Goal: Task Accomplishment & Management: Manage account settings

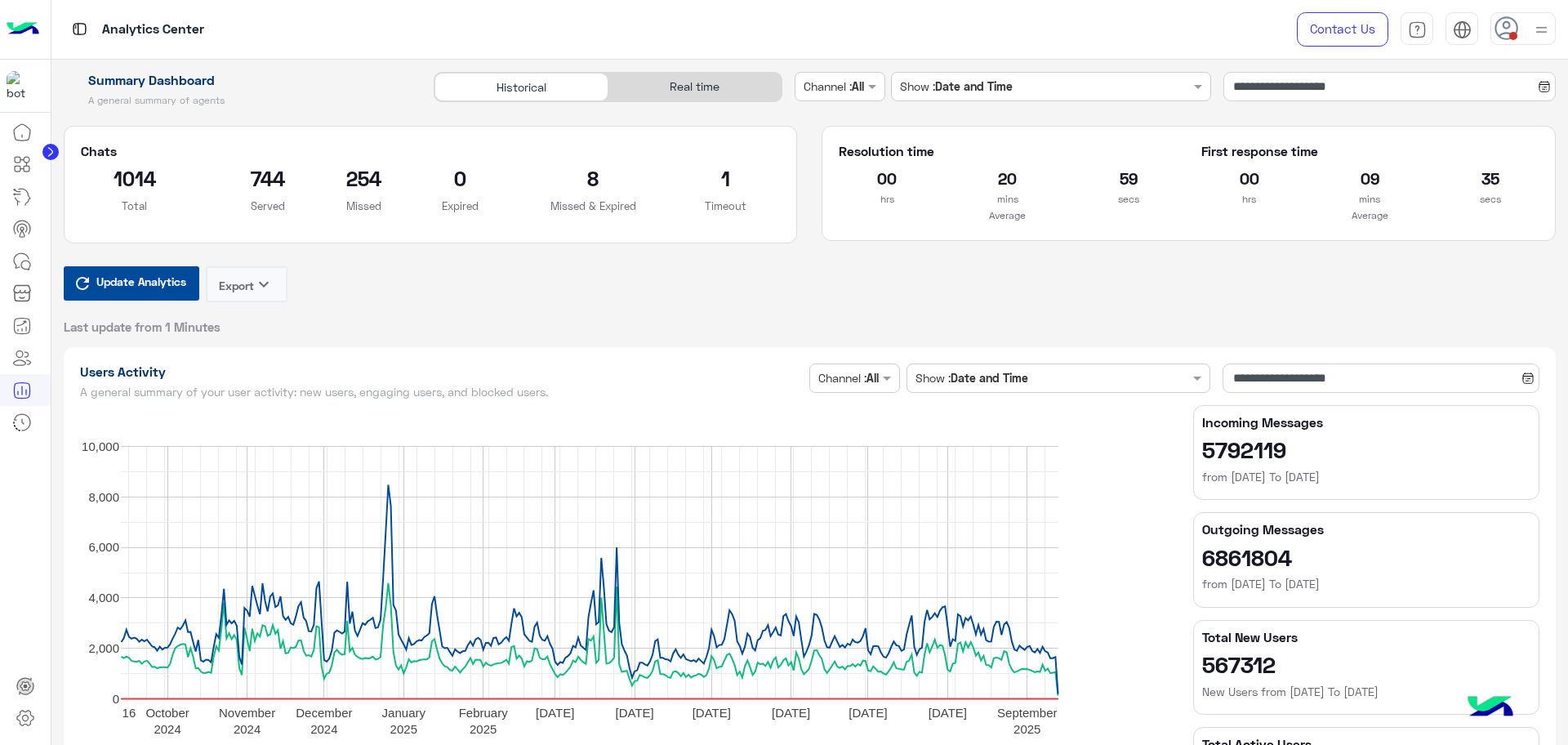
click at [113, 288] on span "Update Analytics" at bounding box center [140, 281] width 98 height 22
click at [686, 77] on div "Real time" at bounding box center [695, 87] width 173 height 29
click at [697, 82] on div "Real time" at bounding box center [695, 87] width 173 height 29
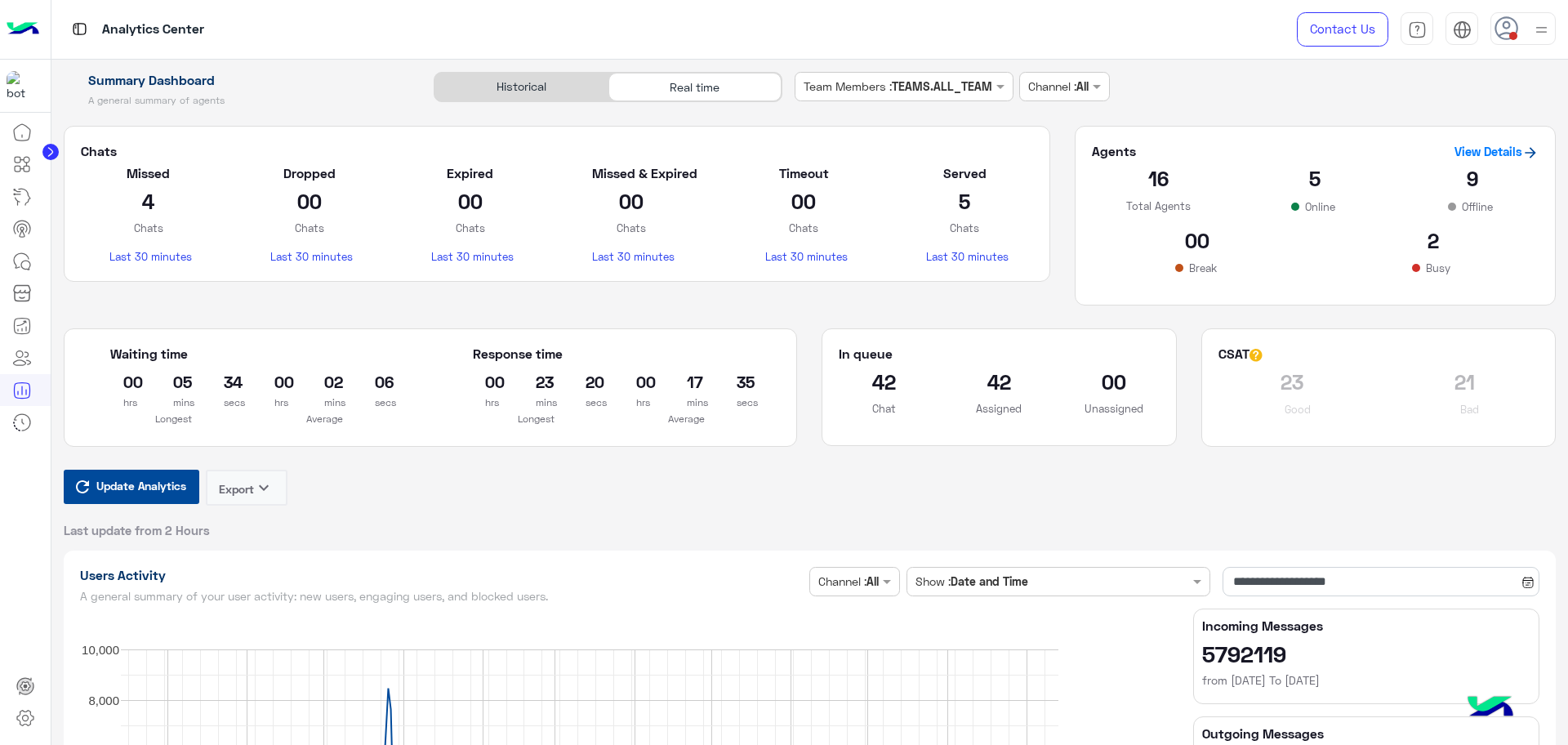
click at [936, 493] on div "Update Analytics Export keyboard_arrow_down Last update from 2 Hours" at bounding box center [810, 504] width 1493 height 69
click at [23, 418] on icon at bounding box center [22, 422] width 20 height 20
click at [44, 150] on link at bounding box center [22, 165] width 44 height 33
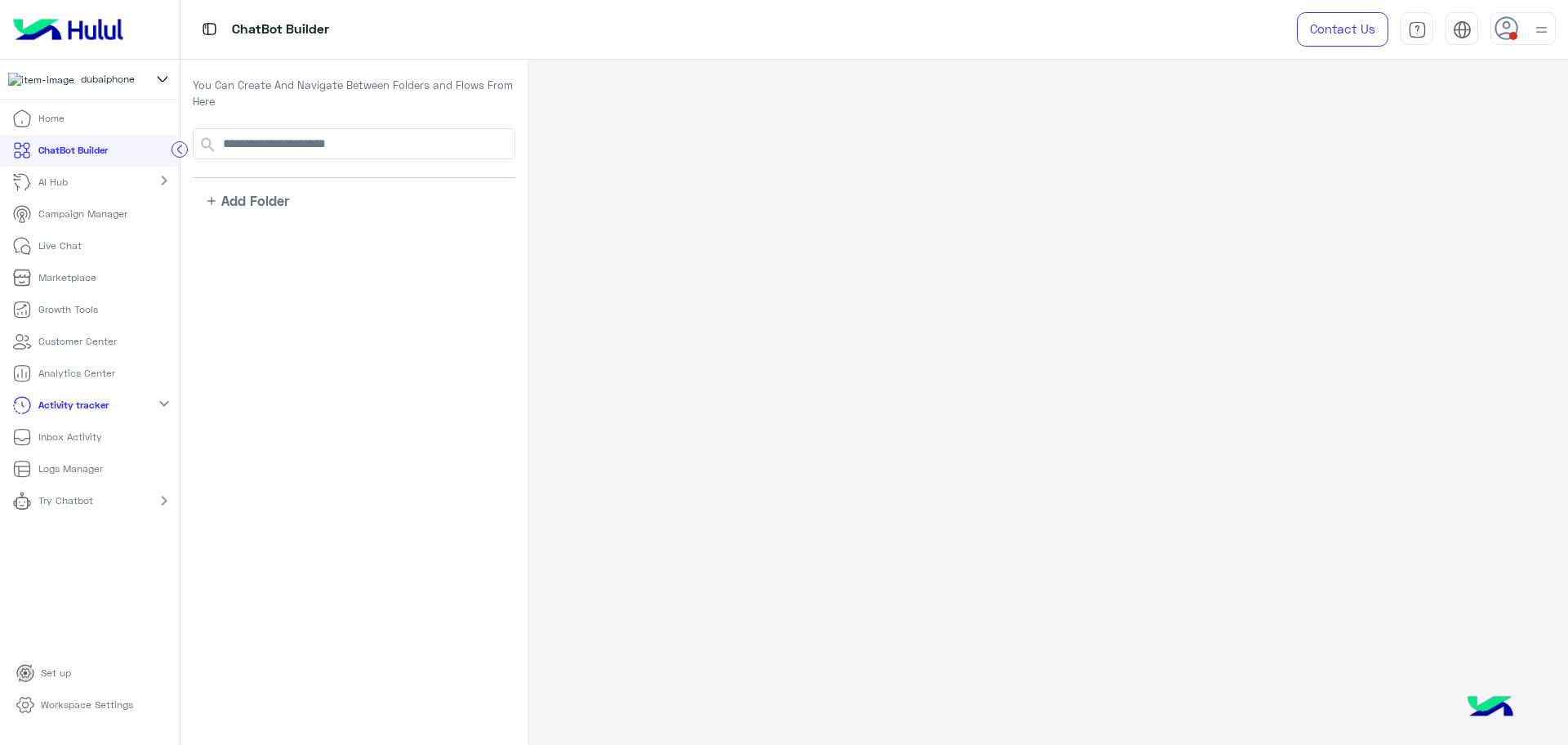
click at [101, 476] on p "Logs Manager" at bounding box center [70, 468] width 64 height 15
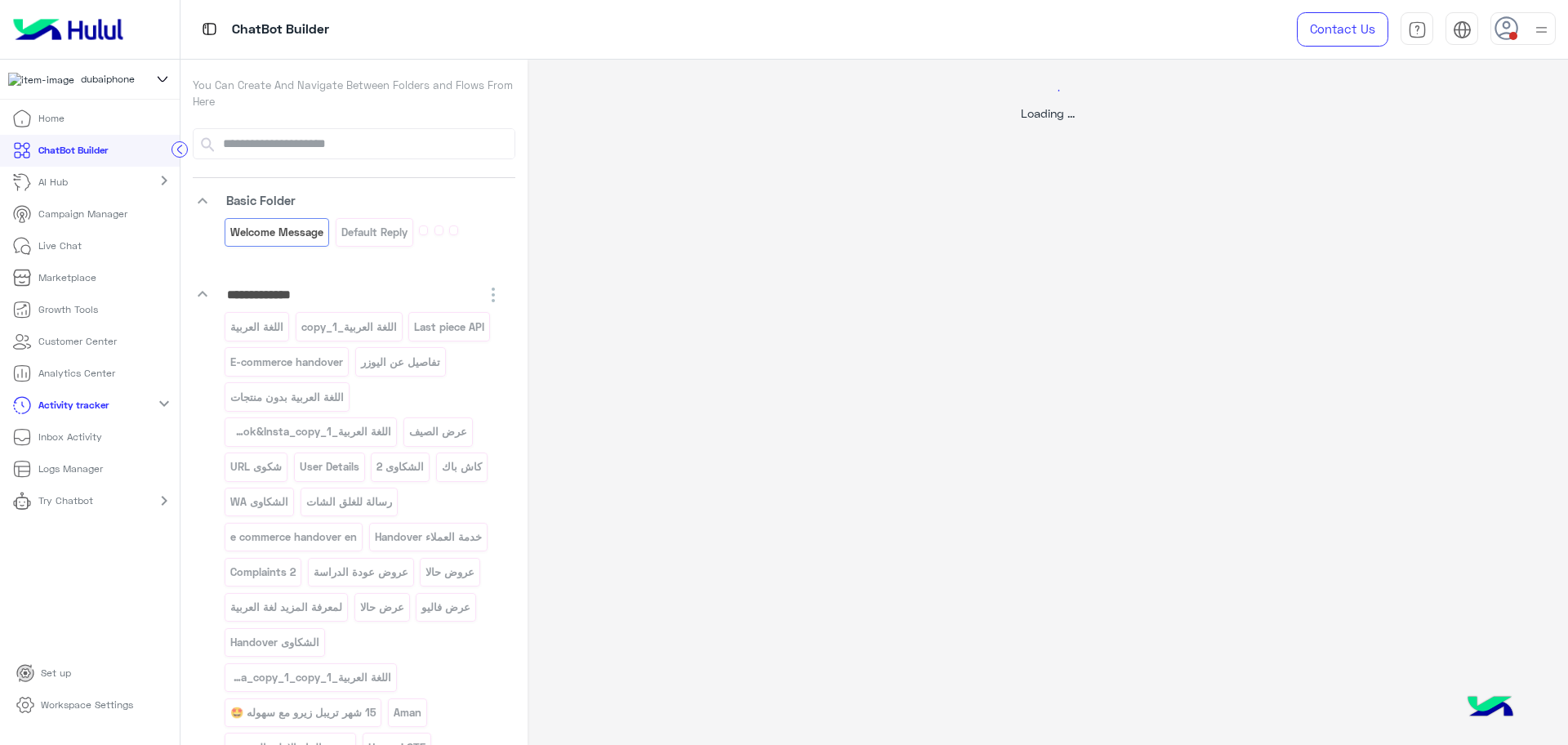
select select "*"
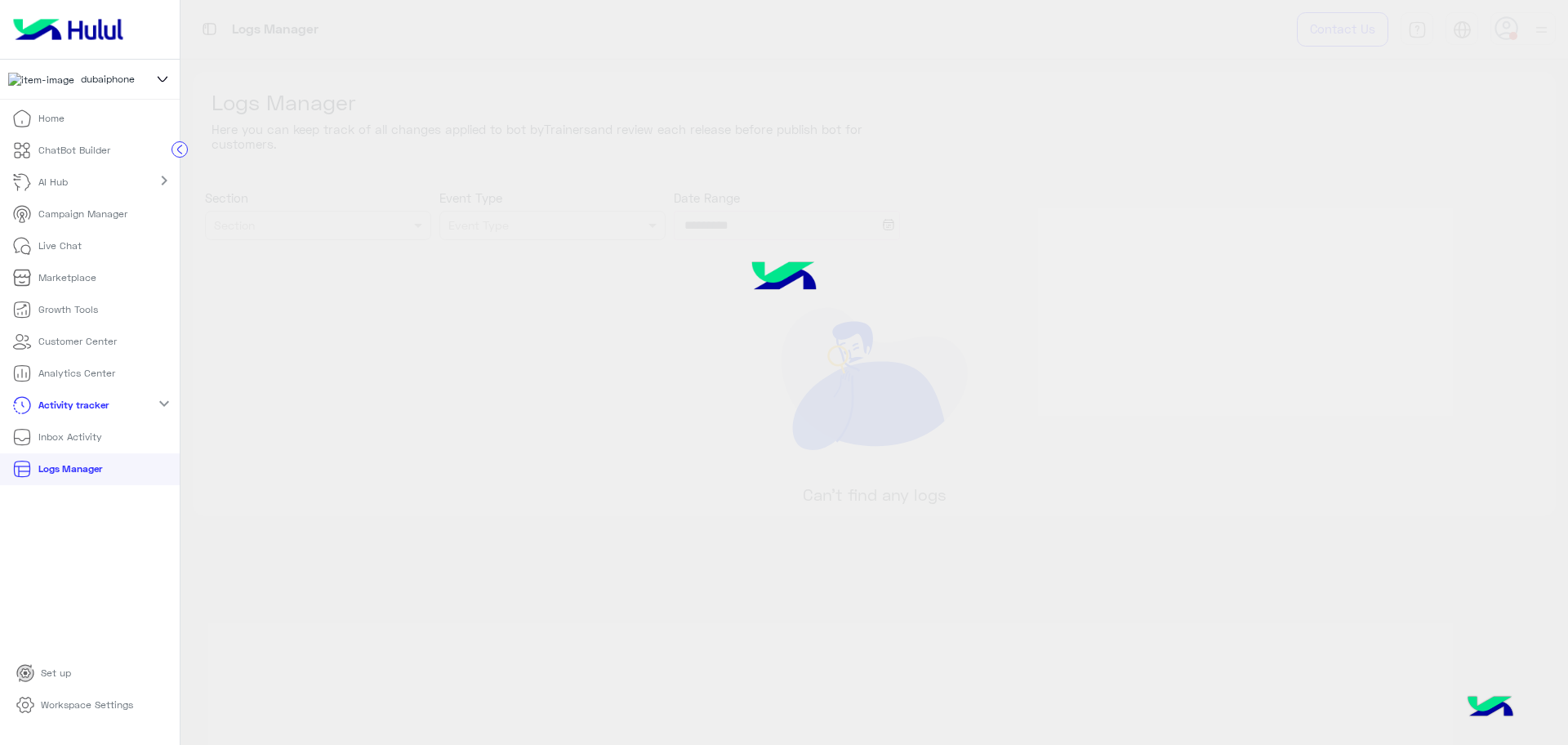
type input "**********"
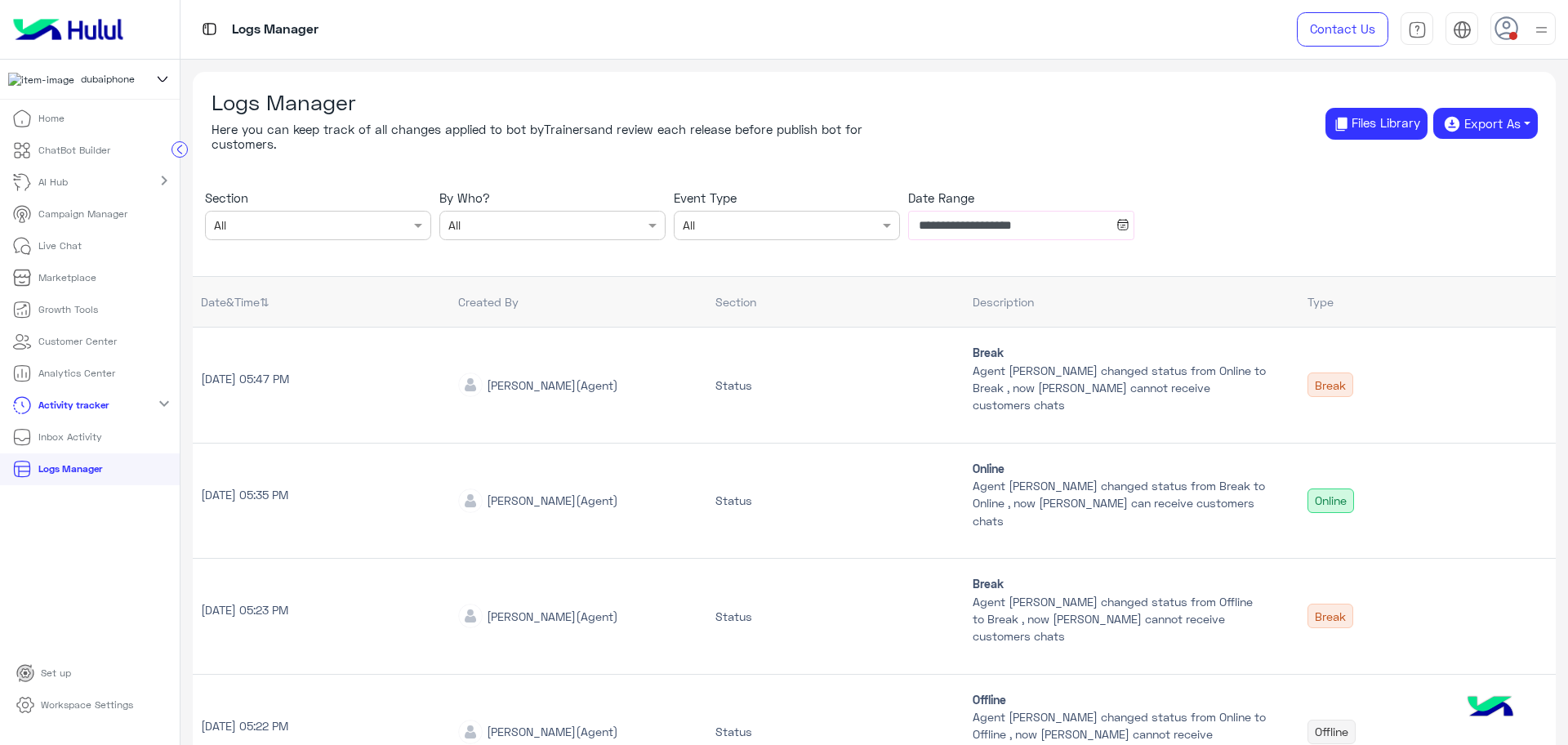
click at [915, 106] on div "Logs Manager Here you can keep track of all changes applied to bot by Trainers …" at bounding box center [874, 114] width 1363 height 86
click at [447, 134] on h6 "Here you can keep track of all changes applied to bot by Trainers and review ea…" at bounding box center [543, 136] width 663 height 29
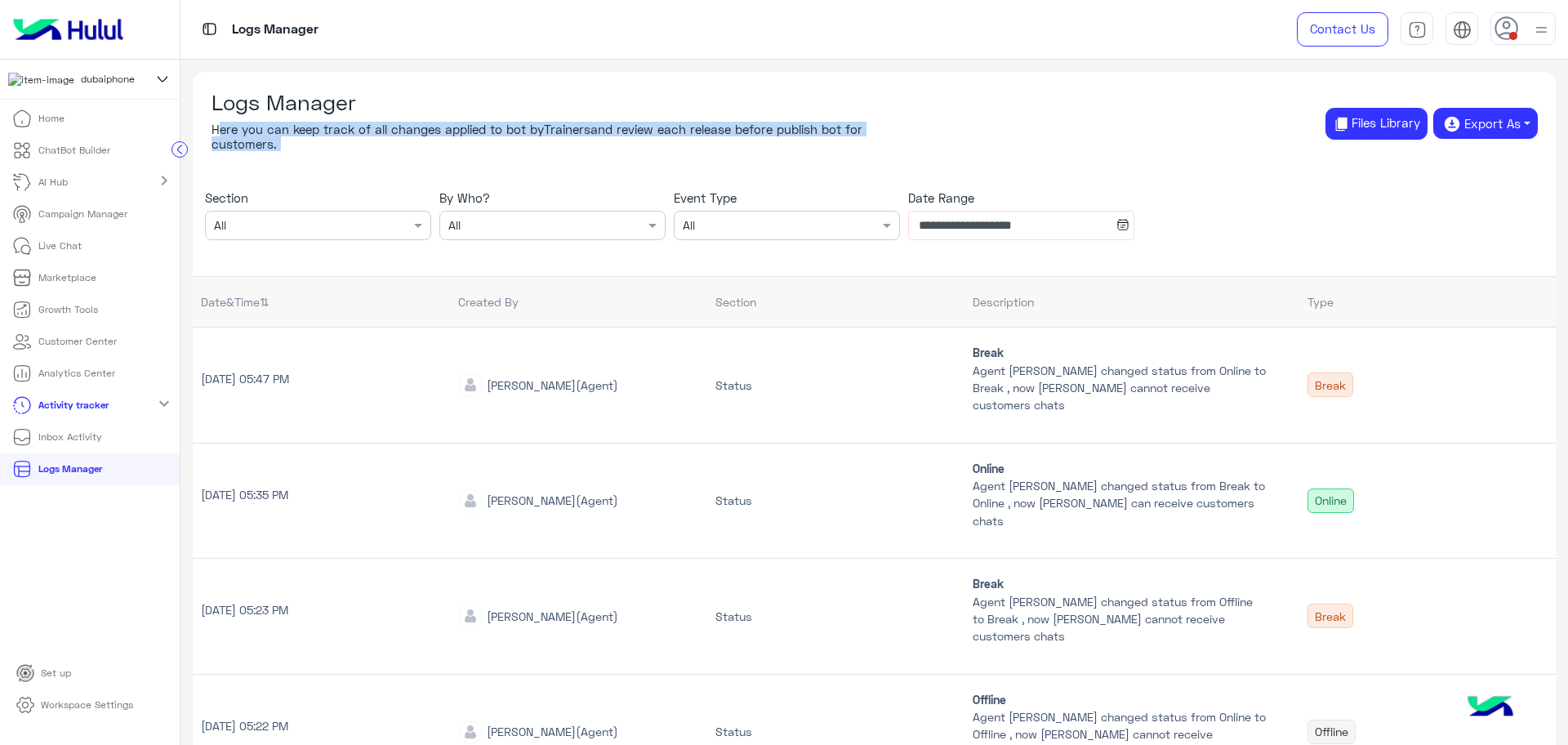
click at [447, 134] on h6 "Here you can keep track of all changes applied to bot by Trainers and review ea…" at bounding box center [543, 136] width 663 height 29
click at [95, 469] on p "Logs Manager" at bounding box center [70, 468] width 64 height 15
click at [88, 381] on p "Analytics Center" at bounding box center [76, 373] width 77 height 15
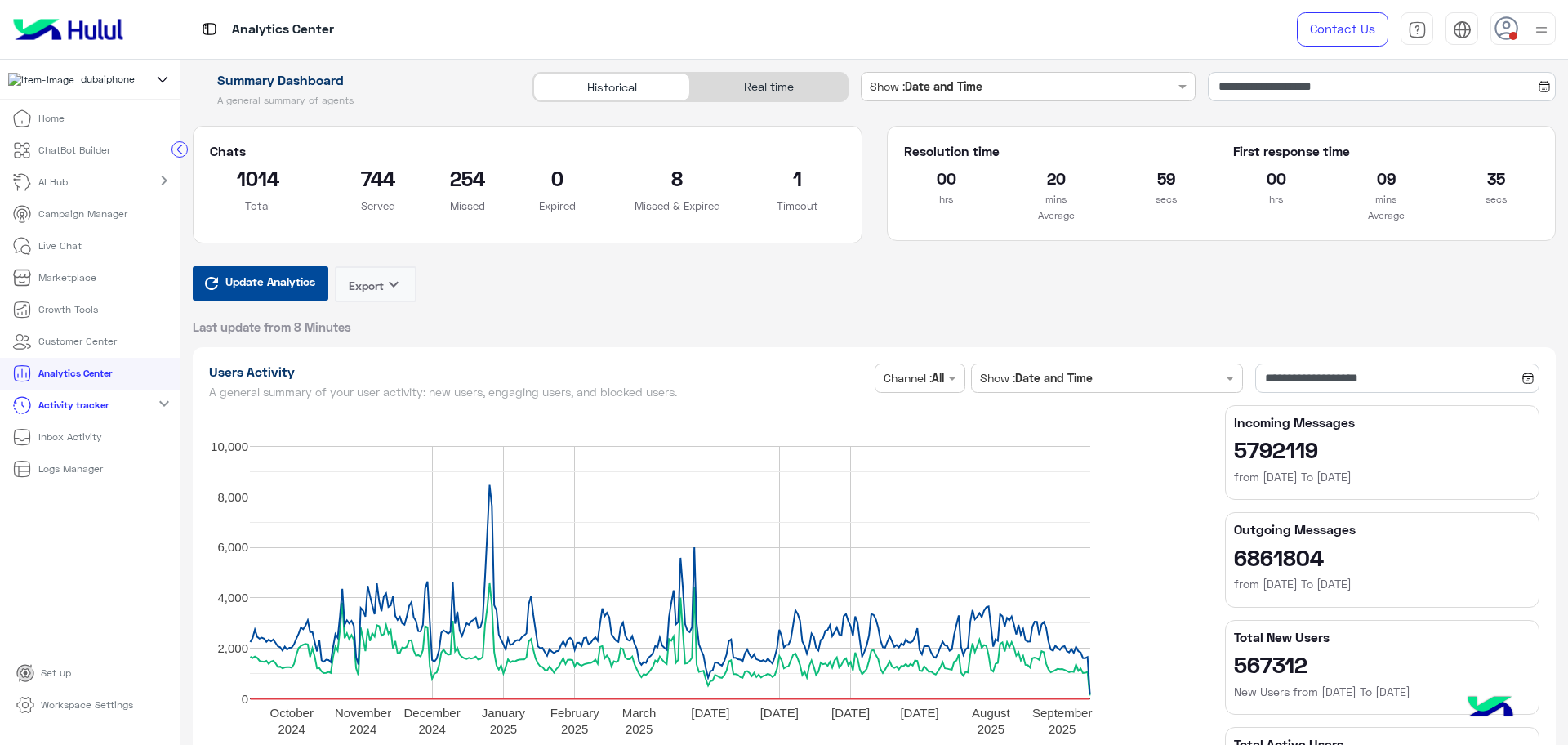
click at [766, 79] on div "Real time" at bounding box center [769, 87] width 158 height 29
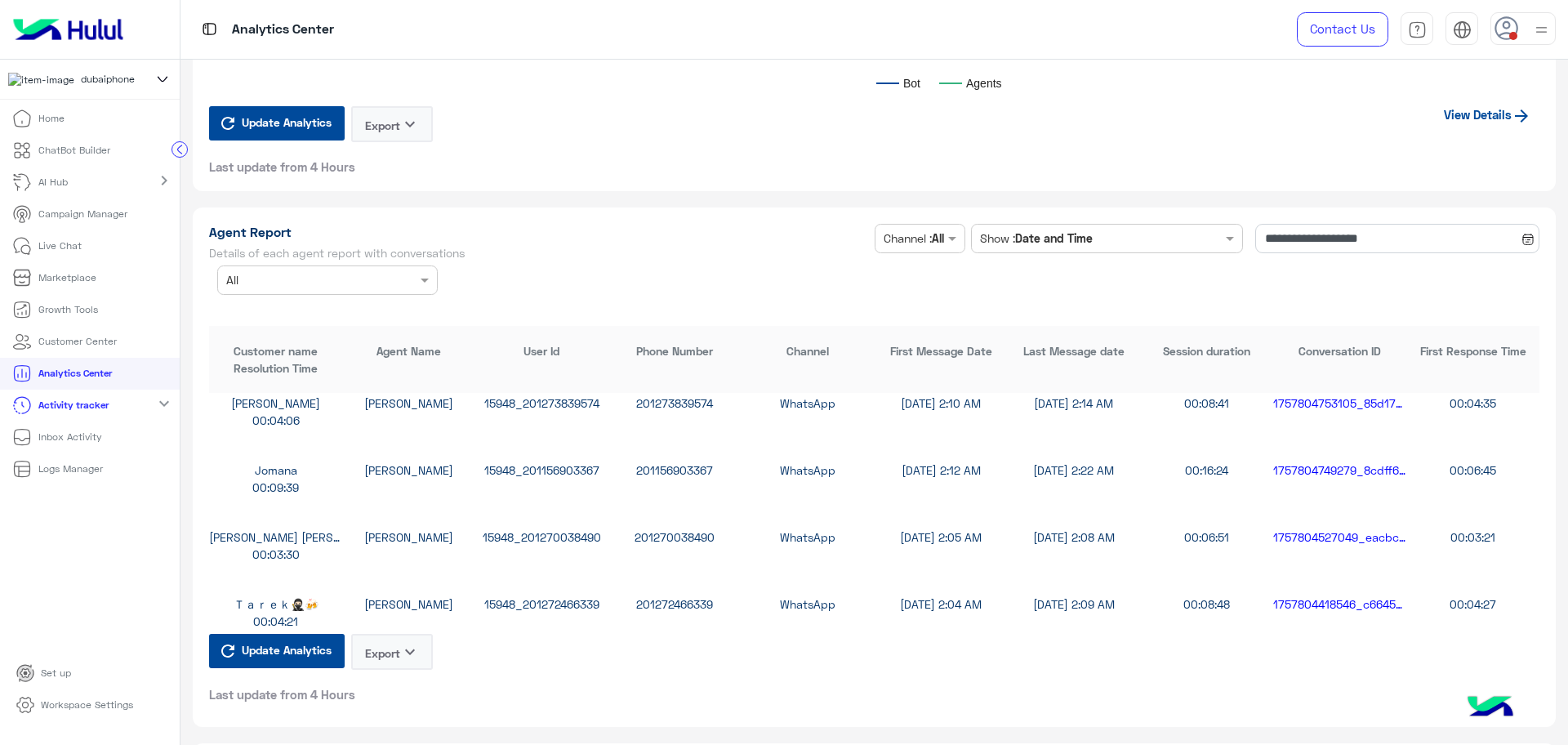
scroll to position [919, 0]
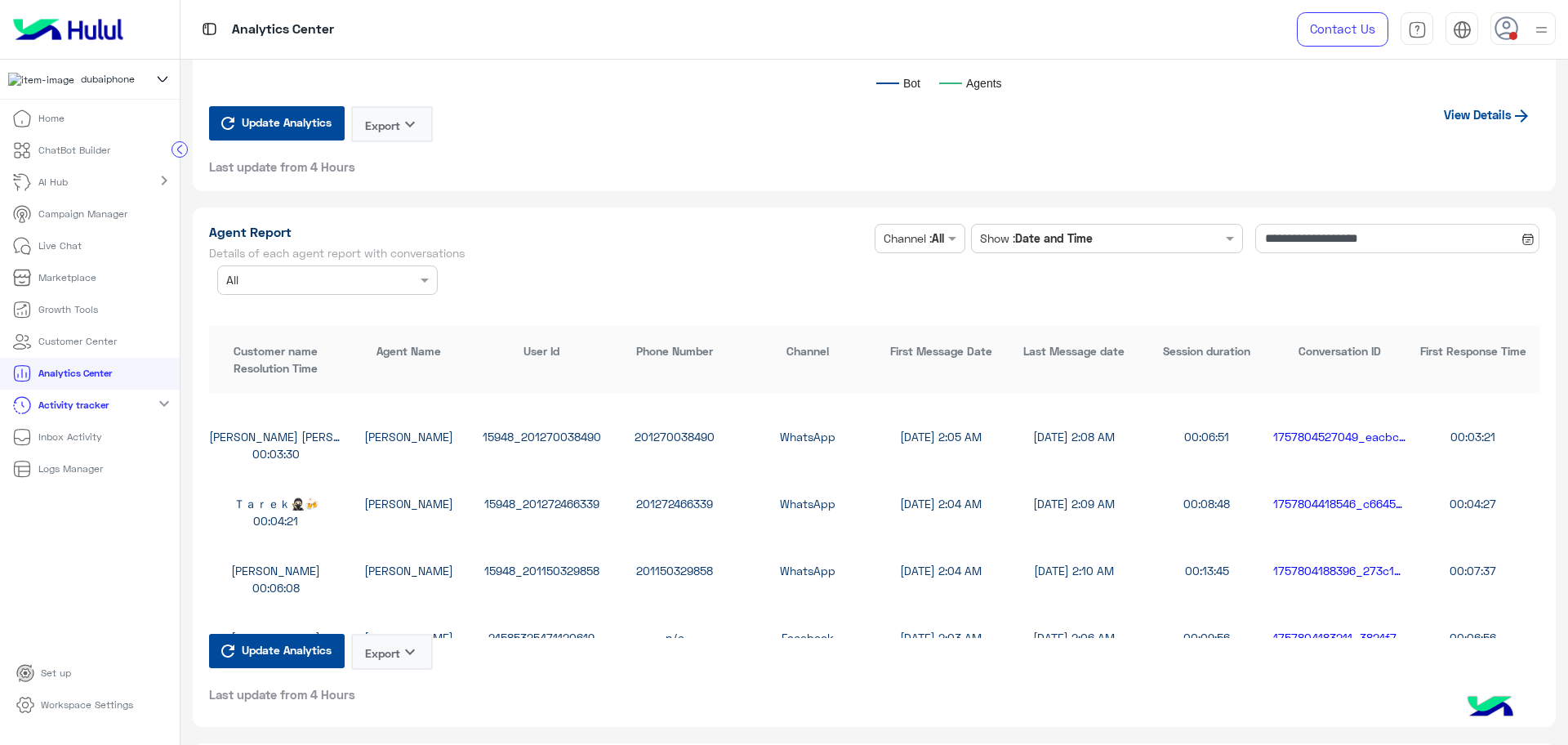
click at [268, 651] on span "Update Analytics" at bounding box center [286, 650] width 98 height 22
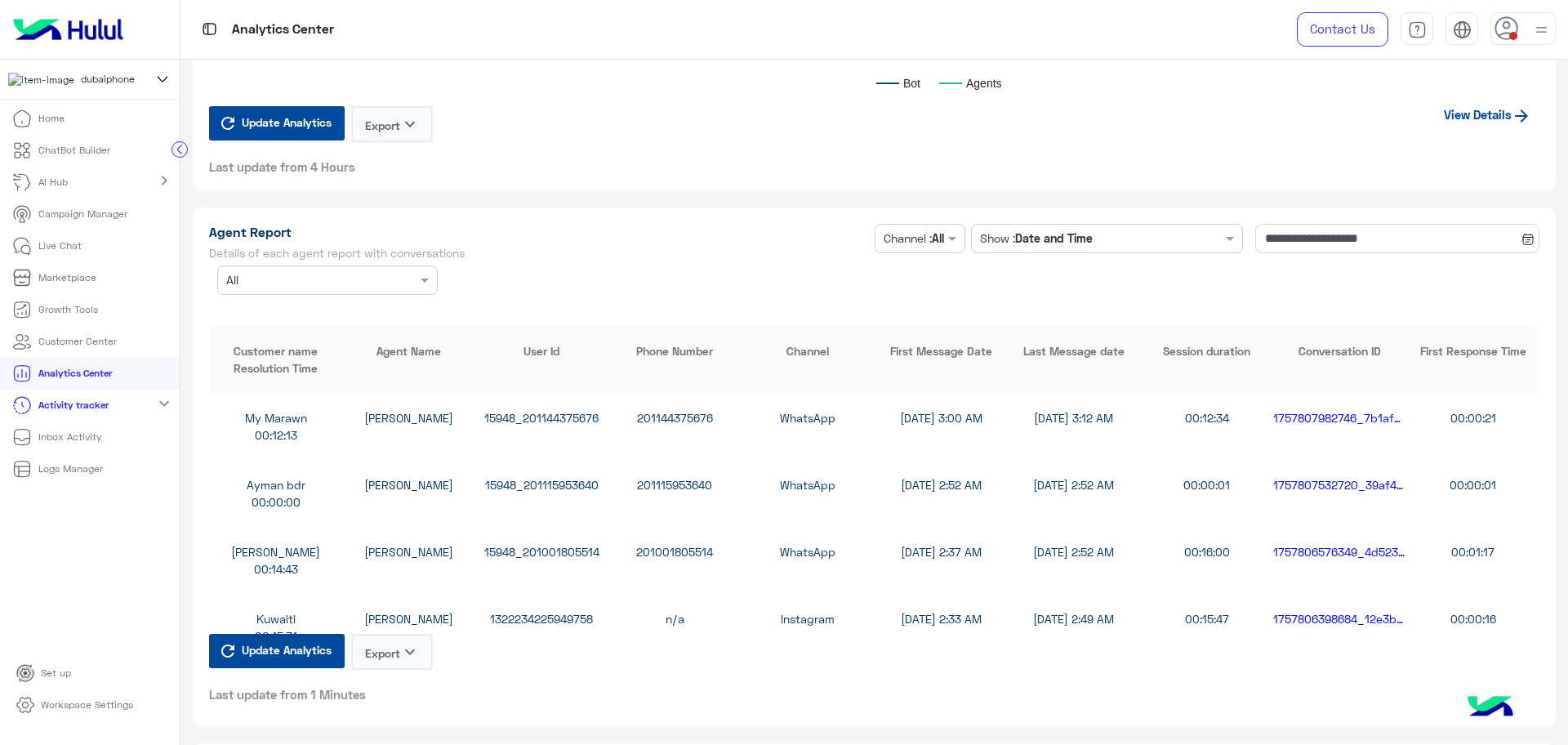
scroll to position [102, 0]
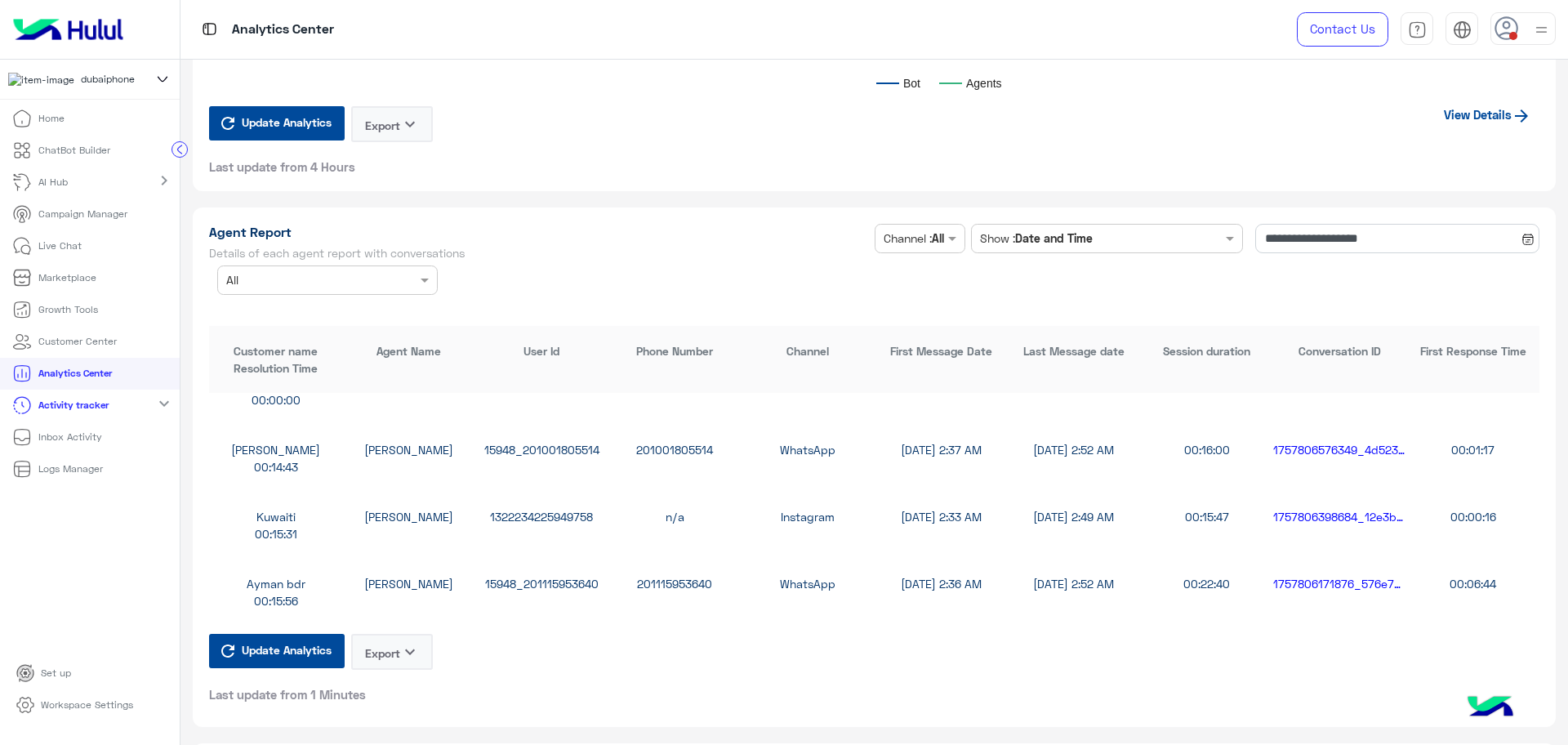
click at [402, 655] on icon "keyboard_arrow_down" at bounding box center [410, 652] width 20 height 20
click at [393, 689] on button "CSV" at bounding box center [393, 693] width 81 height 30
click at [400, 652] on button "Export keyboard_arrow_down" at bounding box center [392, 651] width 81 height 36
click at [381, 696] on span "CSV" at bounding box center [372, 694] width 21 height 17
click at [1296, 244] on input "**********" at bounding box center [1397, 239] width 284 height 29
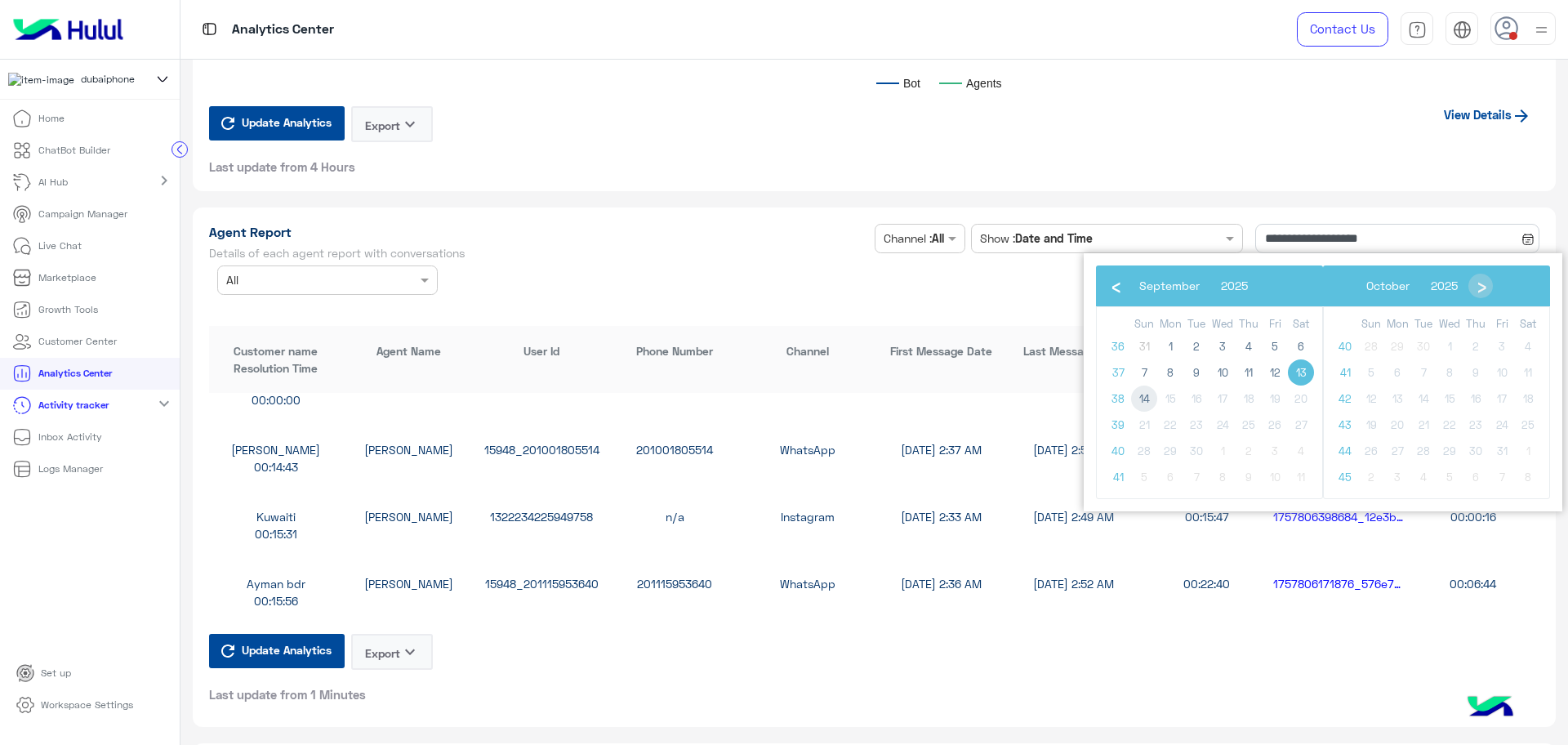
click at [1150, 397] on span "14" at bounding box center [1144, 399] width 26 height 26
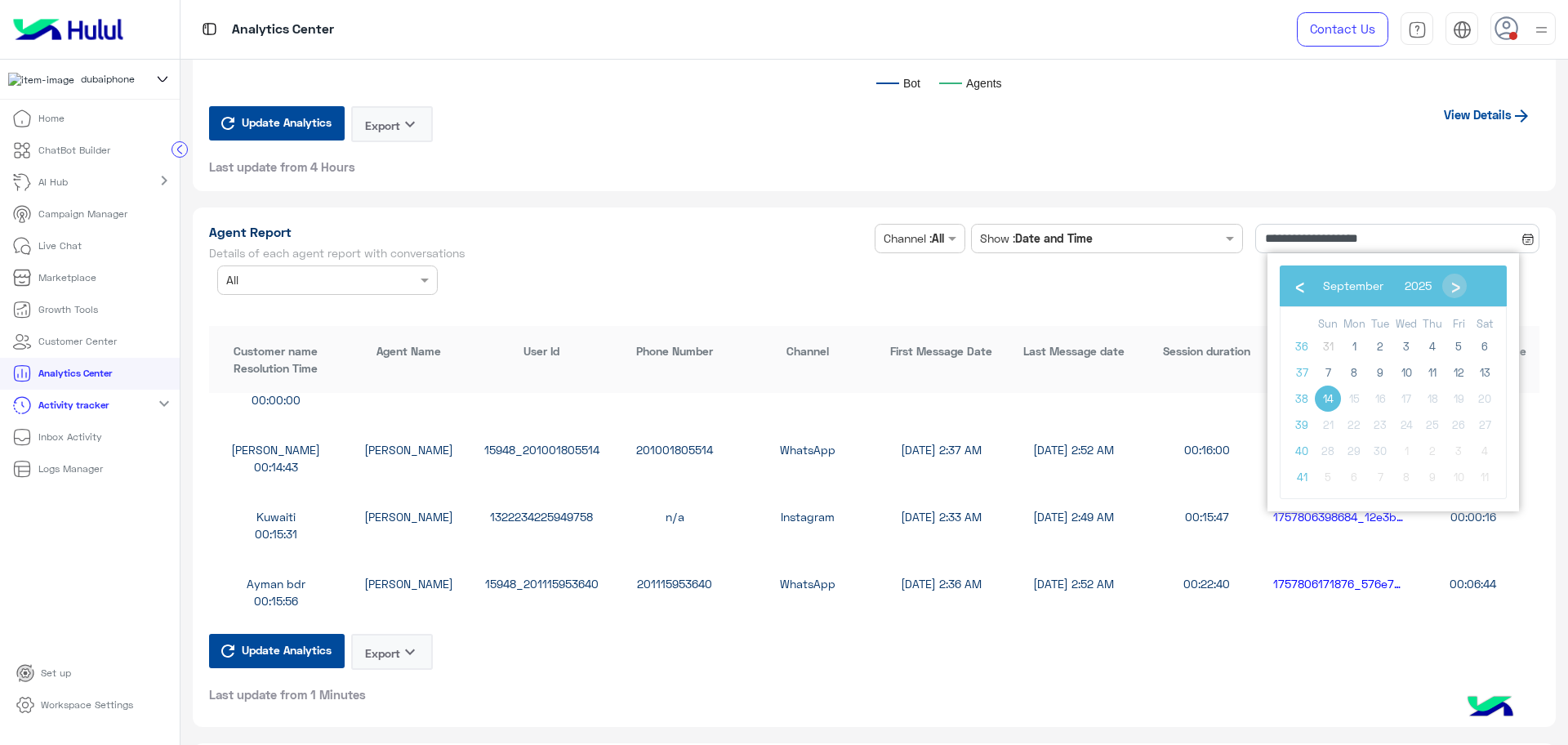
click at [1327, 402] on span "14" at bounding box center [1328, 399] width 26 height 26
type input "**********"
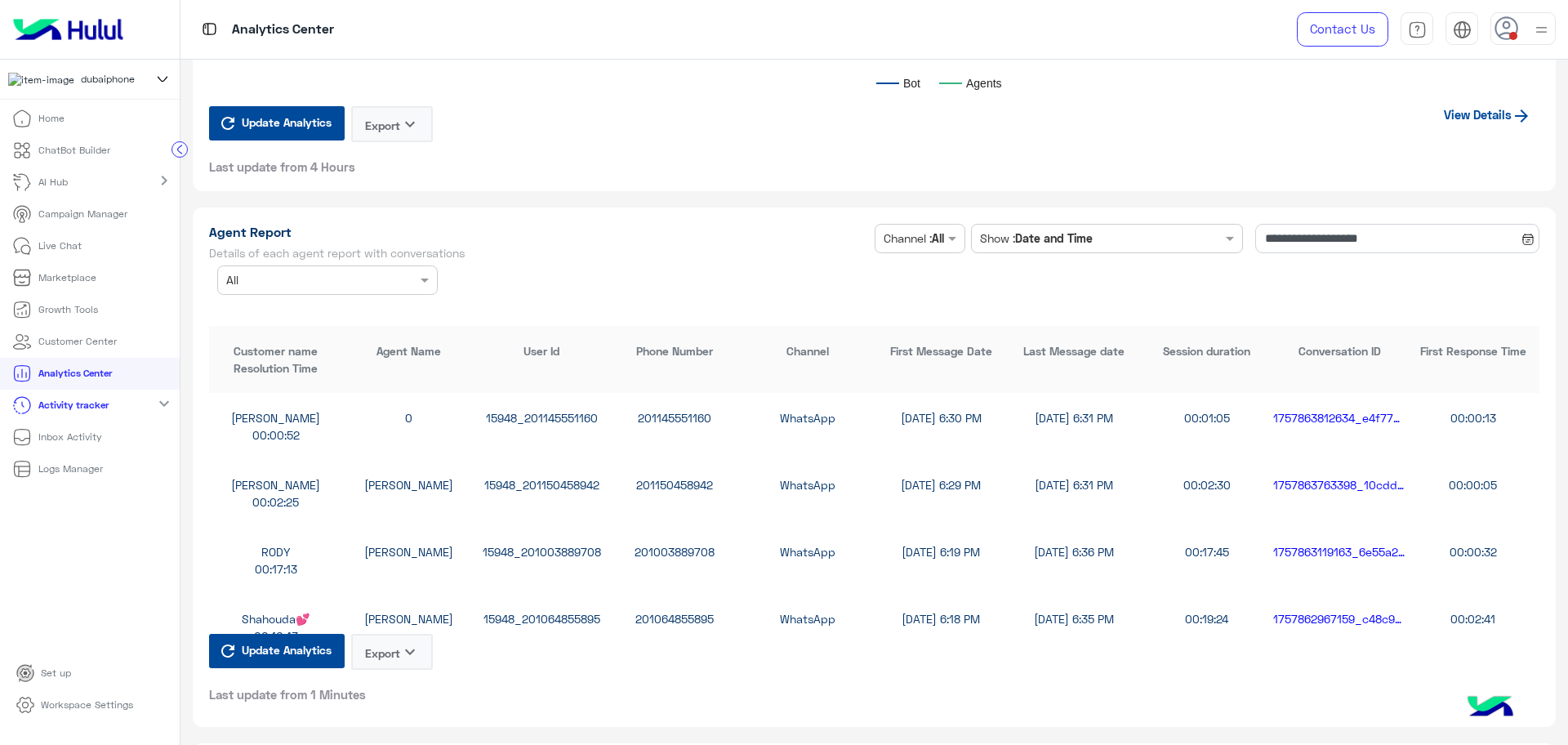
click at [299, 645] on span "Update Analytics" at bounding box center [286, 650] width 98 height 22
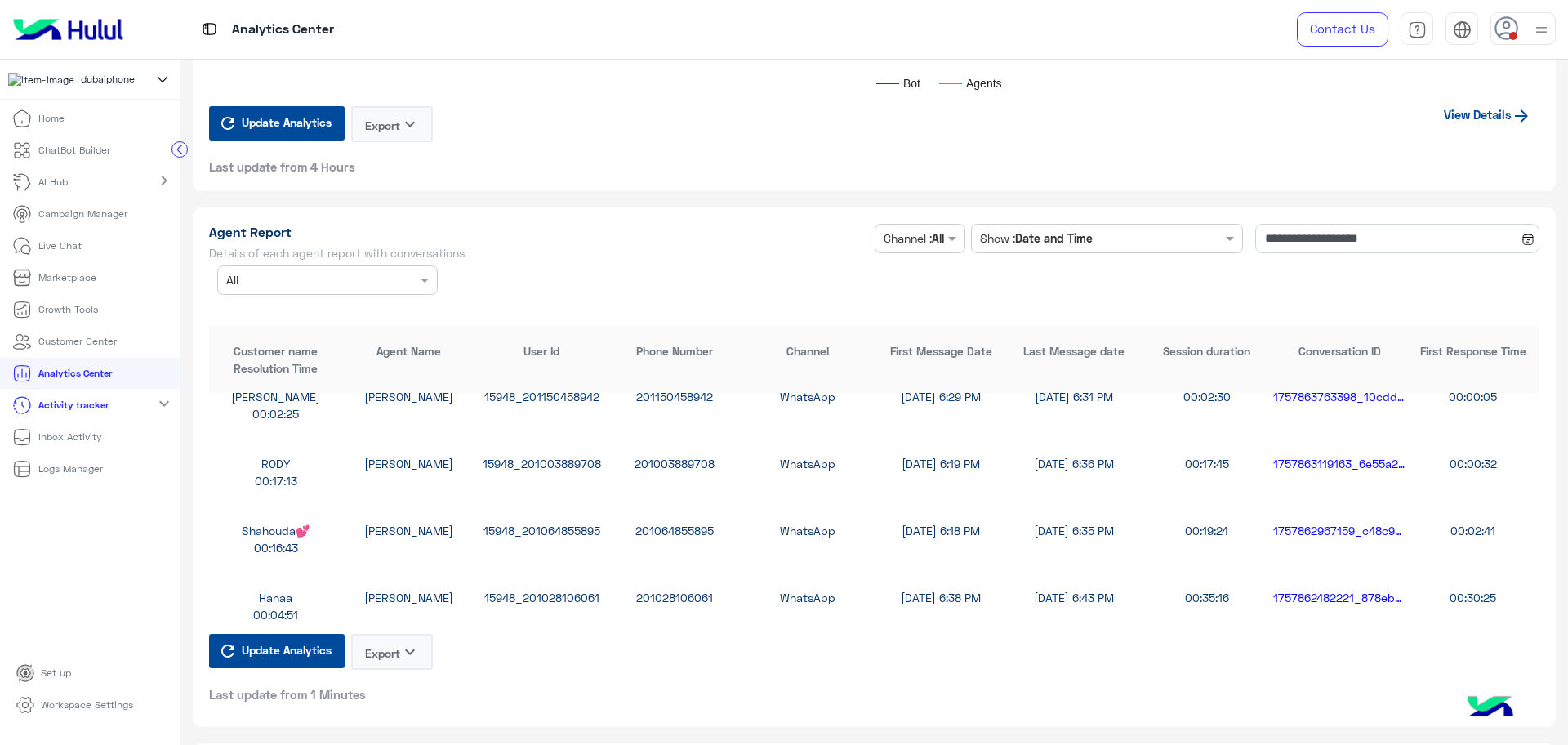
scroll to position [306, 0]
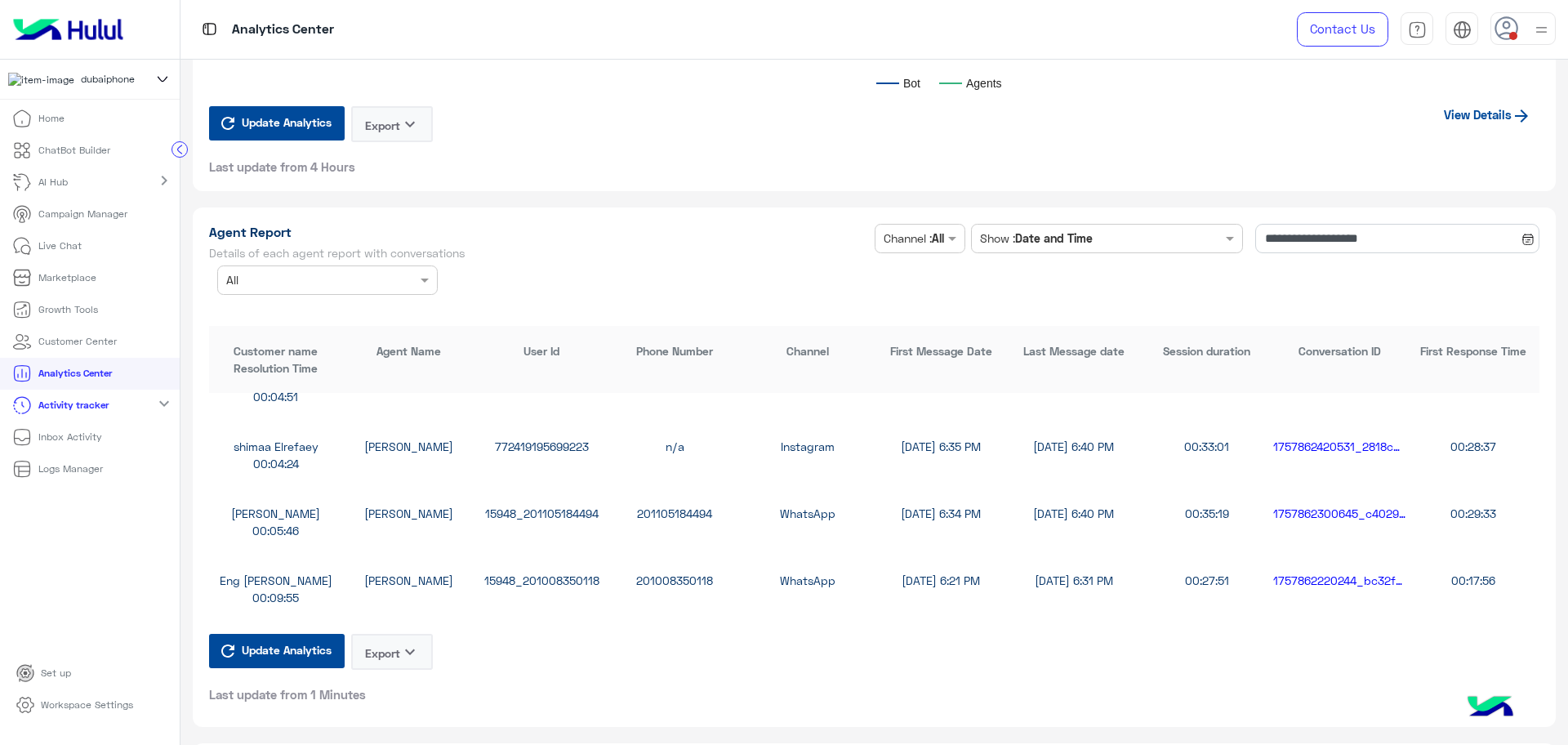
click at [393, 645] on button "Export keyboard_arrow_down" at bounding box center [392, 651] width 81 height 36
click at [383, 696] on button "CSV" at bounding box center [393, 693] width 81 height 30
click at [378, 650] on button "Export keyboard_arrow_down" at bounding box center [392, 651] width 81 height 36
click at [391, 699] on button "CSV" at bounding box center [393, 693] width 81 height 30
click at [275, 650] on span "Update Analytics" at bounding box center [286, 650] width 98 height 22
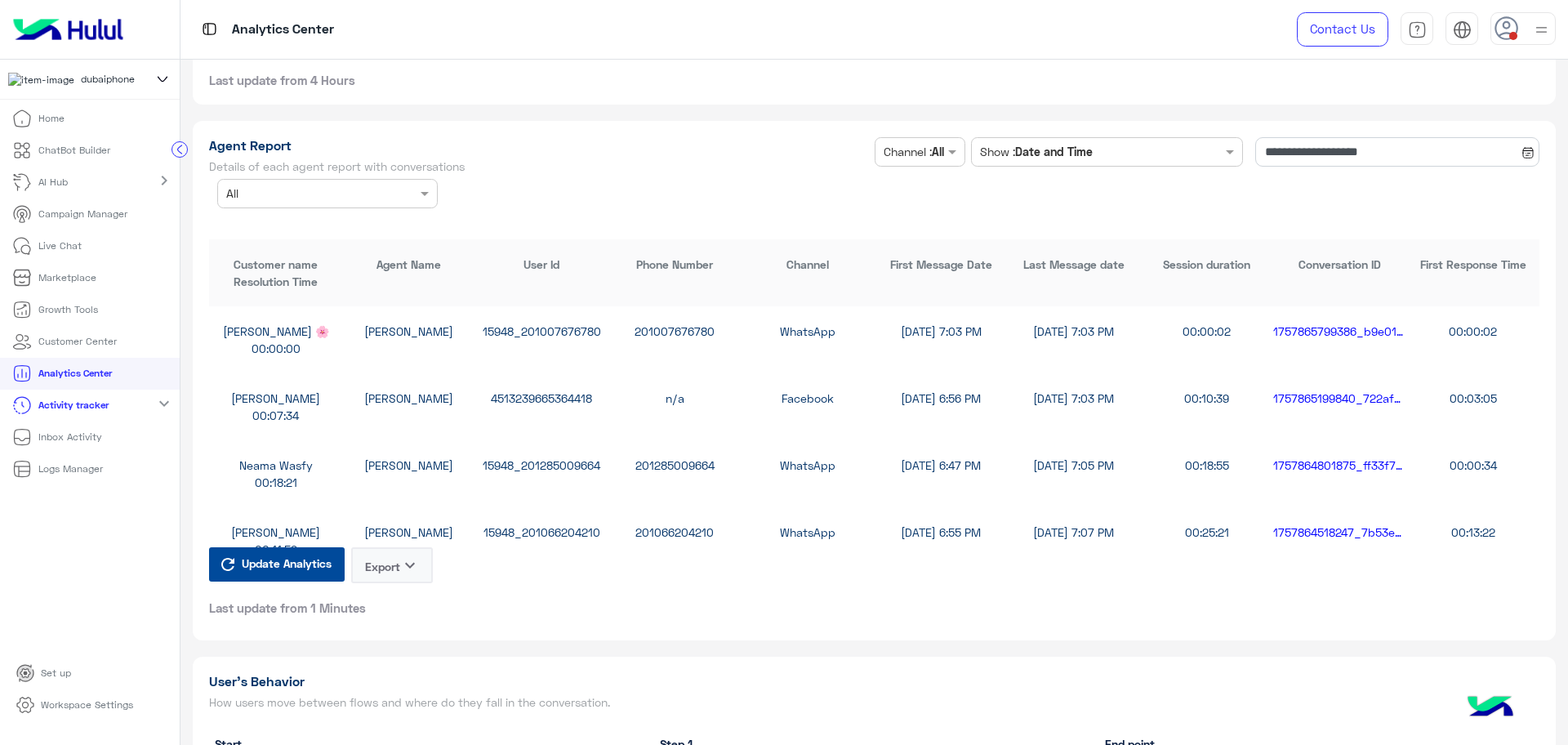
scroll to position [4434, 0]
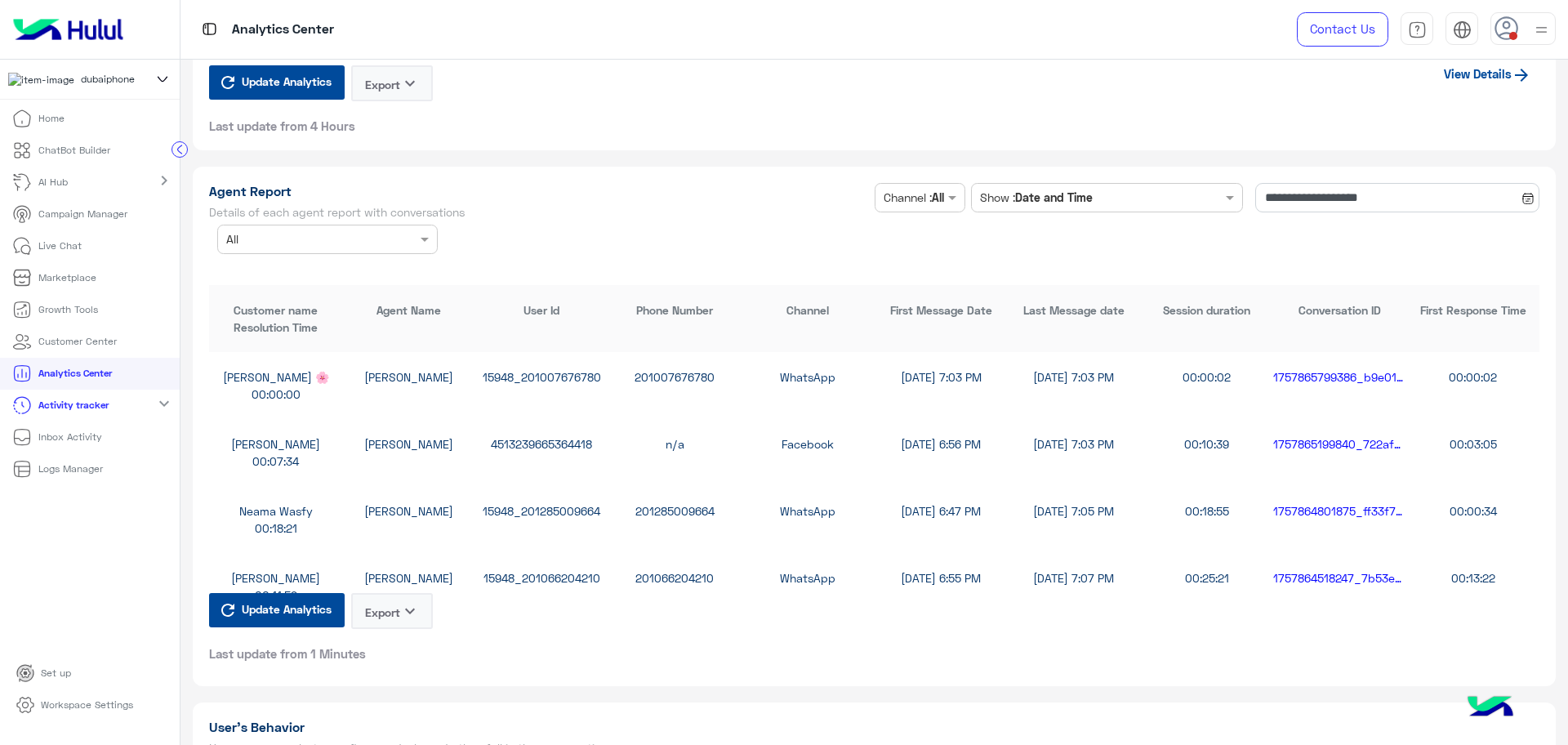
click at [387, 616] on button "Export keyboard_arrow_down" at bounding box center [392, 611] width 81 height 36
click at [390, 650] on button "CSV" at bounding box center [393, 652] width 81 height 30
click at [1517, 41] on div at bounding box center [1523, 29] width 65 height 33
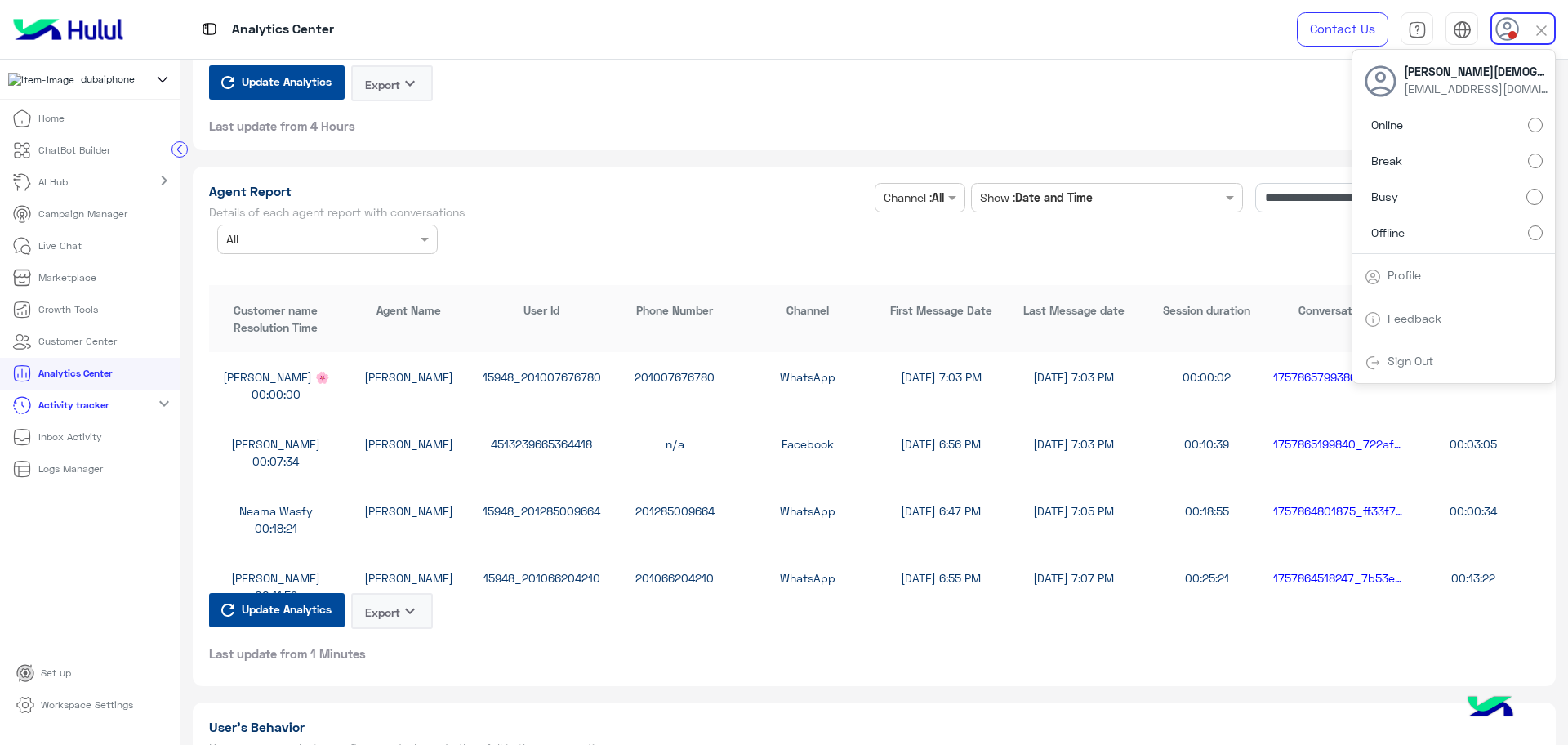
click at [1416, 237] on label "Offline" at bounding box center [1454, 232] width 178 height 29
click at [537, 121] on div "Update Analytics Export keyboard_arrow_down Last update from 4 Hours View Detai…" at bounding box center [874, 99] width 1331 height 69
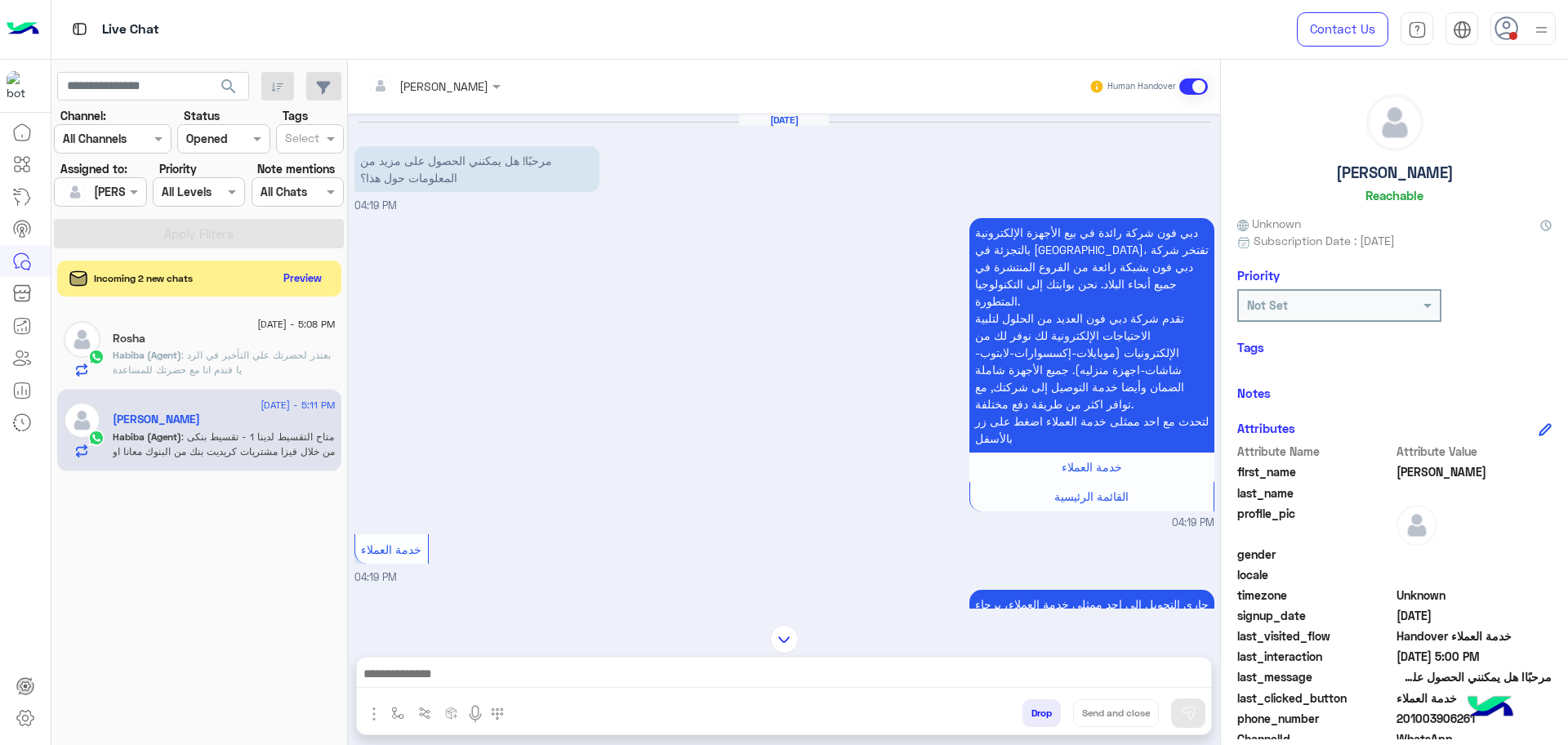
scroll to position [1379, 0]
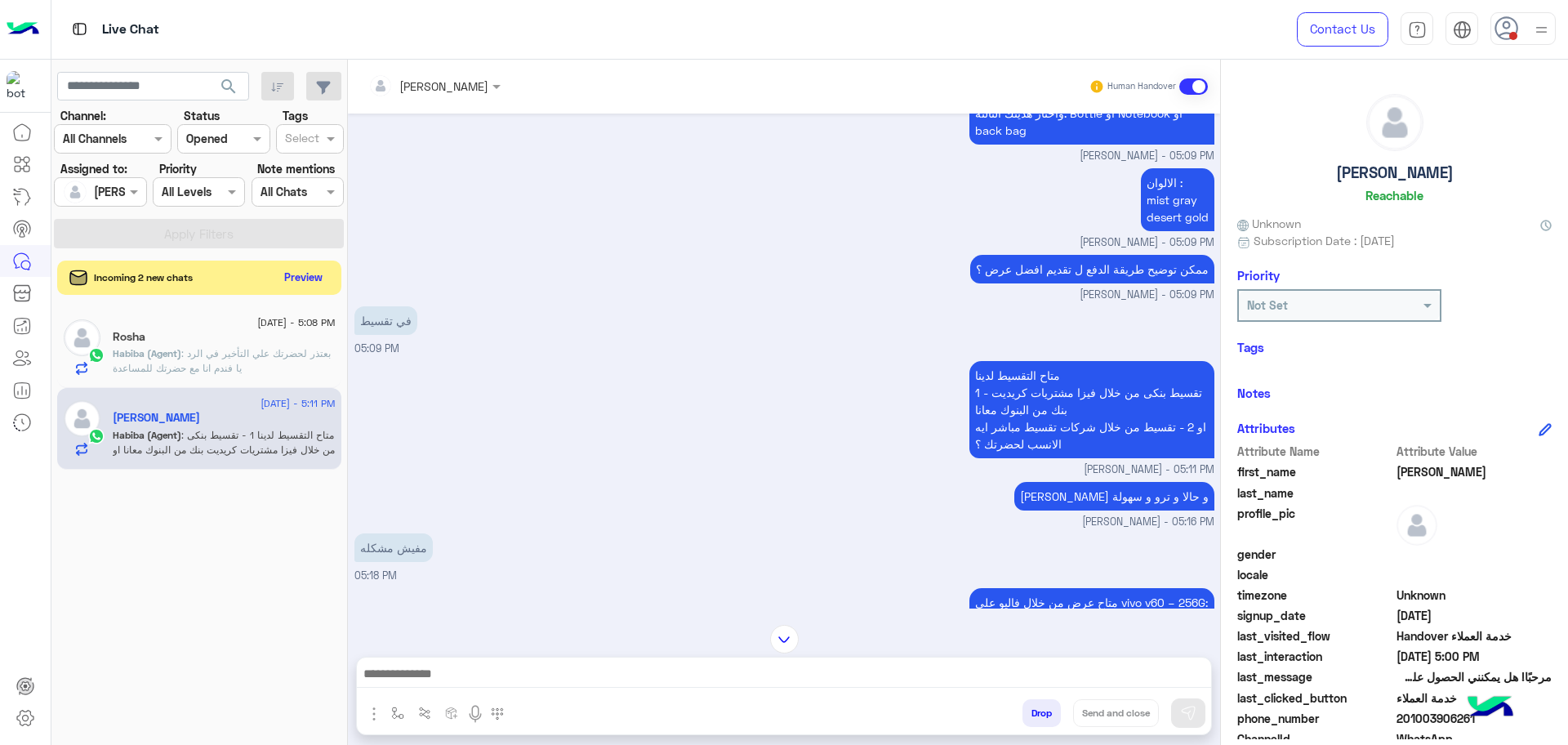
click at [303, 284] on button "Preview" at bounding box center [303, 277] width 50 height 22
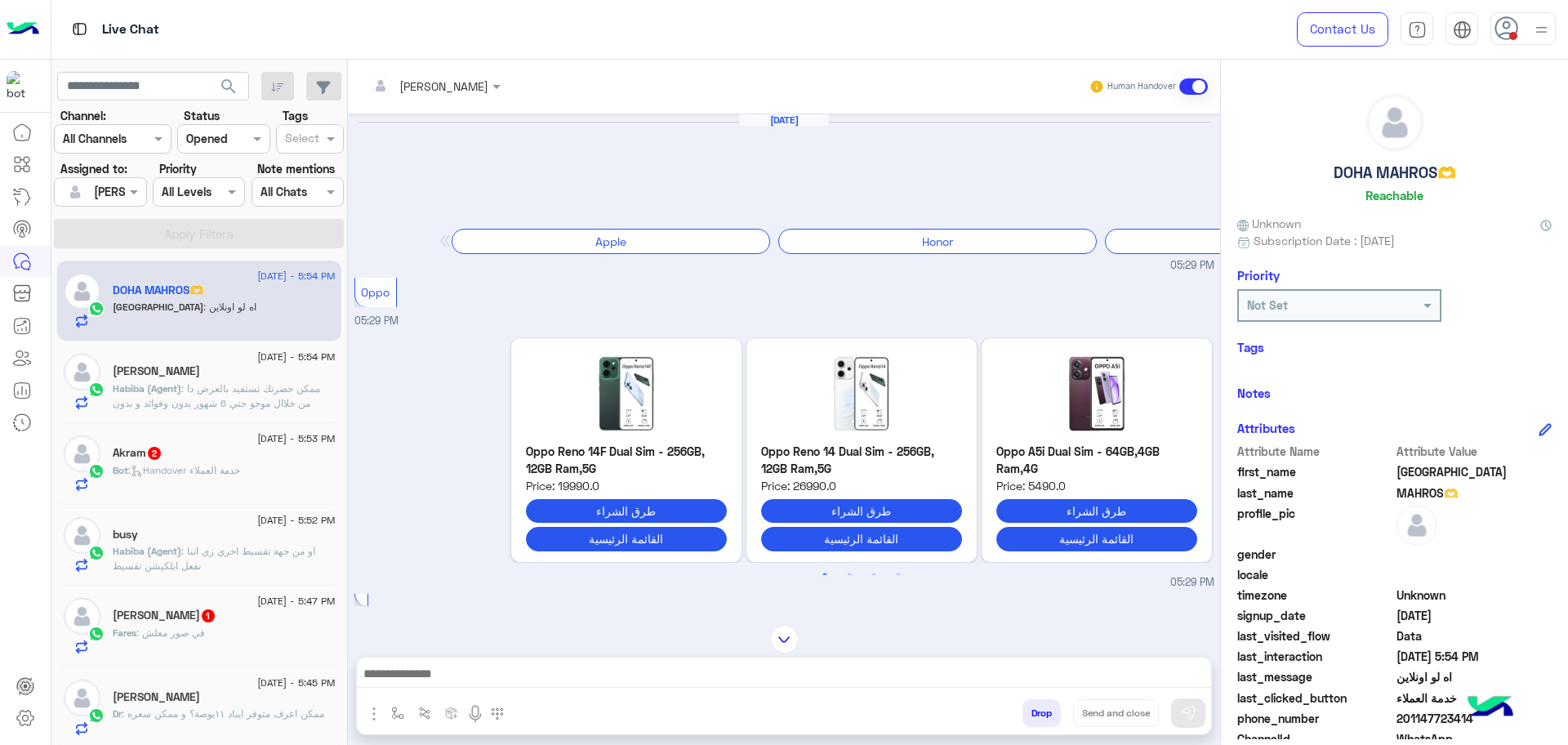
scroll to position [2543, 0]
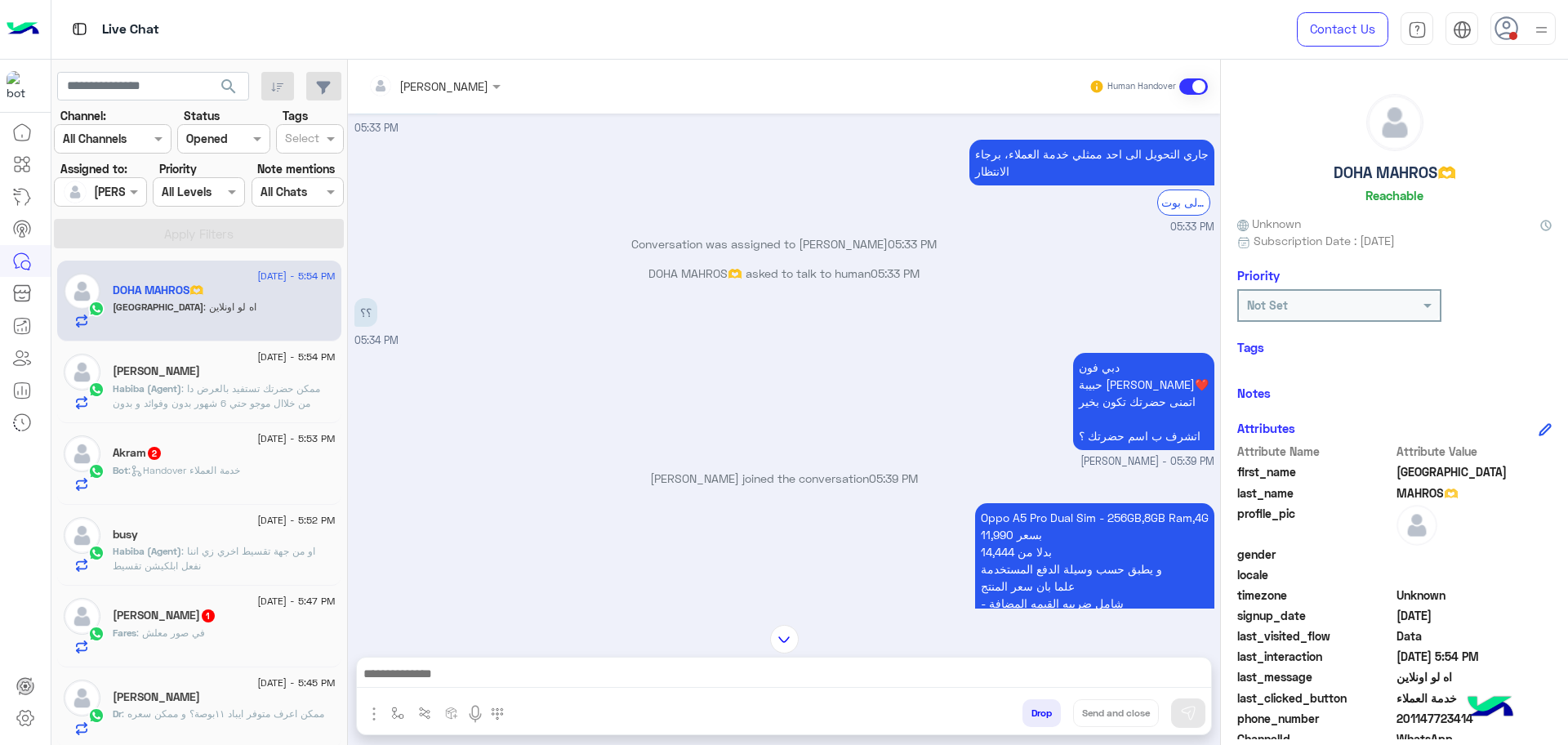
click at [193, 396] on span ": ممكن حضرتك تستفيد بالعرض دا من خلاال موجو حتي 6 شهور بدون وفوائد و بدون مصاري…" at bounding box center [222, 410] width 218 height 56
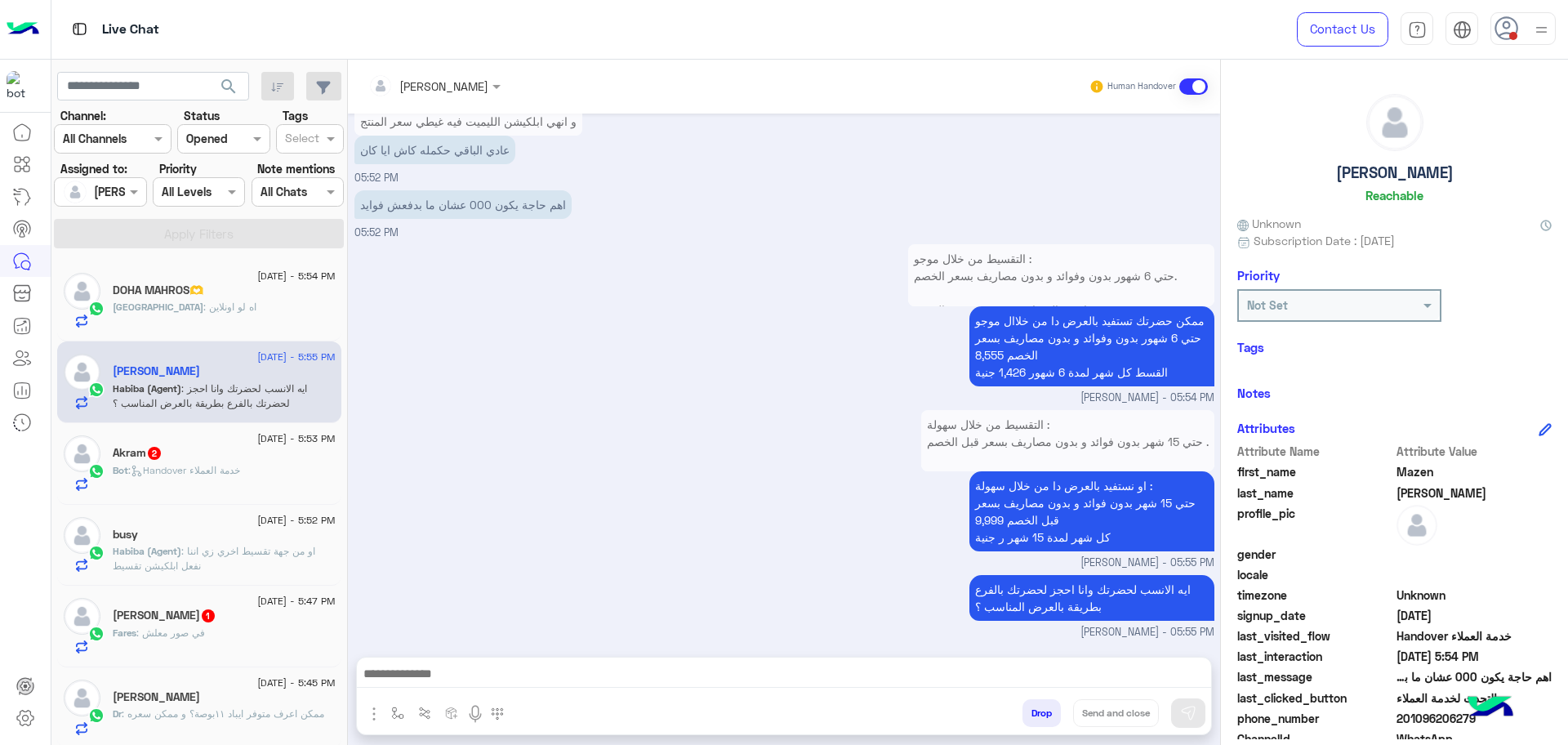
click at [249, 565] on p "Habiba (Agent) : او من جهة تقسيط اخري زي اننا نفعل ابلكيشن تقسيط" at bounding box center [224, 559] width 223 height 29
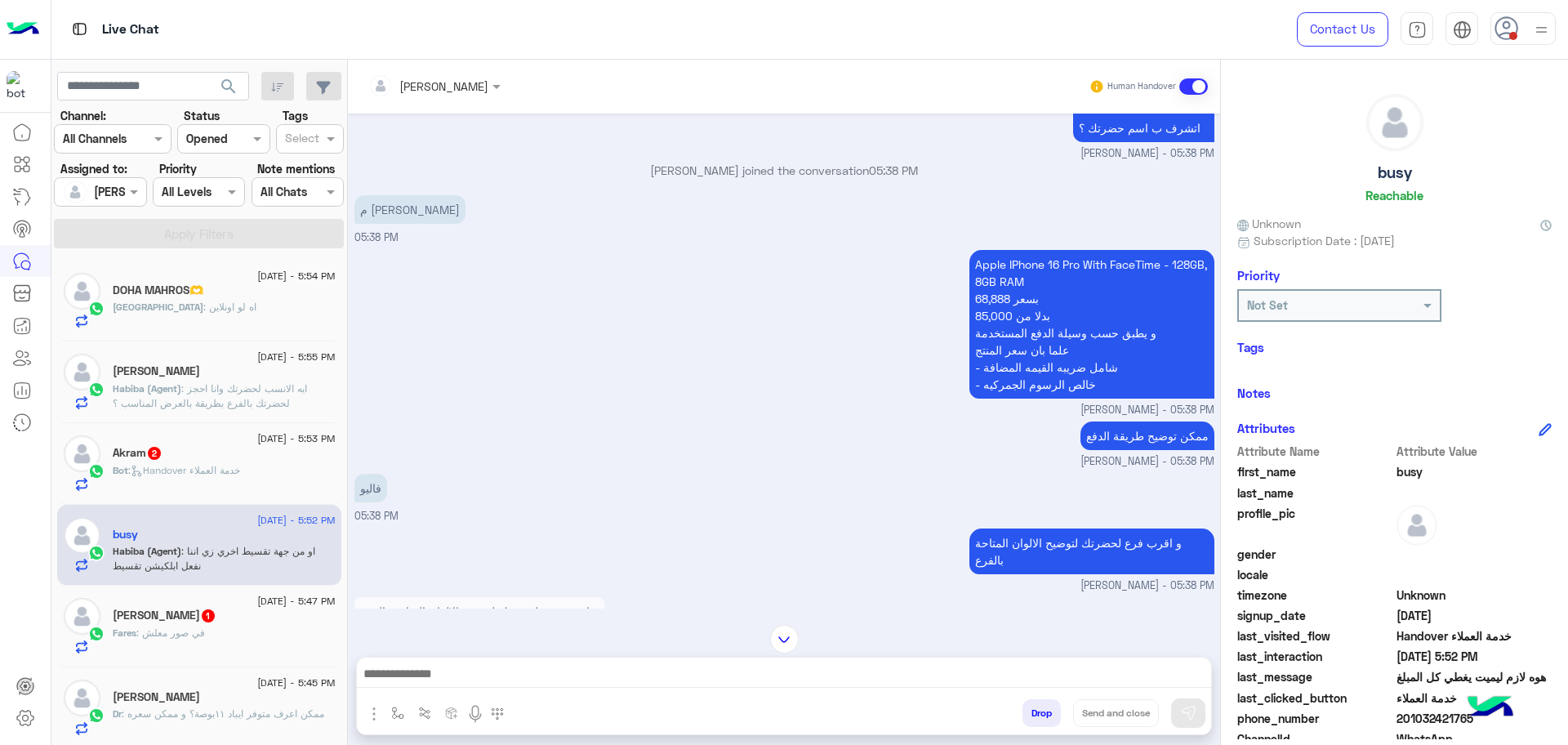
click at [234, 620] on div "Fares Ahmed 1" at bounding box center [224, 618] width 223 height 17
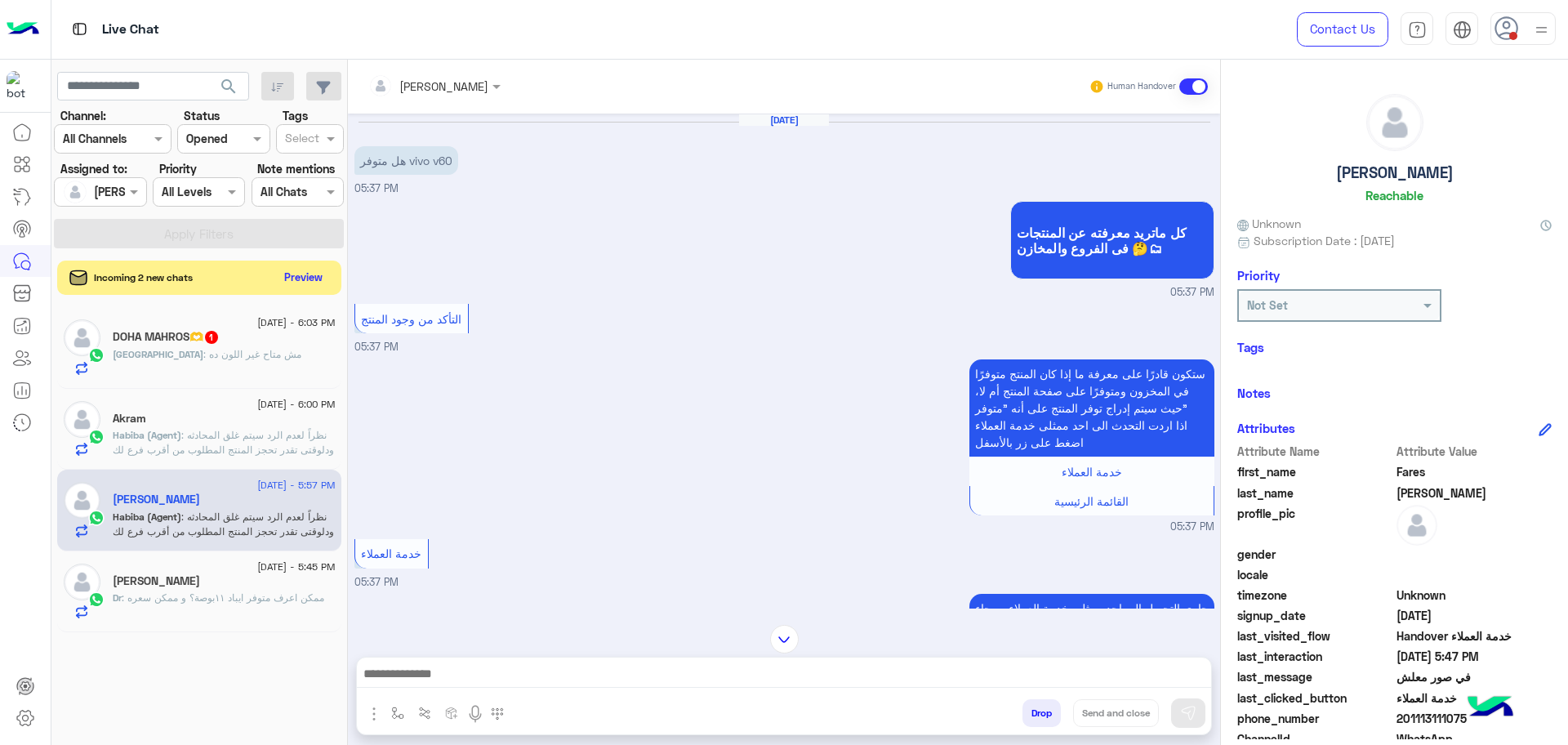
click at [310, 277] on button "Preview" at bounding box center [303, 277] width 50 height 22
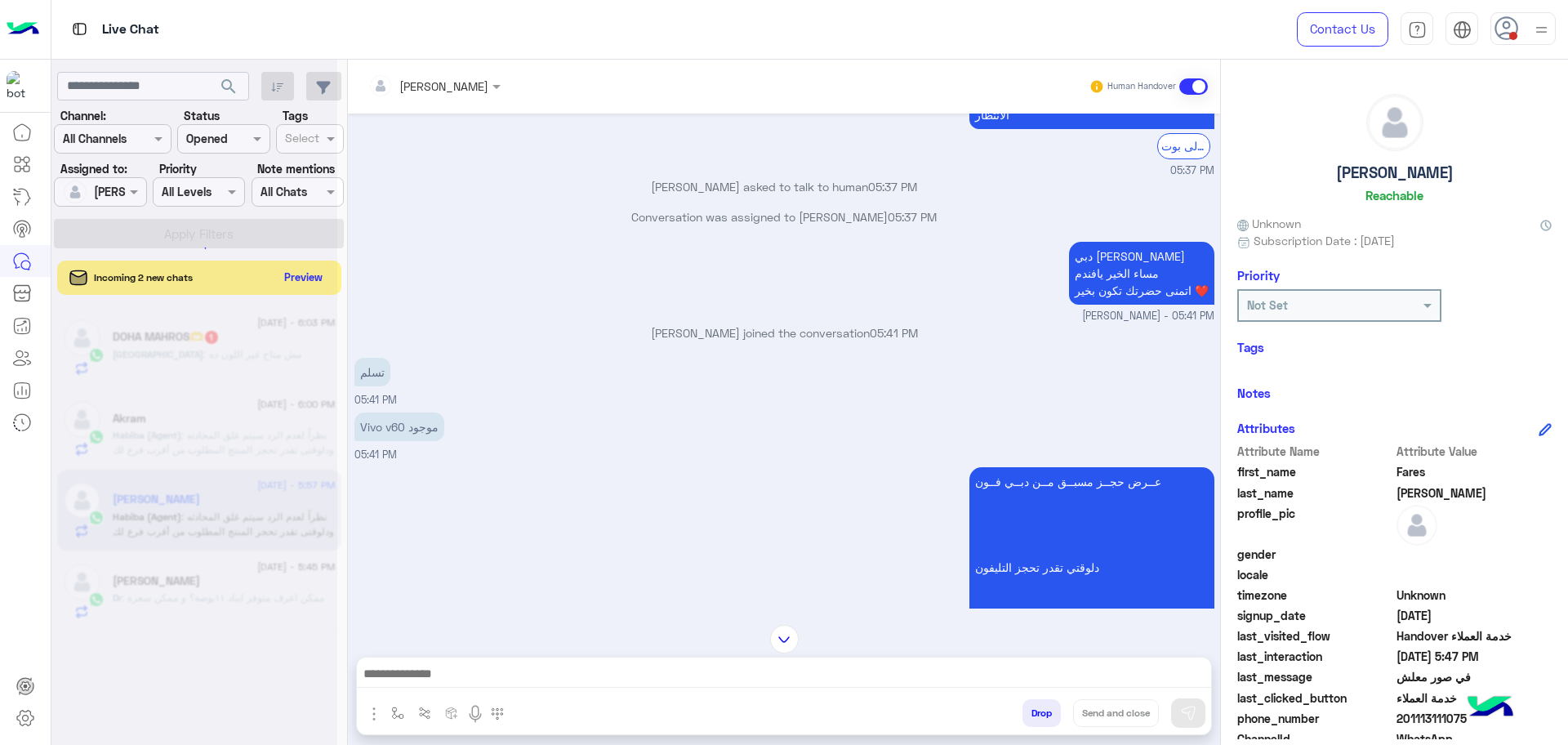
scroll to position [919, 0]
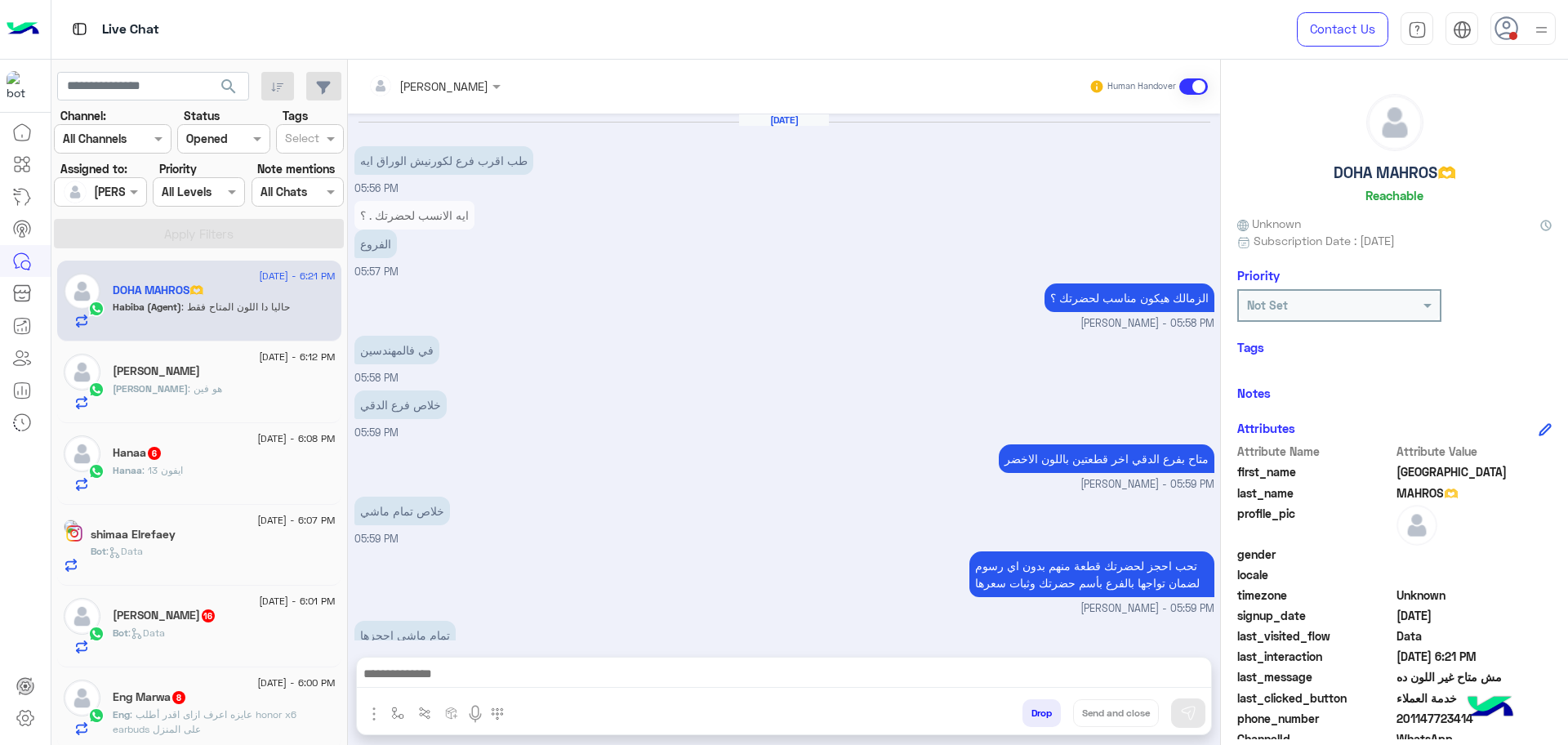
scroll to position [1050, 0]
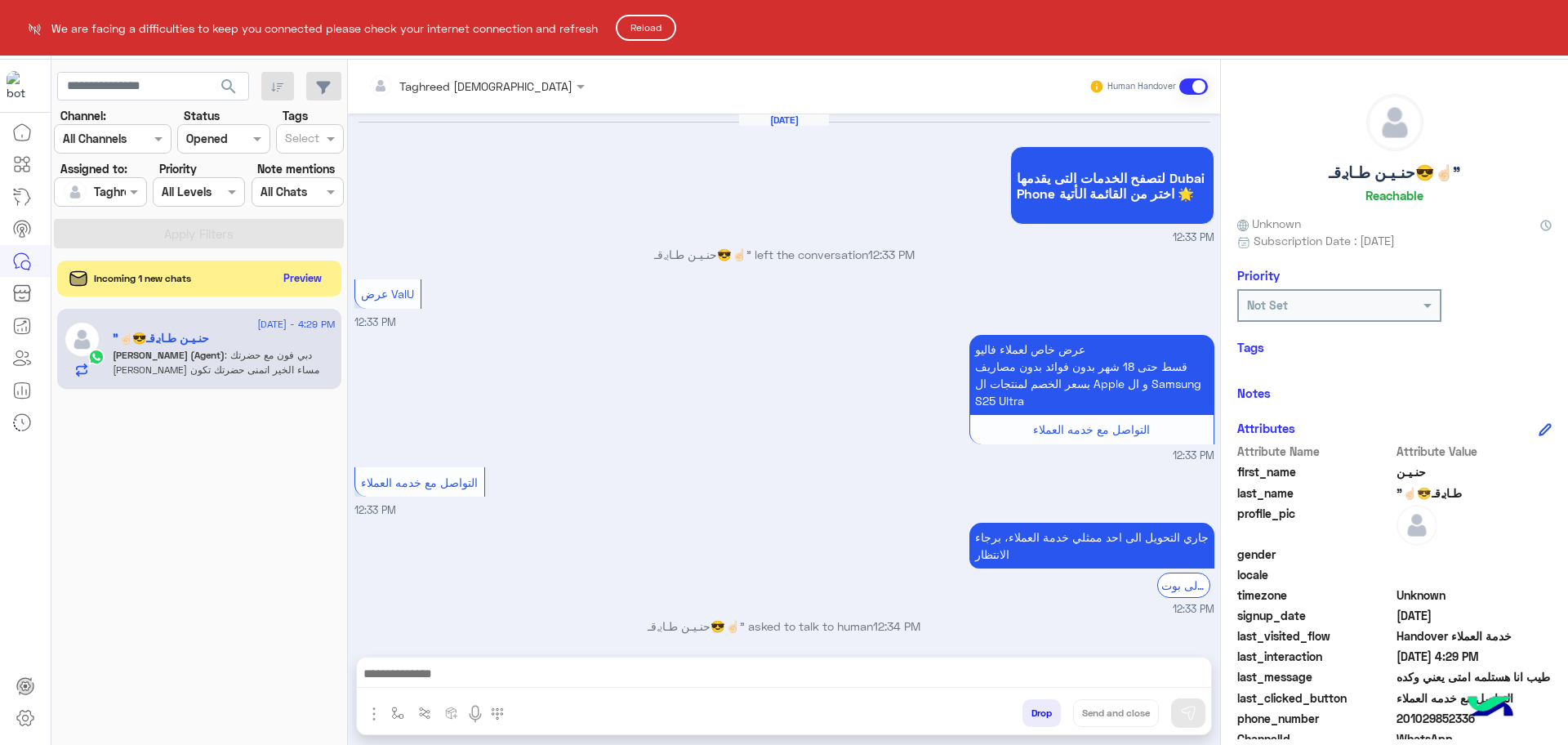
scroll to position [883, 0]
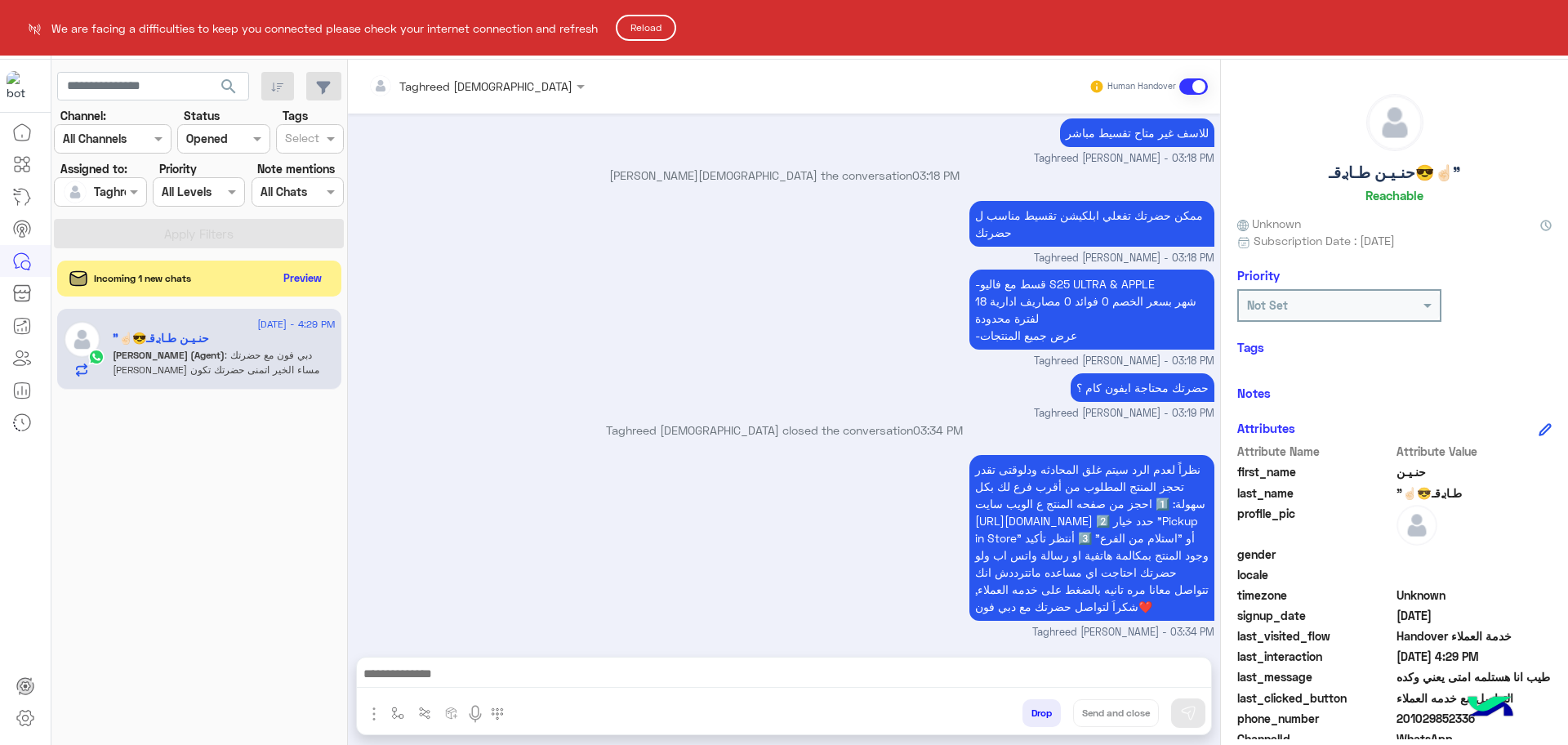
click at [657, 30] on button "Reload" at bounding box center [647, 28] width 61 height 26
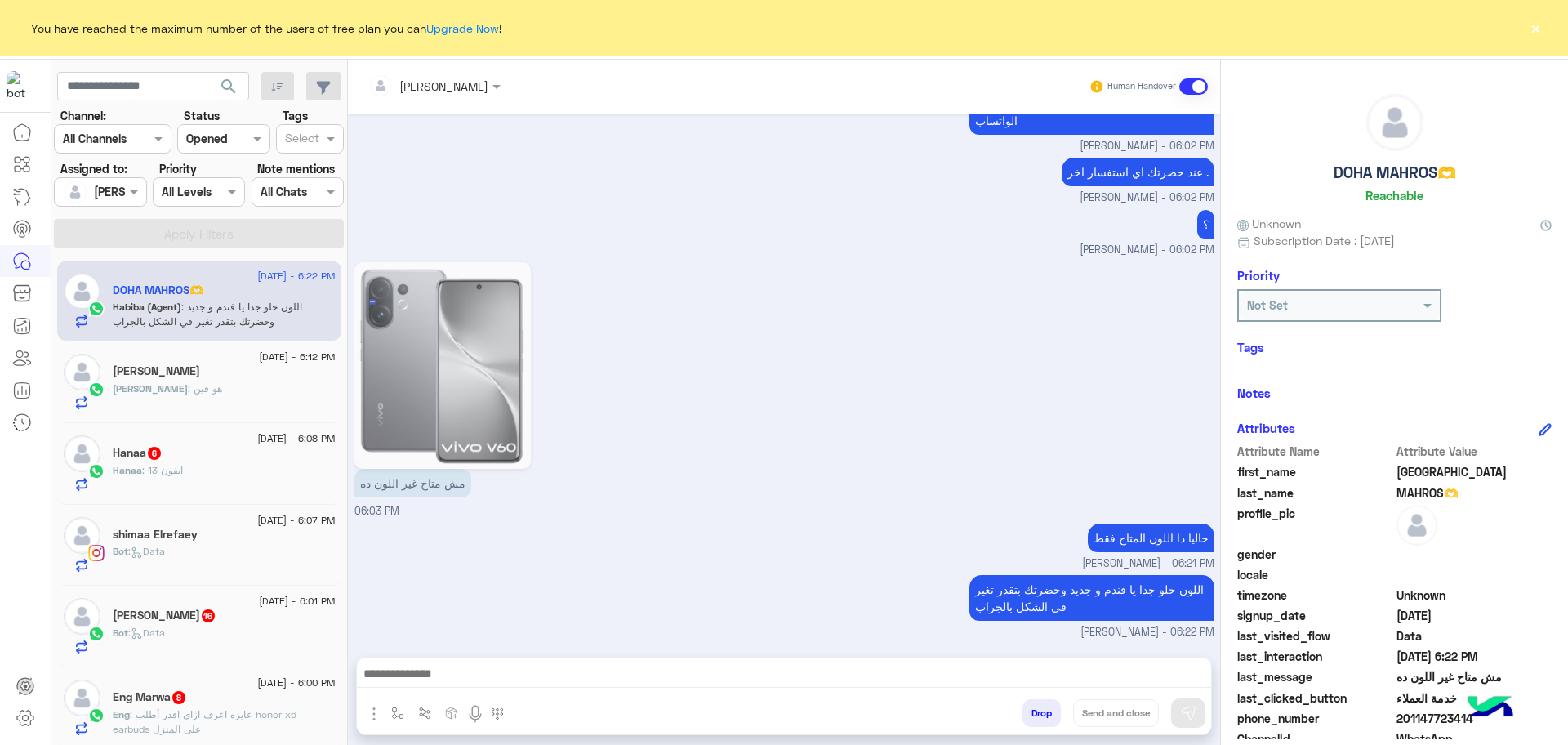
click at [1532, 23] on button "×" at bounding box center [1535, 28] width 16 height 16
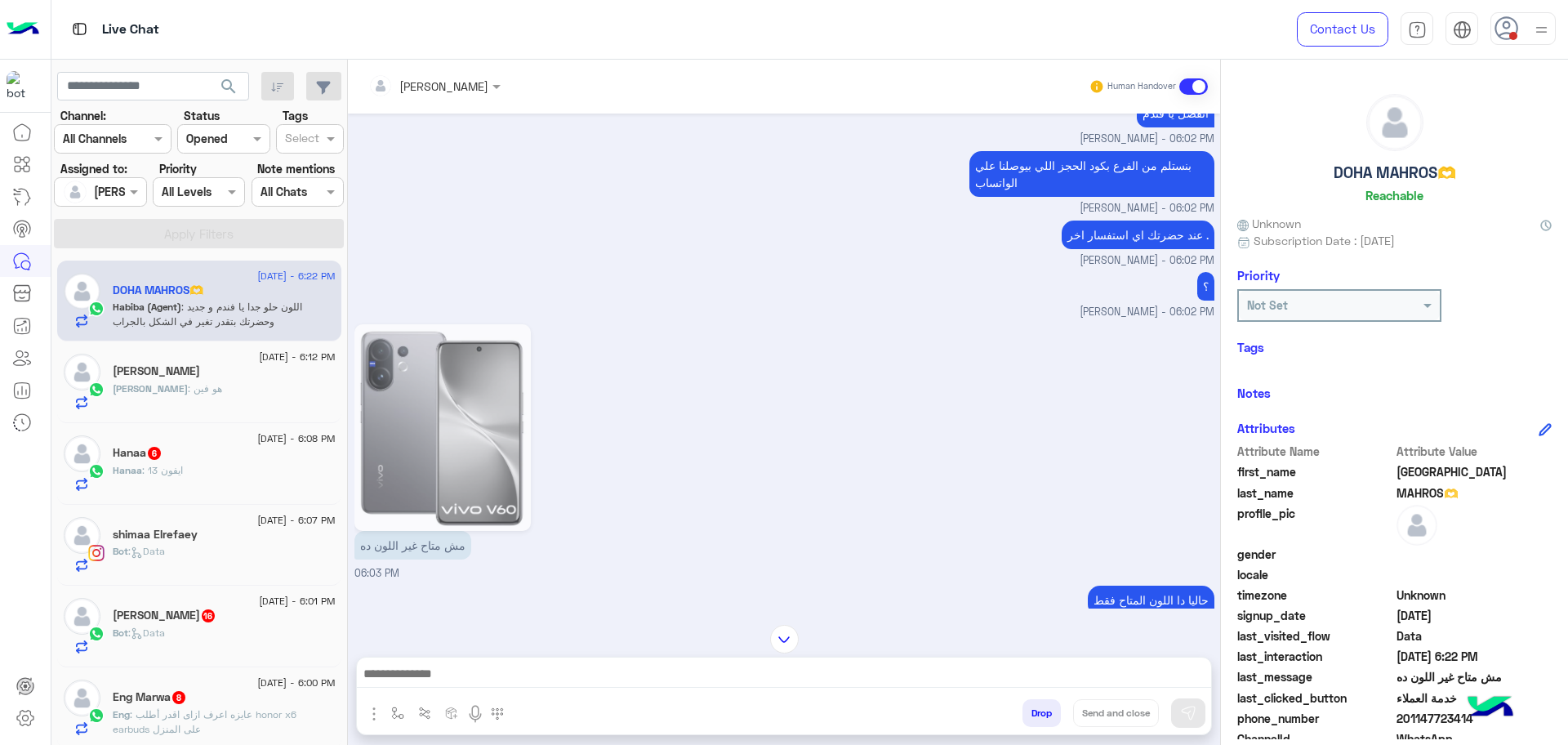
scroll to position [2460, 0]
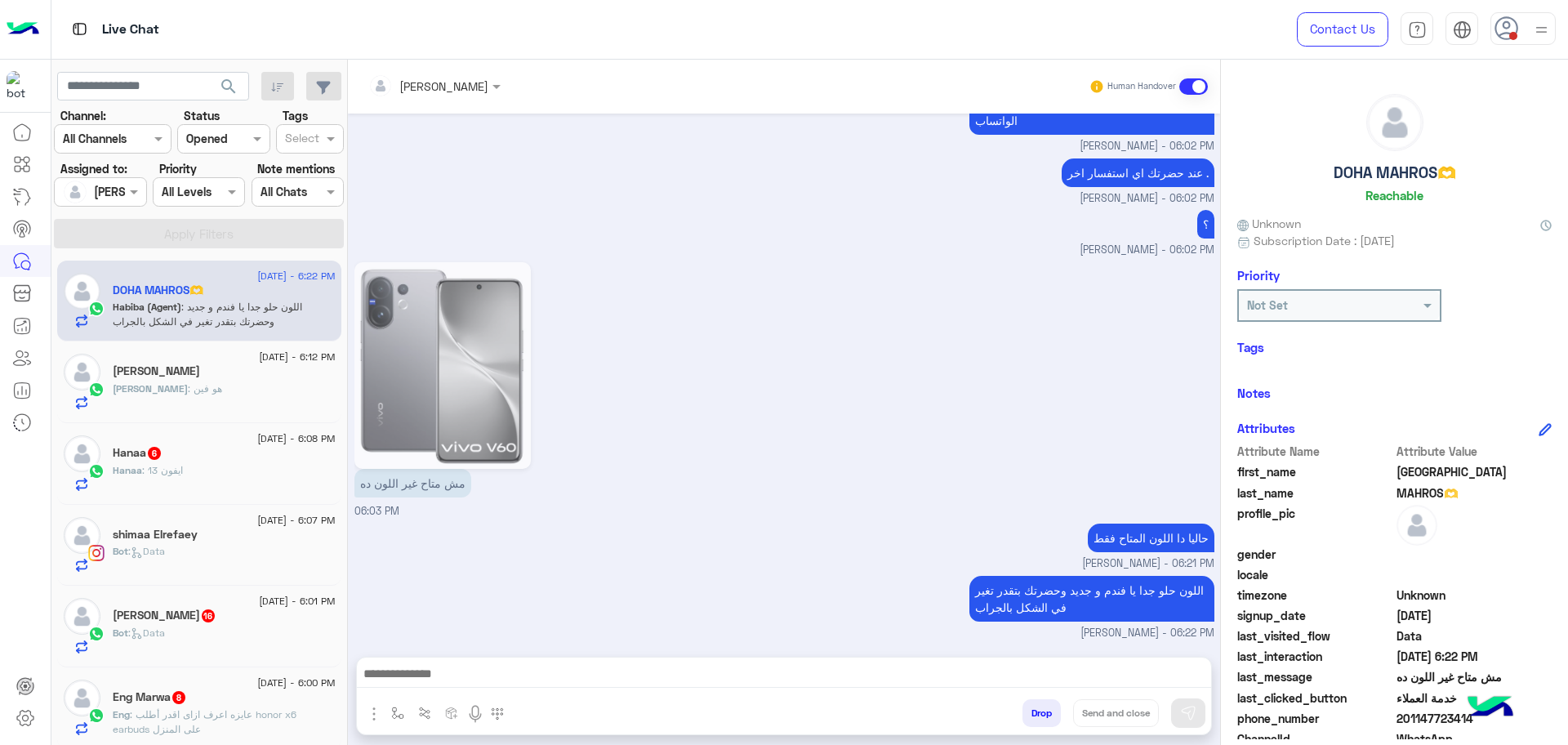
click at [194, 383] on div "mohamed : هو فين" at bounding box center [224, 395] width 223 height 29
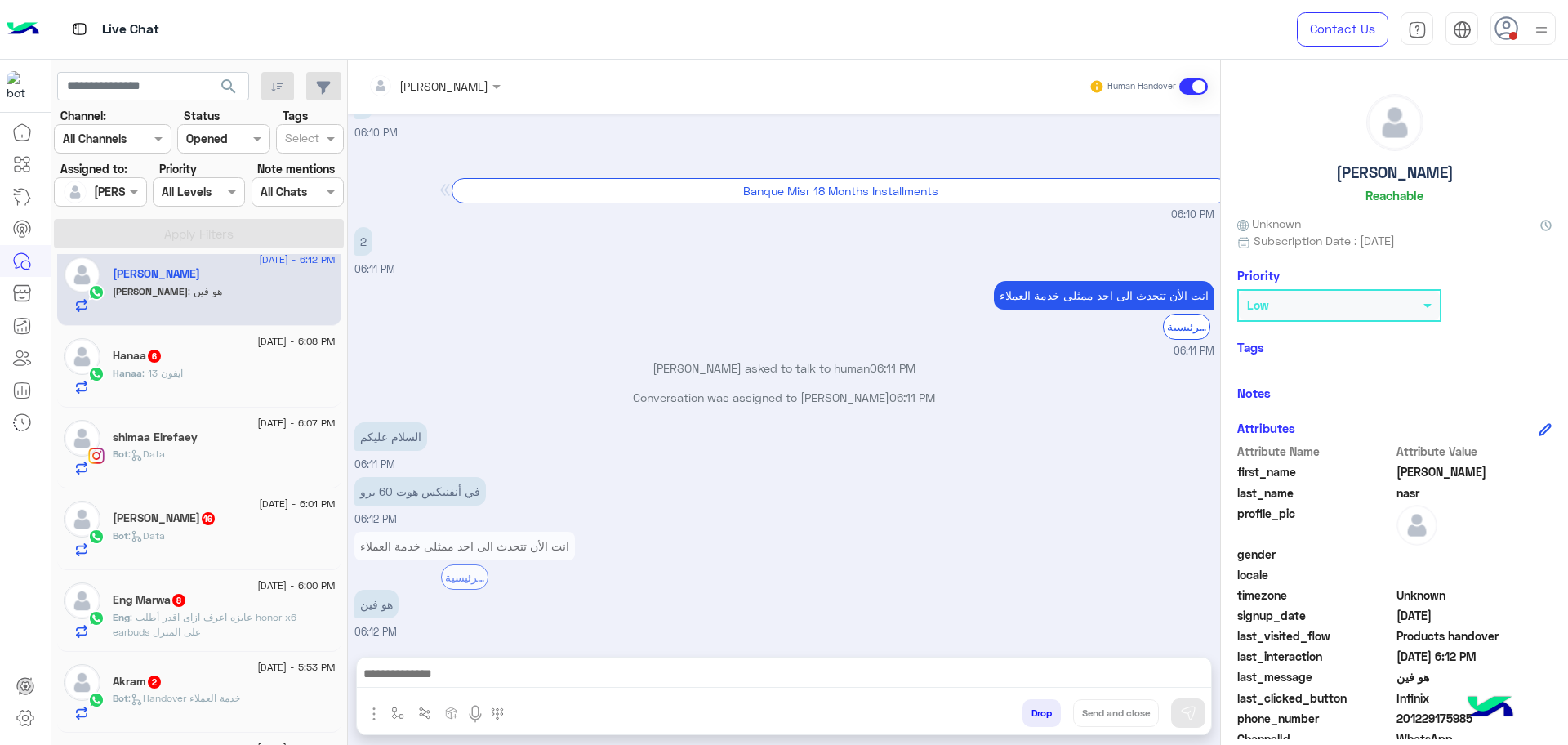
scroll to position [166, 0]
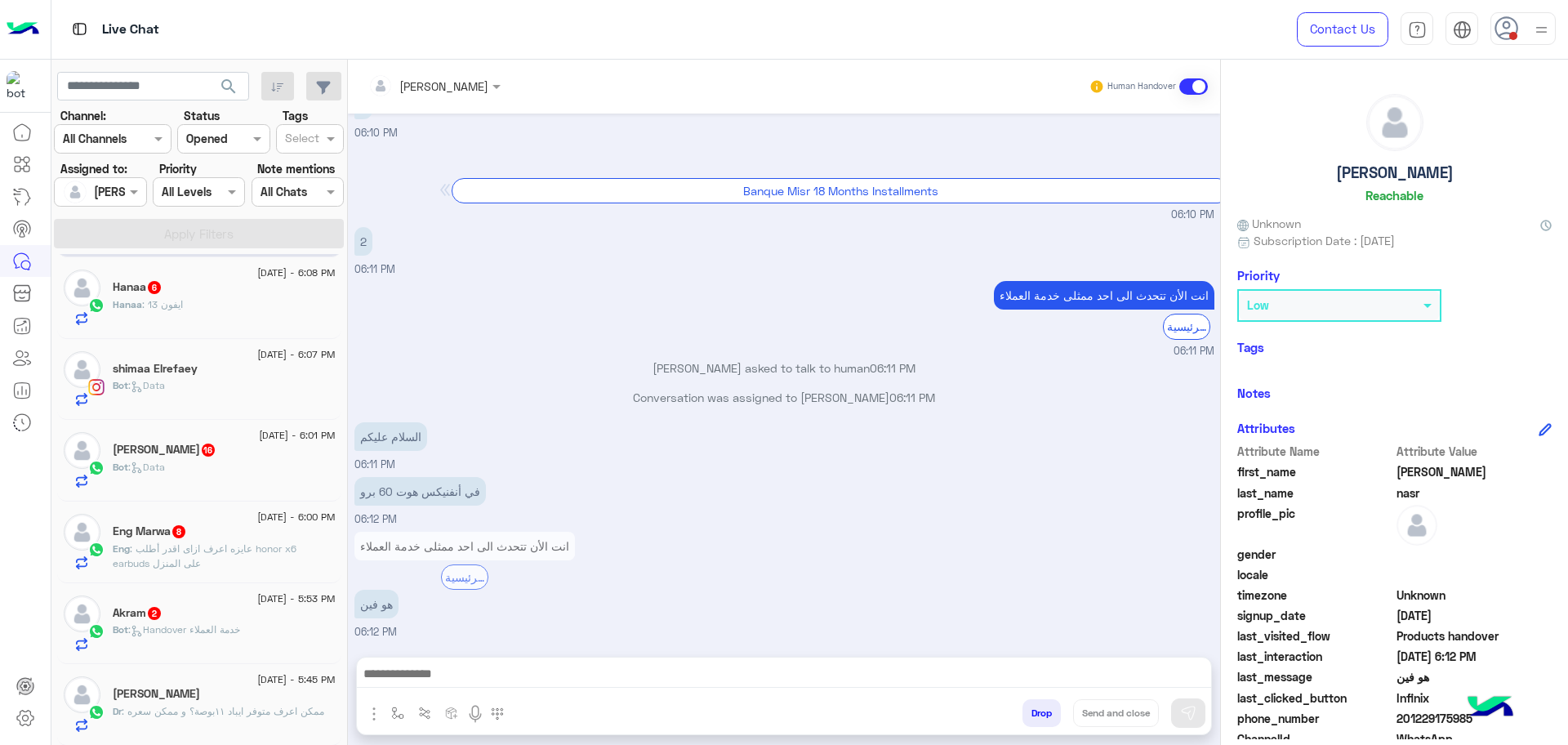
click at [233, 722] on div "Dr : ممكن اعرف متوفر ايباد ١١بوصة؟ و ممكن سعره" at bounding box center [224, 718] width 223 height 29
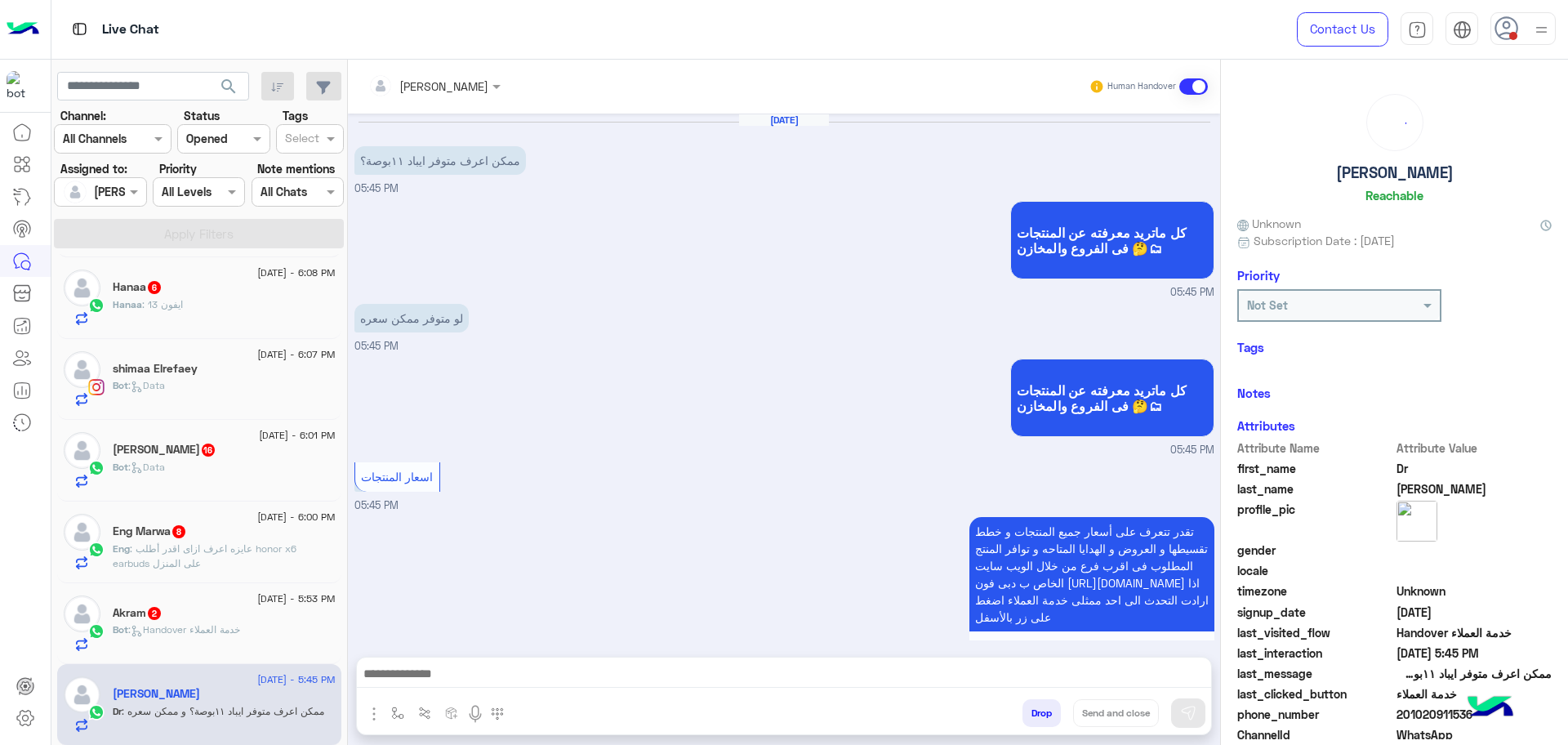
scroll to position [373, 0]
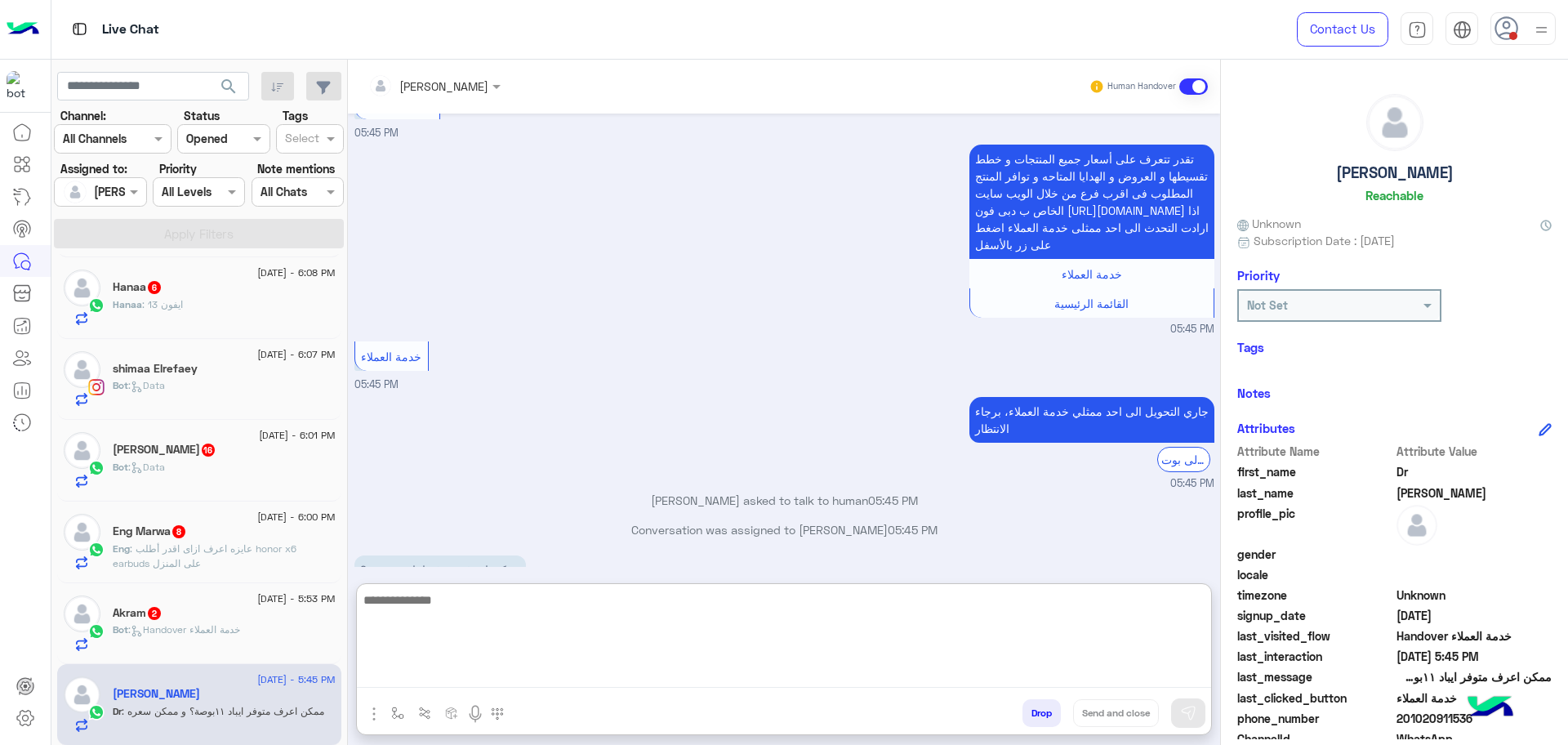
click at [532, 674] on textarea at bounding box center [784, 638] width 855 height 98
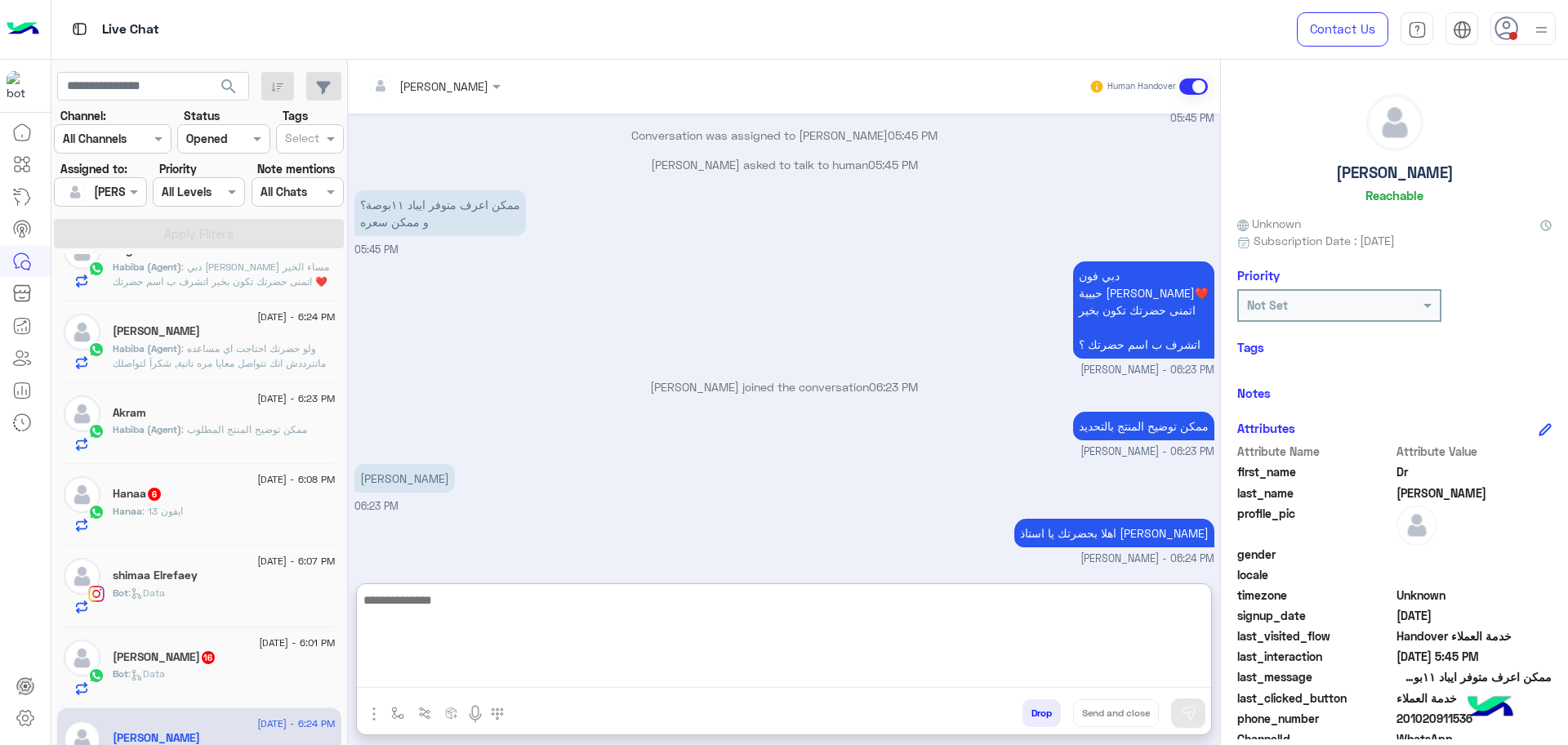
scroll to position [0, 0]
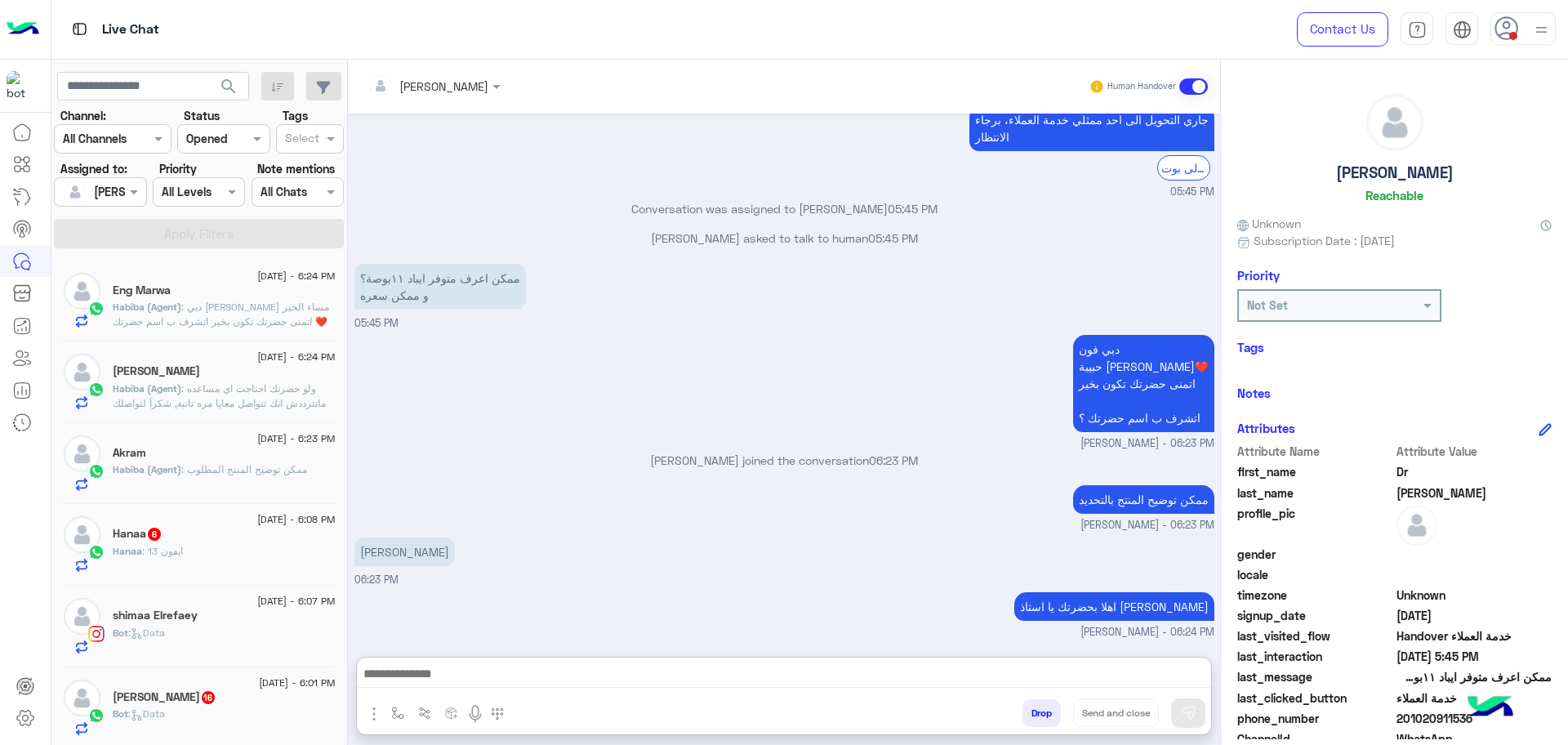
click at [95, 186] on input "text" at bounding box center [81, 193] width 37 height 17
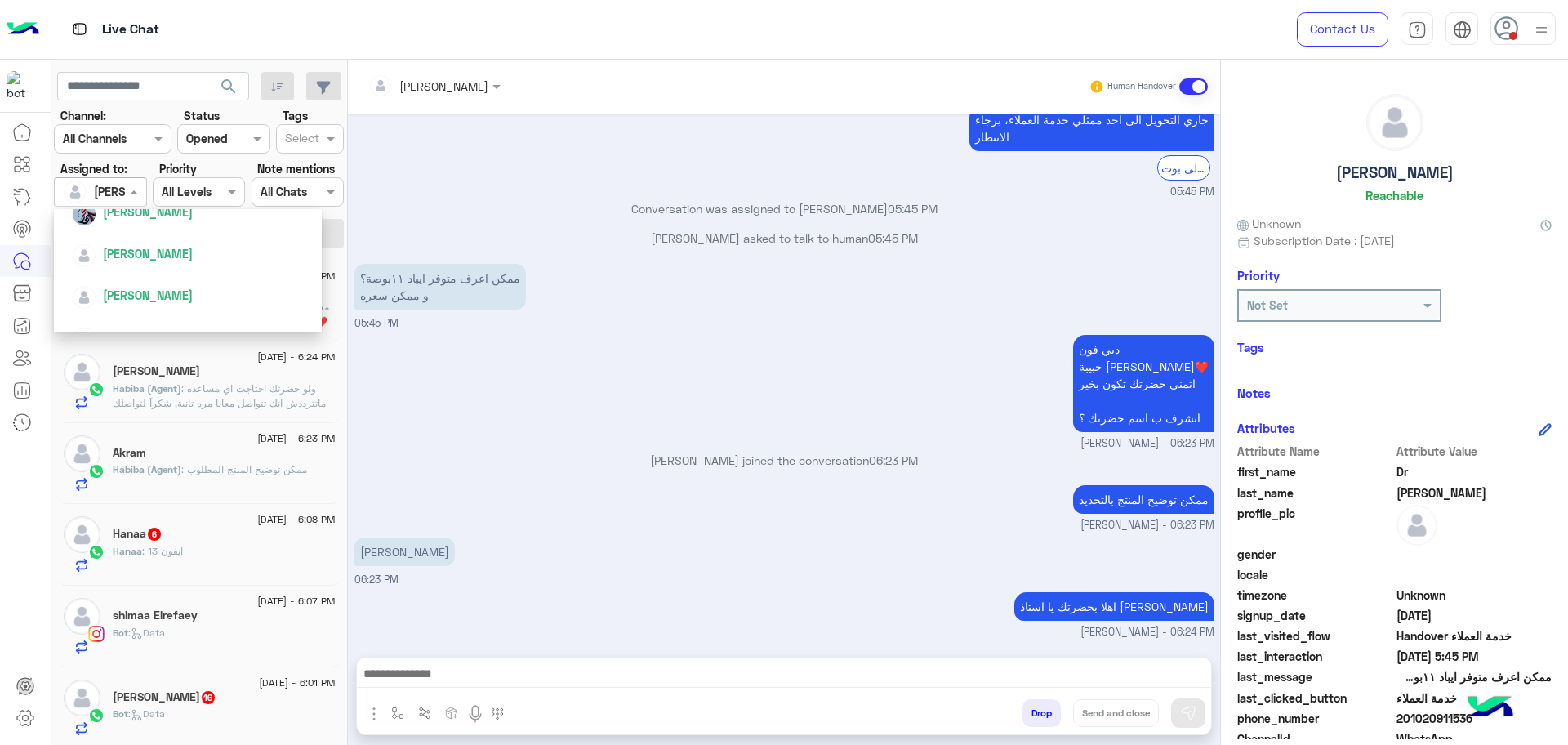
scroll to position [268, 0]
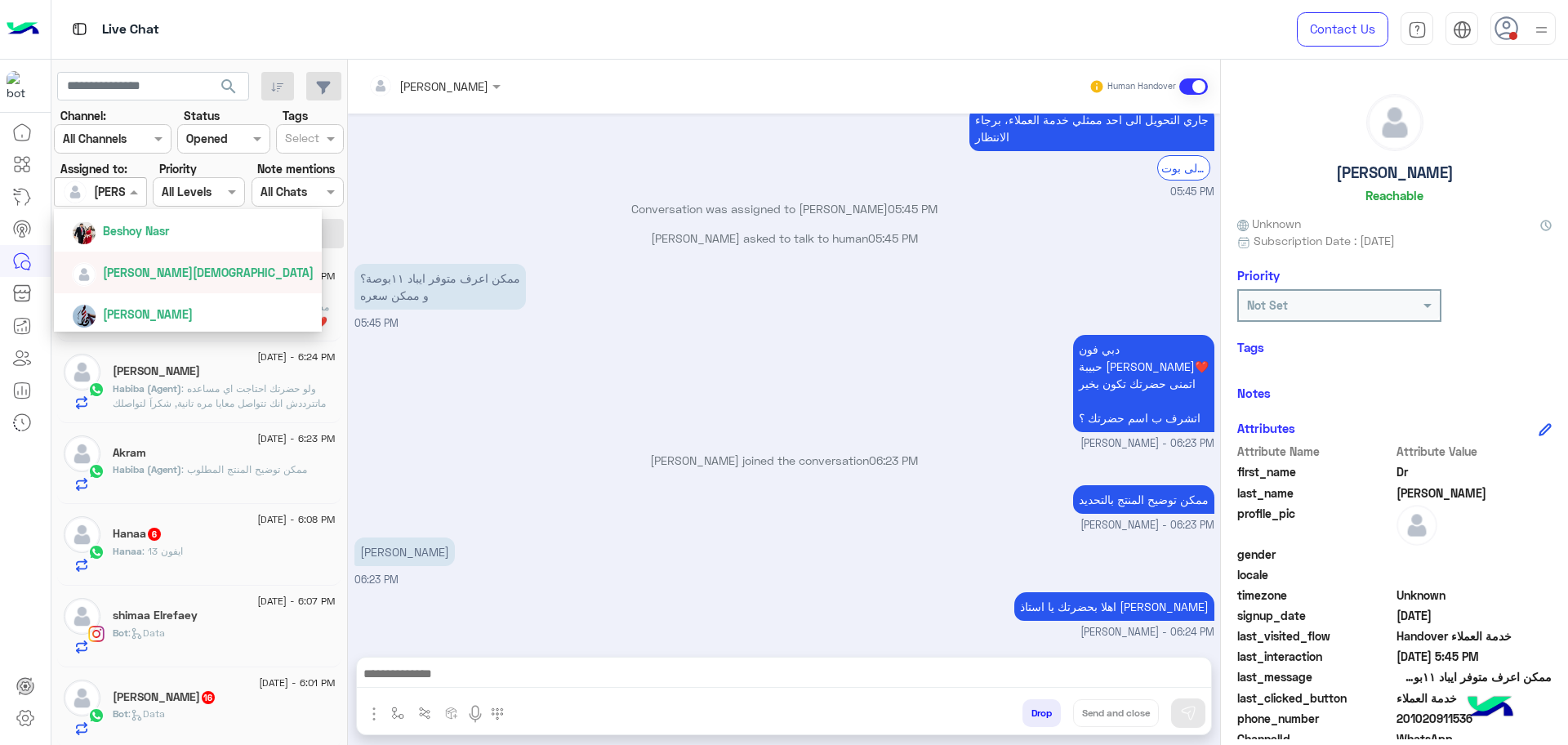
click at [121, 275] on span "Taghreed Muhammed" at bounding box center [208, 272] width 211 height 14
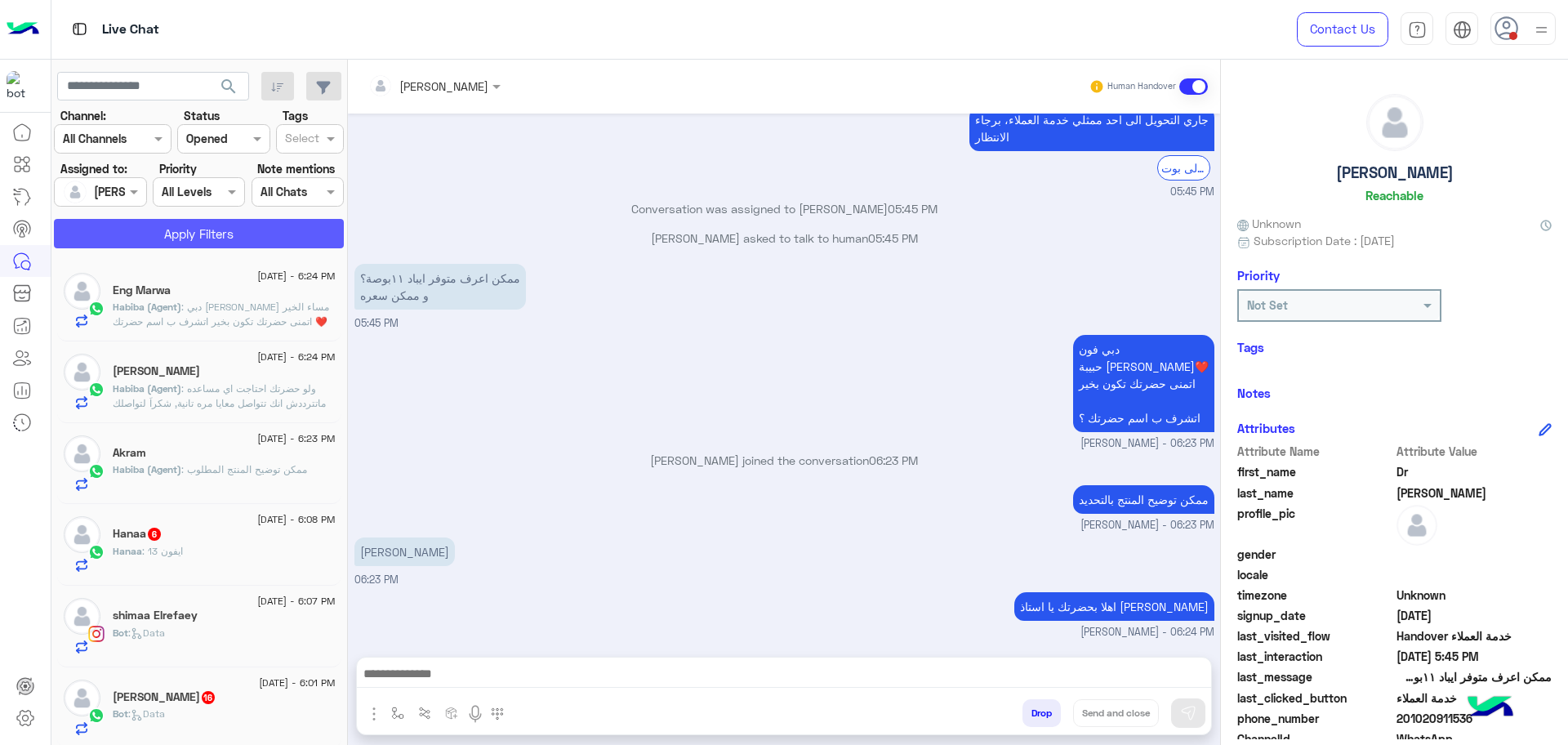
click at [160, 224] on button "Apply Filters" at bounding box center [198, 234] width 290 height 29
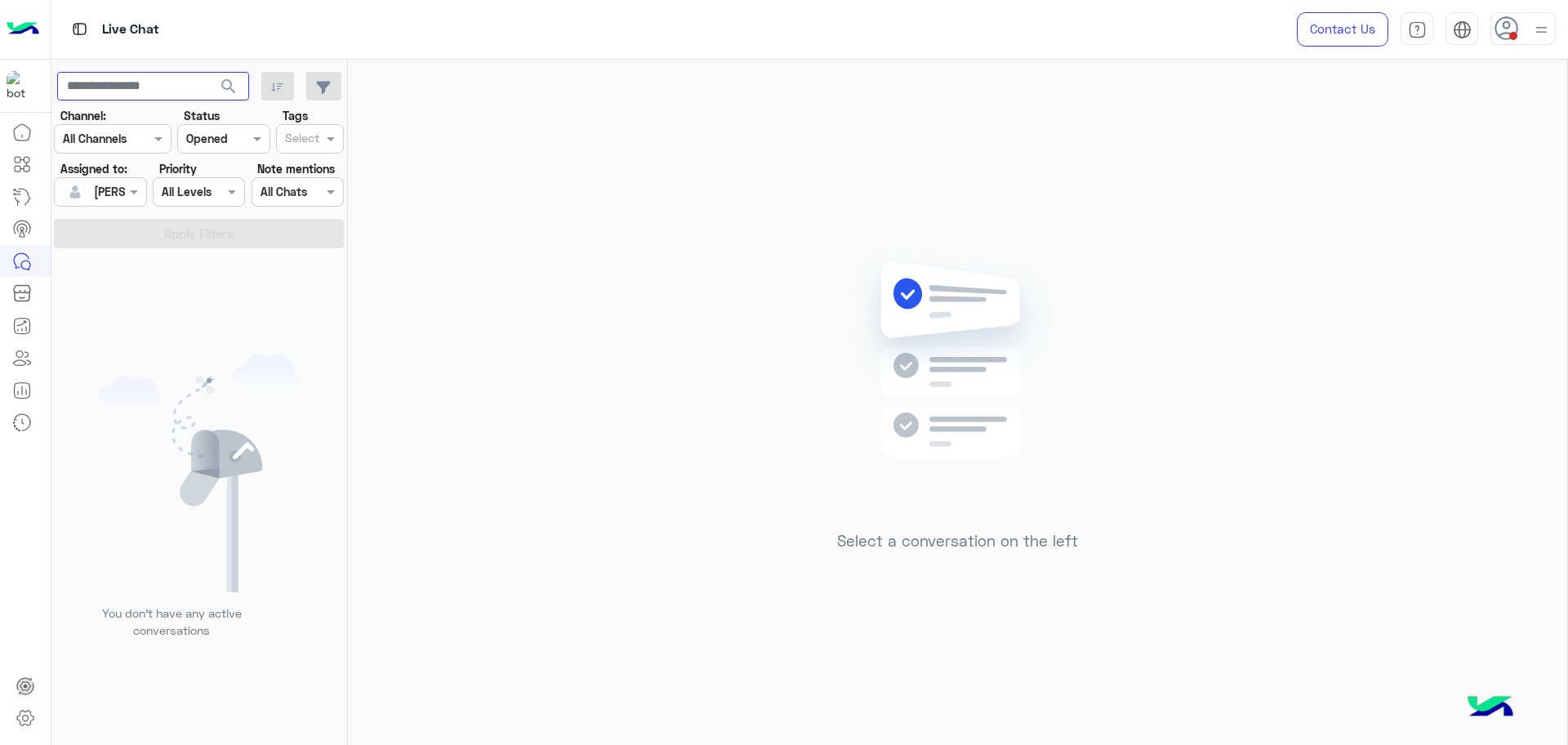
click at [132, 76] on input "text" at bounding box center [153, 87] width 192 height 29
click at [94, 192] on input "text" at bounding box center [81, 193] width 37 height 17
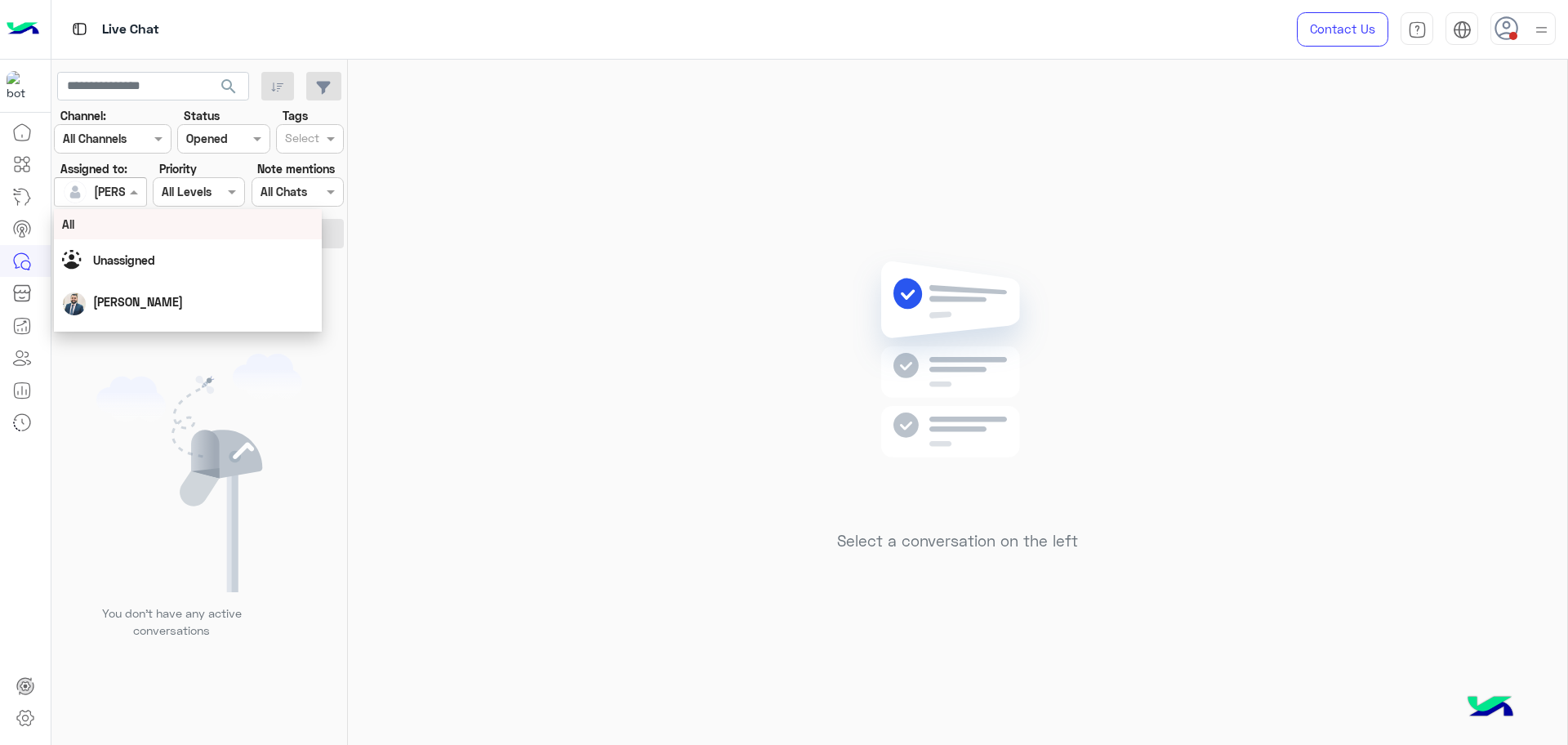
click at [120, 220] on div "All" at bounding box center [188, 225] width 251 height 17
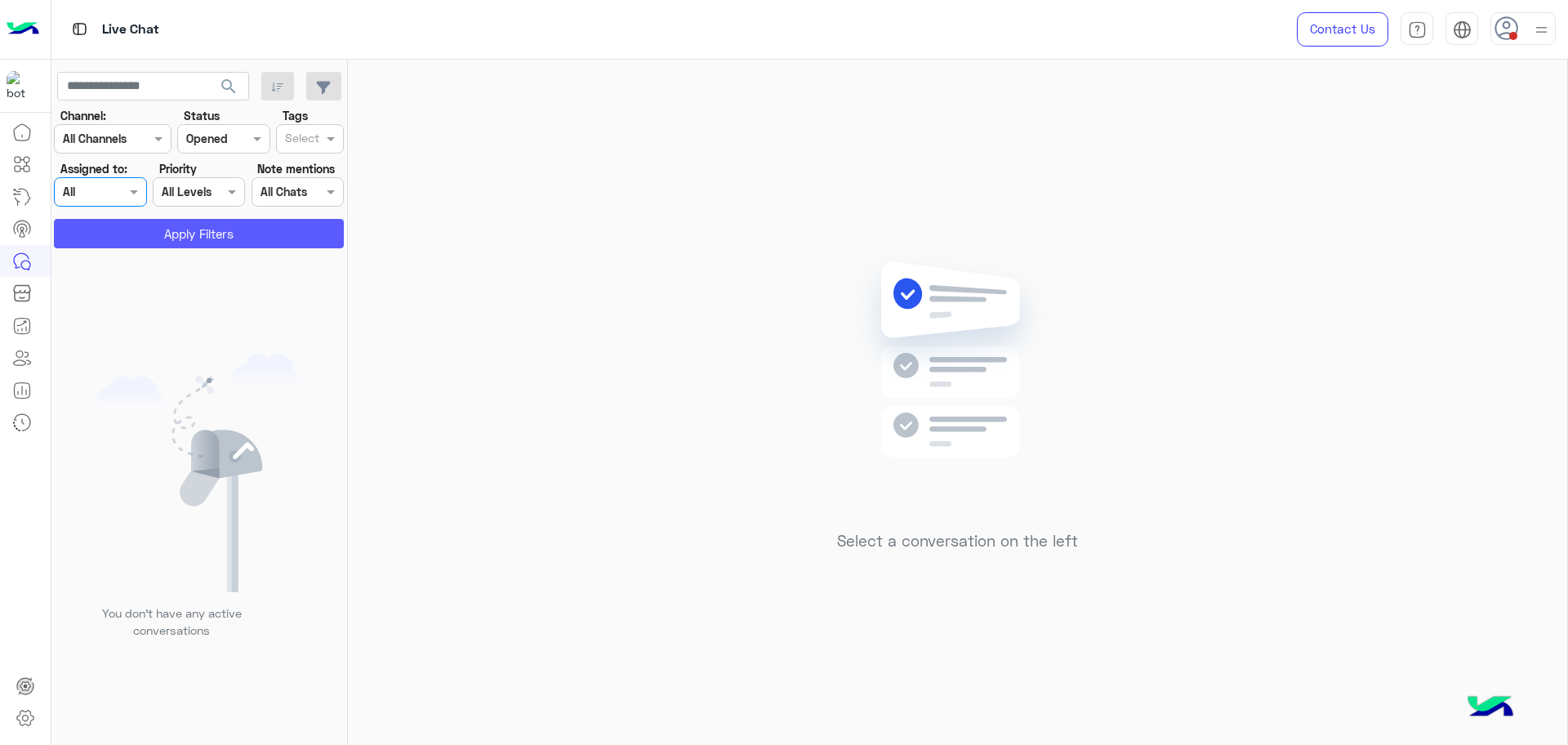
click at [126, 228] on button "Apply Filters" at bounding box center [198, 234] width 290 height 29
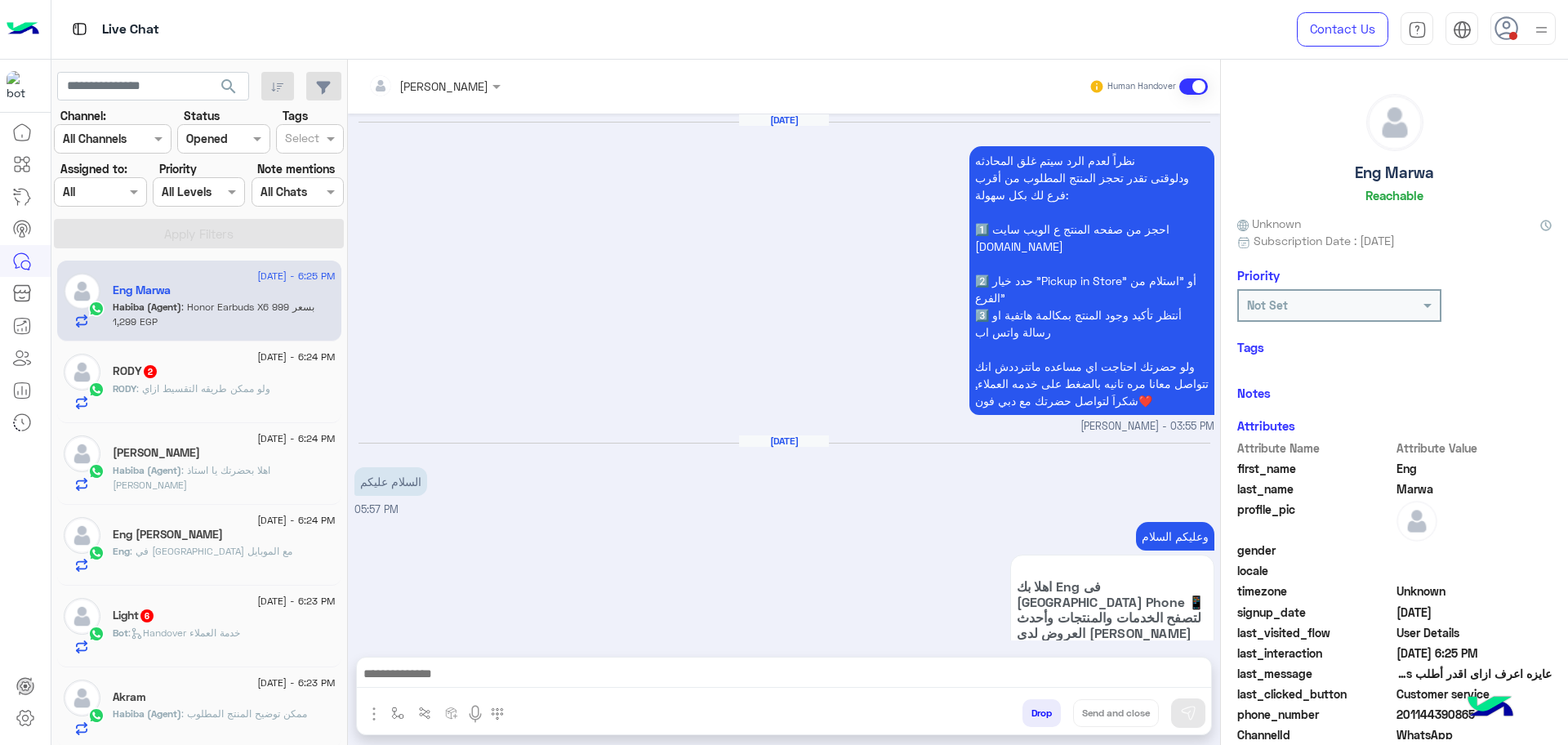
scroll to position [1212, 0]
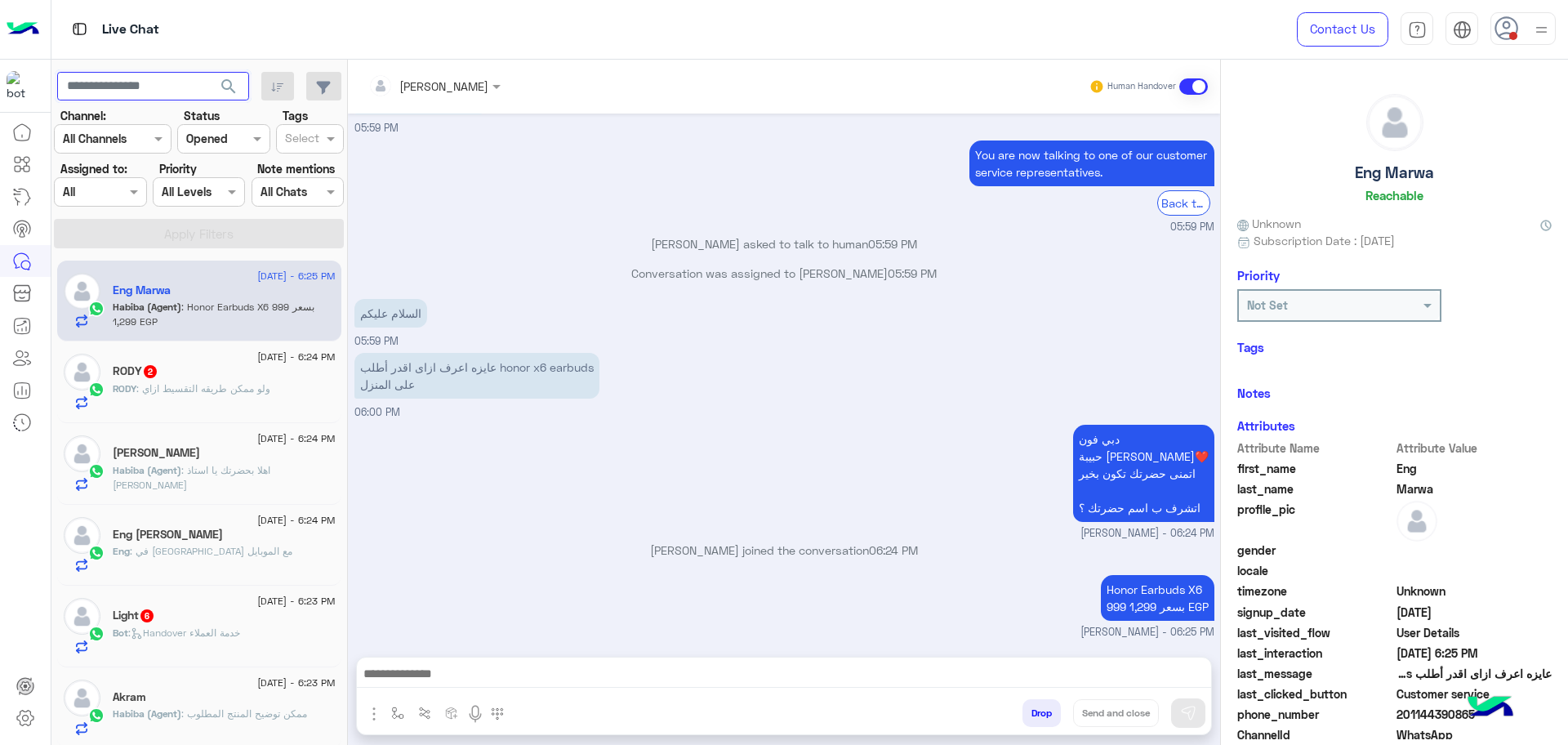
click at [142, 80] on input "text" at bounding box center [153, 87] width 192 height 29
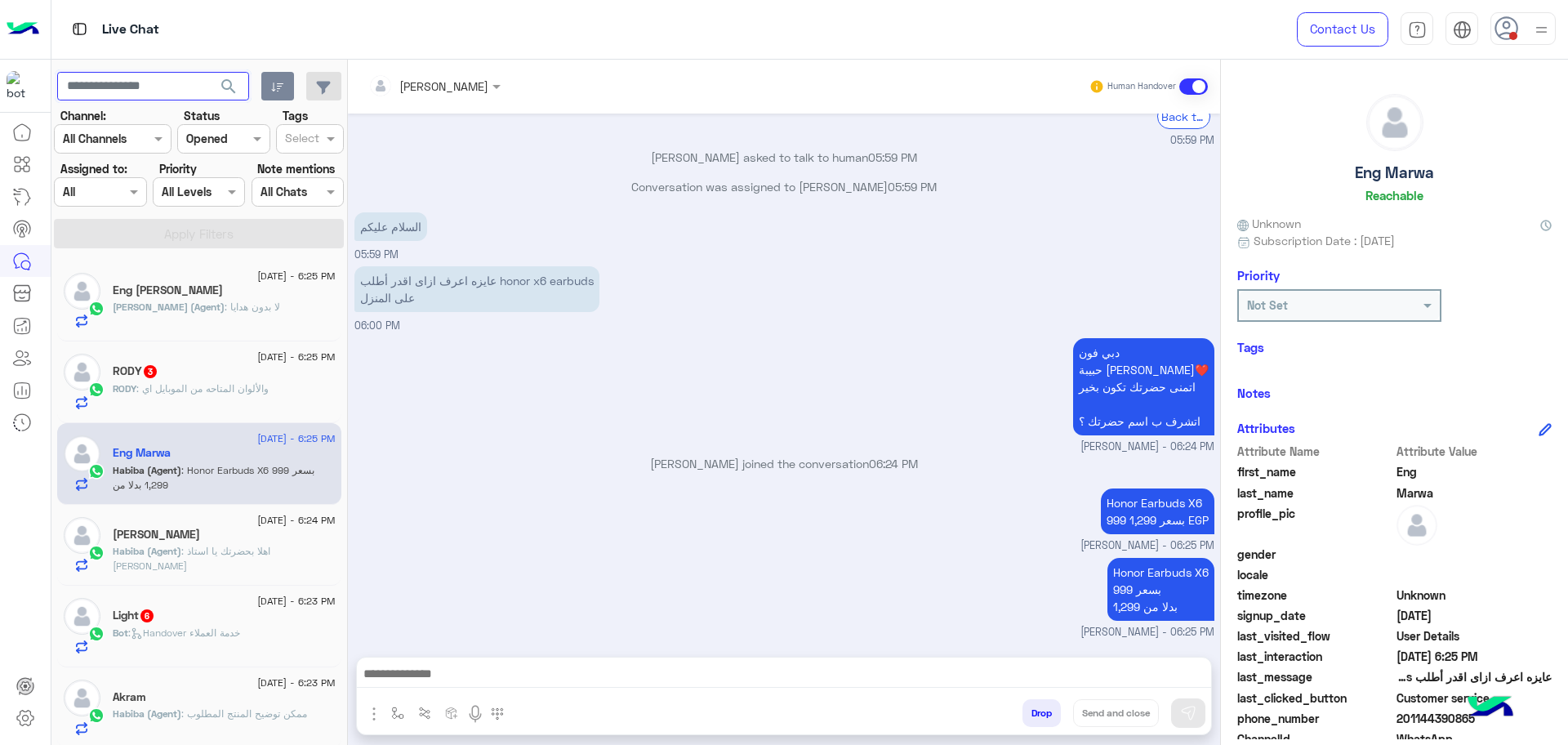
paste input "**********"
click at [209, 72] on button "search" at bounding box center [229, 89] width 40 height 36
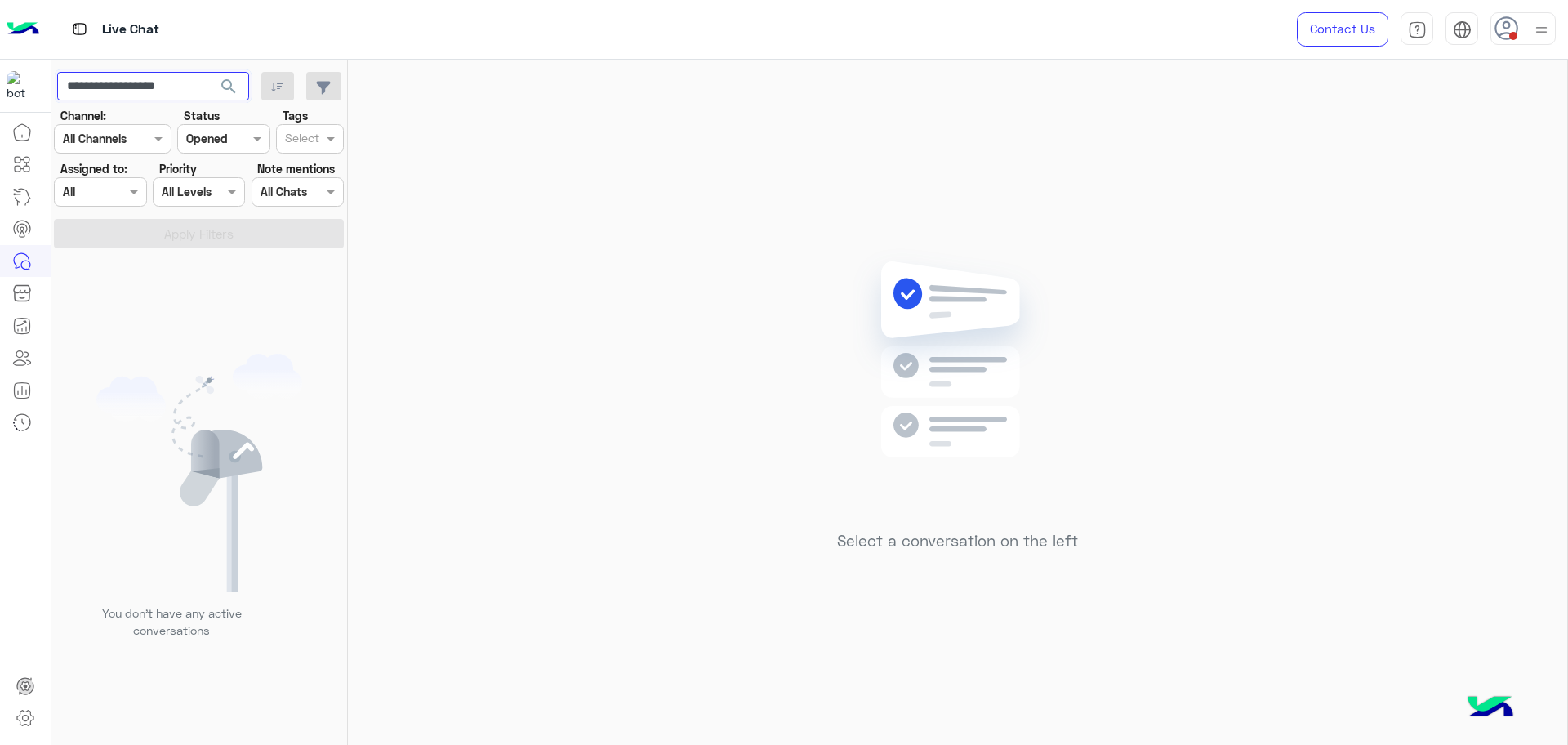
click at [132, 92] on input "**********" at bounding box center [153, 87] width 192 height 29
click at [209, 72] on button "search" at bounding box center [229, 89] width 40 height 36
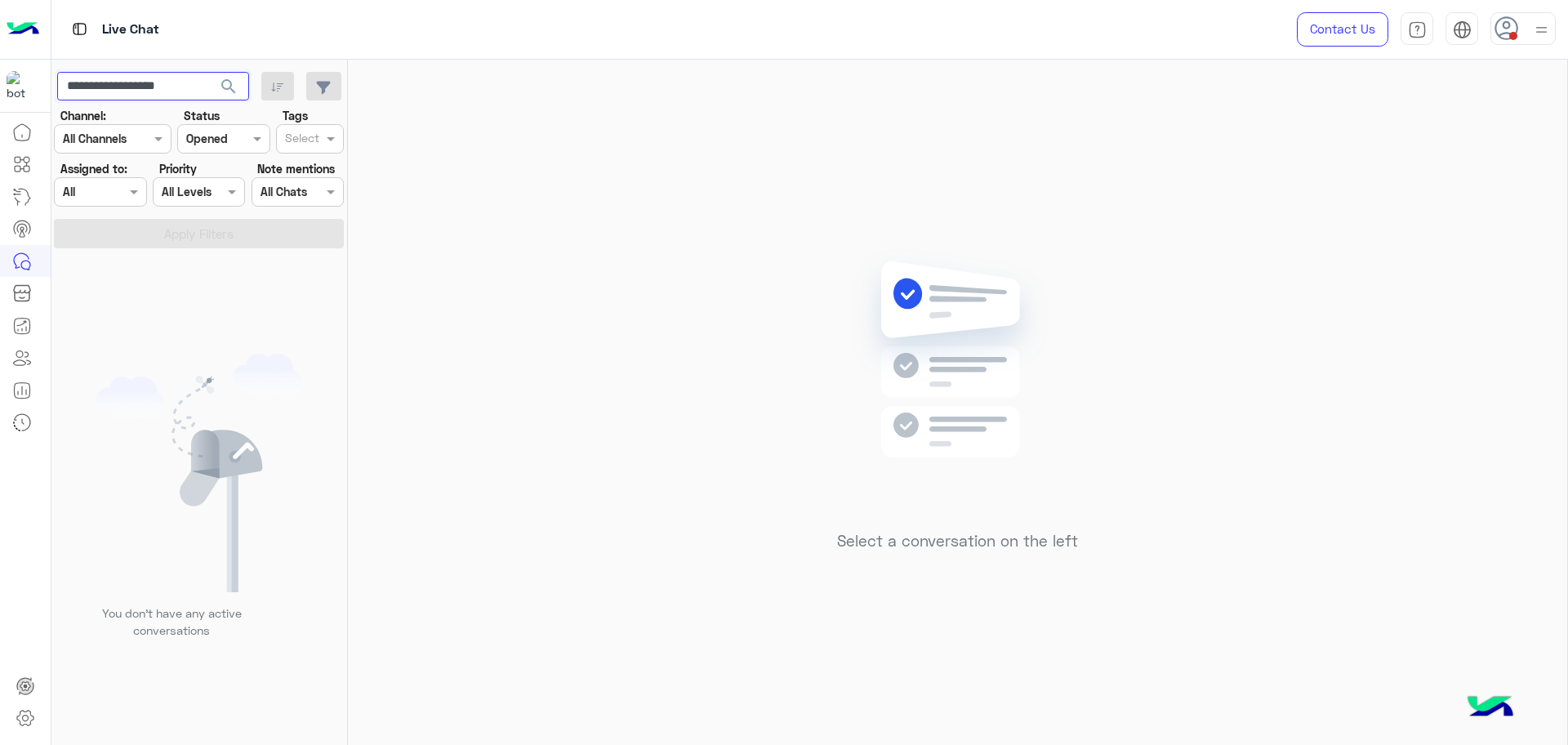
click at [179, 90] on input "**********" at bounding box center [153, 87] width 192 height 29
click at [192, 134] on input "text" at bounding box center [205, 140] width 37 height 17
click at [206, 162] on div "All" at bounding box center [223, 171] width 92 height 30
click at [219, 231] on button "Apply Filters" at bounding box center [198, 234] width 290 height 29
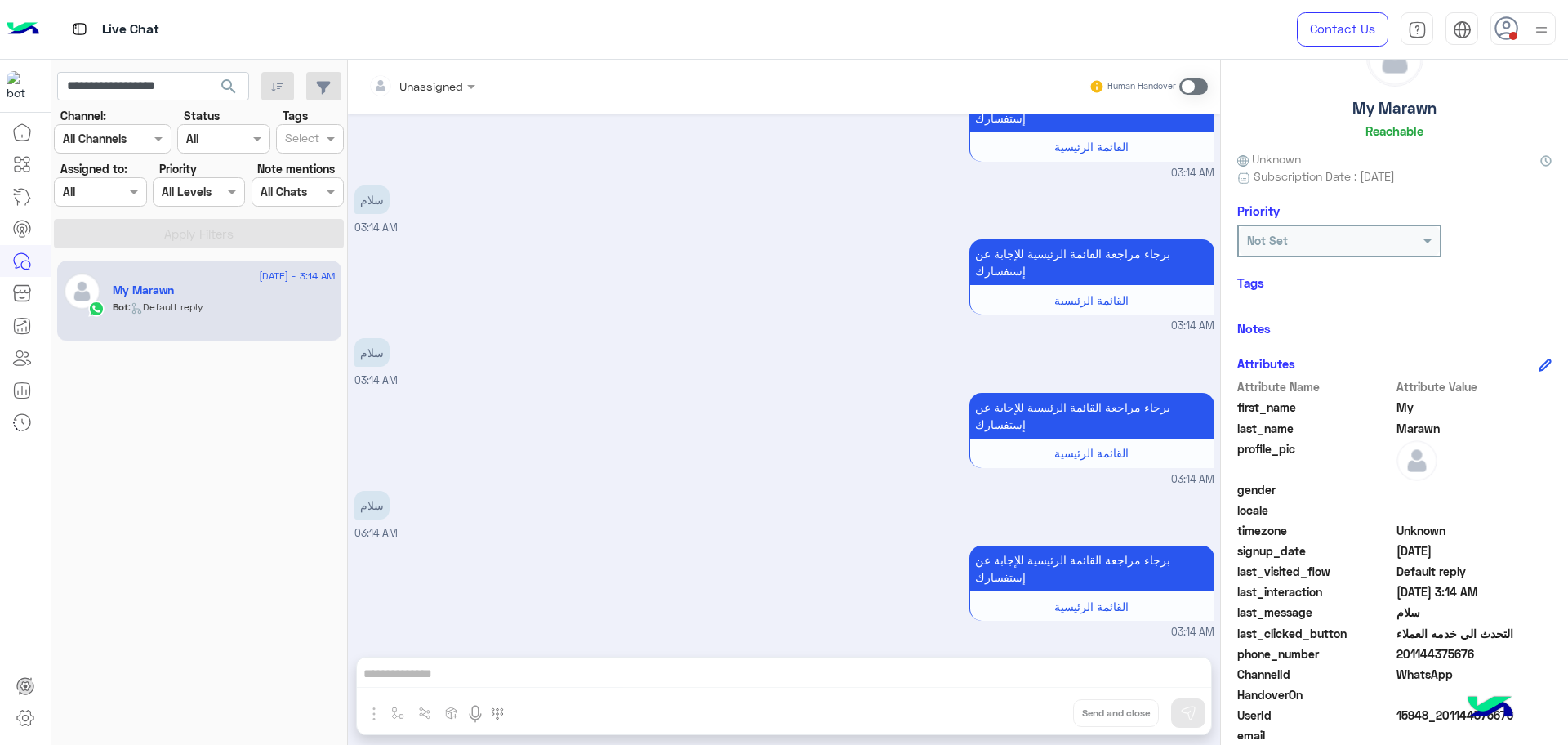
scroll to position [131, 0]
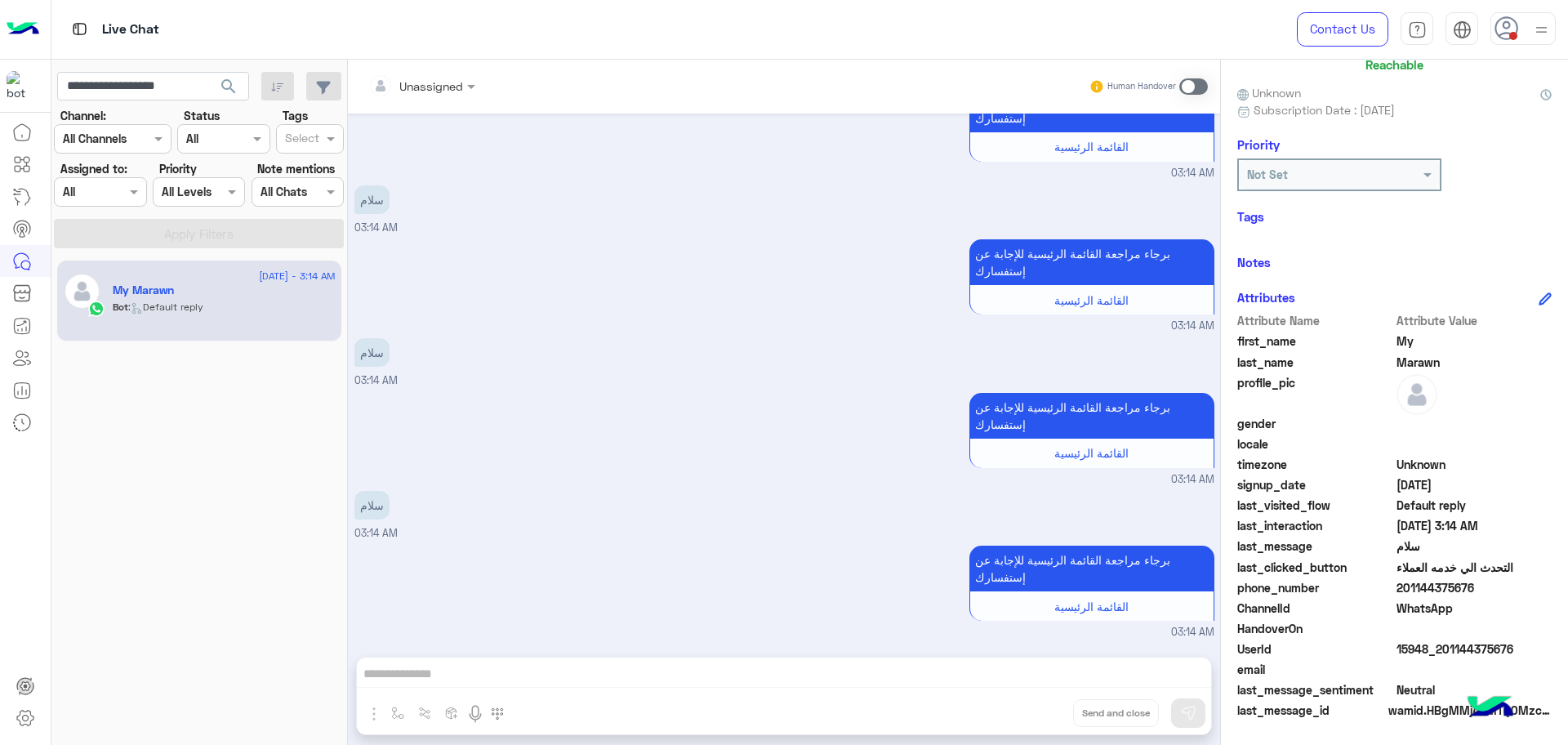
click at [1423, 653] on span "15948_201144375676" at bounding box center [1474, 650] width 156 height 17
copy span "15948_201144375676"
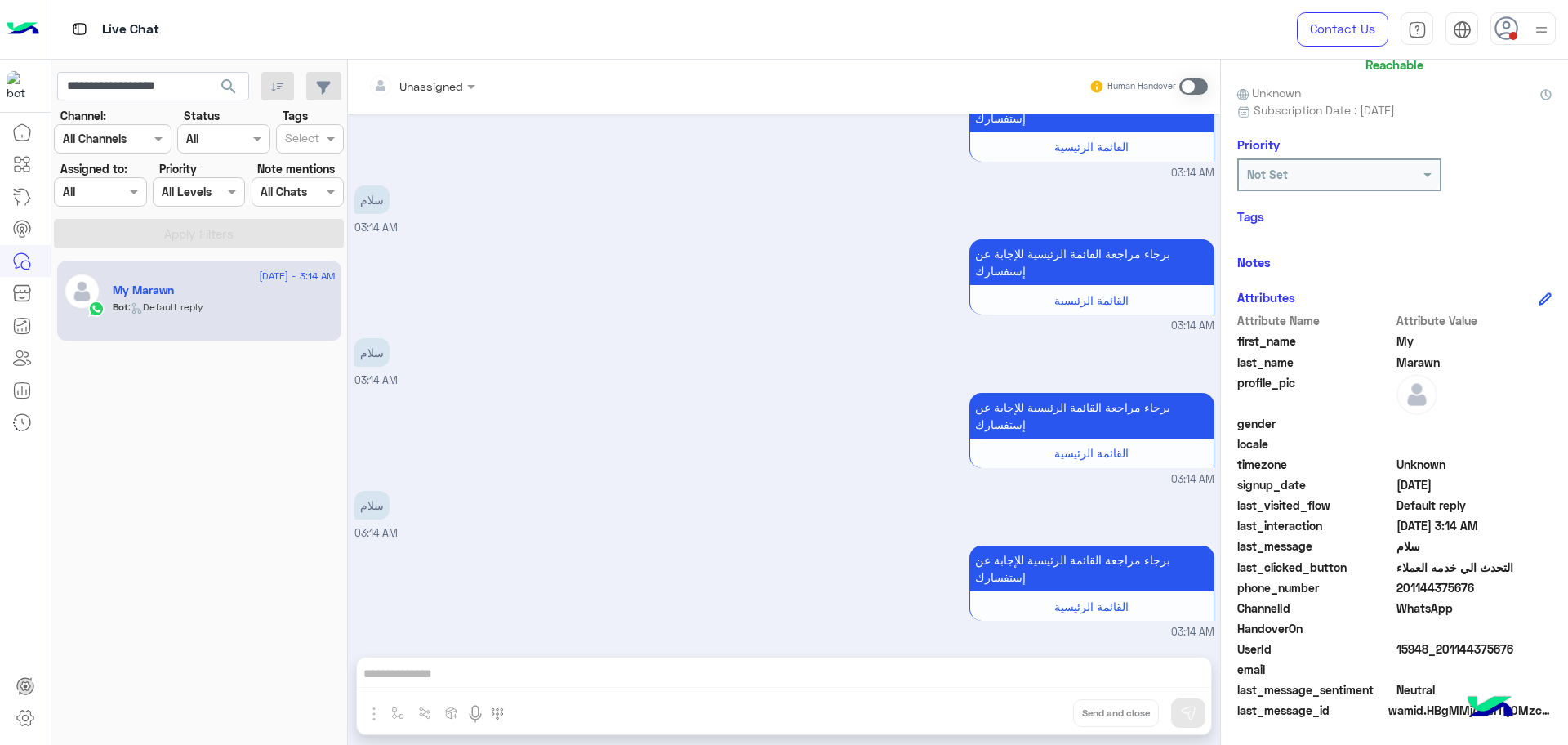
click at [1435, 662] on span at bounding box center [1474, 670] width 156 height 17
click at [1435, 652] on span "15948_201144375676" at bounding box center [1474, 650] width 156 height 17
copy span "15948_201144375676"
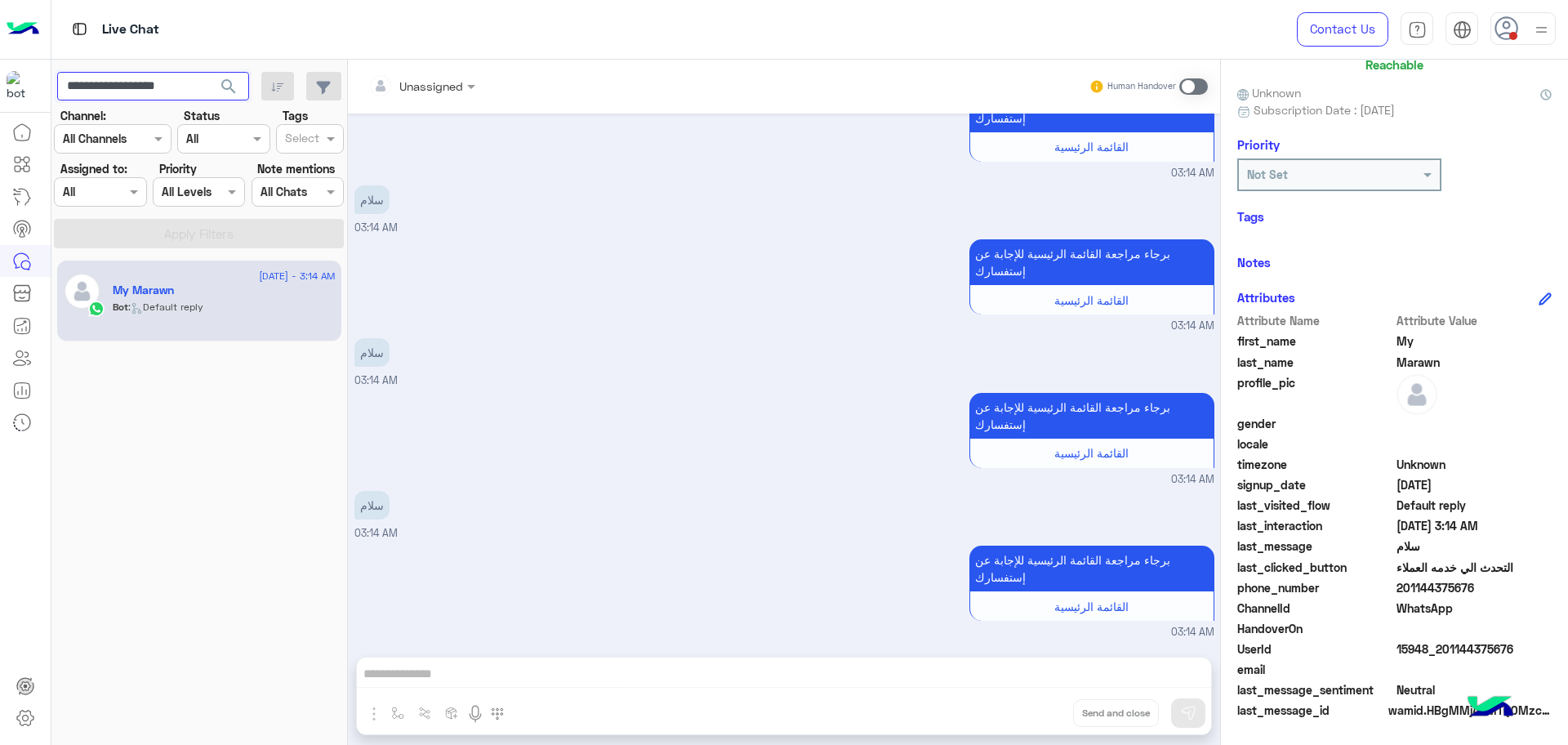
click at [137, 79] on input "**********" at bounding box center [153, 87] width 192 height 29
paste input "text"
click at [209, 72] on button "search" at bounding box center [229, 89] width 40 height 36
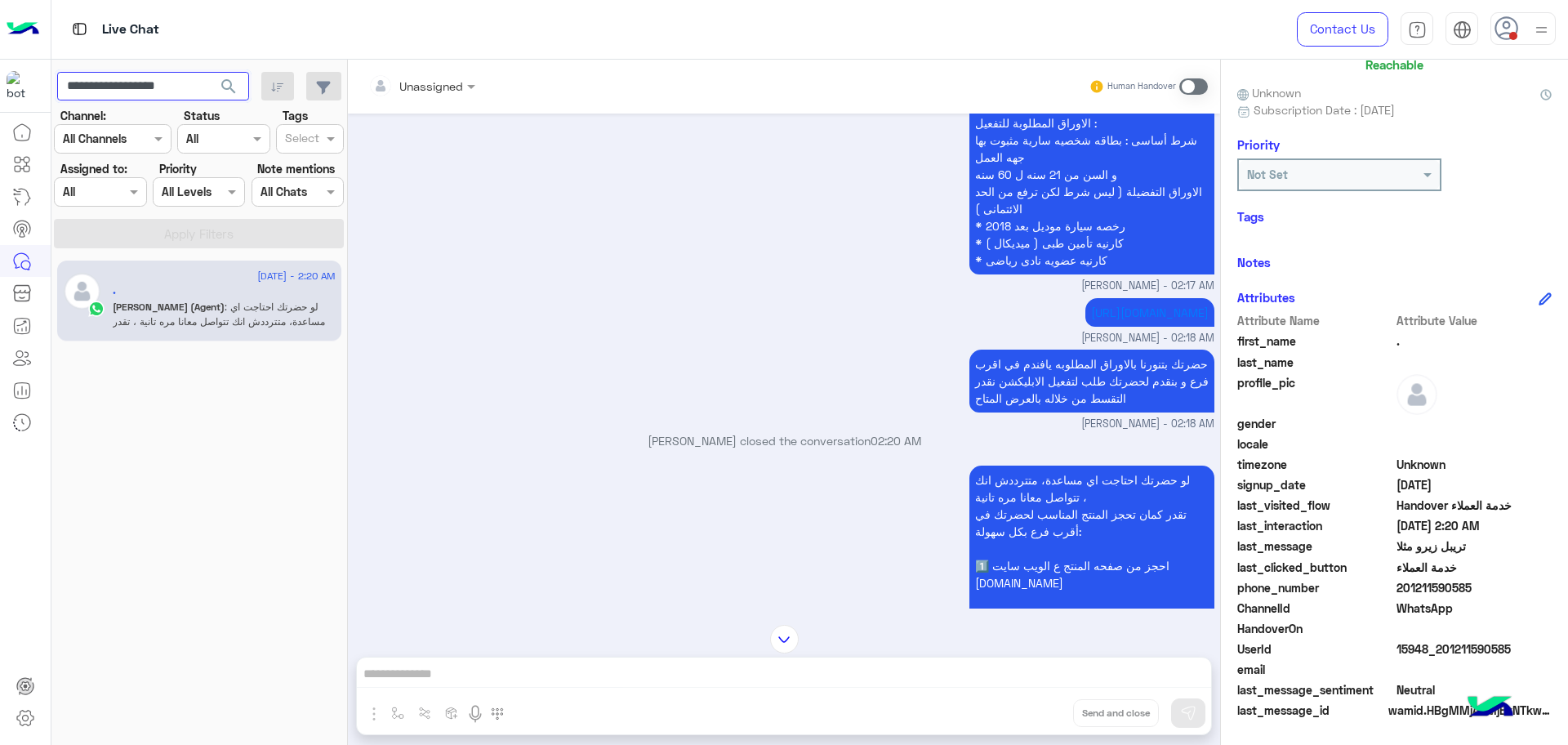
scroll to position [3500, 0]
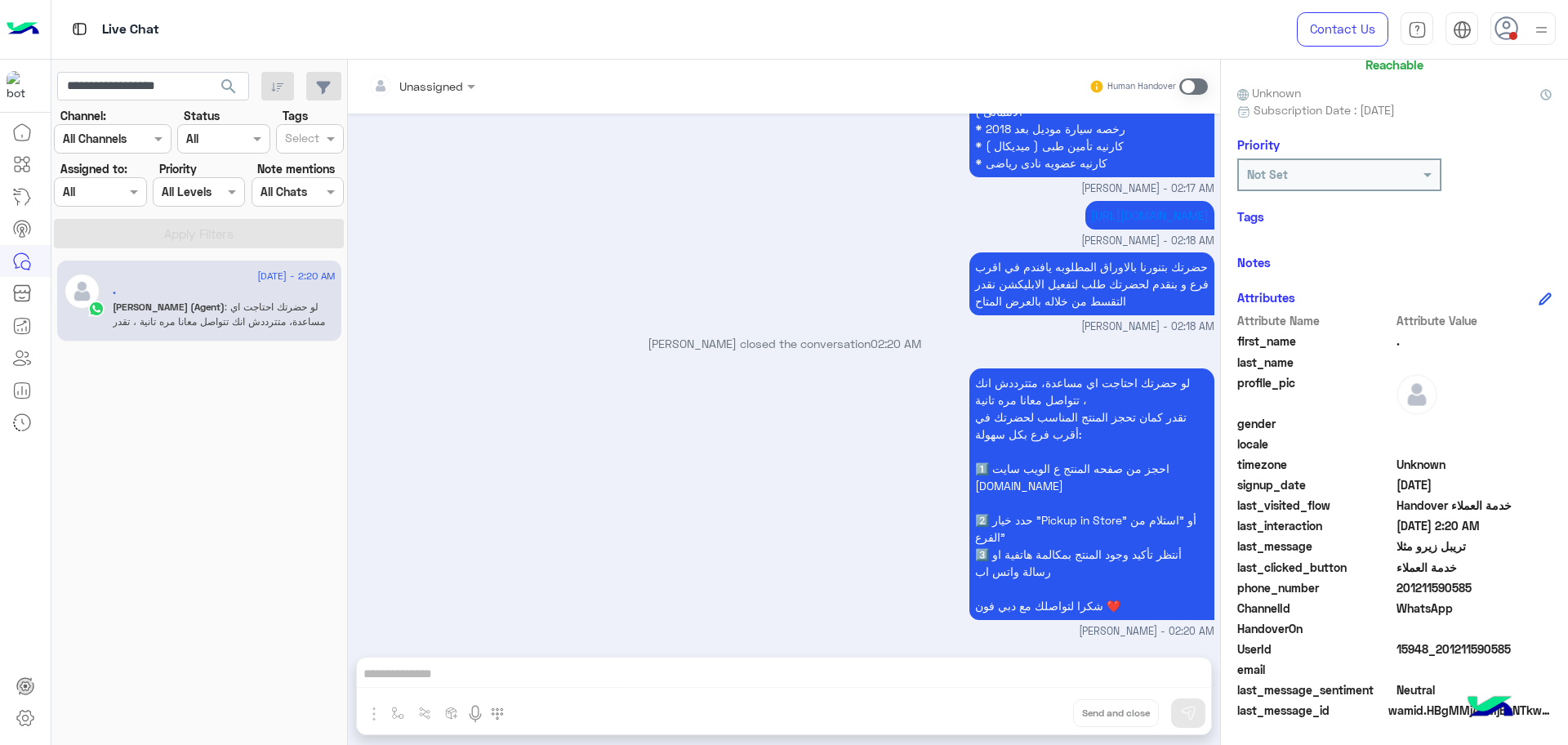
click at [1465, 651] on span "15948_201211590585" at bounding box center [1474, 650] width 156 height 17
copy span "15948_201211590585"
click at [146, 88] on input "**********" at bounding box center [153, 87] width 192 height 29
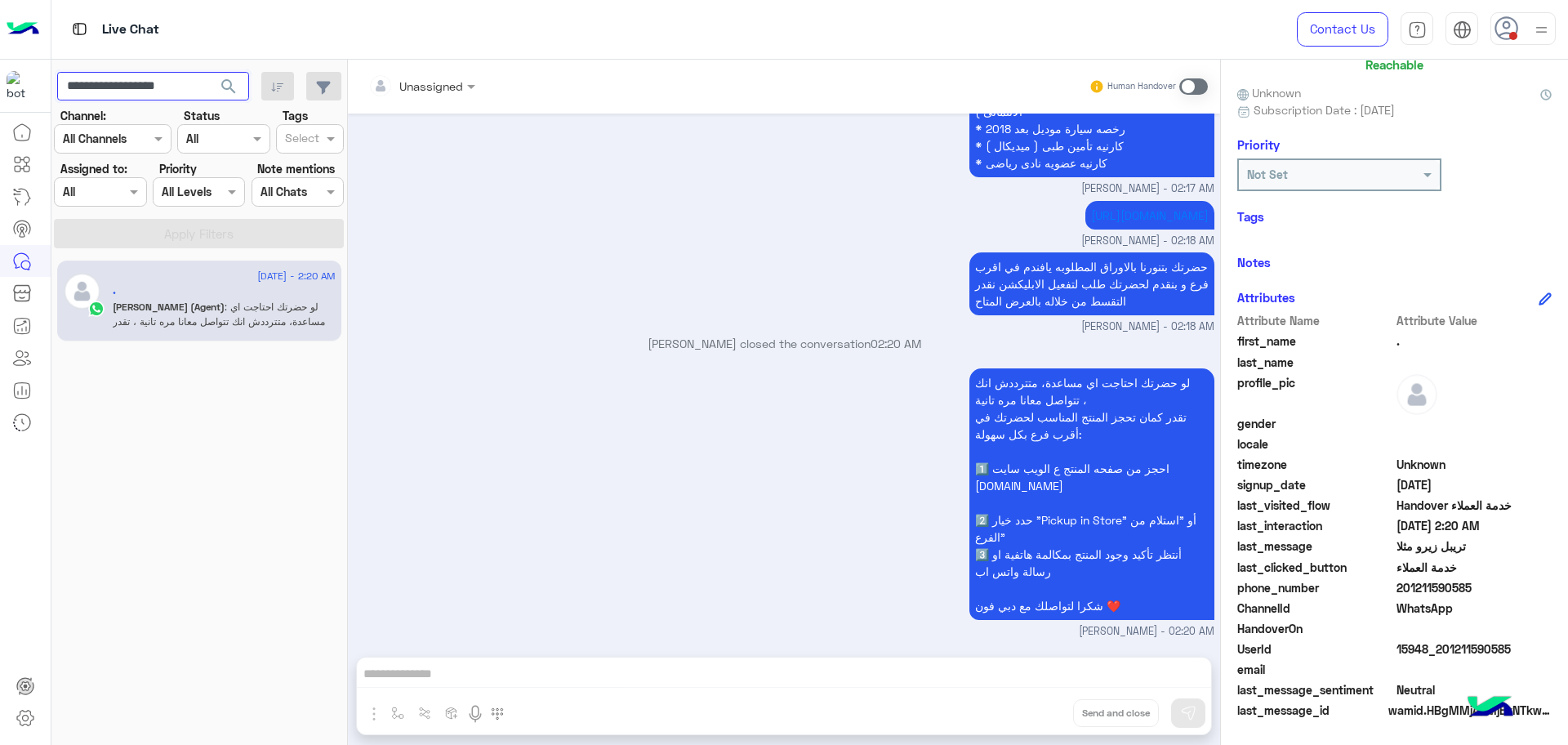
paste input "text"
click at [209, 72] on button "search" at bounding box center [229, 89] width 40 height 36
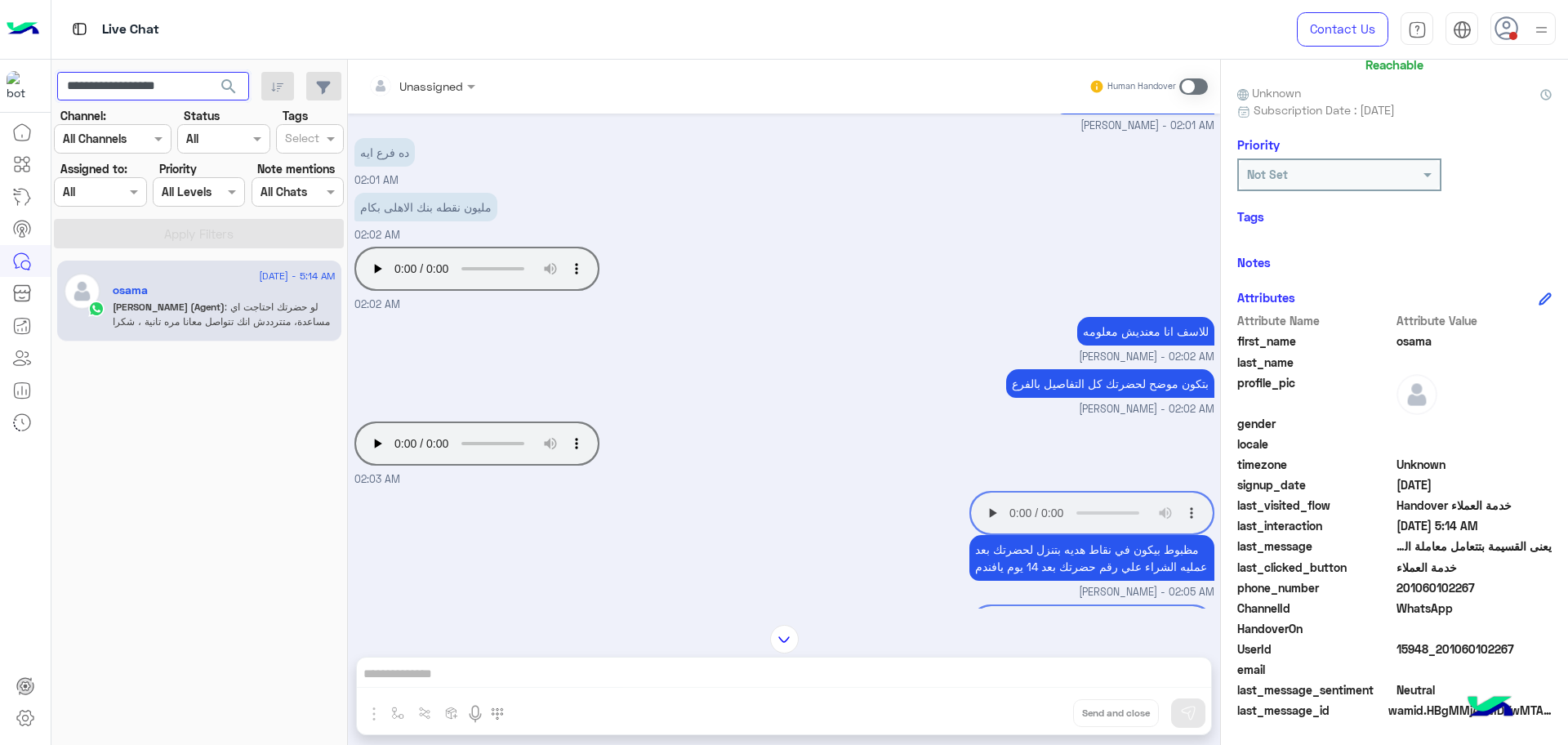
scroll to position [3068, 0]
click at [1483, 641] on span "15948_201060102267" at bounding box center [1474, 650] width 156 height 17
copy span "15948_201060102267"
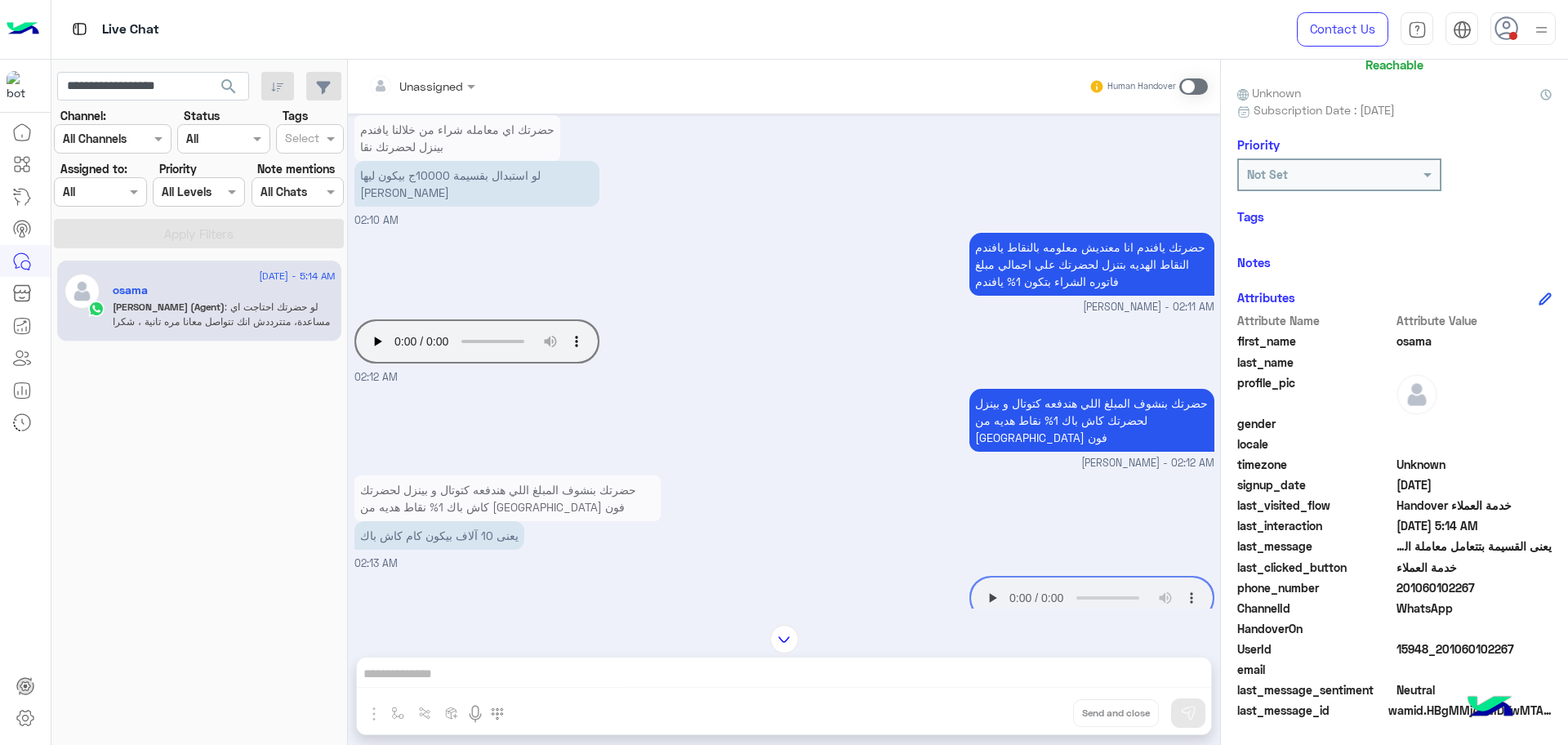
scroll to position [4499, 0]
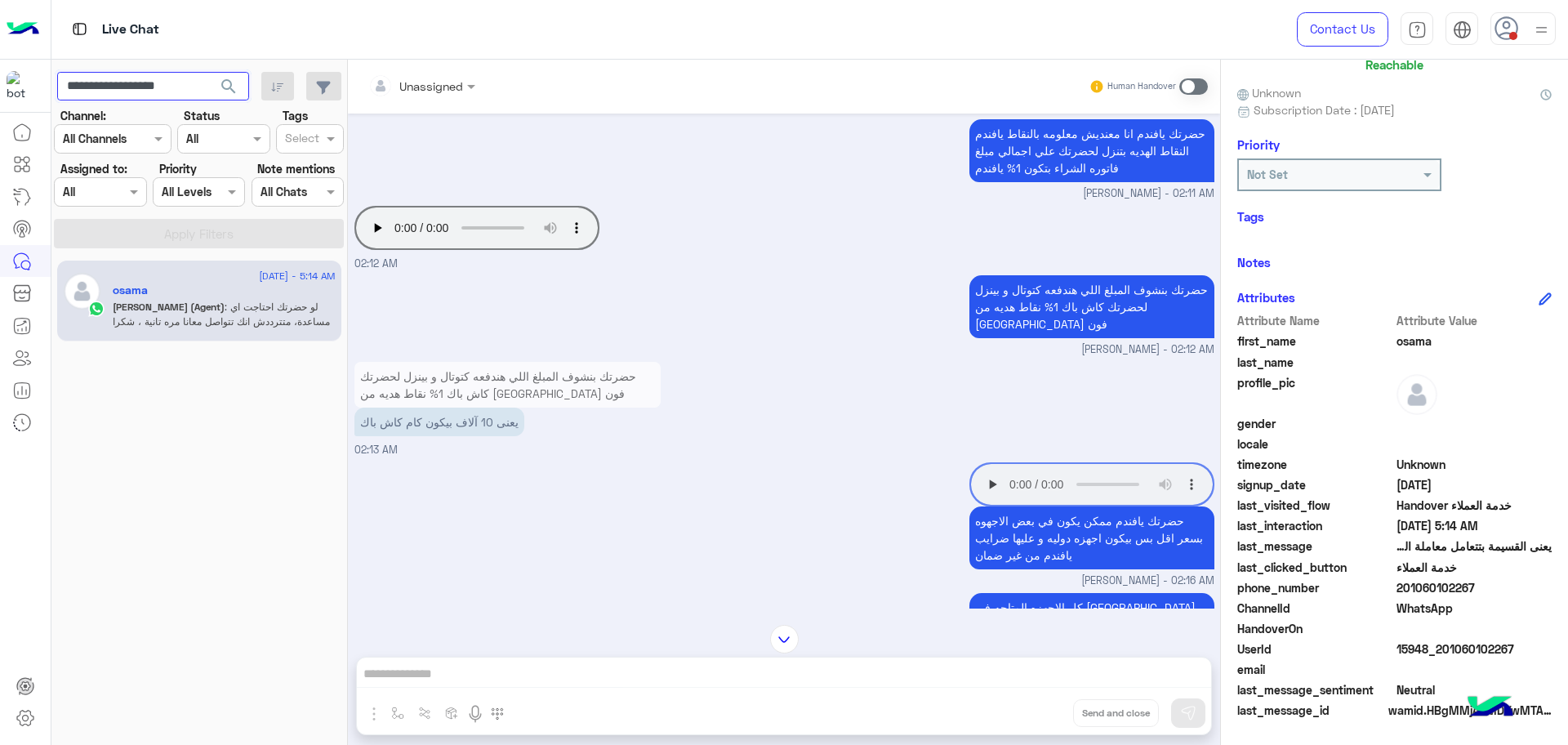
click at [179, 89] on input "**********" at bounding box center [153, 87] width 192 height 29
paste input "text"
click at [209, 72] on button "search" at bounding box center [229, 89] width 40 height 36
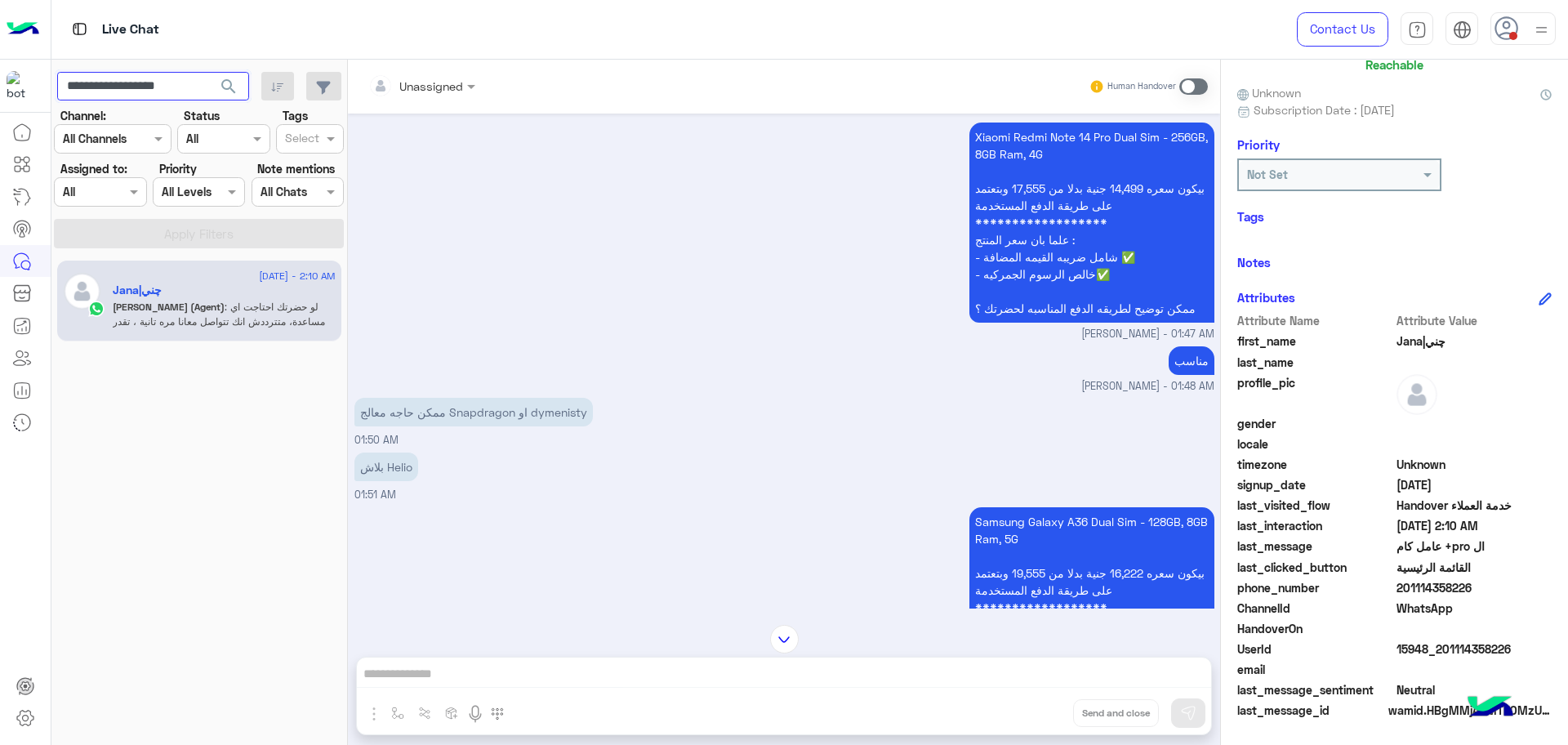
scroll to position [1864, 0]
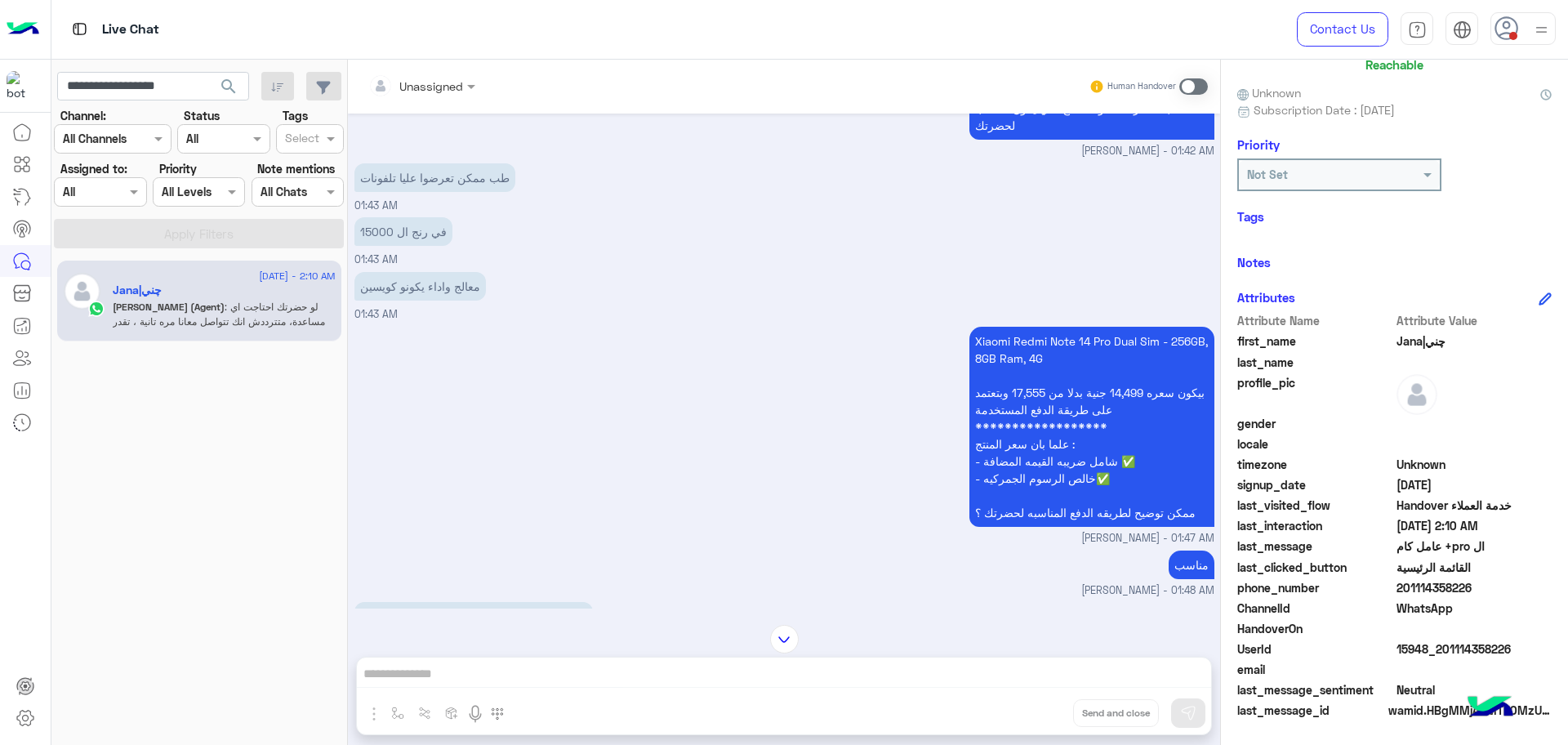
click at [1441, 654] on span "15948_201114358226" at bounding box center [1474, 650] width 156 height 17
copy span "15948_201114358226"
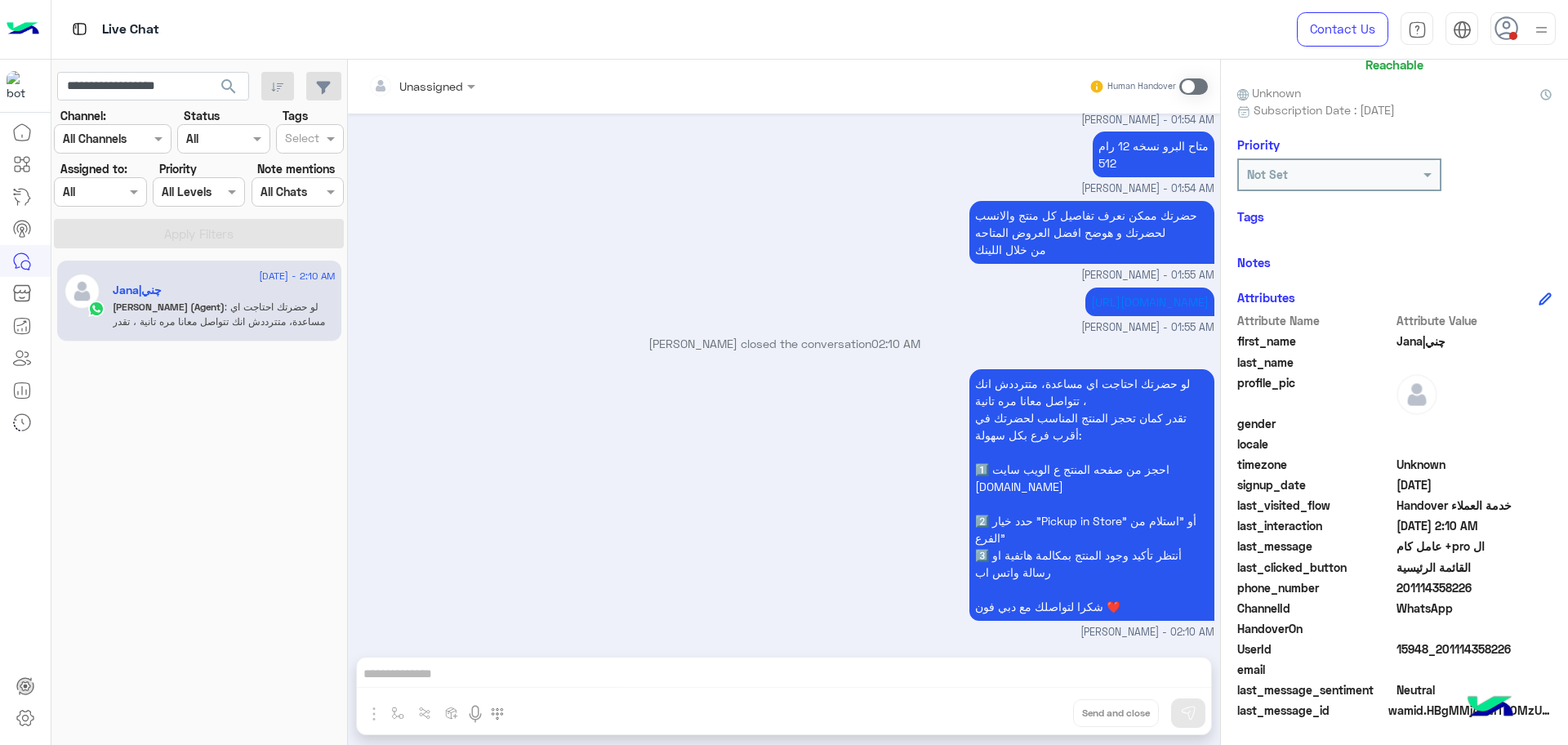
scroll to position [2885, 0]
click at [120, 109] on div "Channel: Channel All Channels" at bounding box center [113, 130] width 118 height 47
click at [125, 90] on input "**********" at bounding box center [153, 87] width 192 height 29
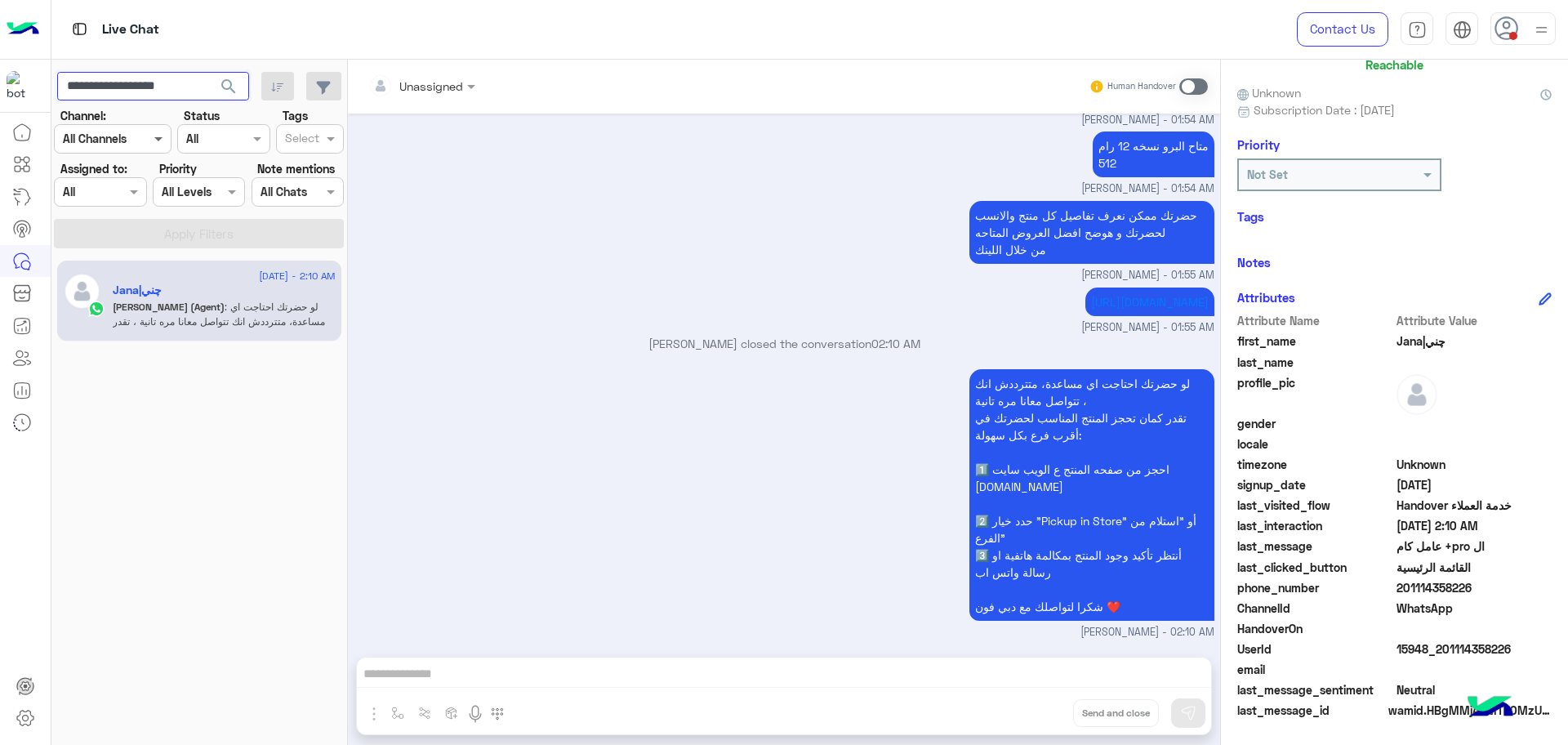
paste input "text"
click at [209, 72] on button "search" at bounding box center [229, 89] width 40 height 36
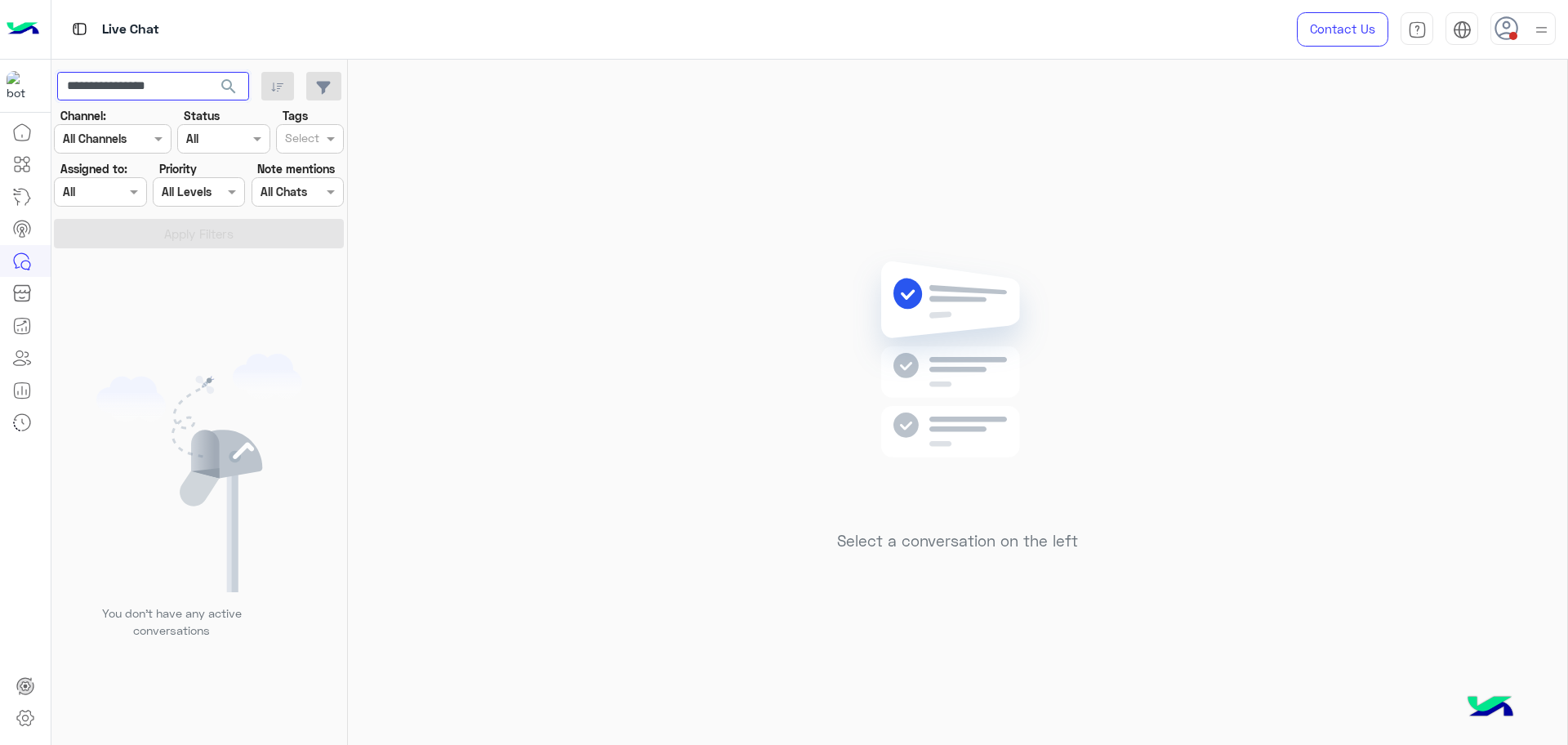
click at [120, 88] on input "**********" at bounding box center [153, 87] width 192 height 29
click at [209, 72] on button "search" at bounding box center [229, 89] width 40 height 36
paste input "**"
click at [209, 72] on button "search" at bounding box center [229, 89] width 40 height 36
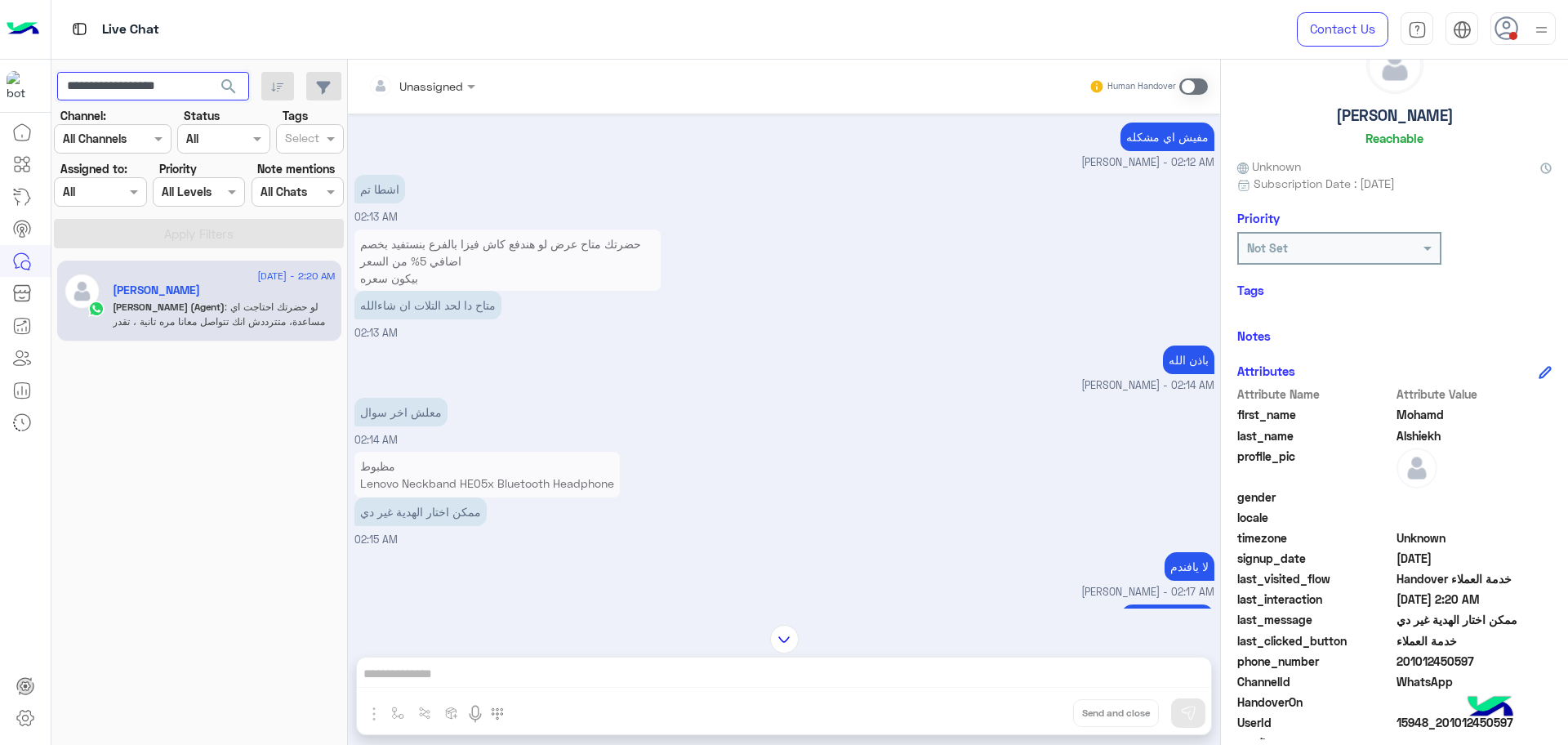
scroll to position [102, 0]
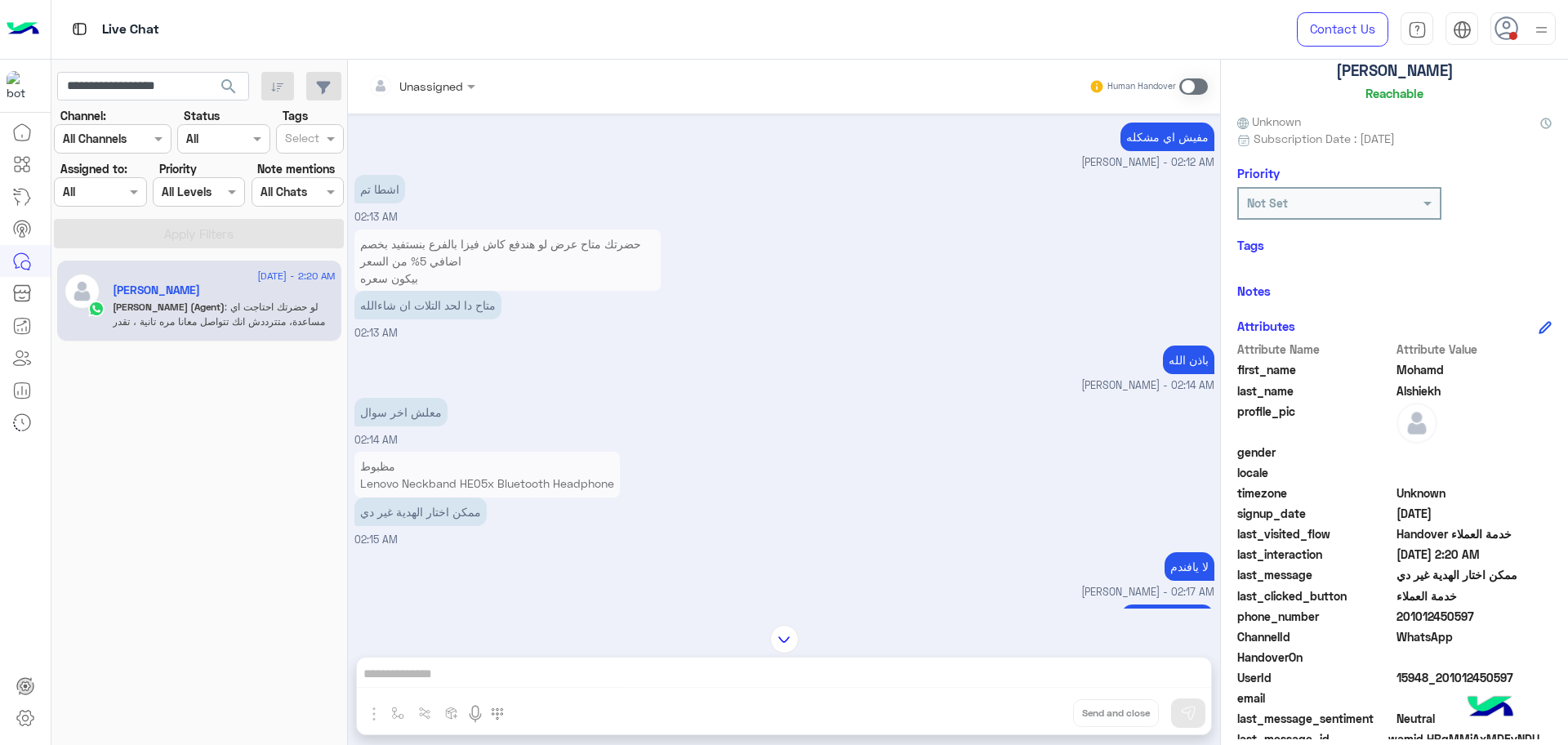
click at [1452, 695] on span at bounding box center [1474, 698] width 156 height 17
click at [1438, 674] on span "15948_201012450597" at bounding box center [1474, 678] width 156 height 17
copy span "15948_201012450597"
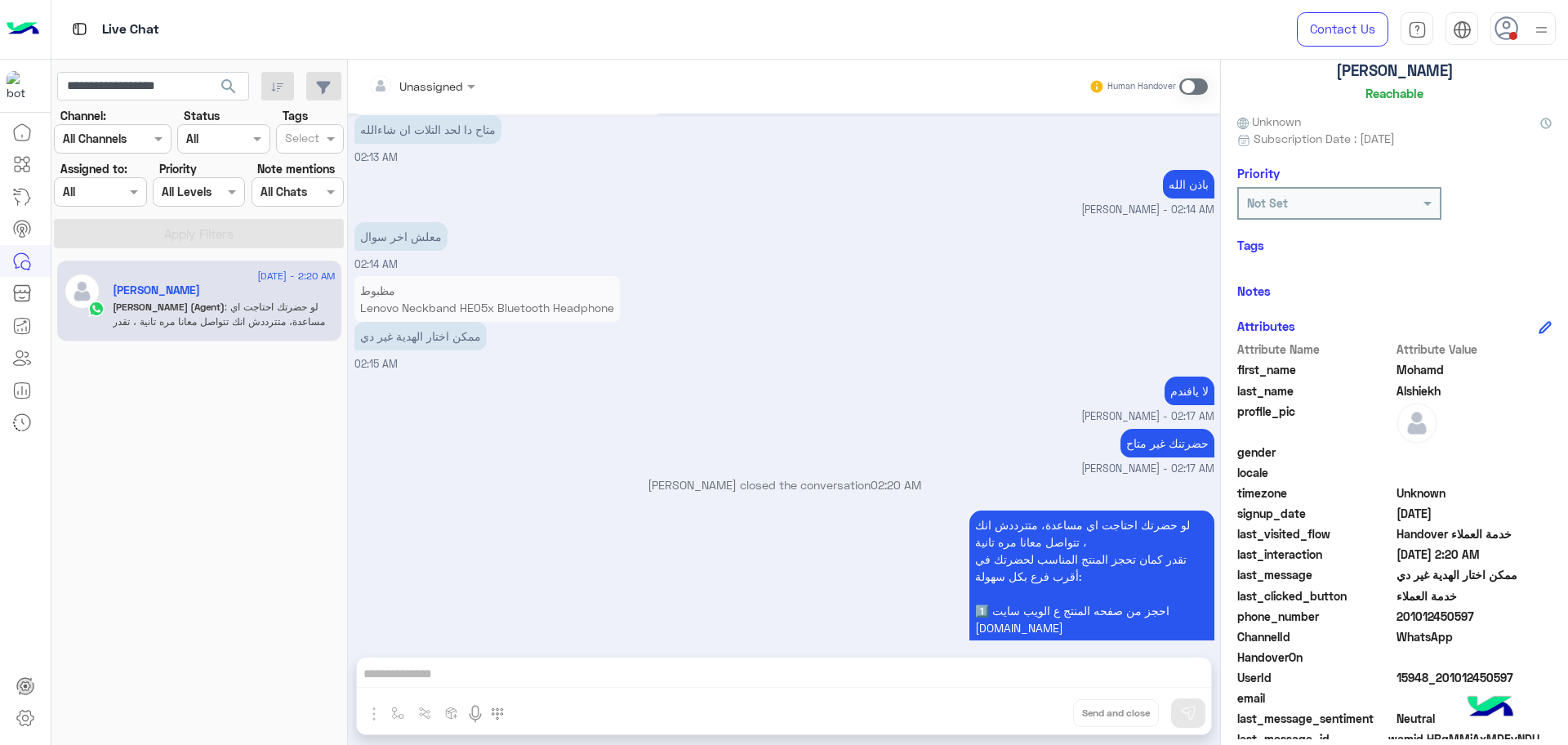
scroll to position [3451, 0]
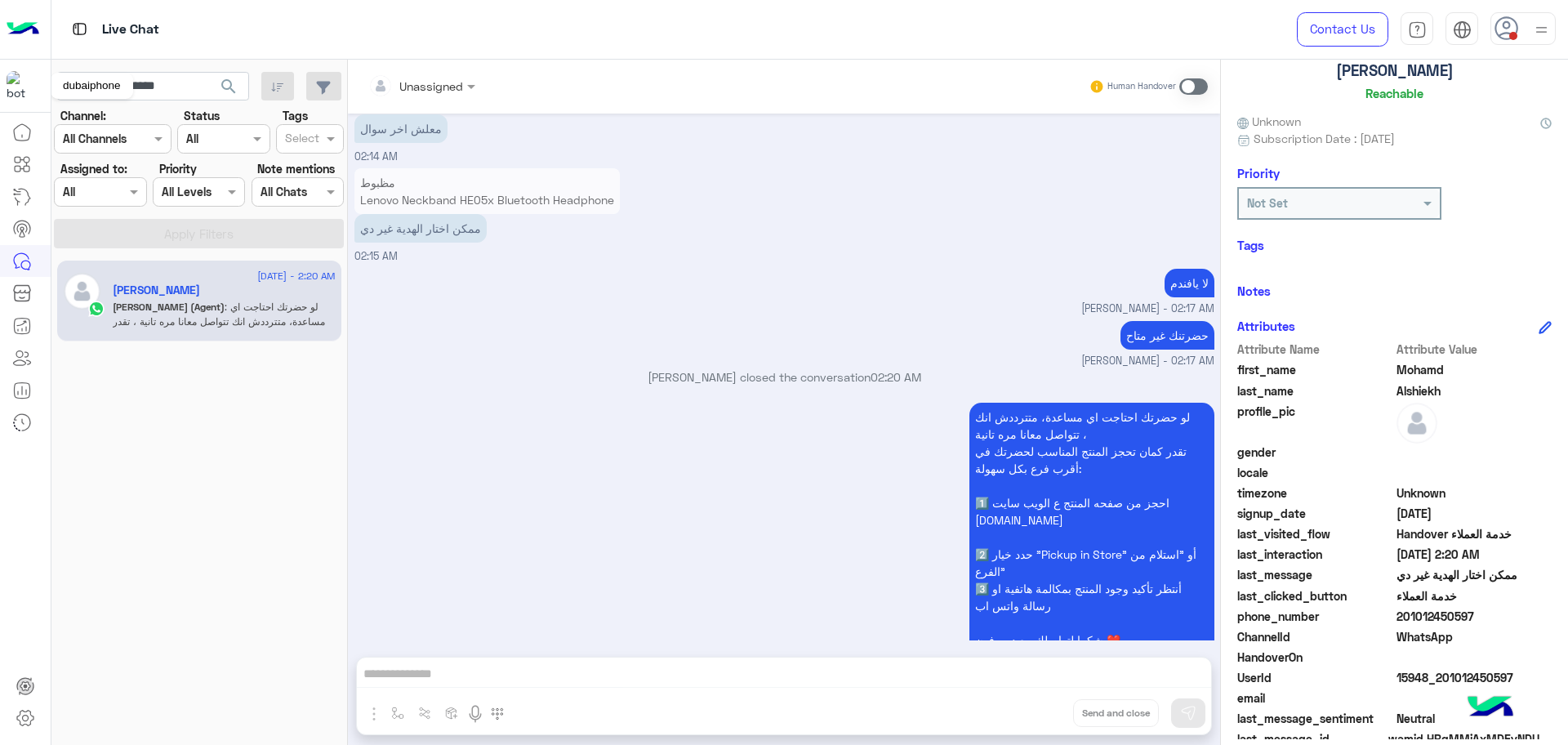
click at [74, 81] on div "dubaiphone" at bounding box center [91, 86] width 82 height 26
click at [152, 101] on app-inbox-users-filters "**********" at bounding box center [199, 157] width 296 height 195
click at [158, 89] on input "**********" at bounding box center [153, 87] width 192 height 29
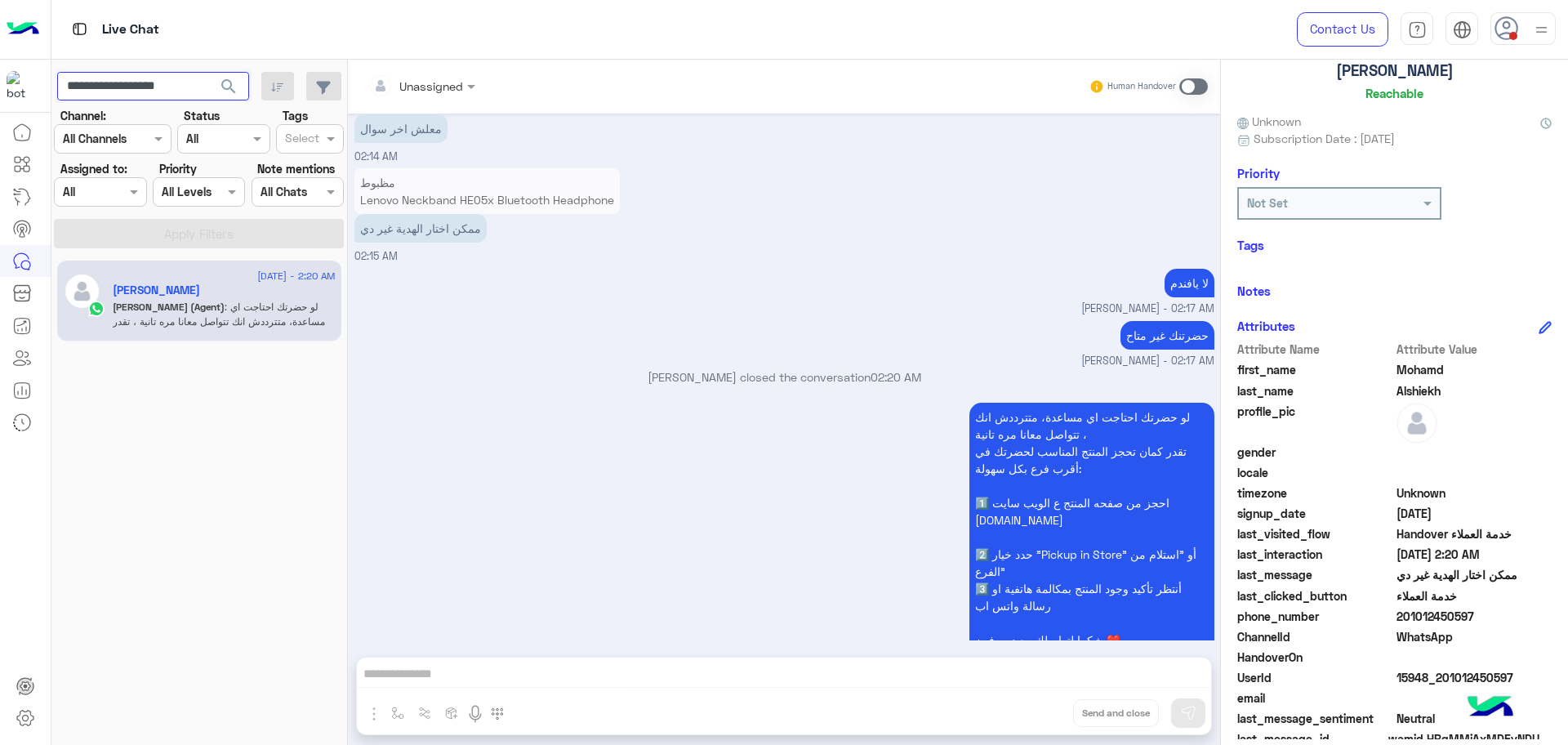
click at [158, 89] on input "**********" at bounding box center [153, 87] width 192 height 29
paste input "text"
click at [209, 72] on button "search" at bounding box center [229, 89] width 40 height 36
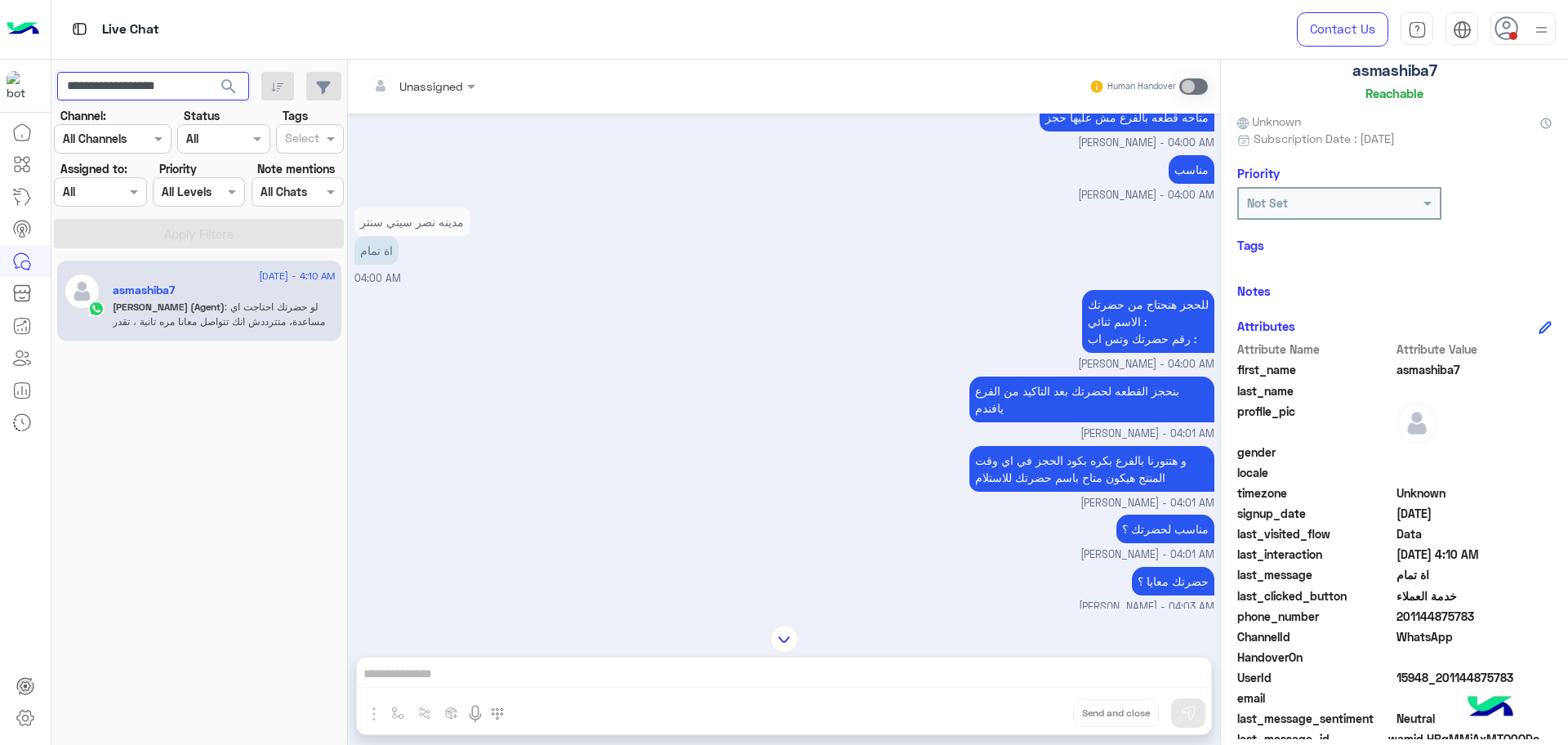
scroll to position [7930, 0]
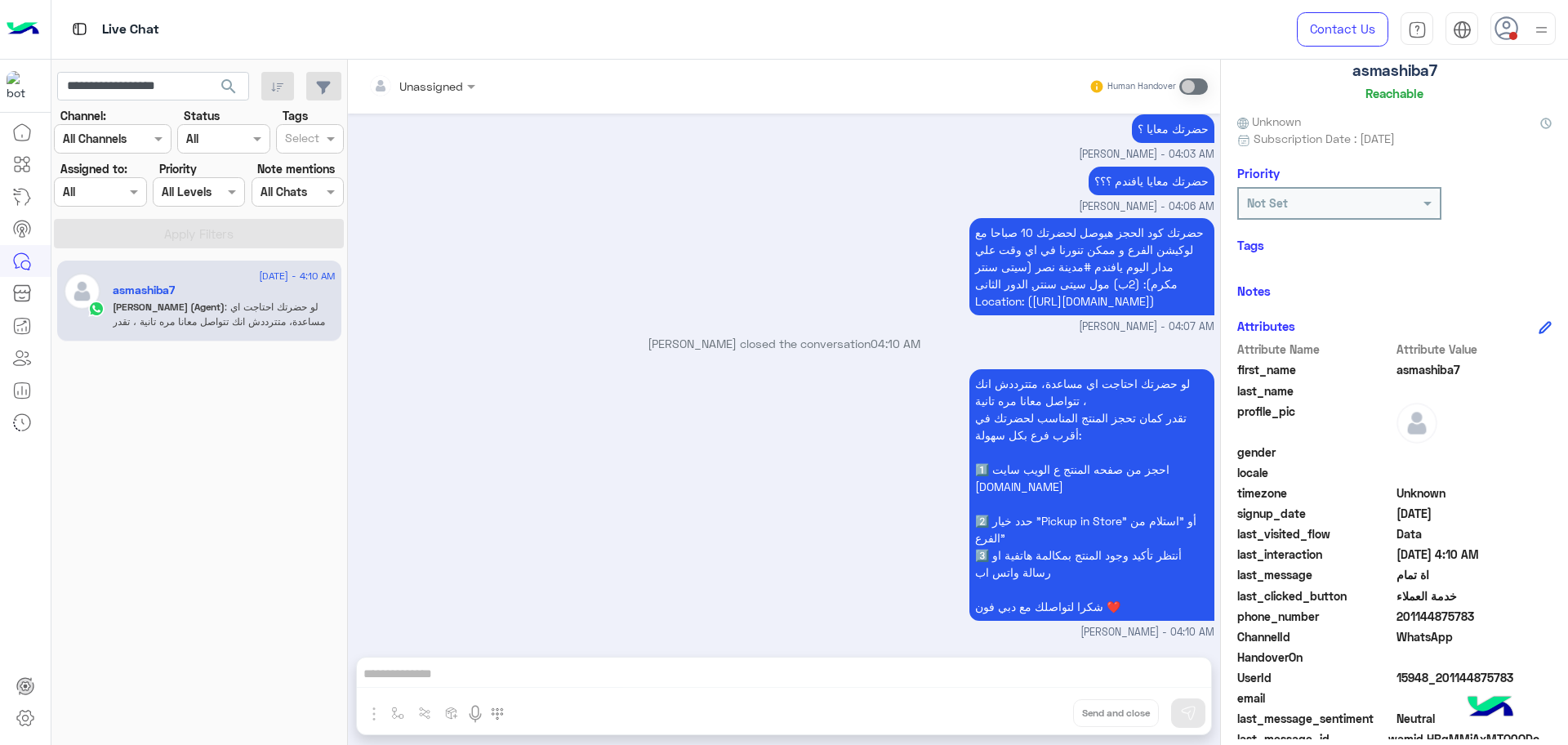
click at [1433, 678] on span "15948_201144875783" at bounding box center [1474, 678] width 156 height 17
copy span "15948_201144875783"
click at [192, 91] on input "**********" at bounding box center [153, 87] width 192 height 29
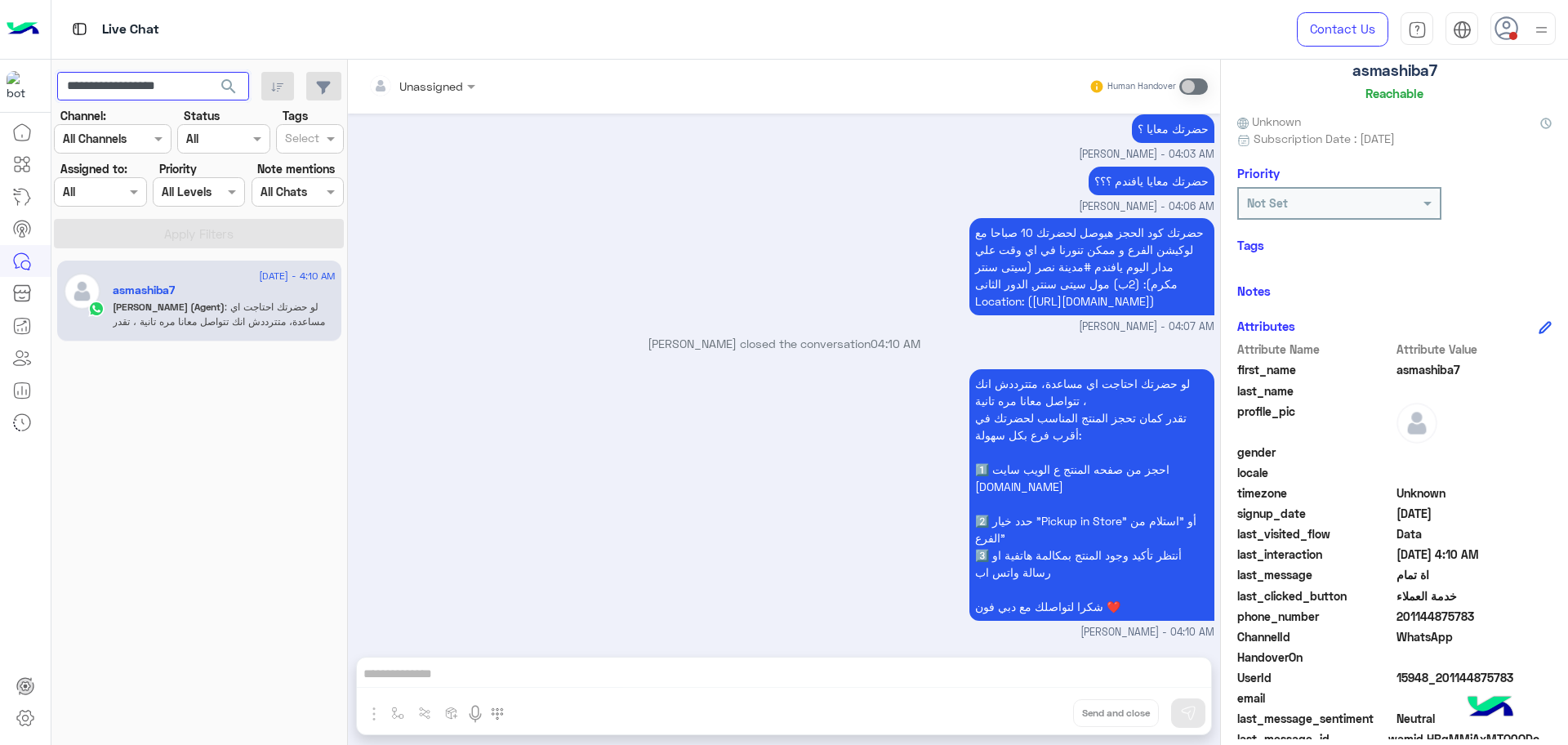
click at [192, 91] on input "**********" at bounding box center [153, 87] width 192 height 29
click at [136, 81] on input "**********" at bounding box center [153, 87] width 192 height 29
paste input "text"
click at [209, 72] on button "search" at bounding box center [229, 89] width 40 height 36
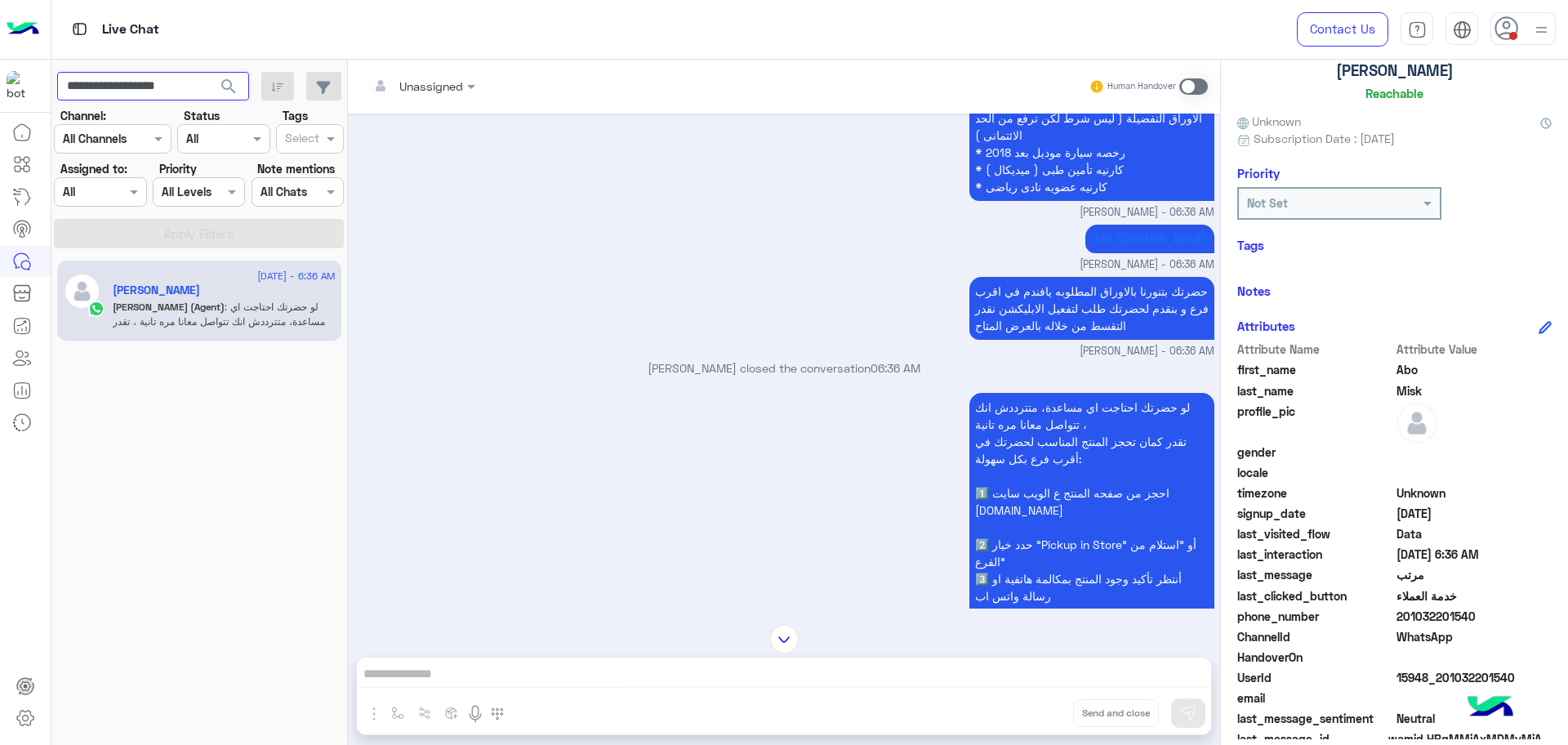
scroll to position [3414, 0]
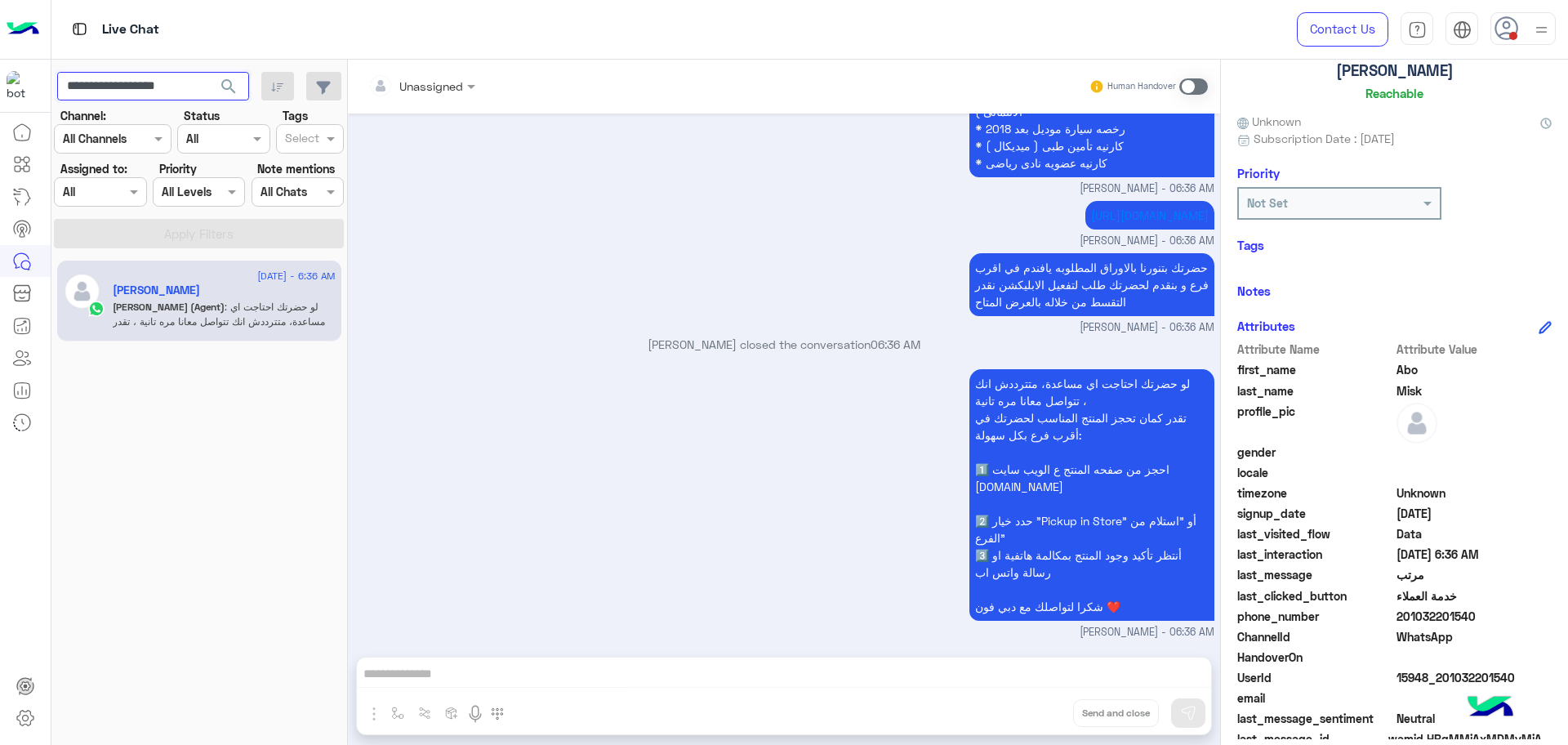
click at [156, 81] on input "**********" at bounding box center [153, 87] width 192 height 29
paste input "text"
click at [209, 72] on button "search" at bounding box center [229, 89] width 40 height 36
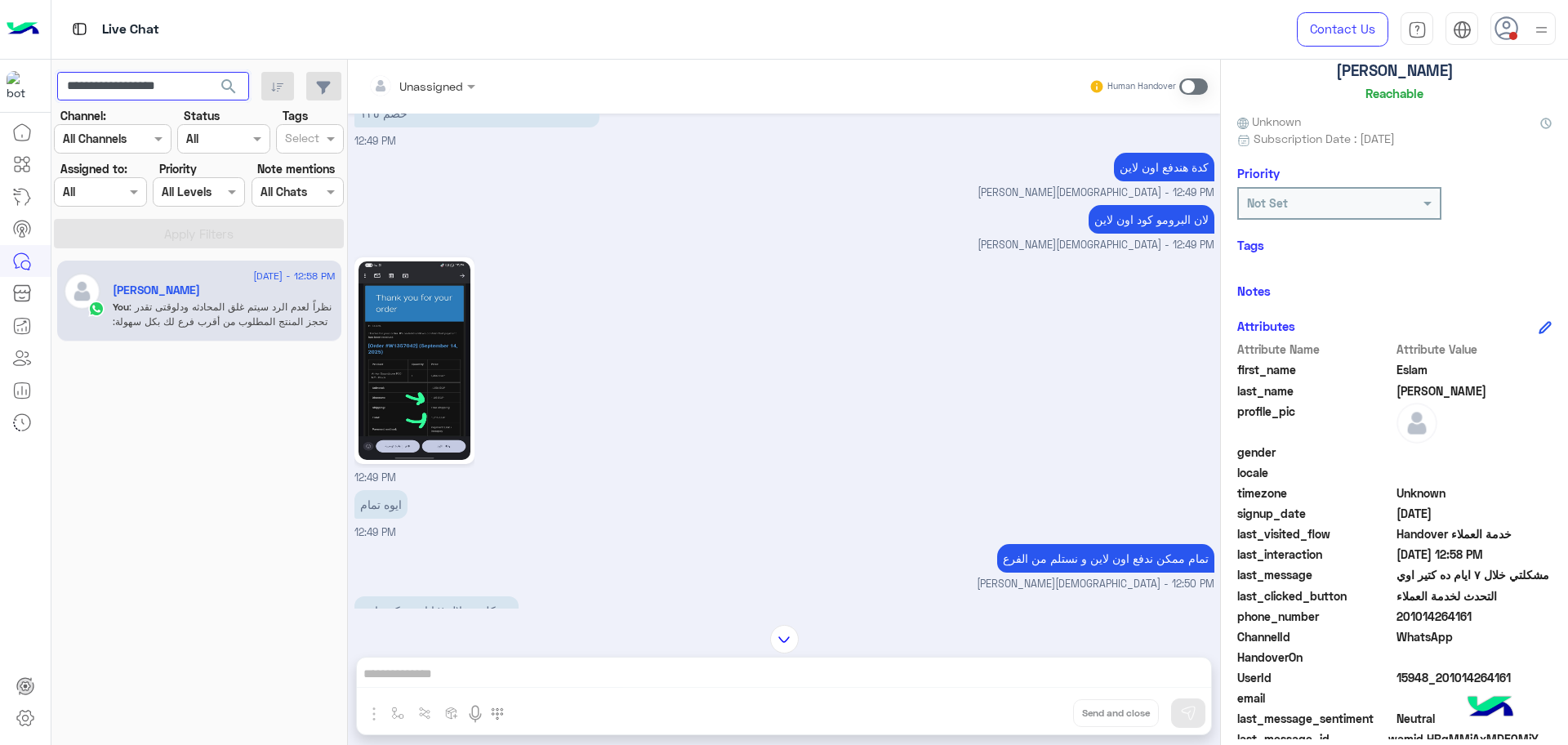
scroll to position [4108, 0]
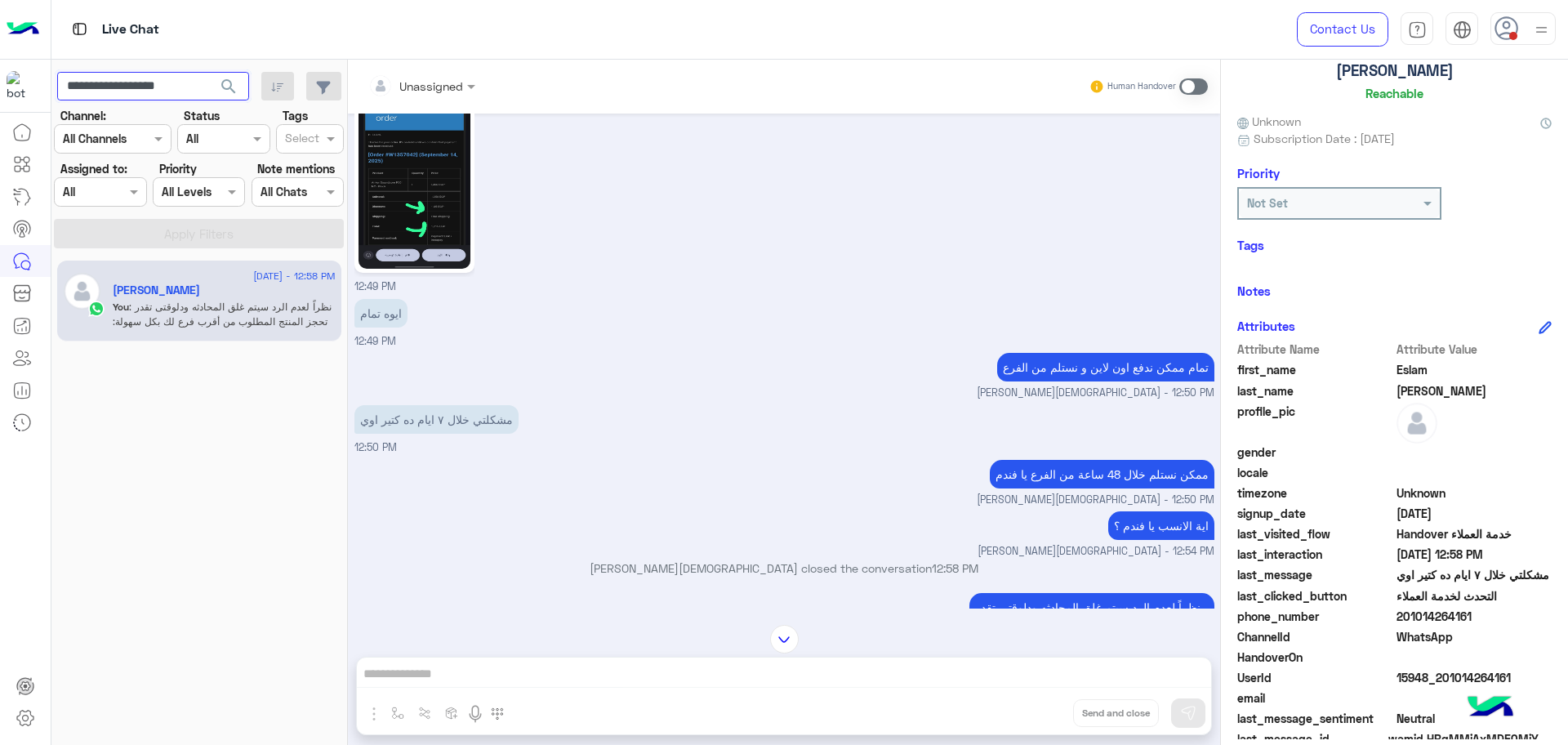
click at [145, 81] on input "**********" at bounding box center [153, 87] width 192 height 29
paste input "text"
click at [209, 72] on button "search" at bounding box center [229, 89] width 40 height 36
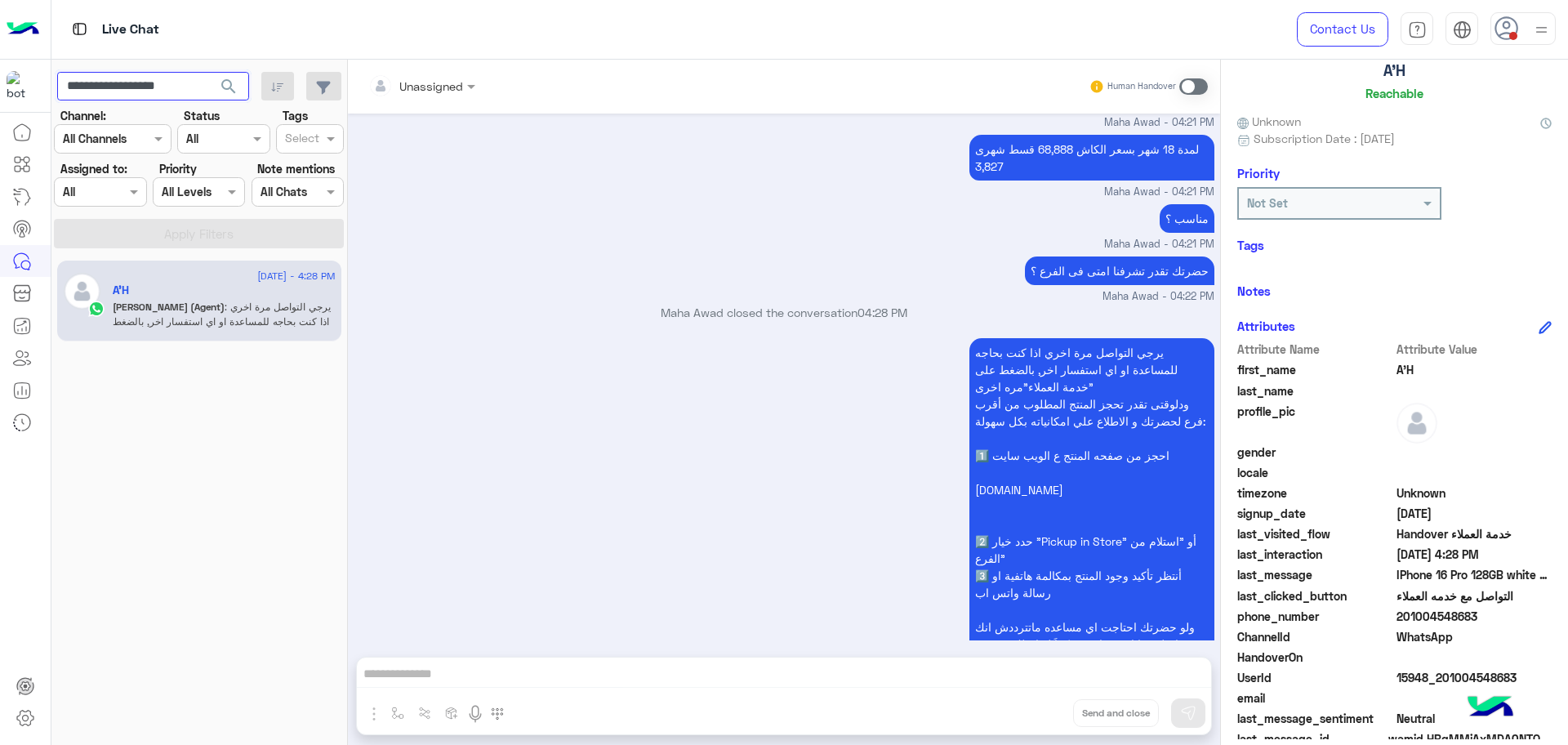
scroll to position [2864, 0]
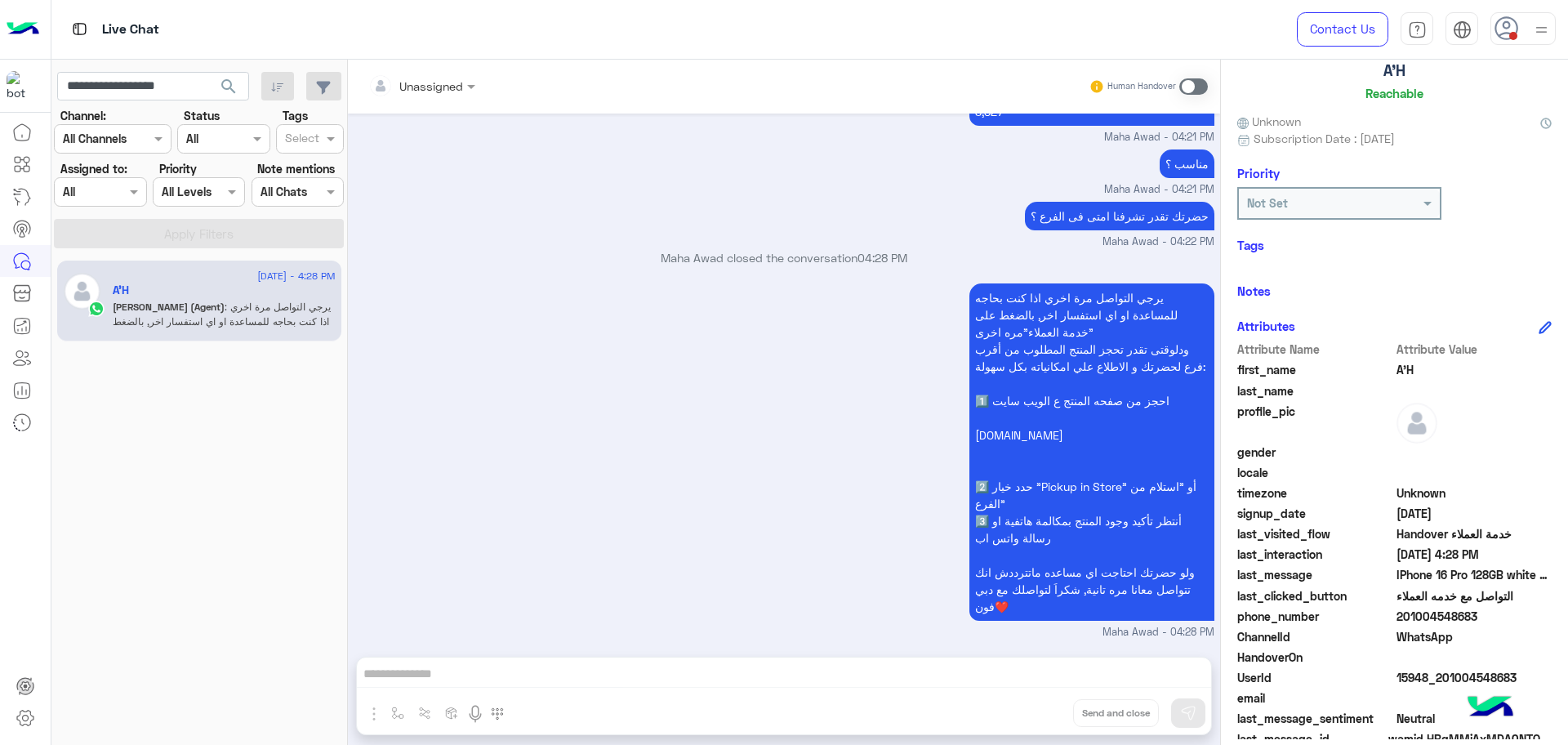
click at [1422, 616] on span "201004548683" at bounding box center [1474, 617] width 156 height 17
copy span "201004548683"
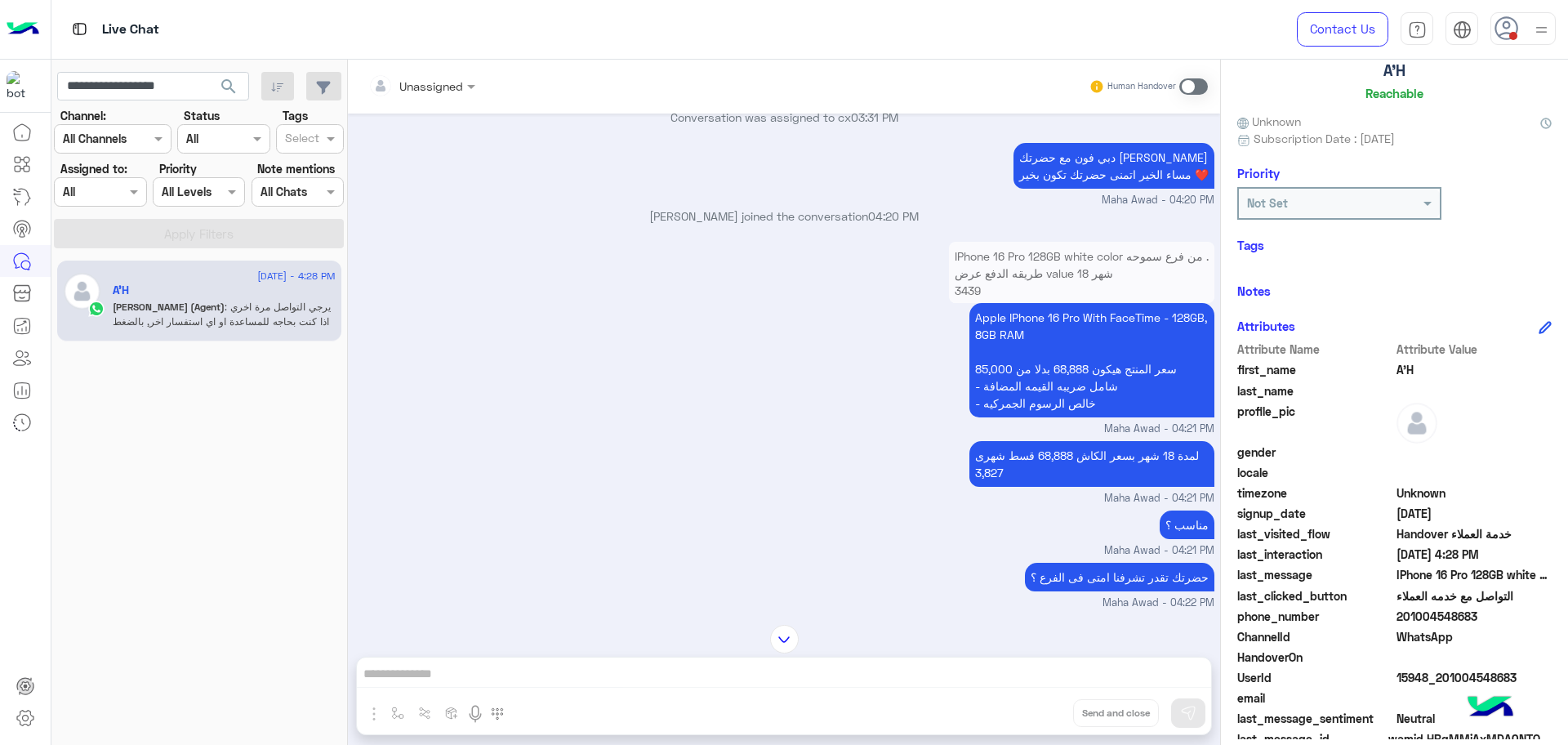
click at [1402, 75] on div "A’H Reachable" at bounding box center [1395, 49] width 315 height 115
click at [1396, 74] on h5 "A’H" at bounding box center [1394, 71] width 22 height 19
copy h5 "A’H"
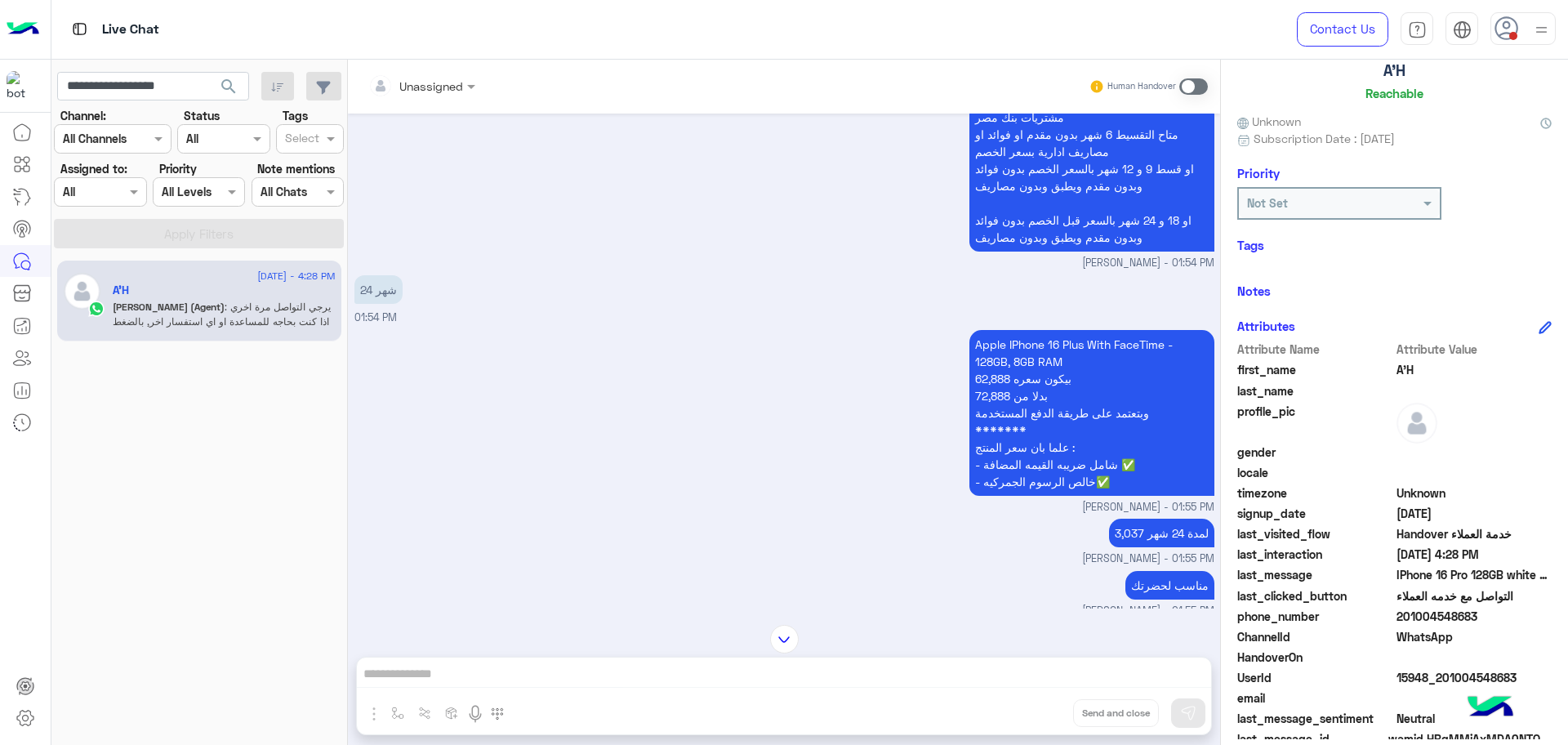
scroll to position [891, 0]
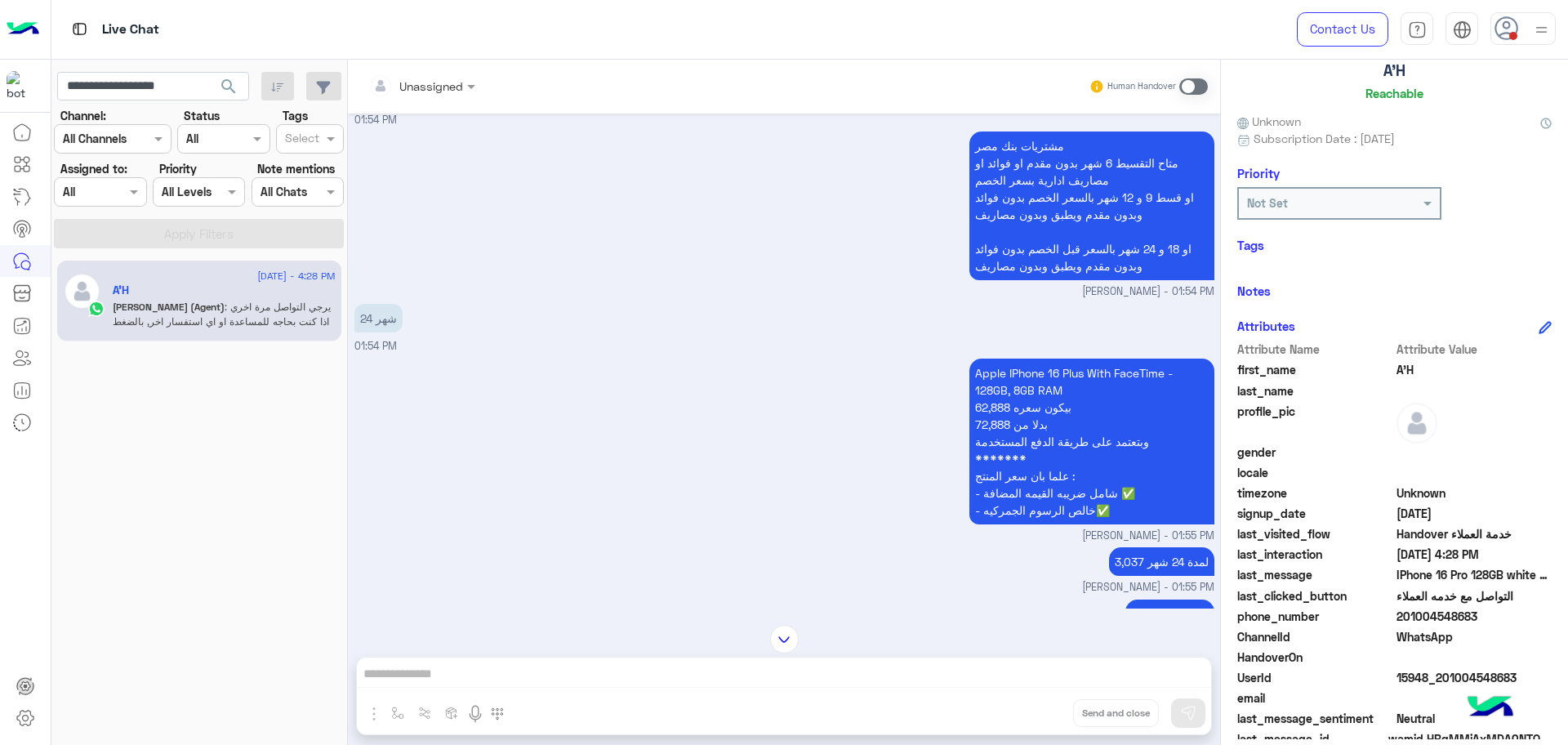
click at [1049, 378] on p "Apple IPhone 16 Plus With FaceTime - 128GB, 8GB RAM بيكون سعره 62,888 بدلا من 7…" at bounding box center [1092, 441] width 245 height 166
click at [1041, 363] on p "Apple IPhone 16 Plus With FaceTime - 128GB, 8GB RAM بيكون سعره 62,888 بدلا من 7…" at bounding box center [1092, 441] width 245 height 166
click at [1038, 362] on p "Apple IPhone 16 Plus With FaceTime - 128GB, 8GB RAM بيكون سعره 62,888 بدلا من 7…" at bounding box center [1092, 441] width 245 height 166
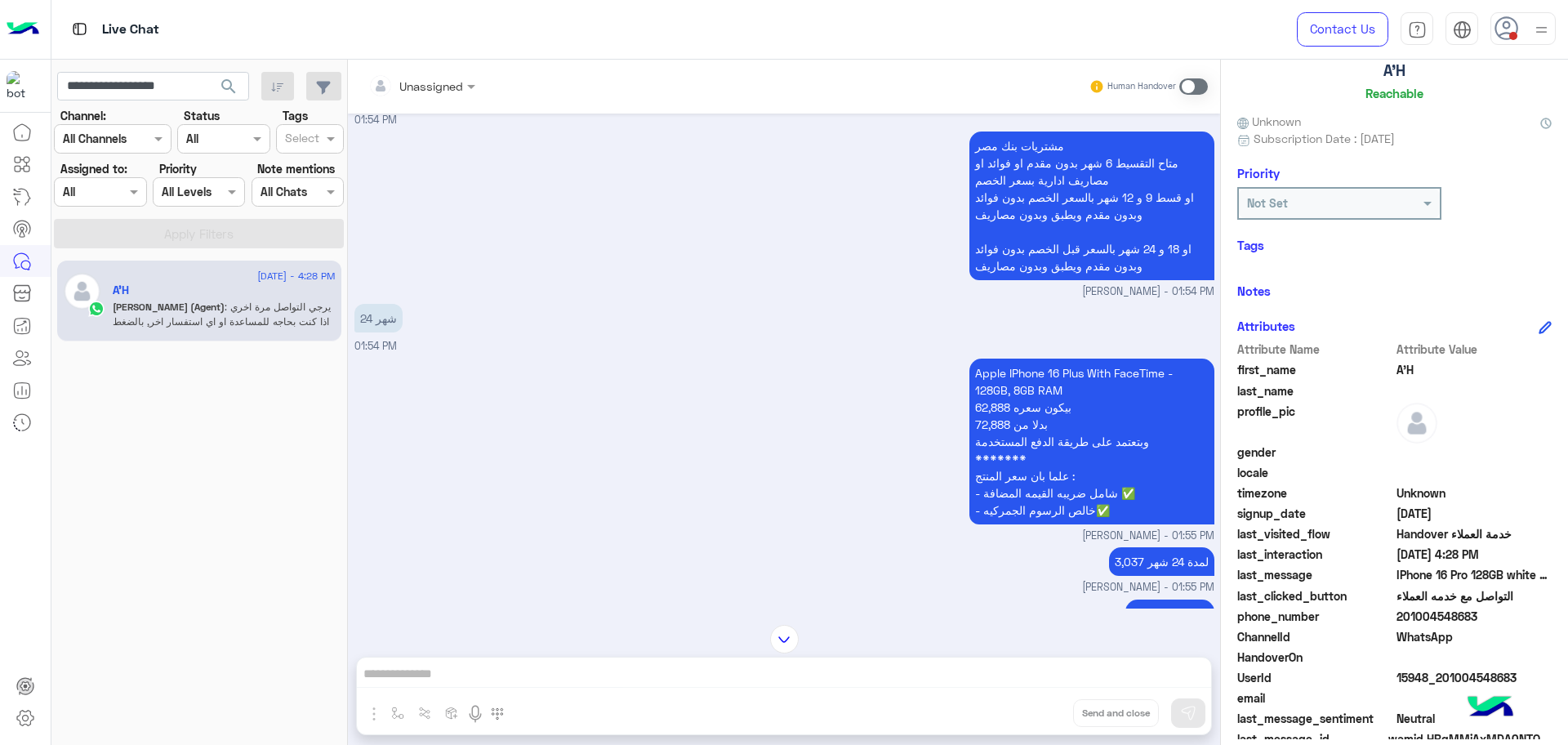
click at [1015, 369] on p "Apple IPhone 16 Plus With FaceTime - 128GB, 8GB RAM بيكون سعره 62,888 بدلا من 7…" at bounding box center [1092, 441] width 245 height 166
click at [1415, 617] on span "201004548683" at bounding box center [1474, 617] width 156 height 17
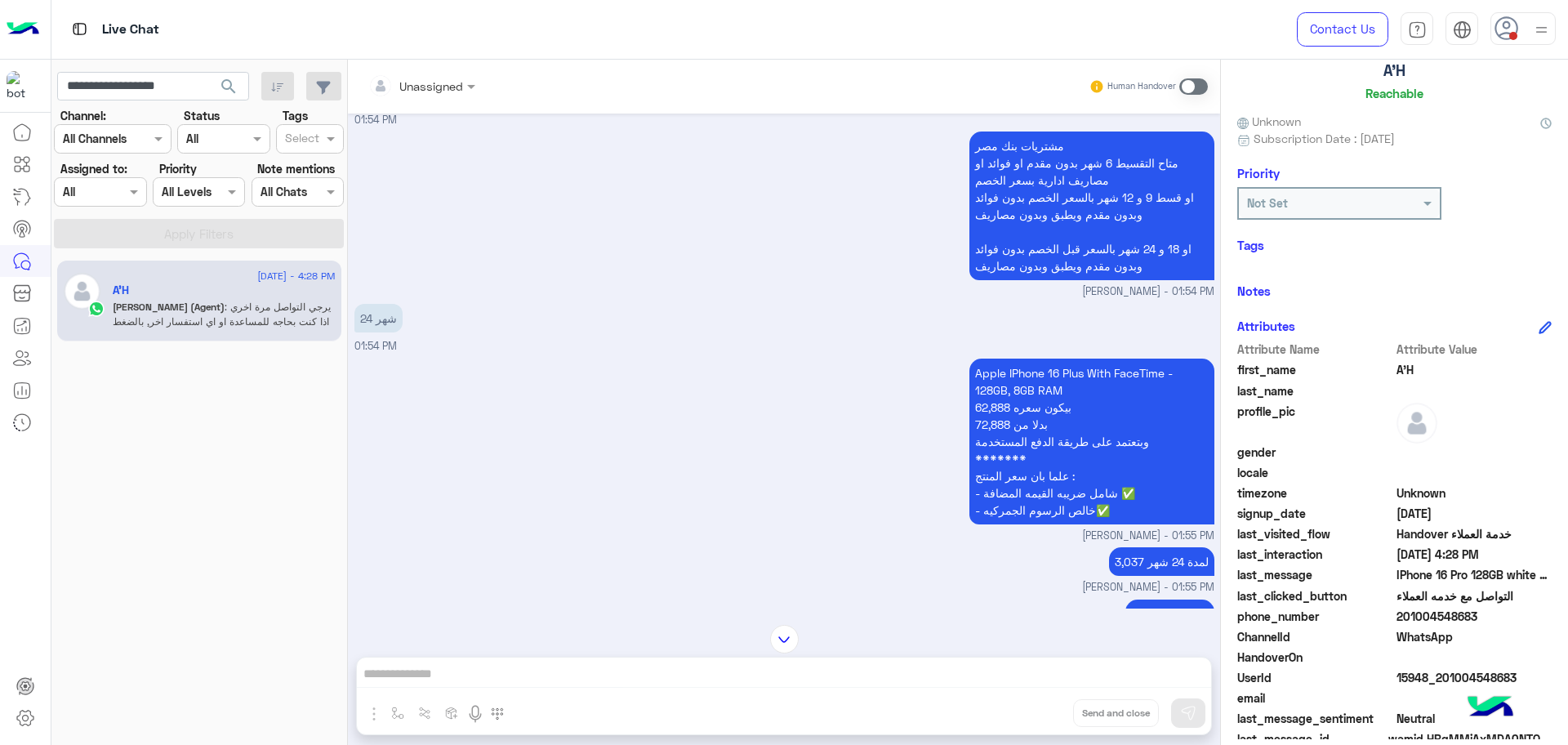
click at [1415, 617] on span "201004548683" at bounding box center [1474, 617] width 156 height 17
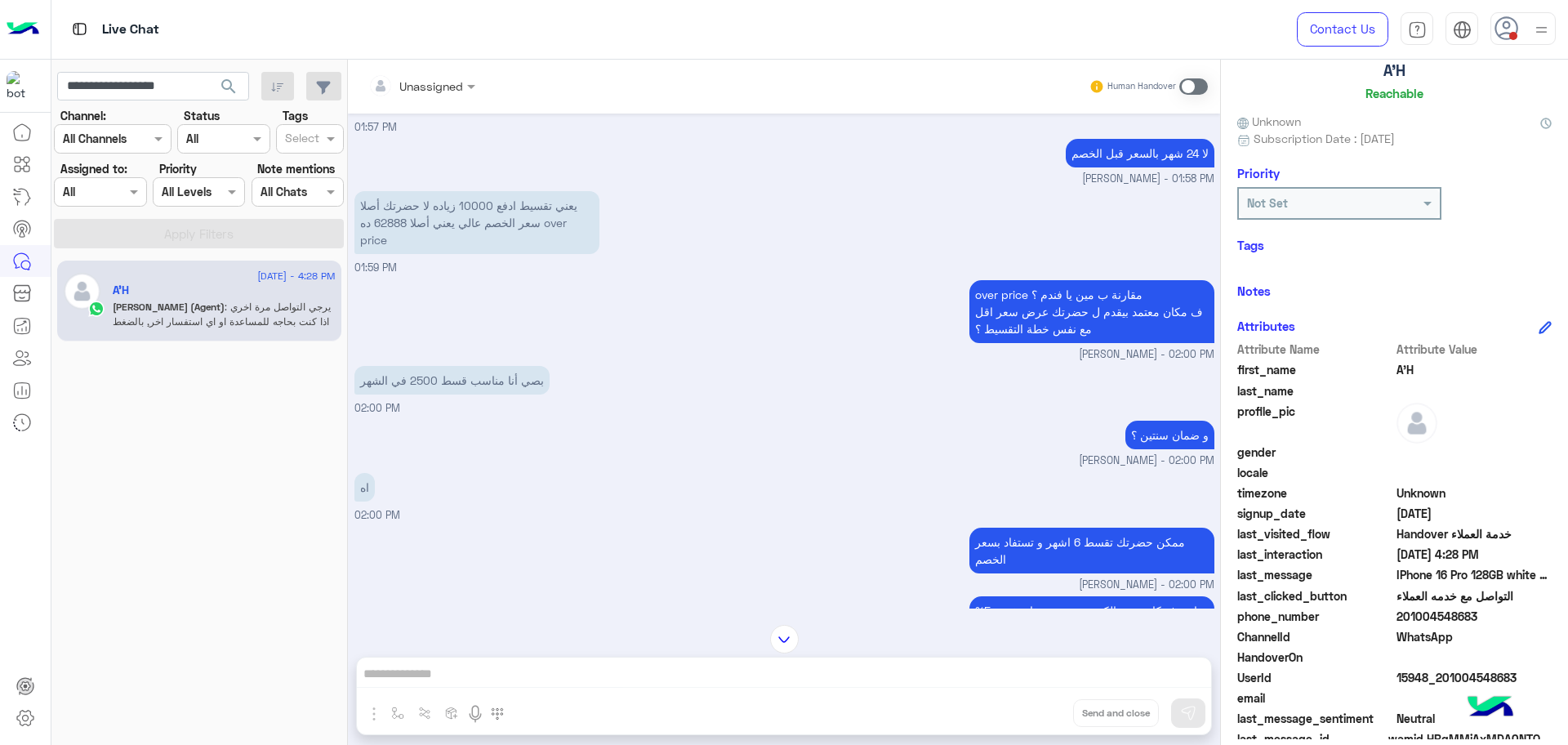
click at [791, 648] on img at bounding box center [784, 639] width 29 height 29
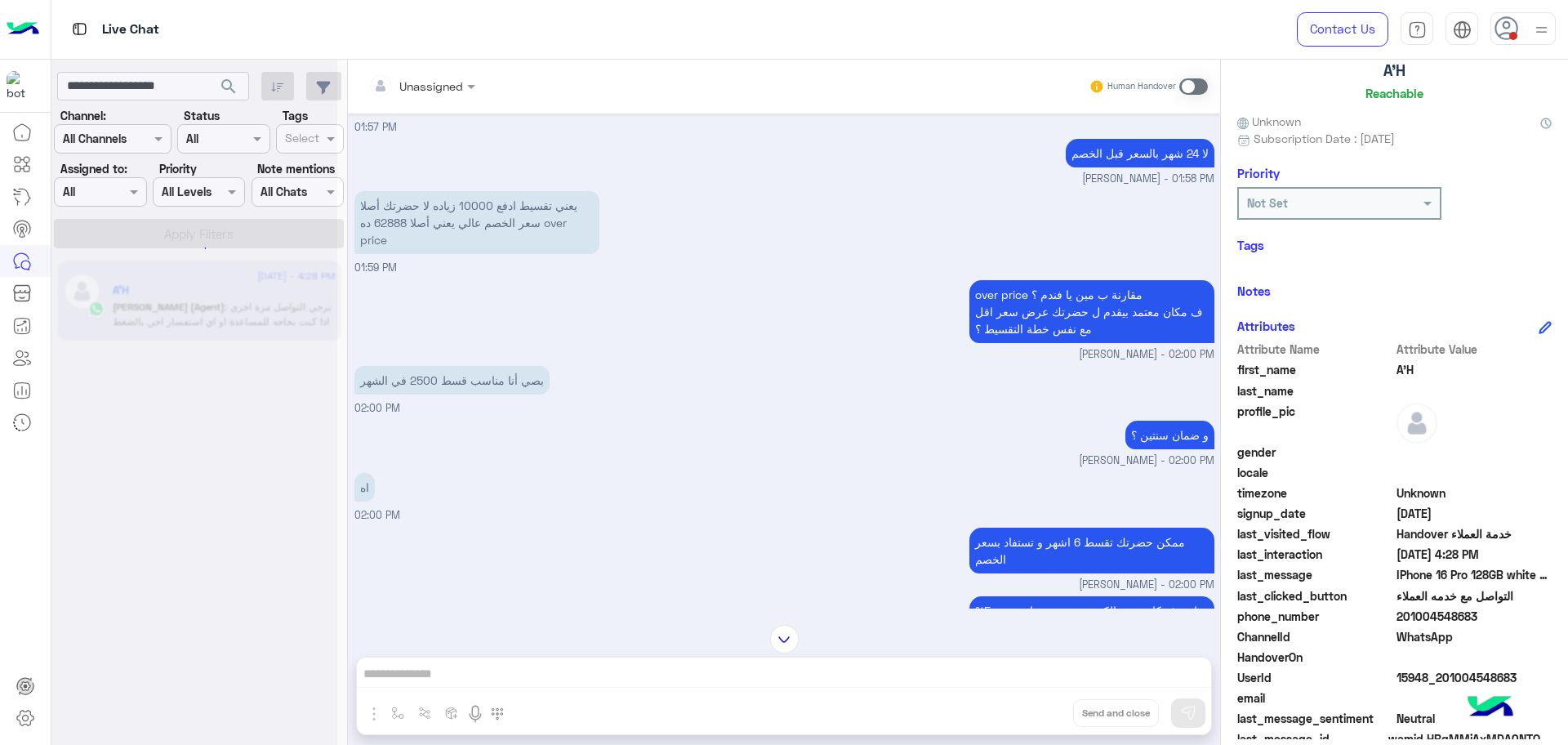
scroll to position [8911, 0]
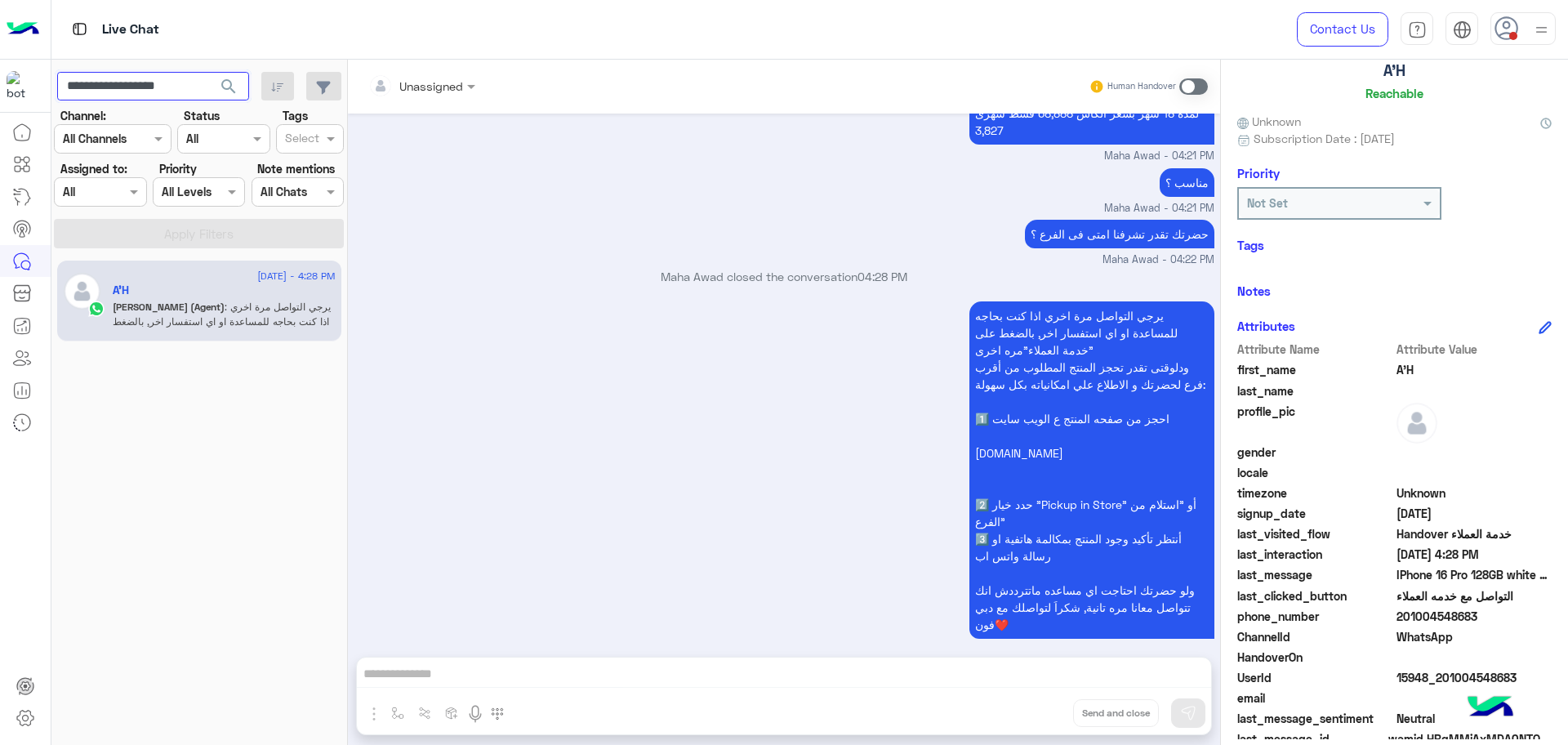
click at [159, 88] on input "**********" at bounding box center [153, 87] width 192 height 29
paste input "text"
click at [209, 72] on button "search" at bounding box center [229, 89] width 40 height 36
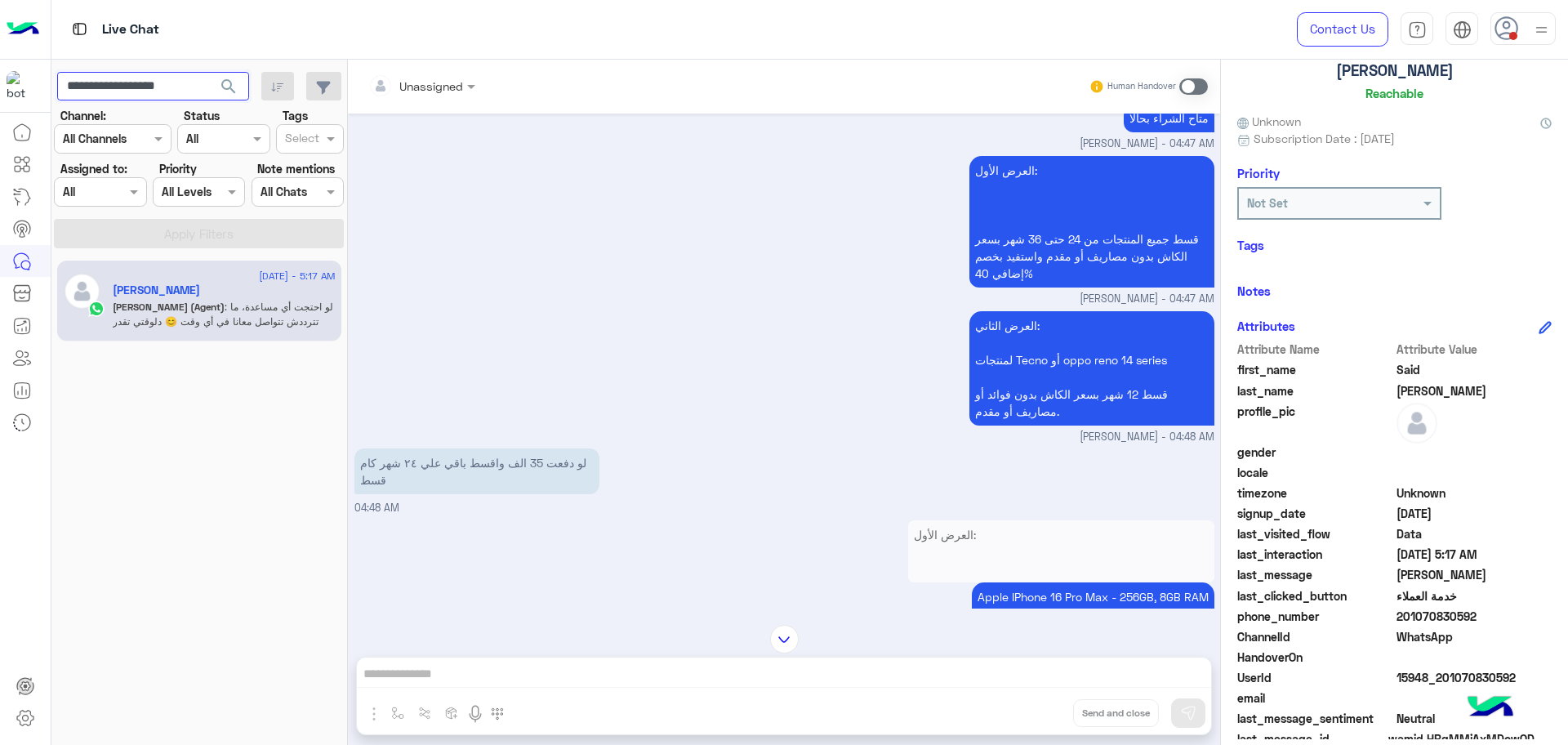
scroll to position [3899, 0]
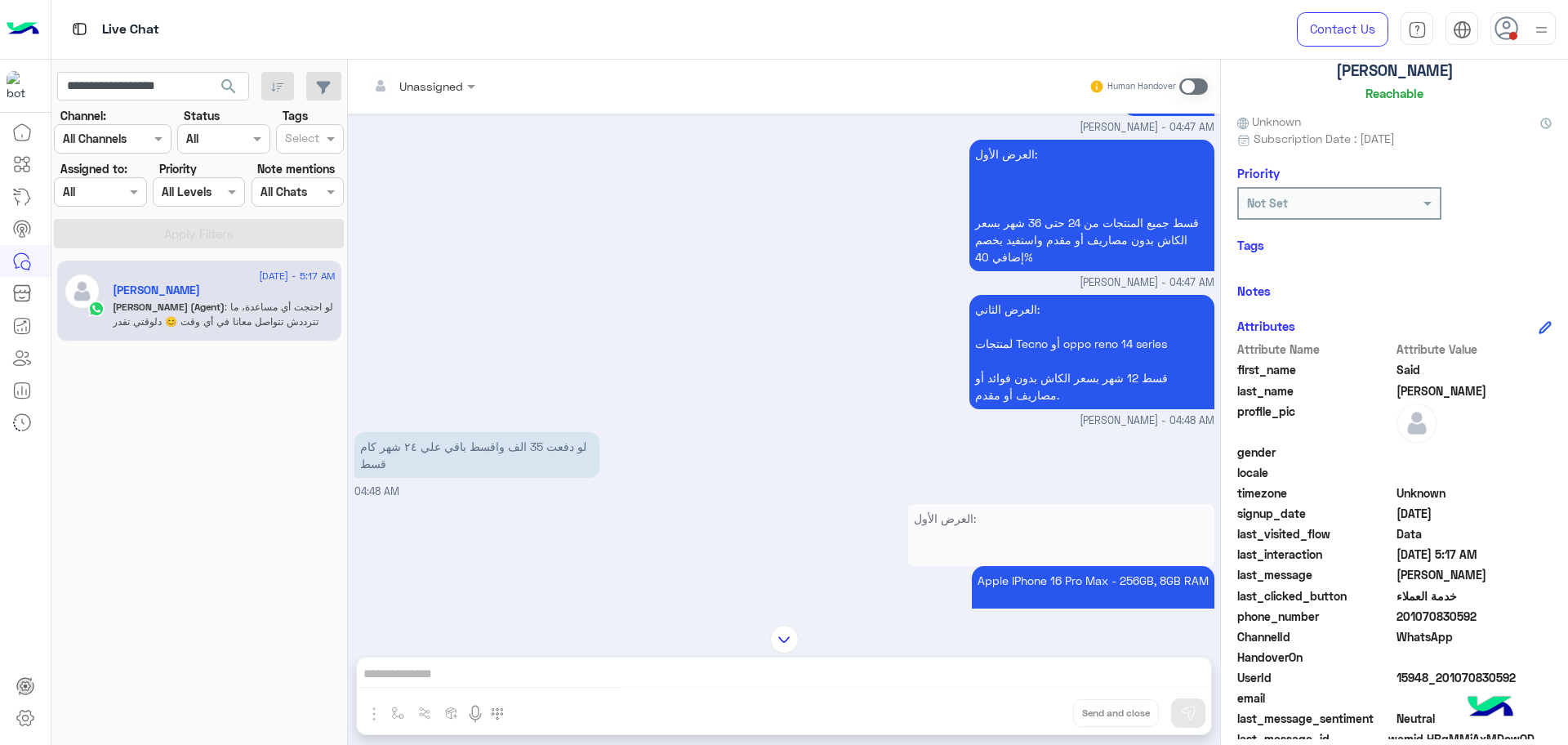
click at [1423, 676] on span "15948_201070830592" at bounding box center [1474, 678] width 156 height 17
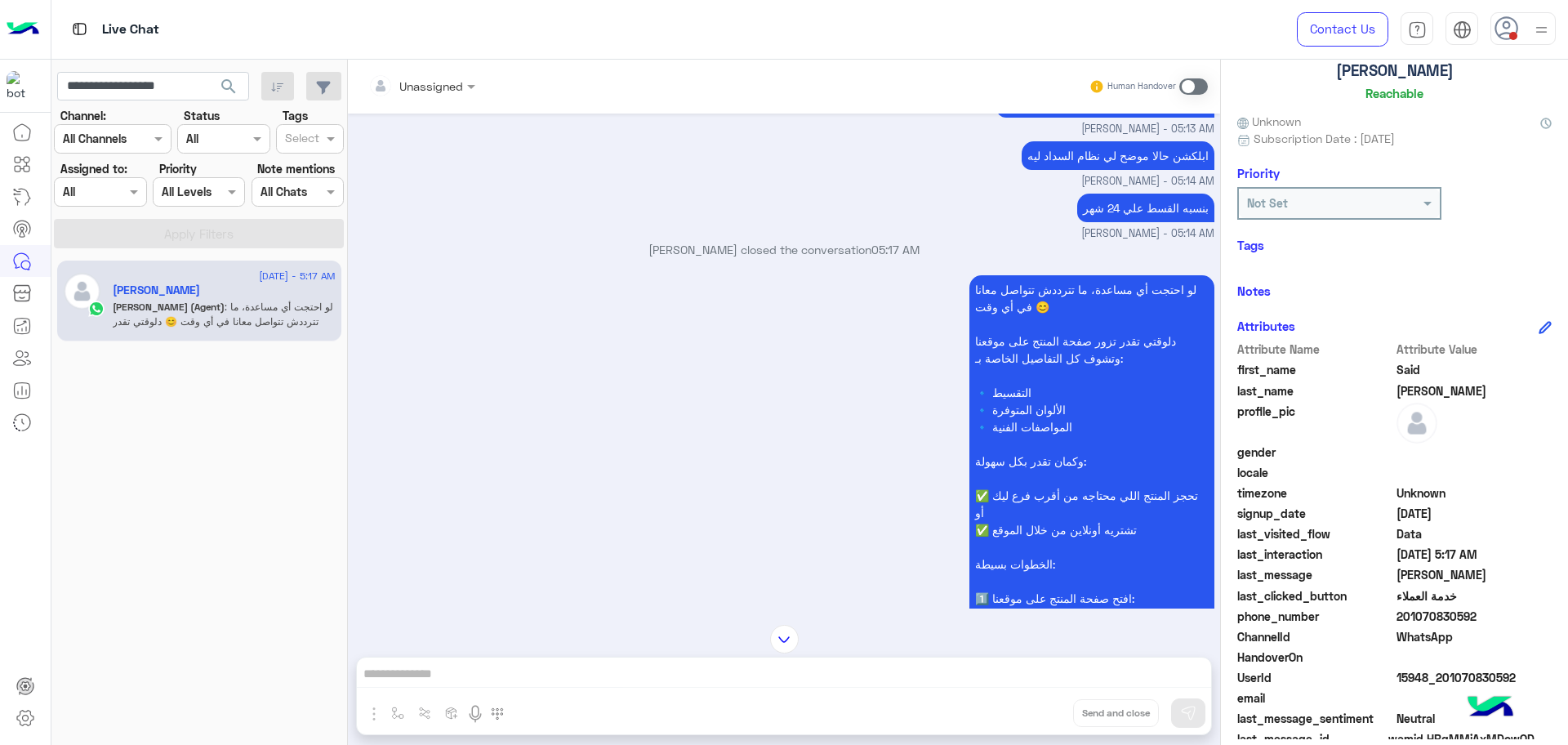
scroll to position [8760, 0]
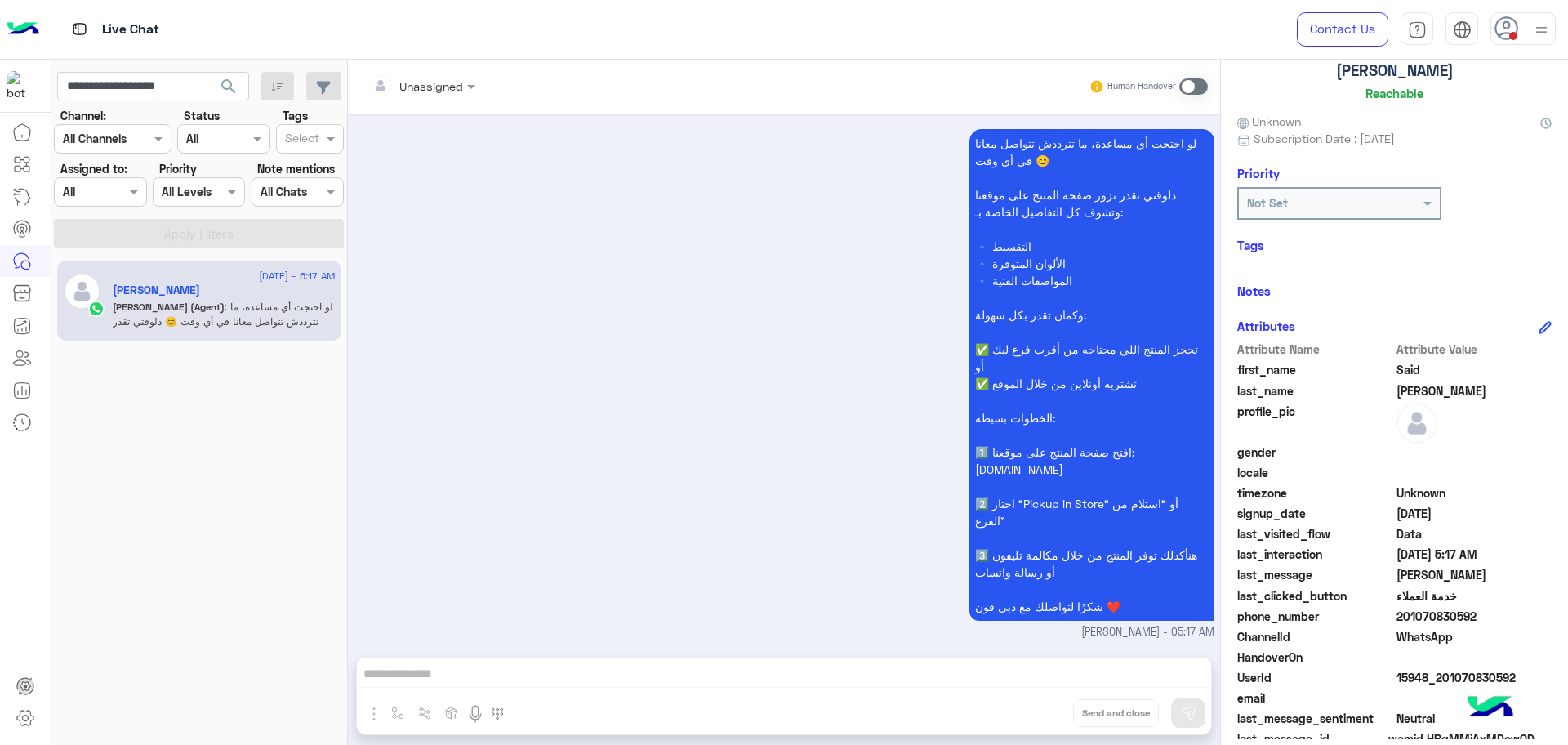
click at [182, 69] on app-inbox-users-filters "**********" at bounding box center [199, 157] width 296 height 195
click at [177, 80] on input "**********" at bounding box center [153, 87] width 192 height 29
paste input "text"
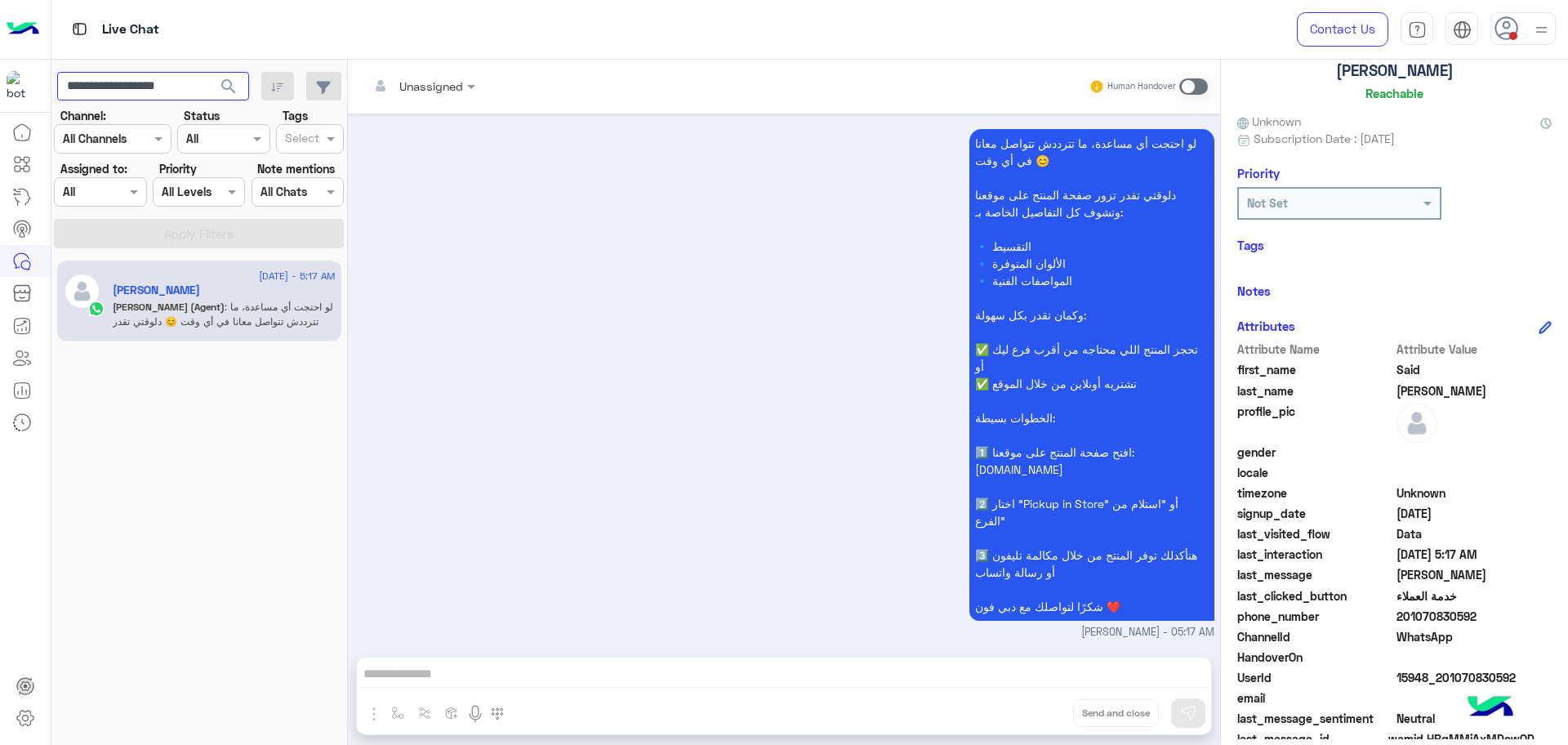
type input "**********"
click at [209, 72] on button "search" at bounding box center [229, 89] width 40 height 36
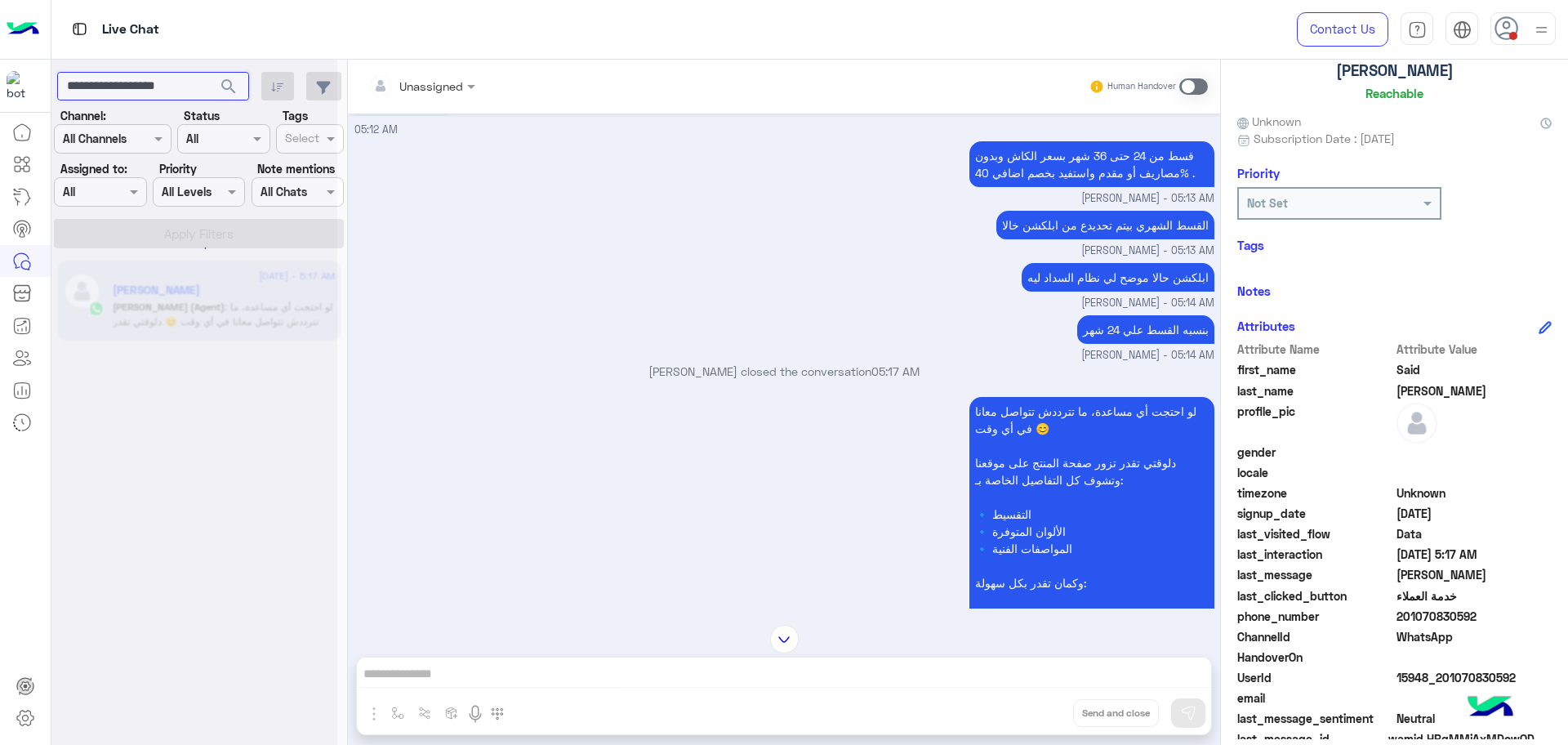
scroll to position [8351, 0]
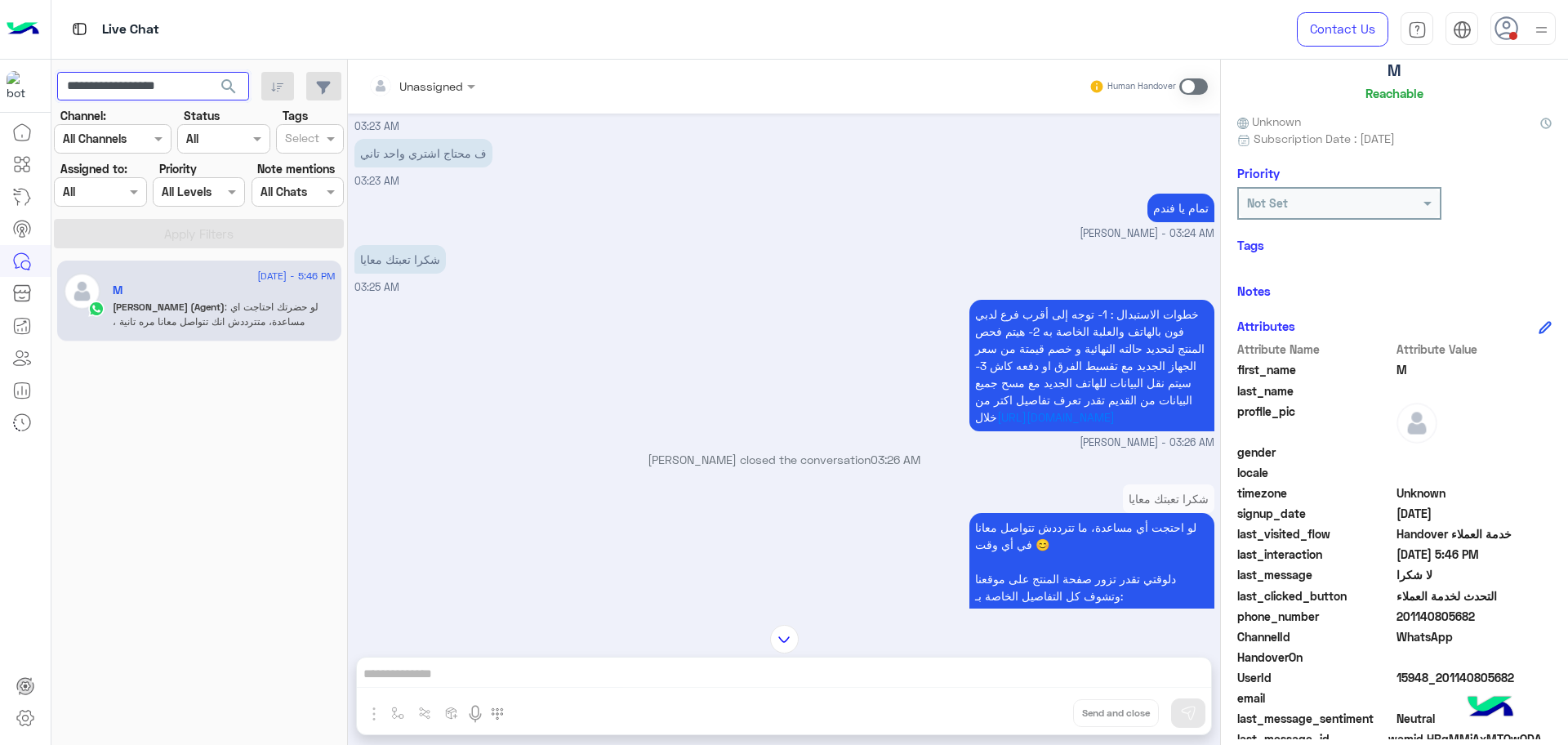
scroll to position [3818, 0]
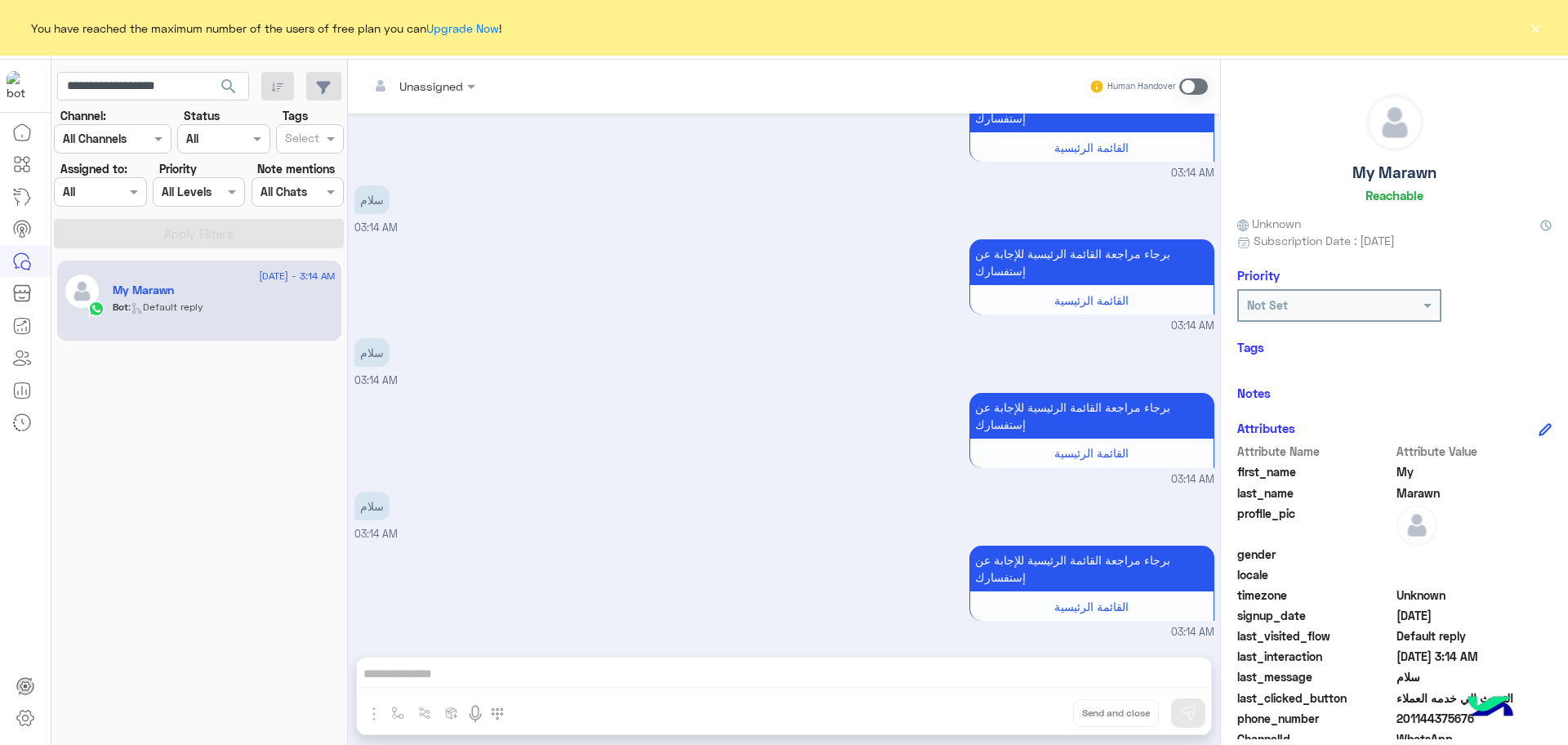
click at [111, 183] on div at bounding box center [100, 192] width 91 height 19
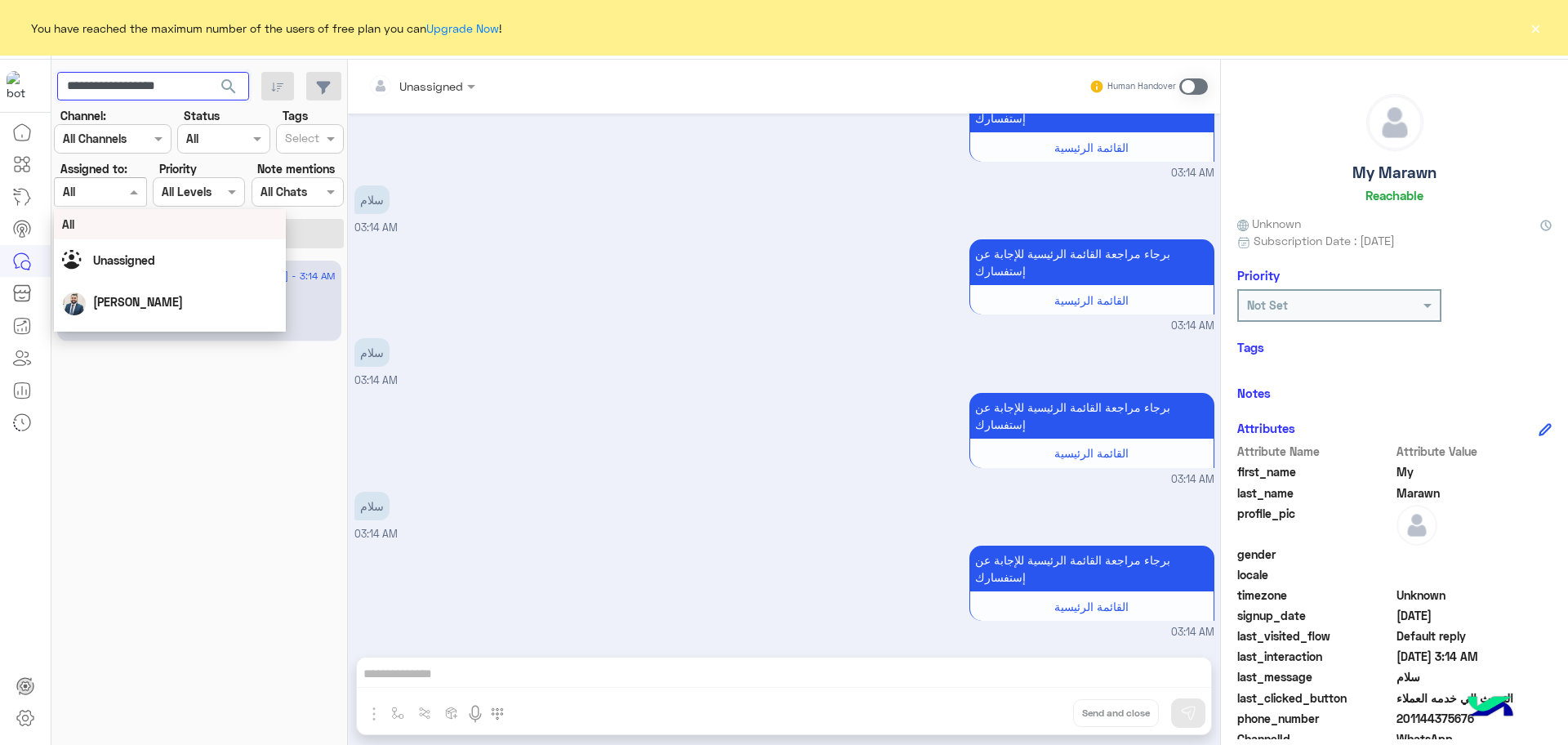
click at [179, 97] on input "**********" at bounding box center [153, 87] width 192 height 29
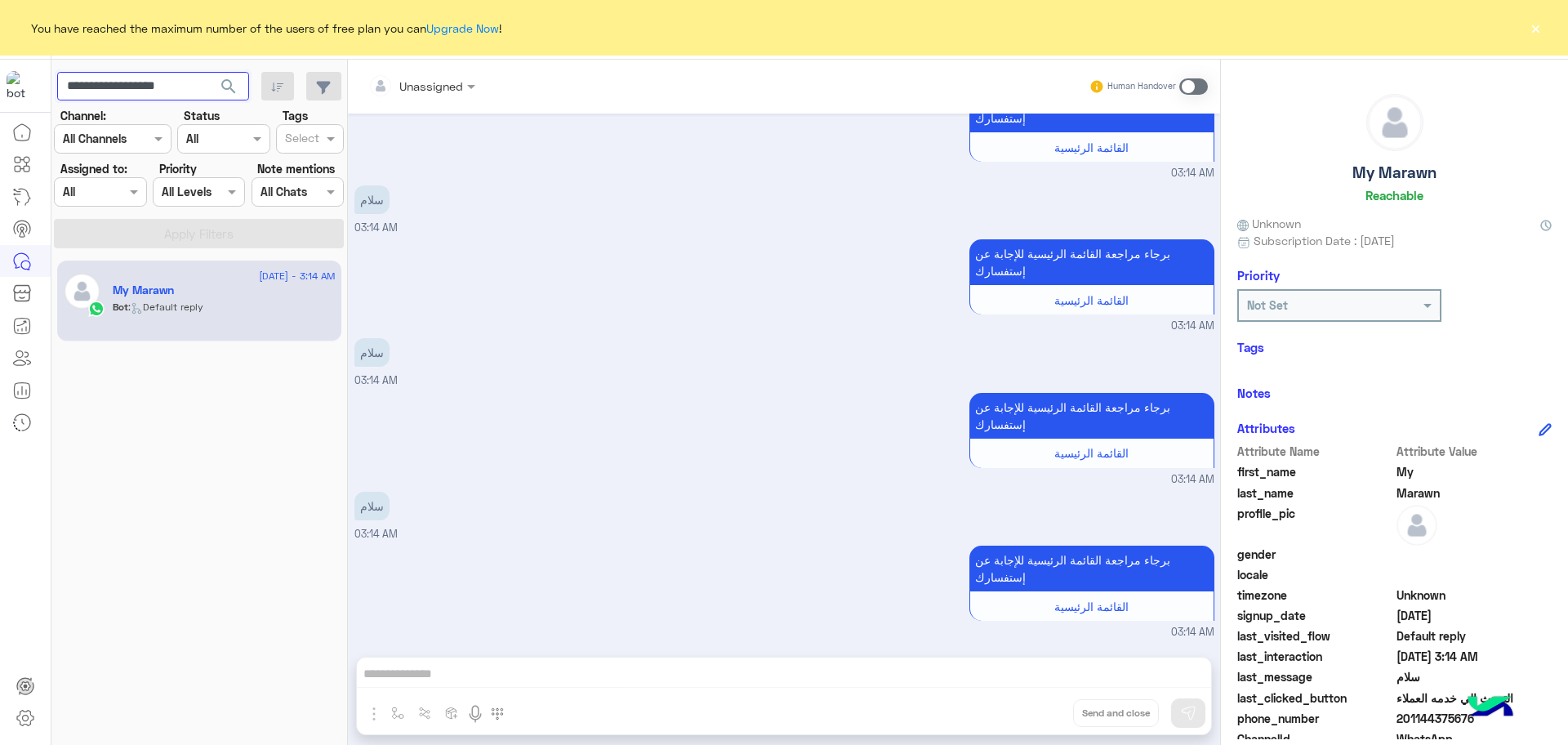
click at [179, 96] on input "**********" at bounding box center [153, 87] width 192 height 29
click at [133, 178] on div "Assigned on All" at bounding box center [100, 192] width 92 height 29
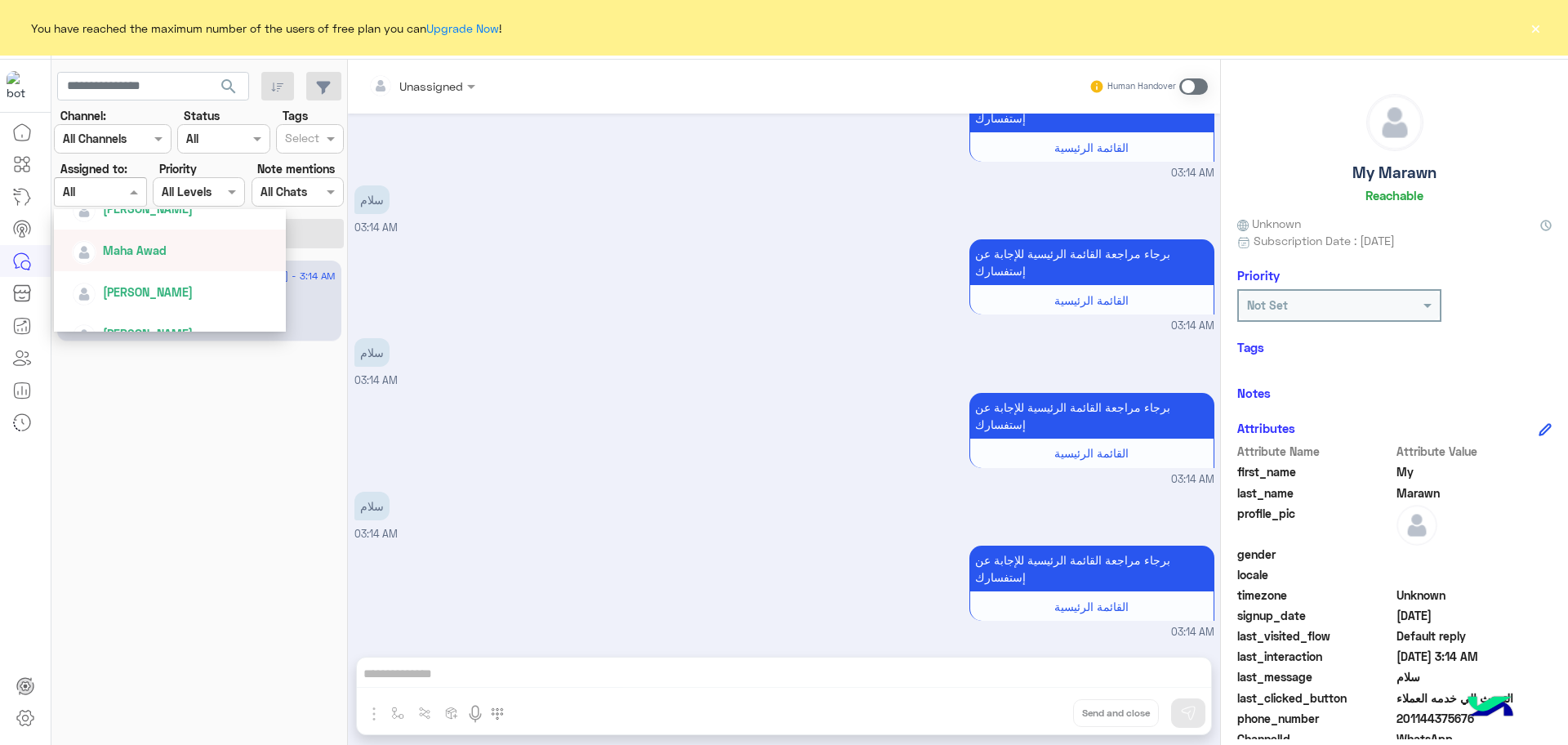
scroll to position [574, 0]
click at [147, 292] on span "[PERSON_NAME]" at bounding box center [148, 299] width 90 height 14
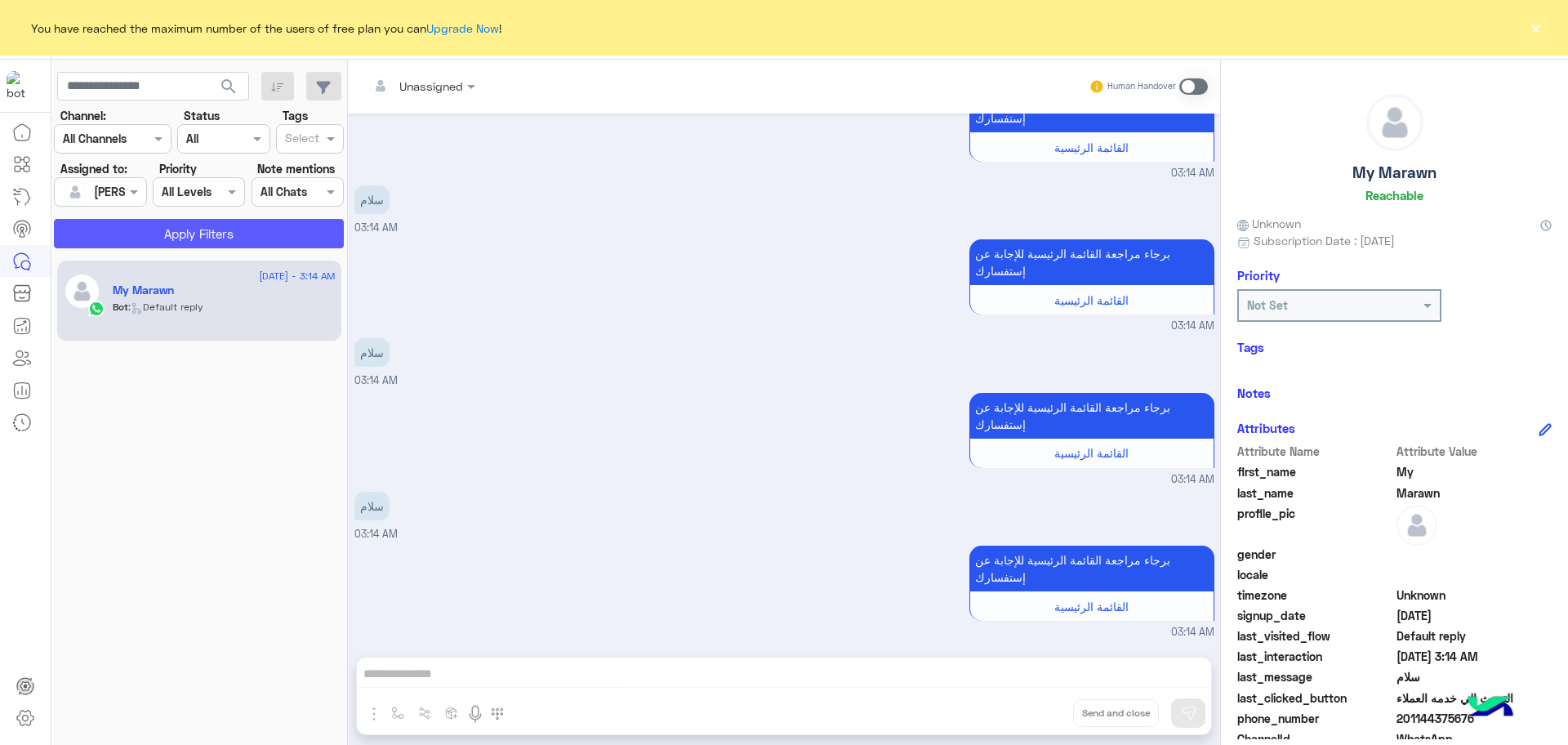
click at [166, 224] on button "Apply Filters" at bounding box center [198, 234] width 290 height 29
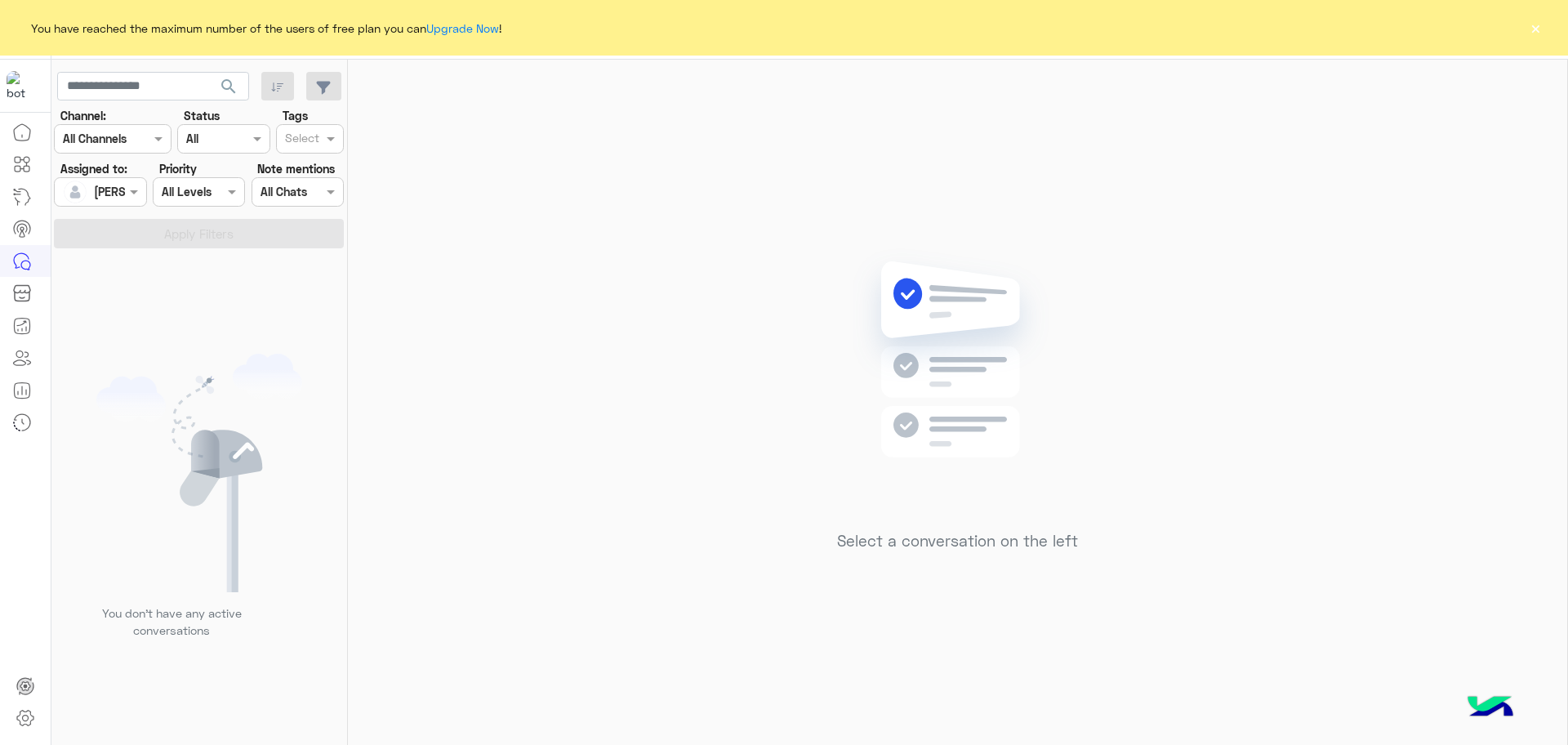
drag, startPoint x: 1538, startPoint y: 33, endPoint x: 1504, endPoint y: 27, distance: 34.5
click at [1538, 33] on button "×" at bounding box center [1535, 28] width 16 height 16
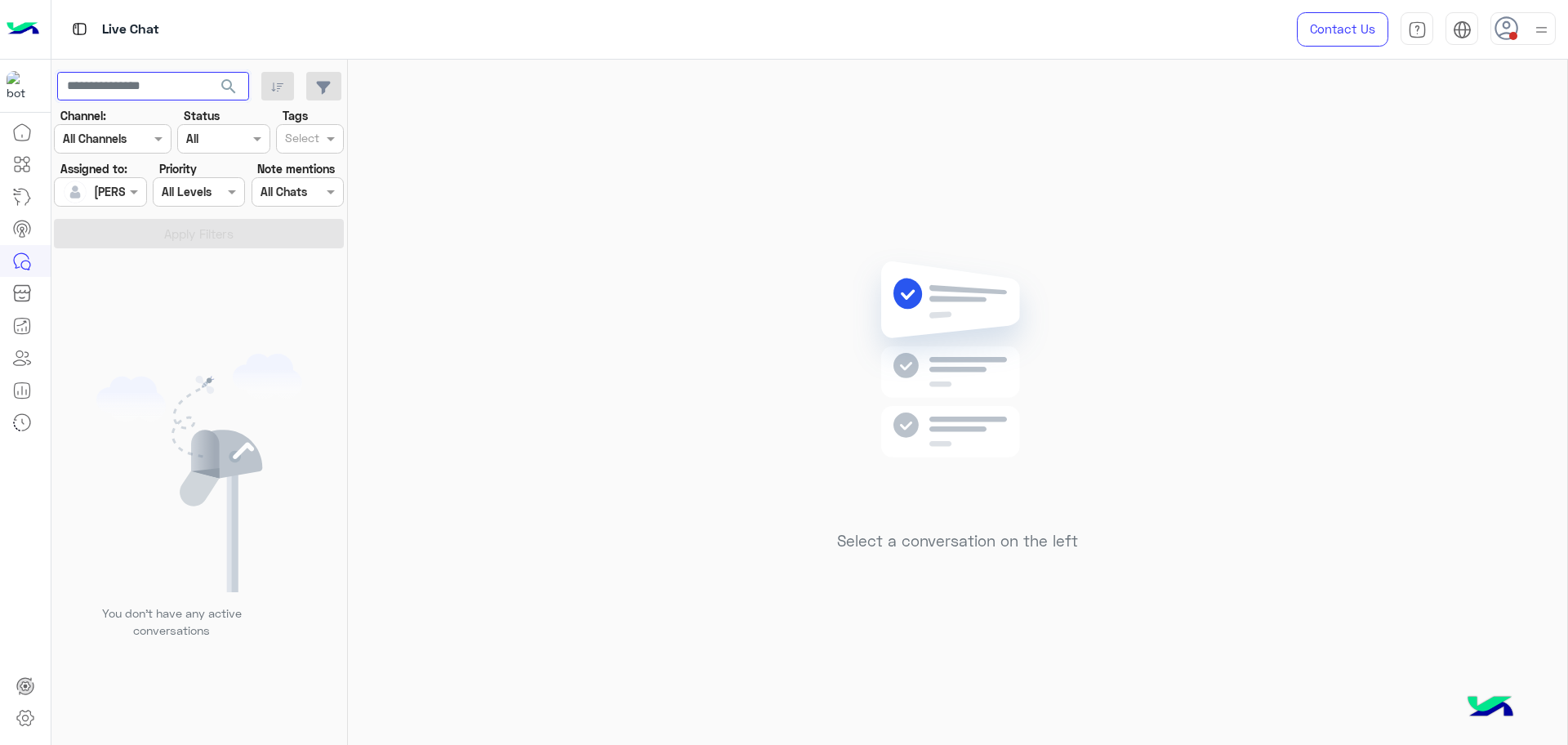
click at [149, 85] on input "text" at bounding box center [153, 87] width 192 height 29
click at [209, 72] on button "search" at bounding box center [229, 89] width 40 height 36
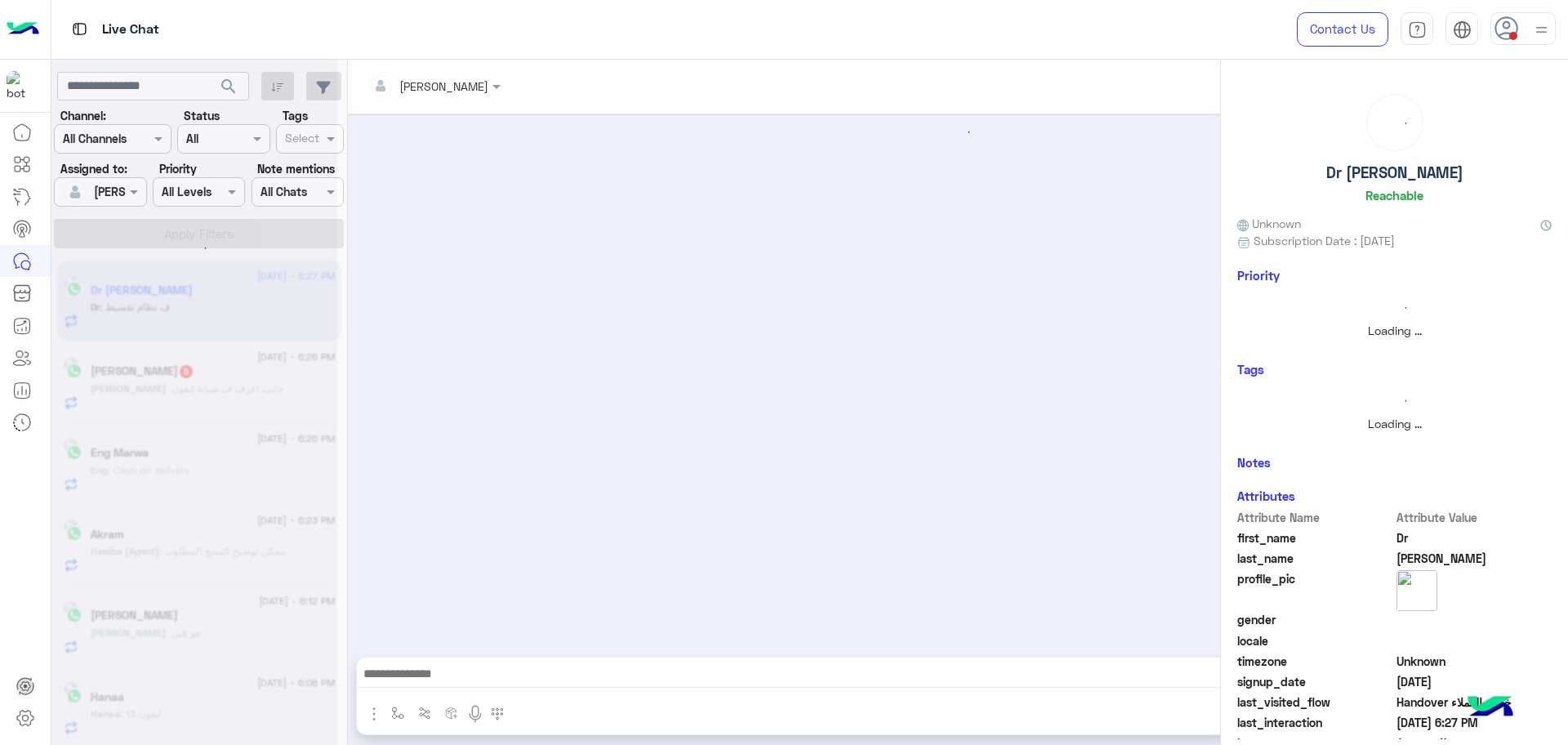
click at [81, 191] on div at bounding box center [194, 379] width 286 height 745
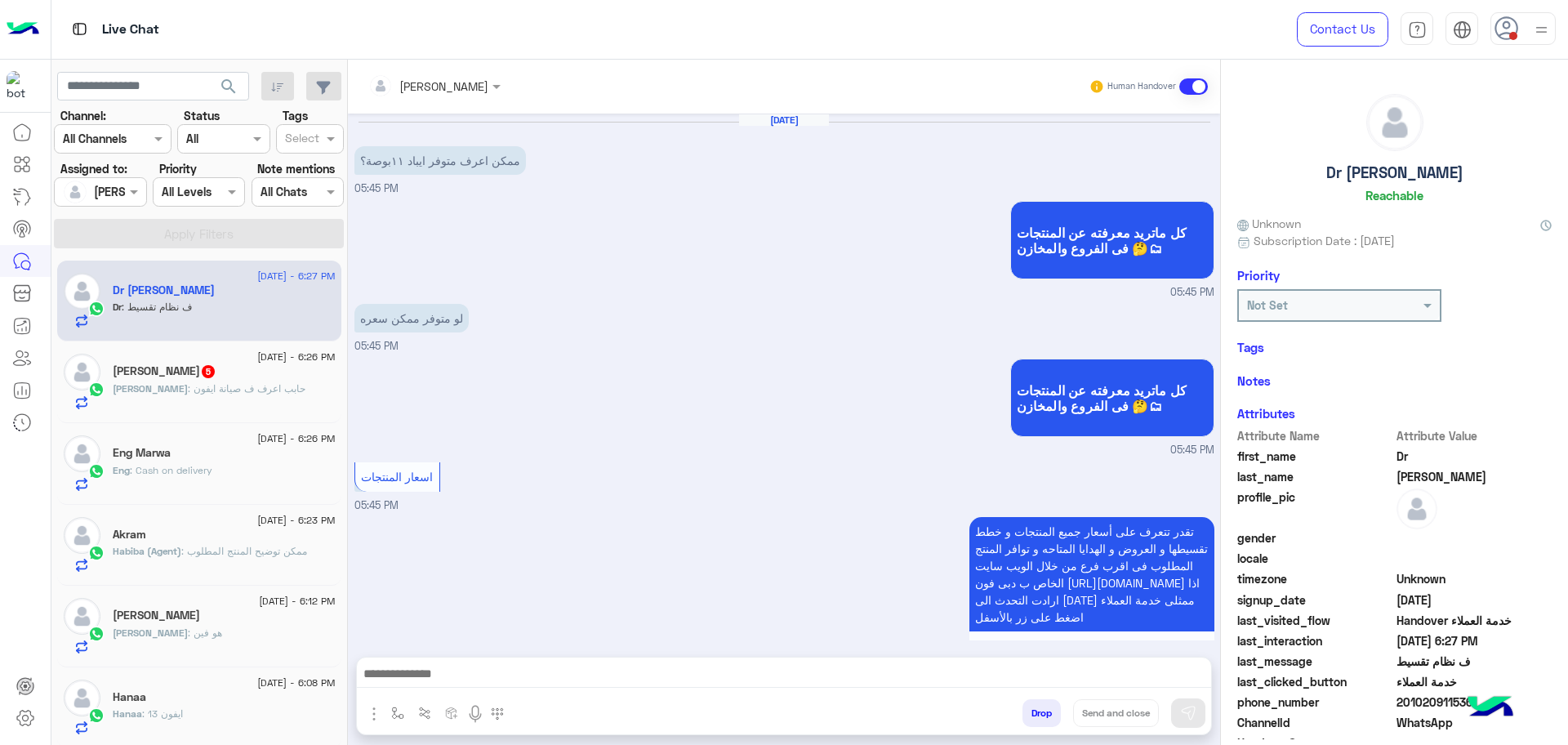
scroll to position [964, 0]
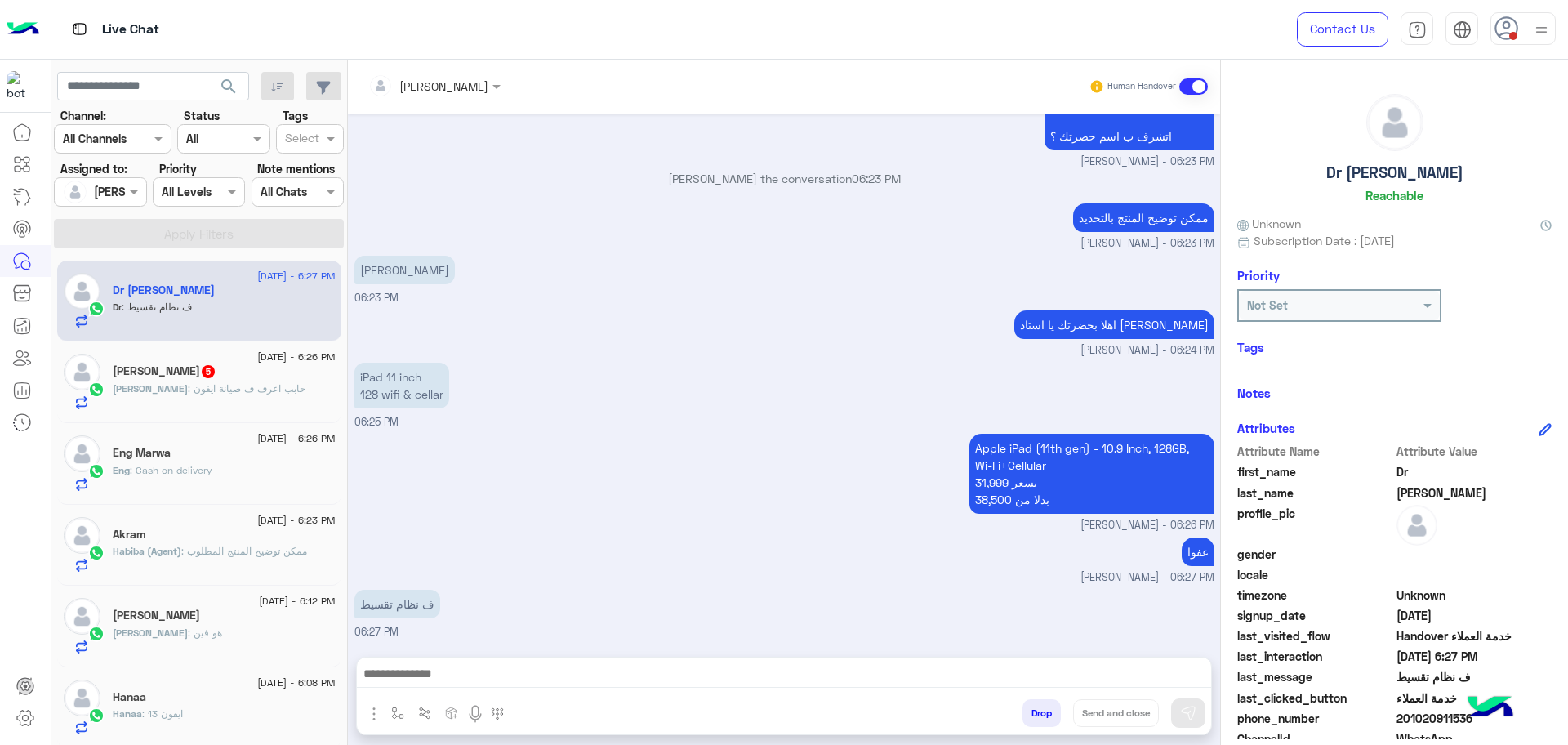
click at [237, 458] on div "Eng Marwa" at bounding box center [224, 455] width 223 height 17
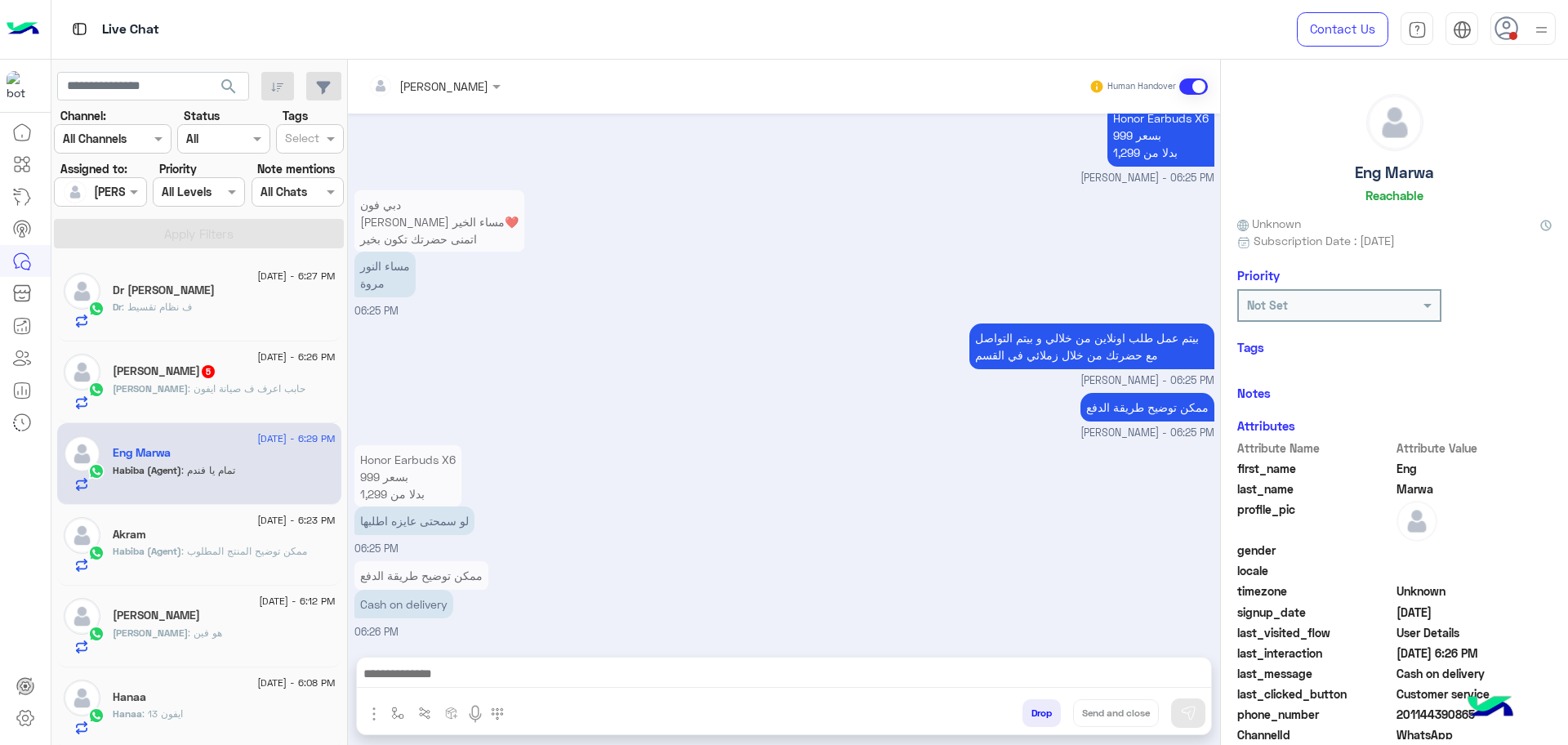
scroll to position [936, 0]
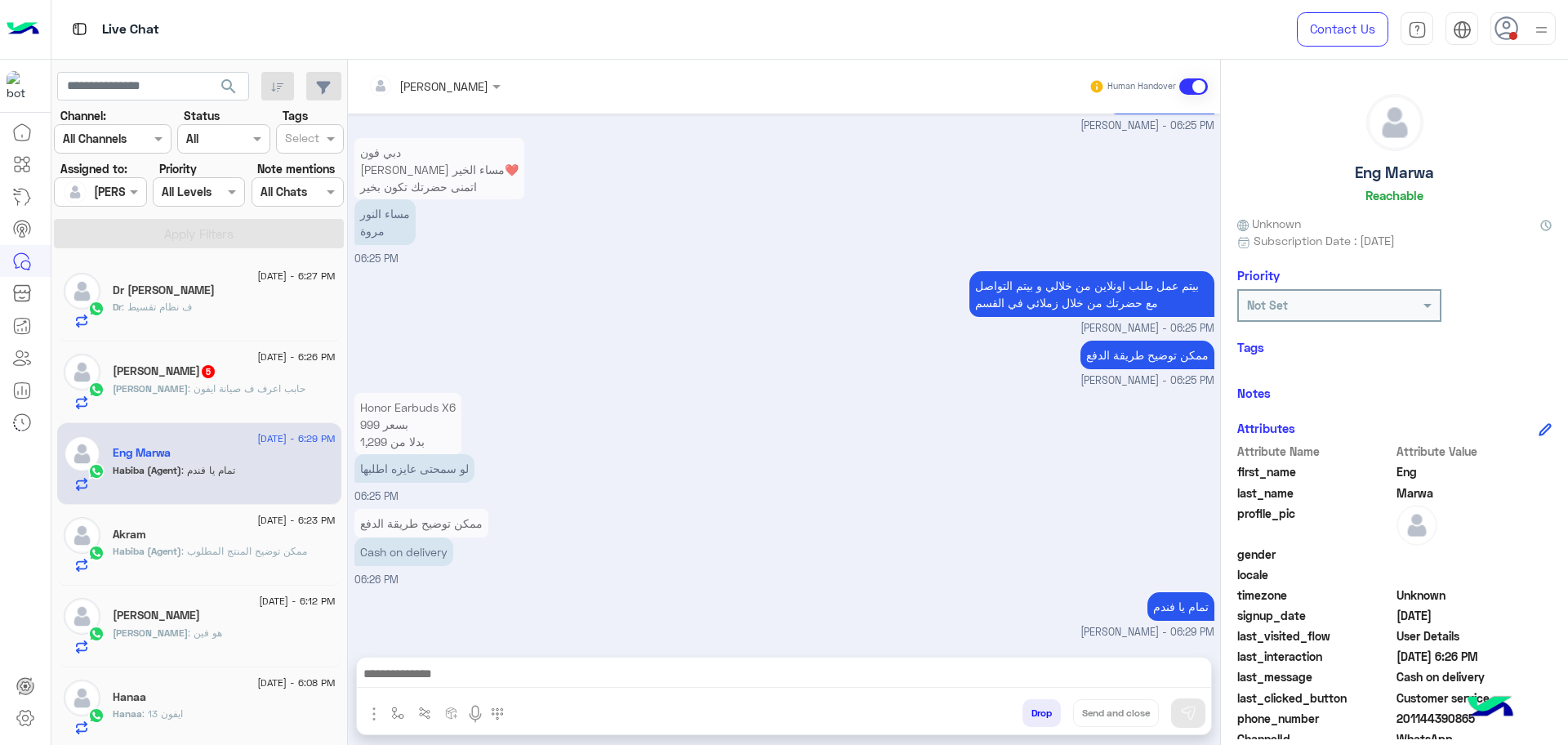
click at [202, 314] on div "Dr : ف نظام تقسيط" at bounding box center [224, 314] width 223 height 29
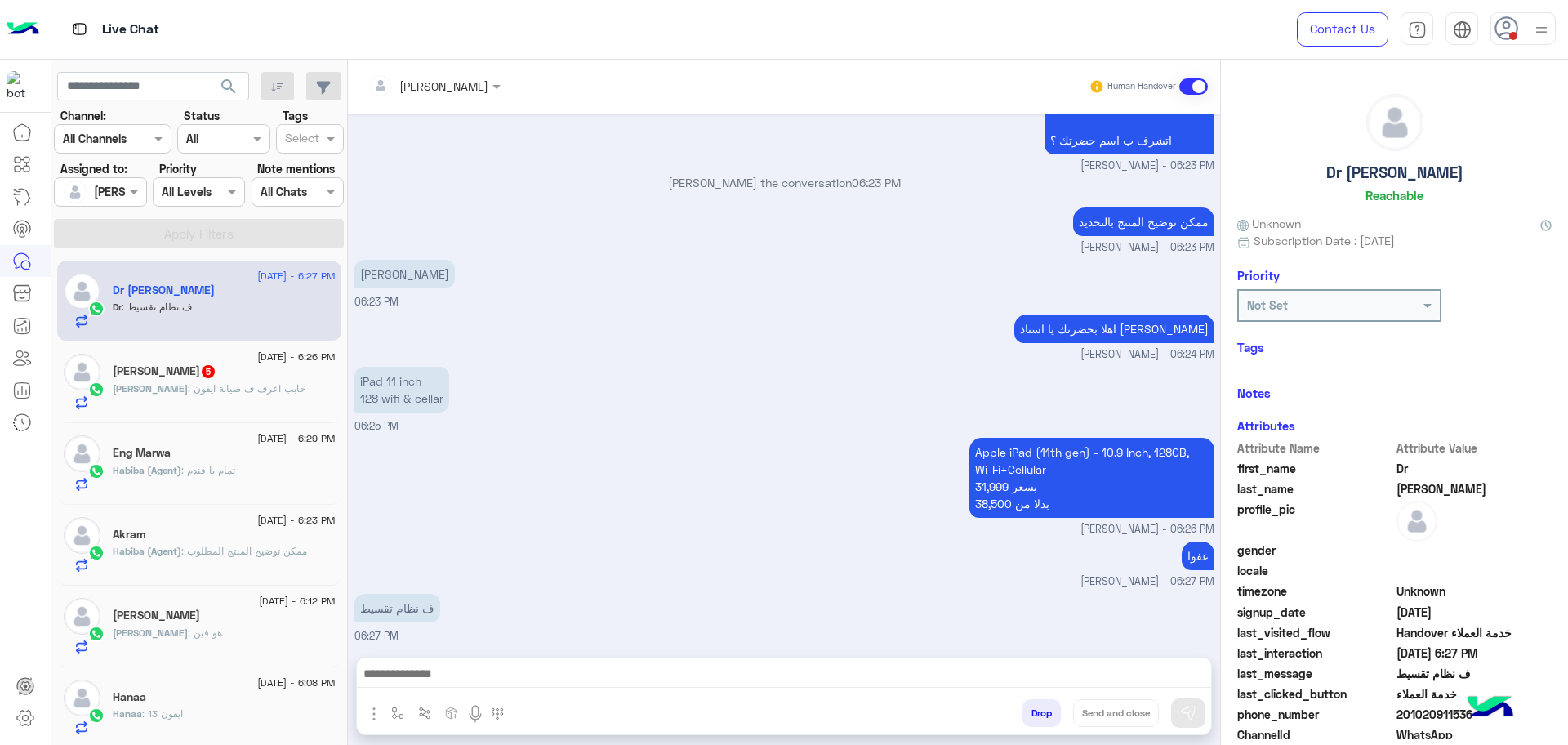
scroll to position [963, 0]
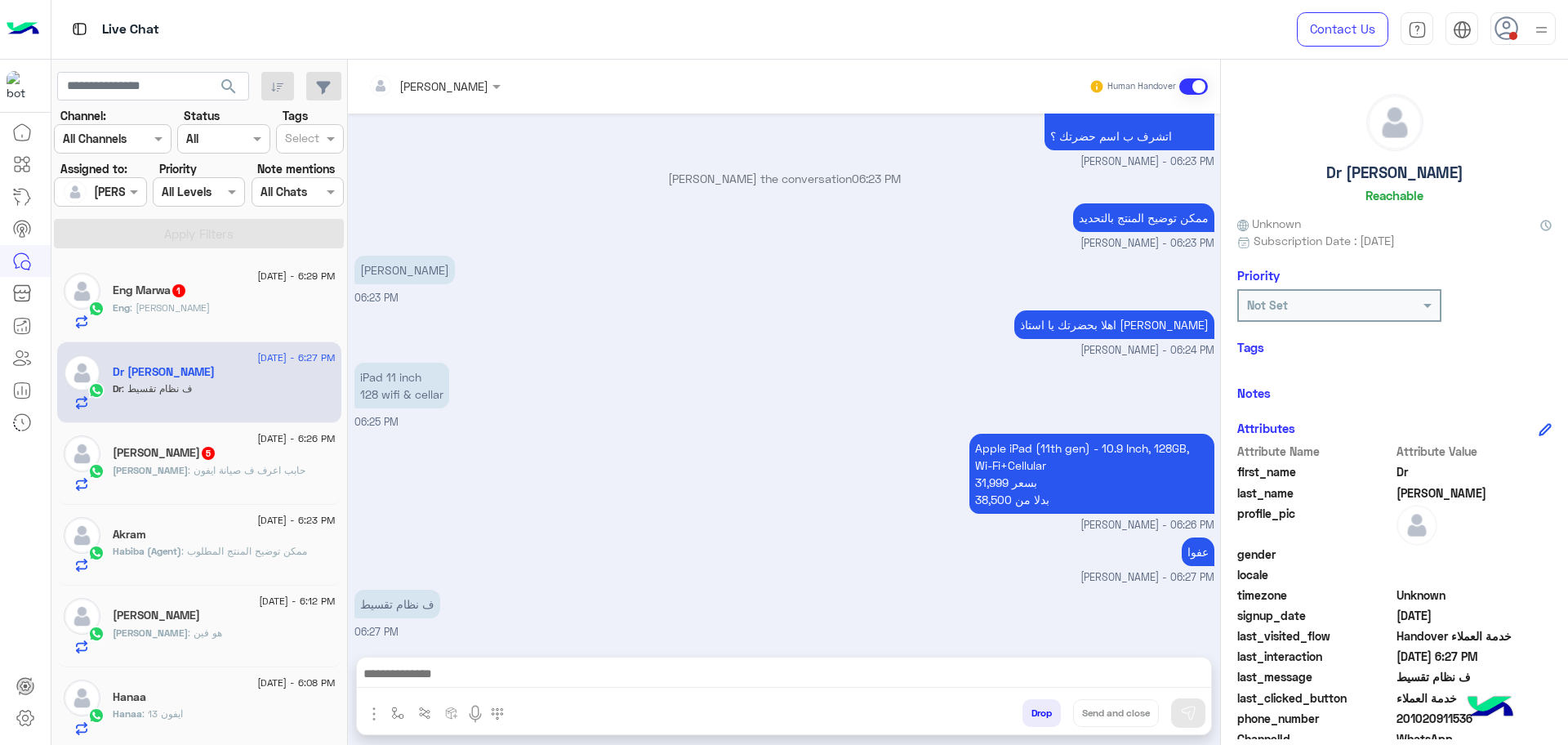
click at [159, 312] on span ": Marwa Noureldin" at bounding box center [170, 308] width 80 height 12
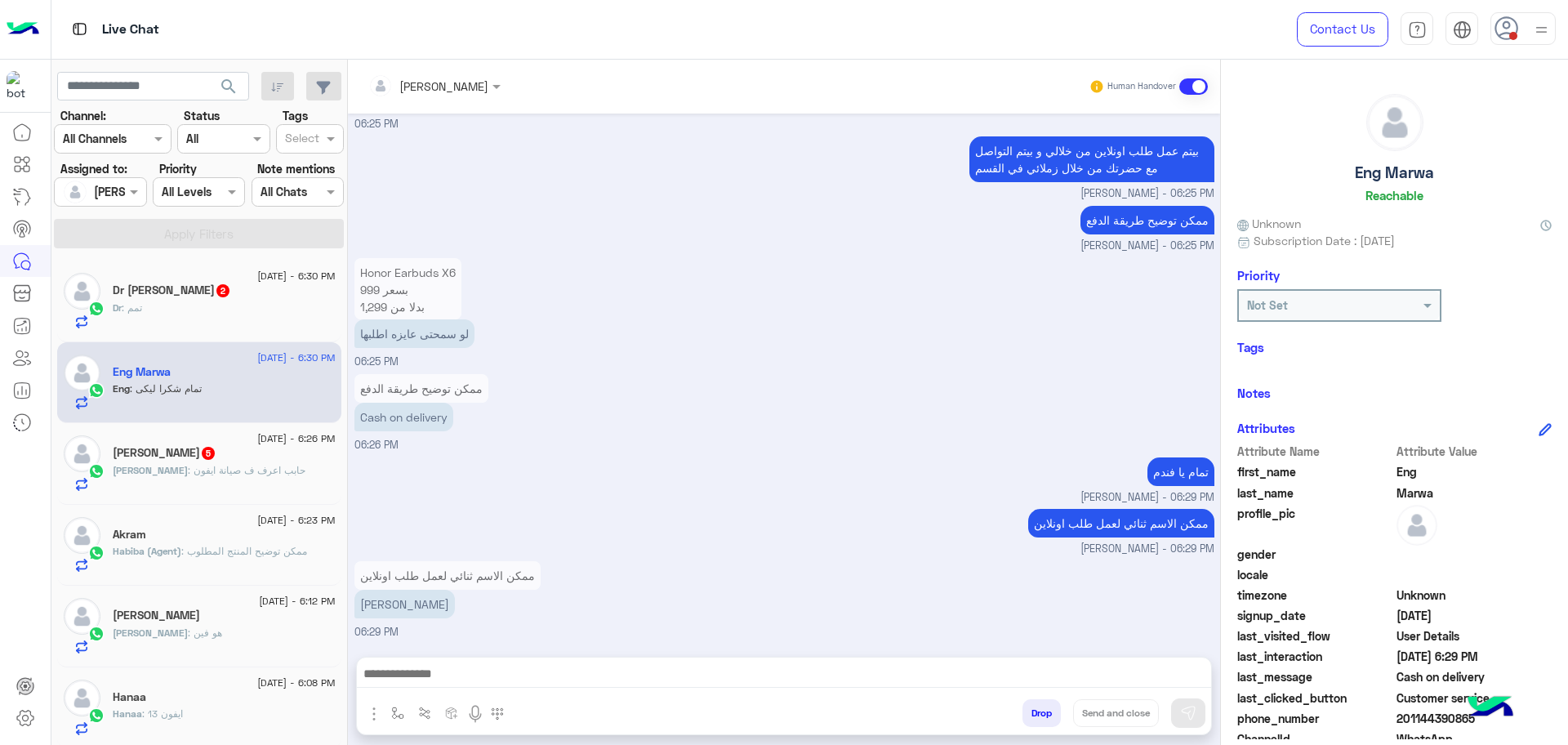
scroll to position [3024, 0]
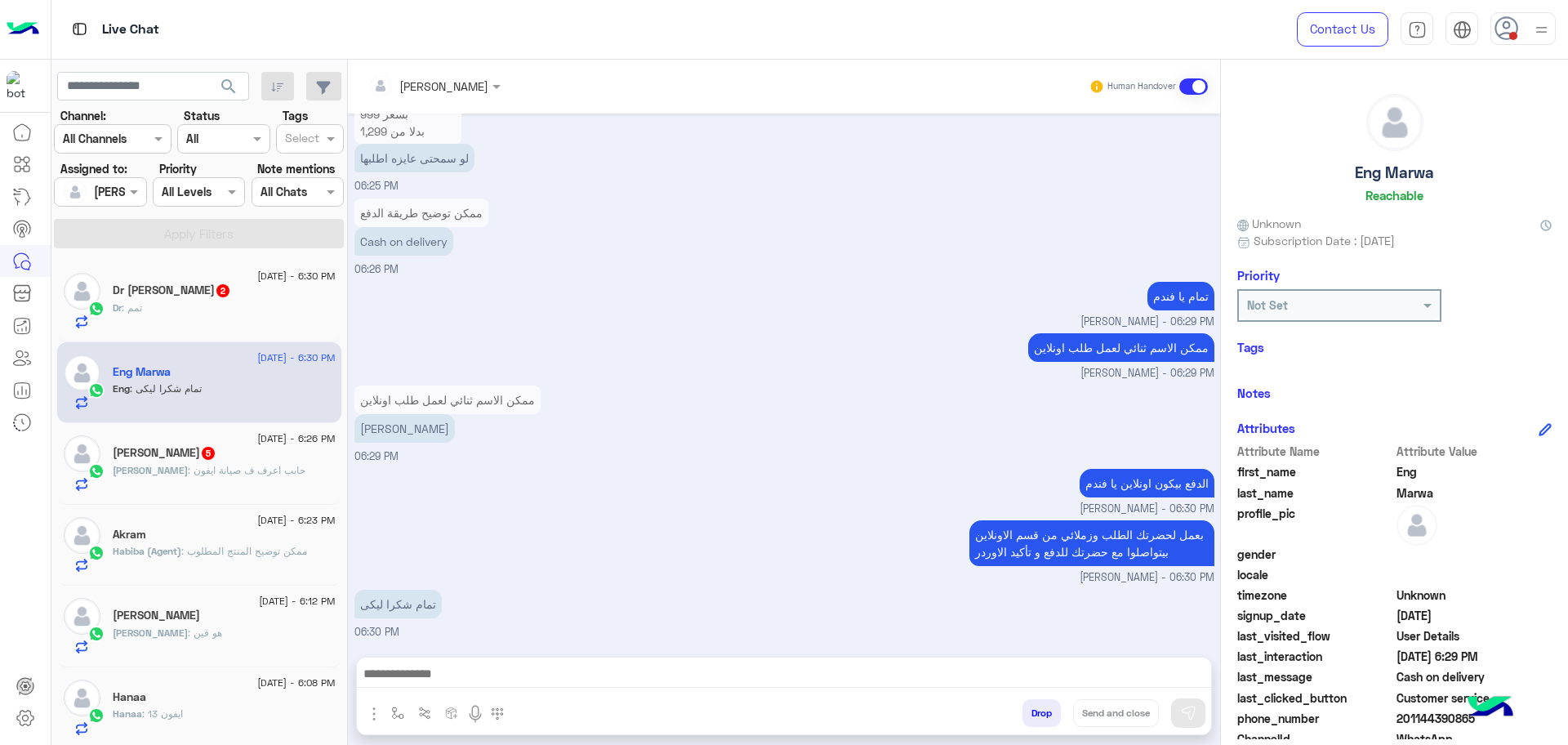
click at [209, 297] on div "Dr Mohamed Elsayed 2" at bounding box center [224, 292] width 223 height 17
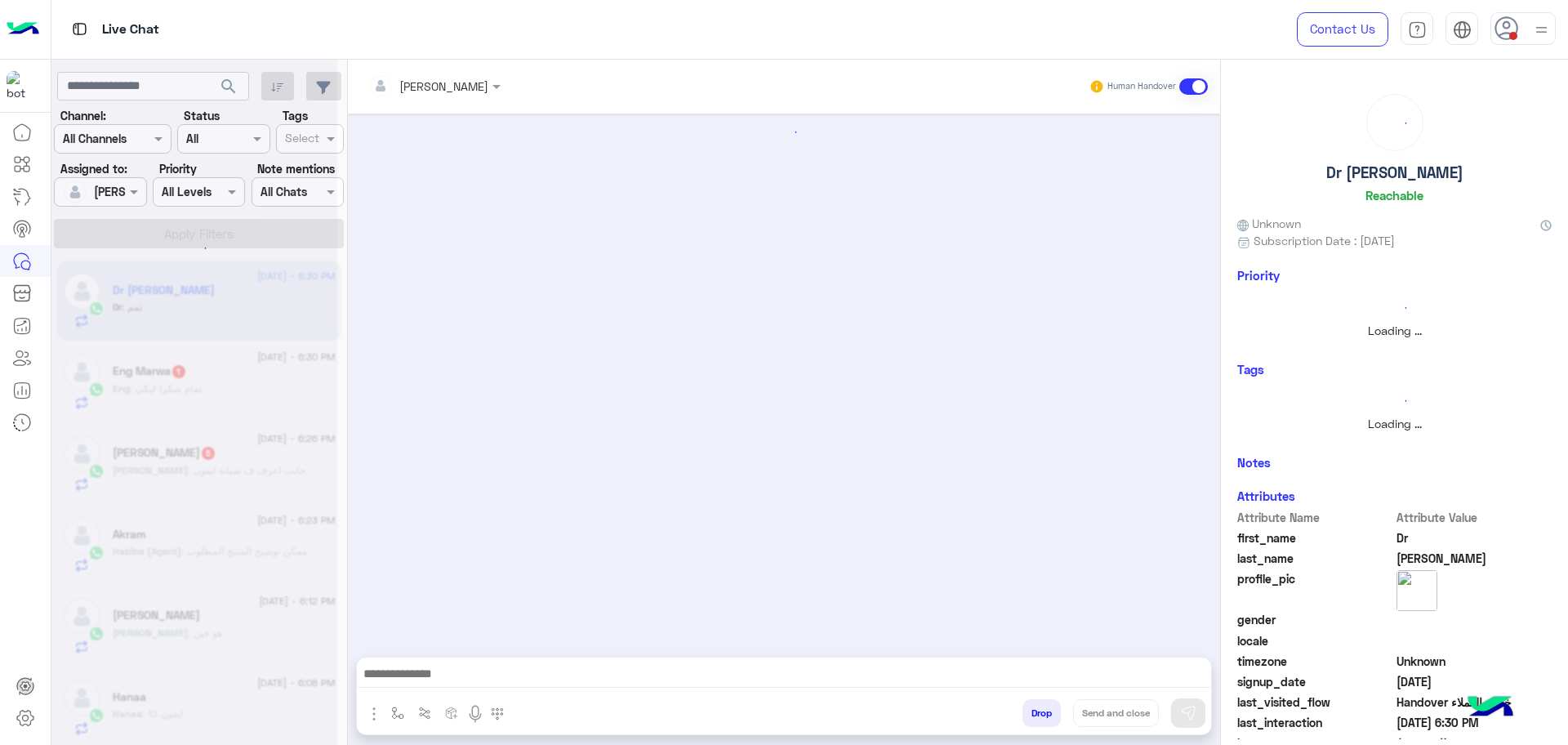
scroll to position [1019, 0]
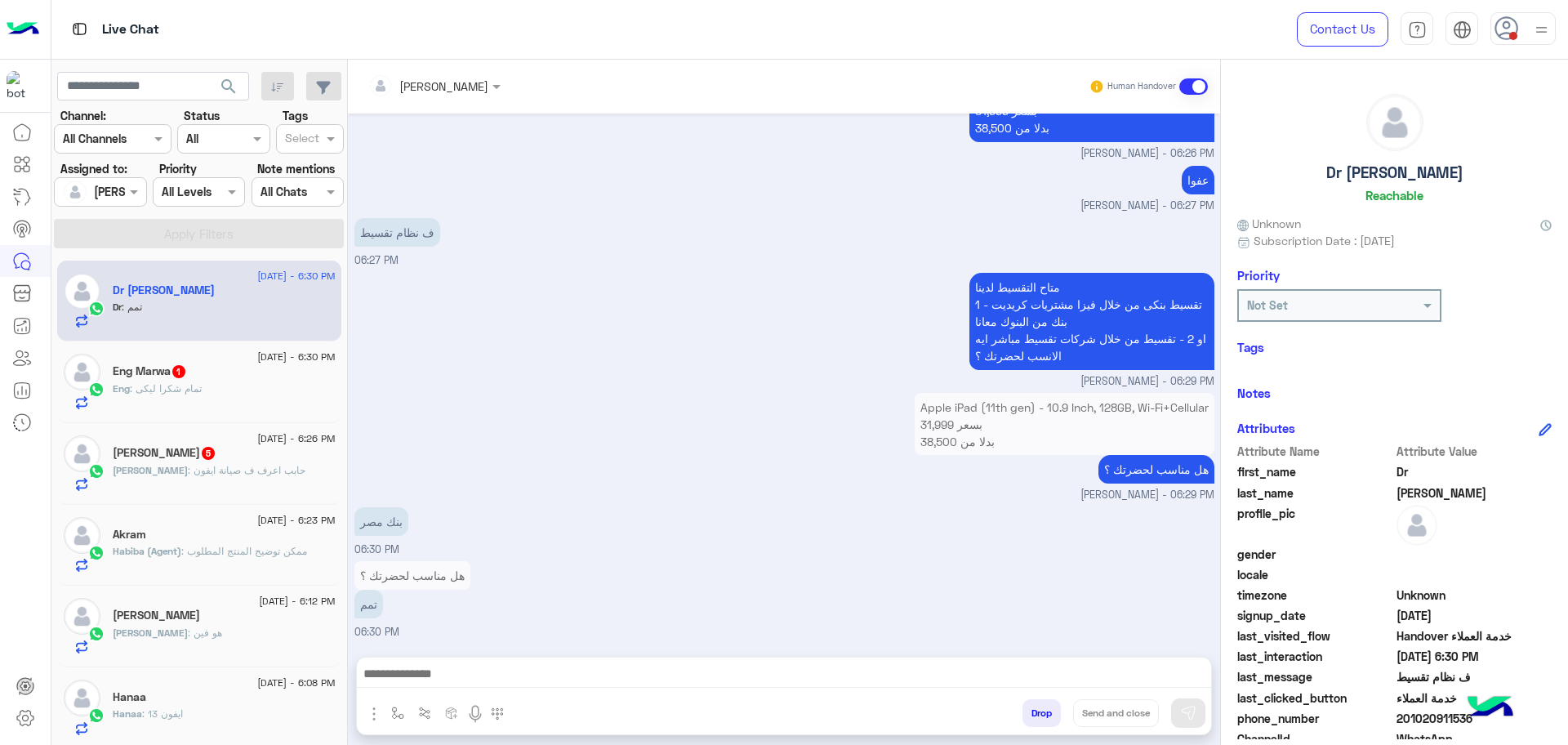
click at [218, 395] on div "Eng : تمام شكرا ليكى" at bounding box center [224, 395] width 223 height 29
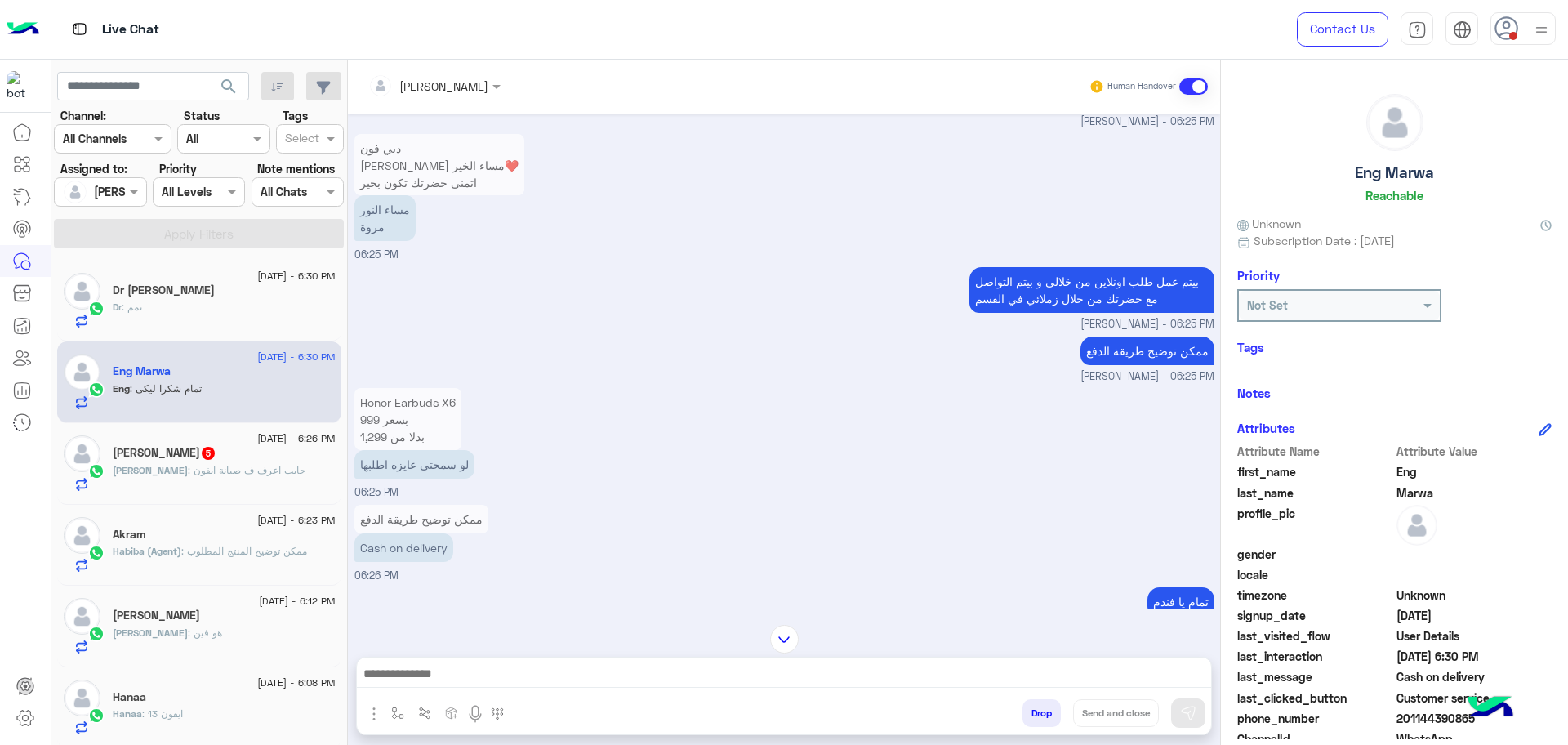
scroll to position [910, 0]
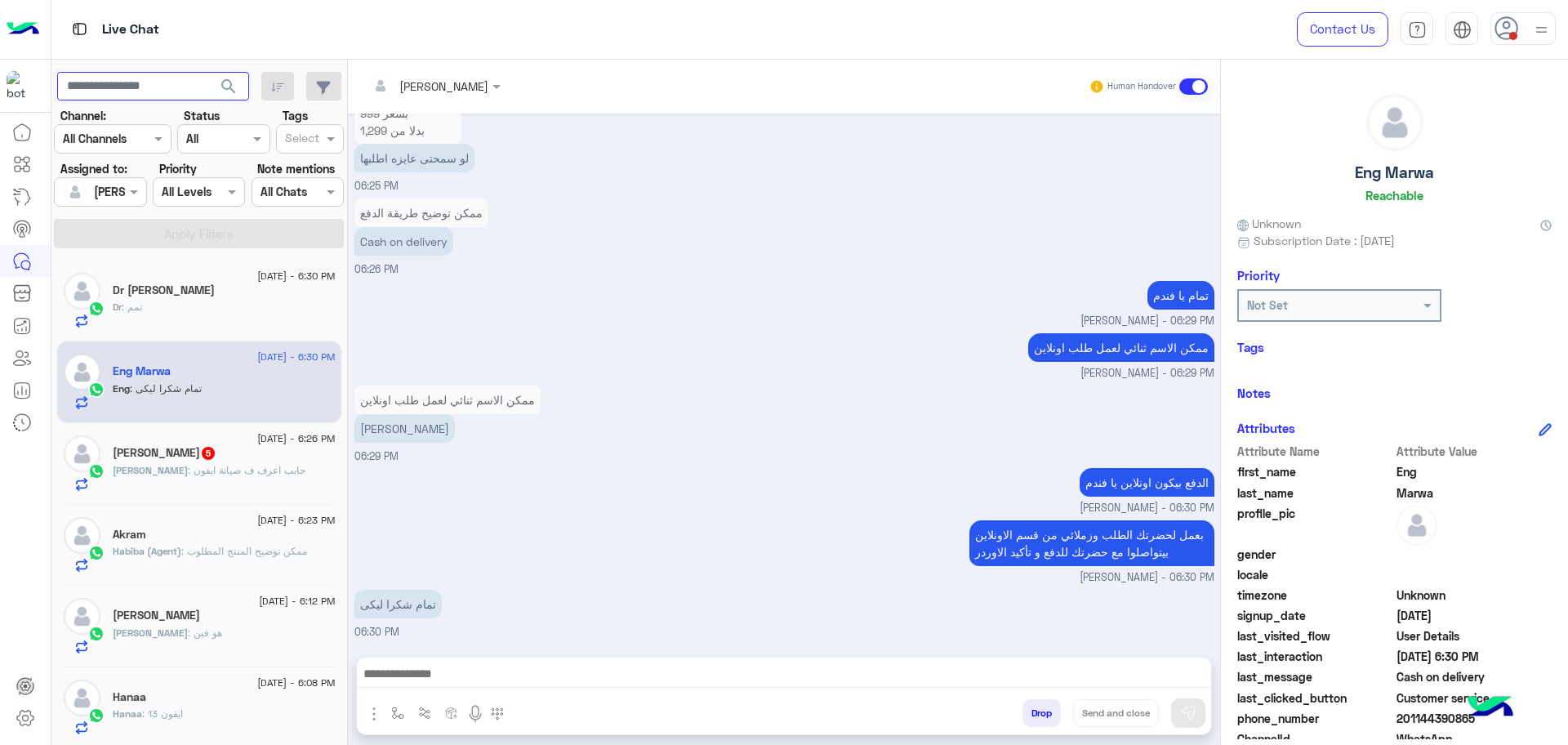
click at [129, 78] on input "text" at bounding box center [153, 87] width 192 height 29
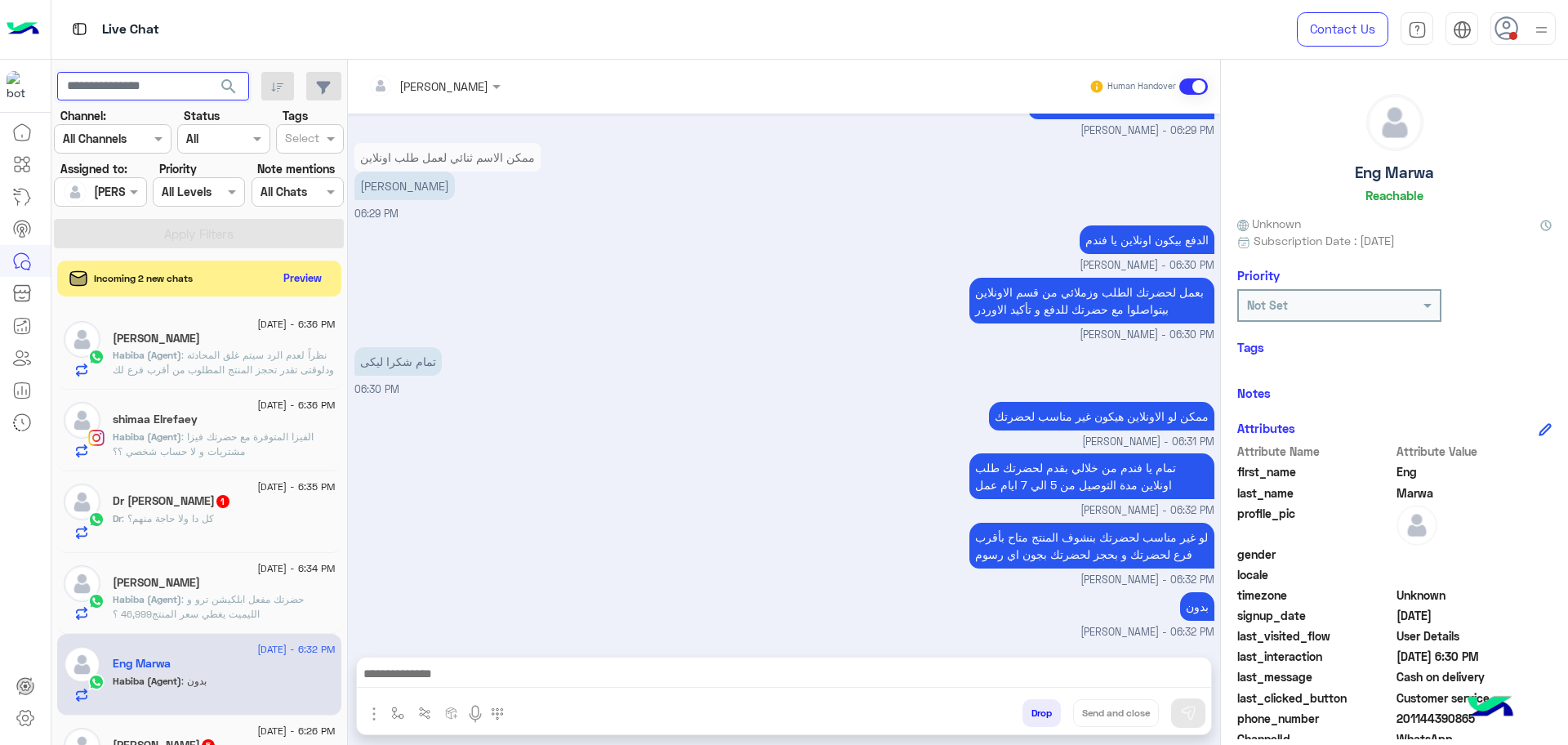
scroll to position [1182, 0]
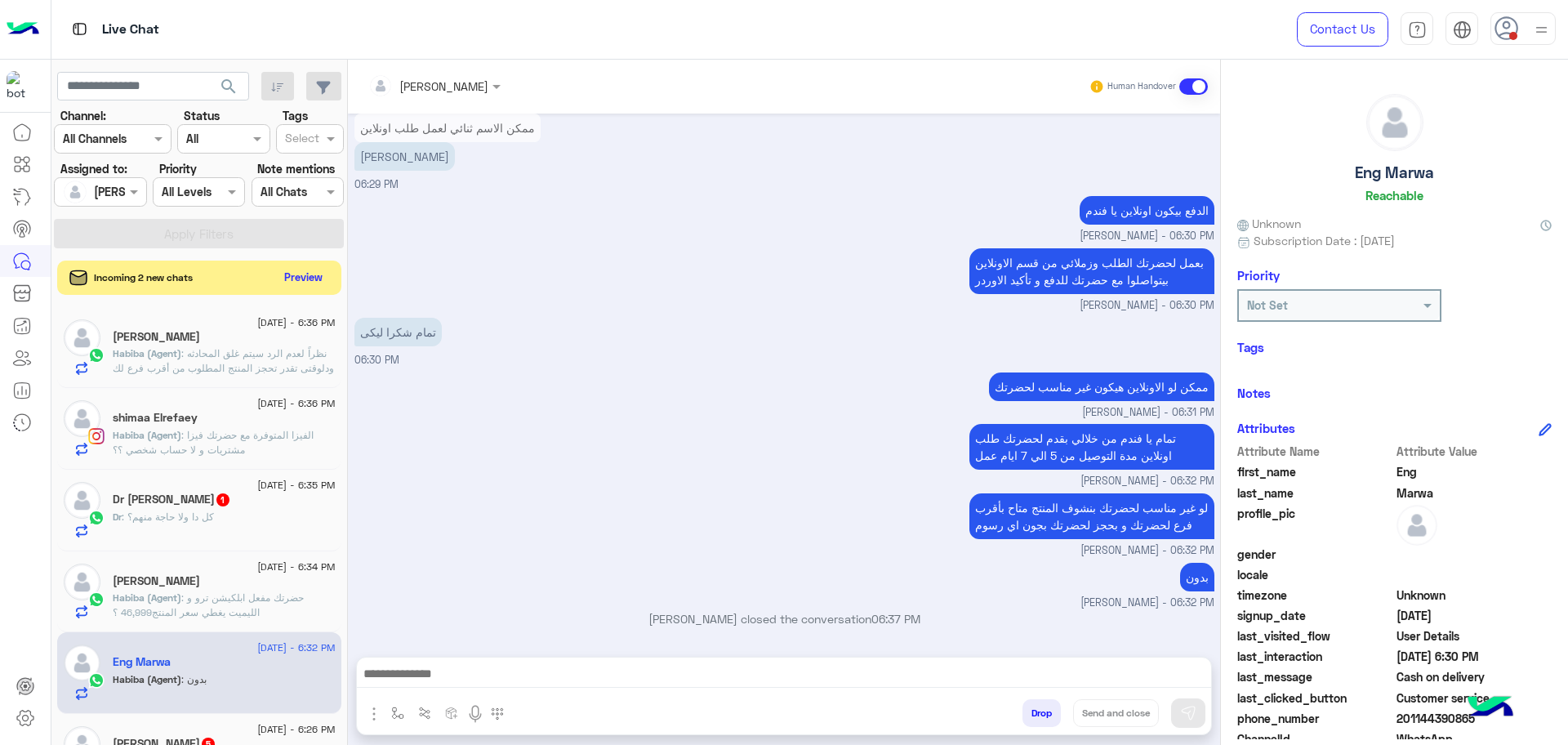
click at [305, 277] on button "Preview" at bounding box center [303, 277] width 50 height 22
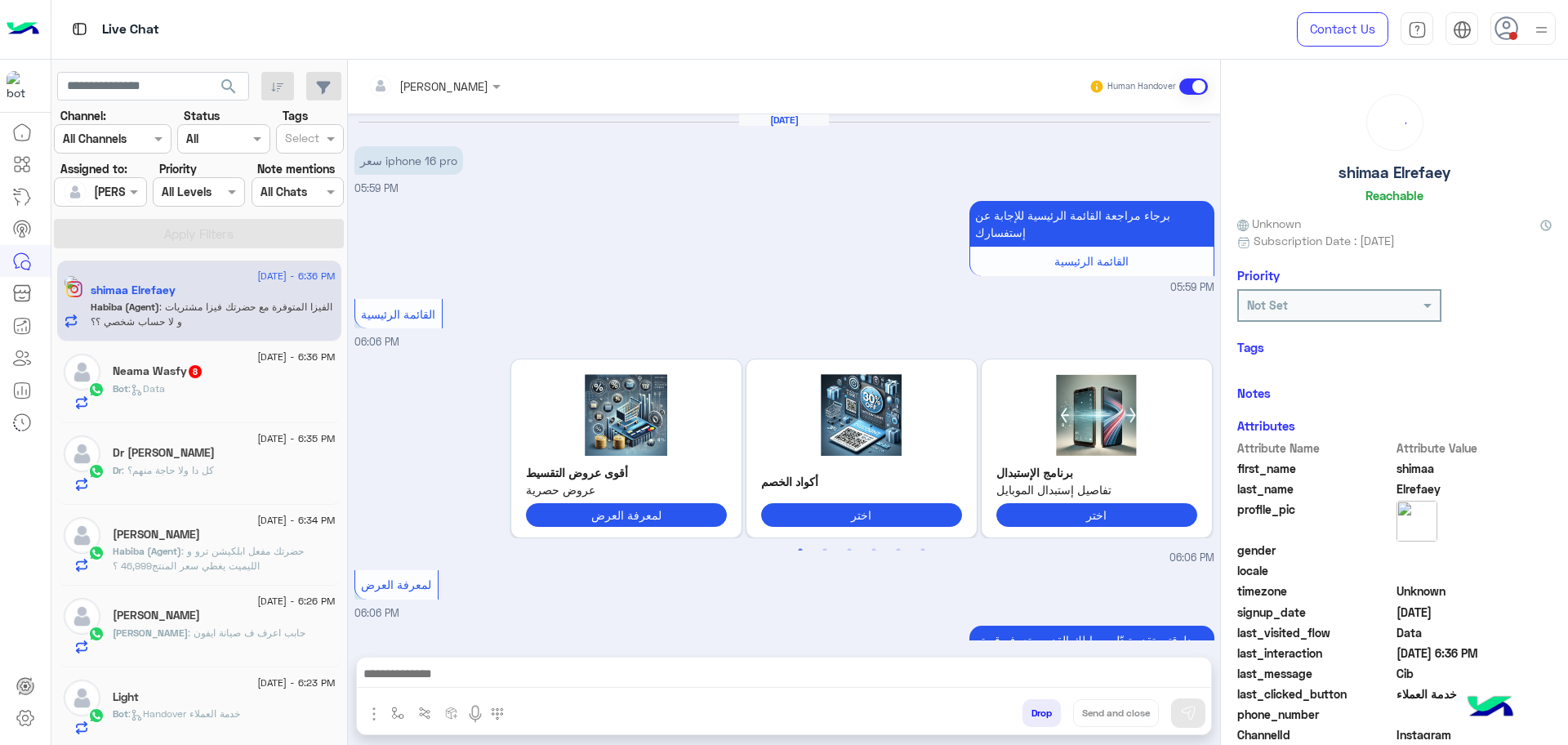
scroll to position [1088, 0]
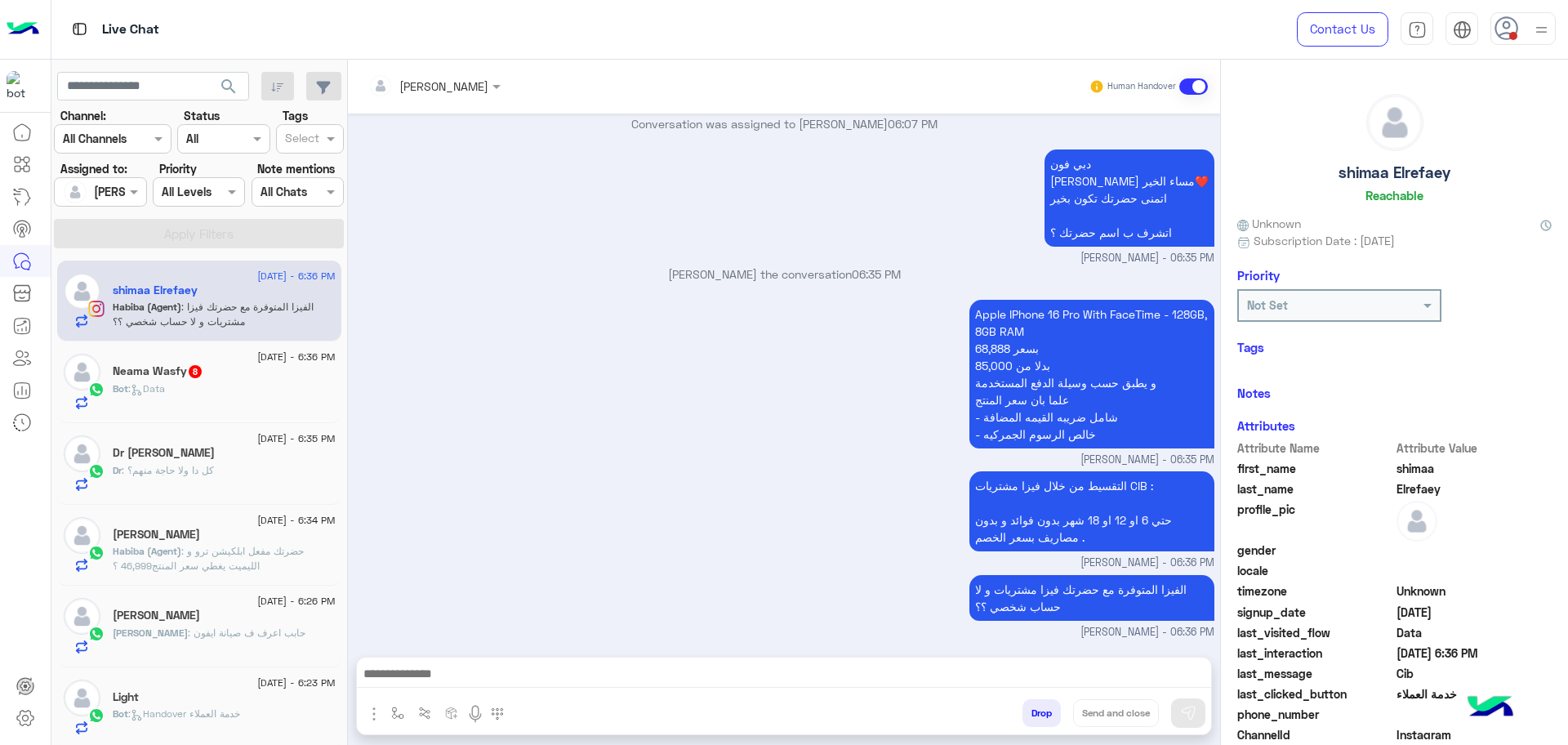
click at [687, 378] on div "Apple IPhone 16 Pro With FaceTime - 128GB, 8GB RAM 68,888 بسعر 85,000 بدلا من و…" at bounding box center [784, 382] width 860 height 173
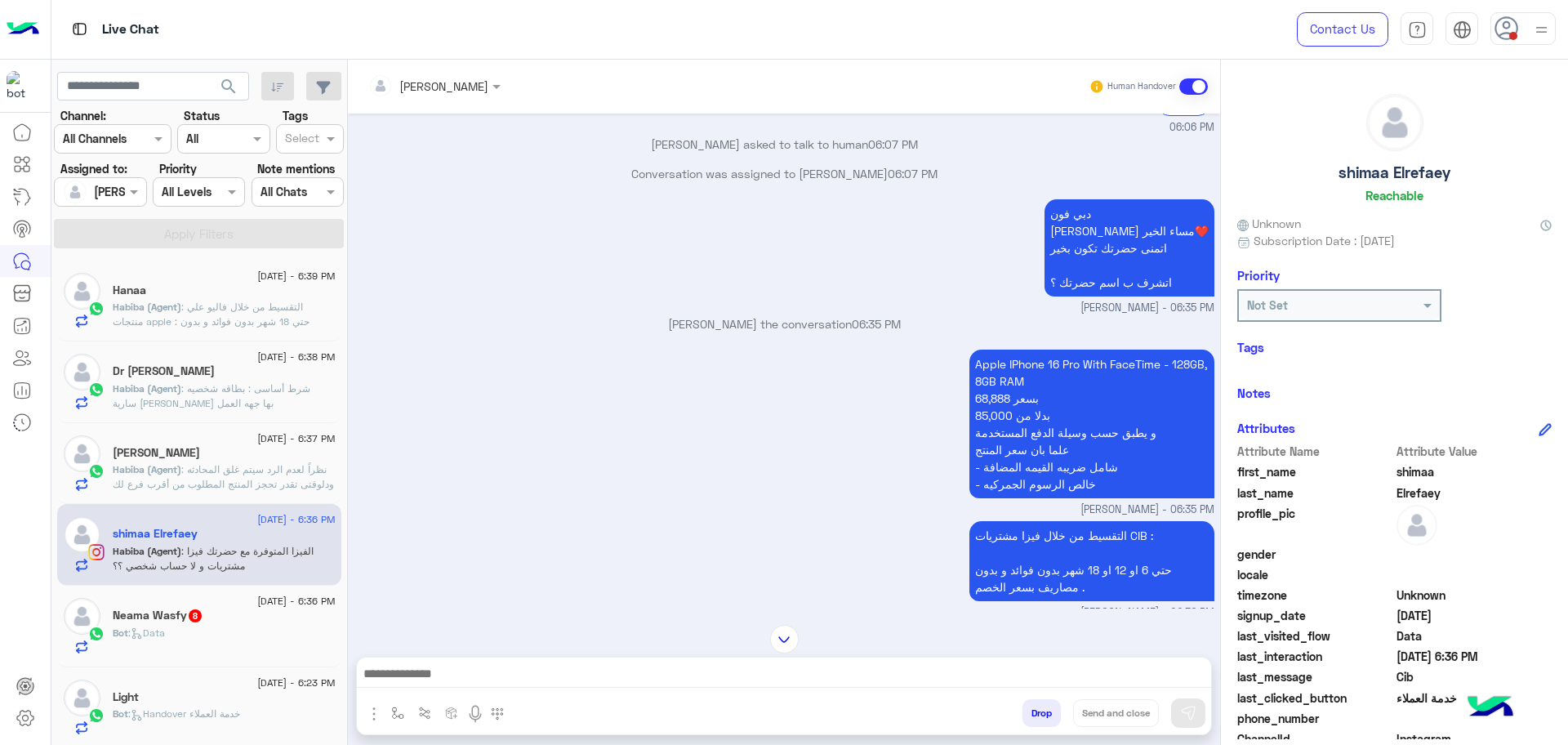
scroll to position [985, 0]
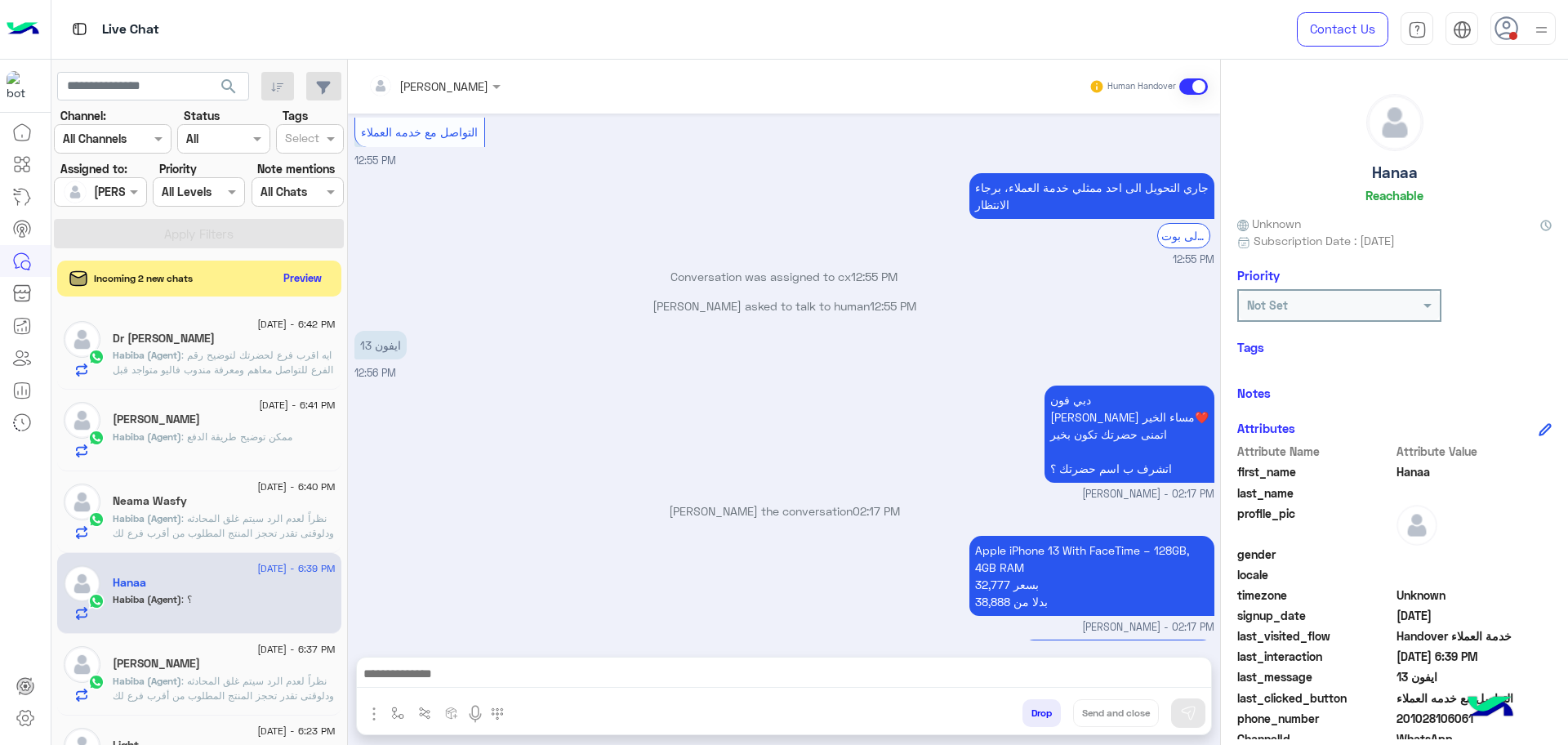
scroll to position [2403, 0]
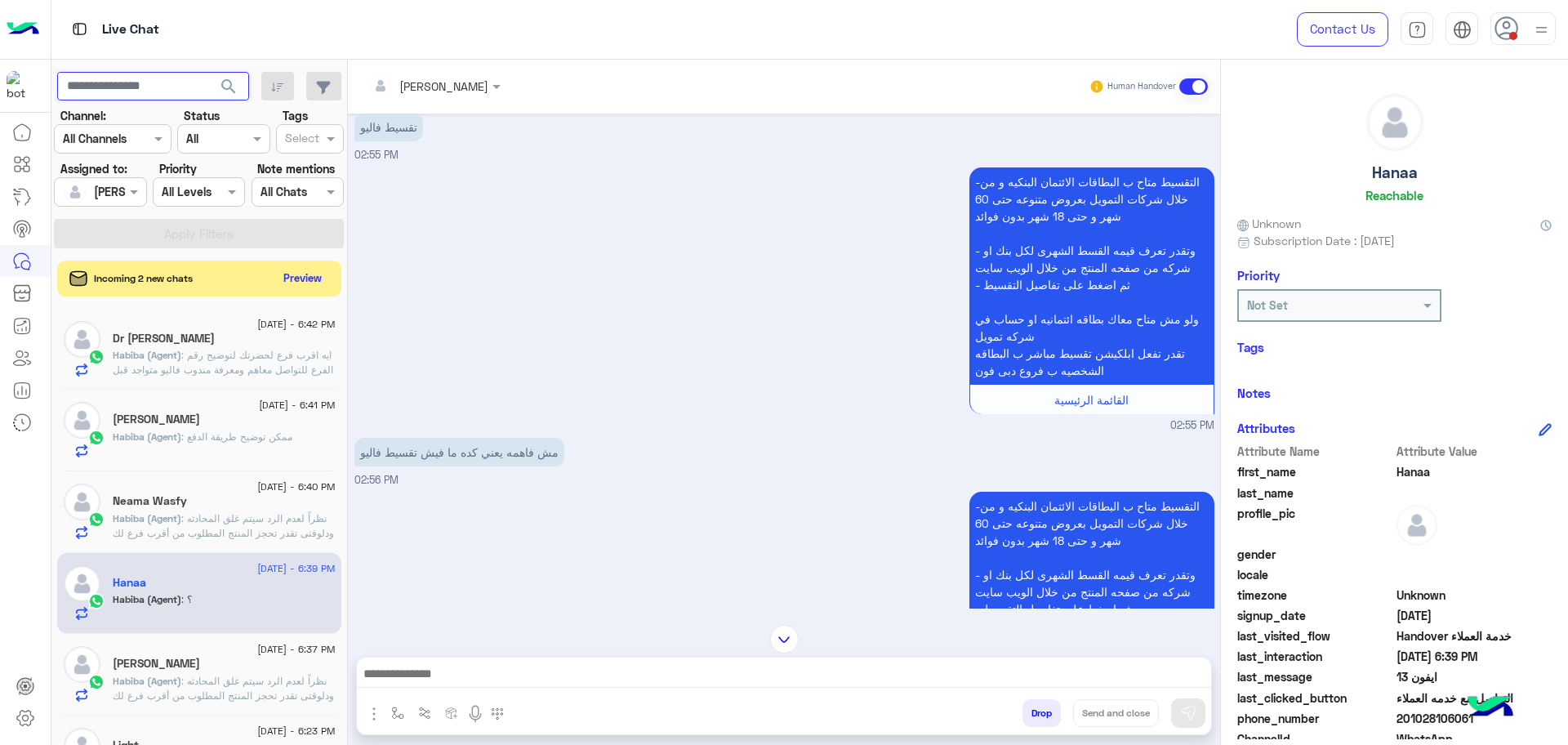
click at [183, 79] on input "text" at bounding box center [153, 87] width 192 height 29
paste input "**********"
type input "**********"
click at [209, 72] on button "search" at bounding box center [229, 89] width 40 height 36
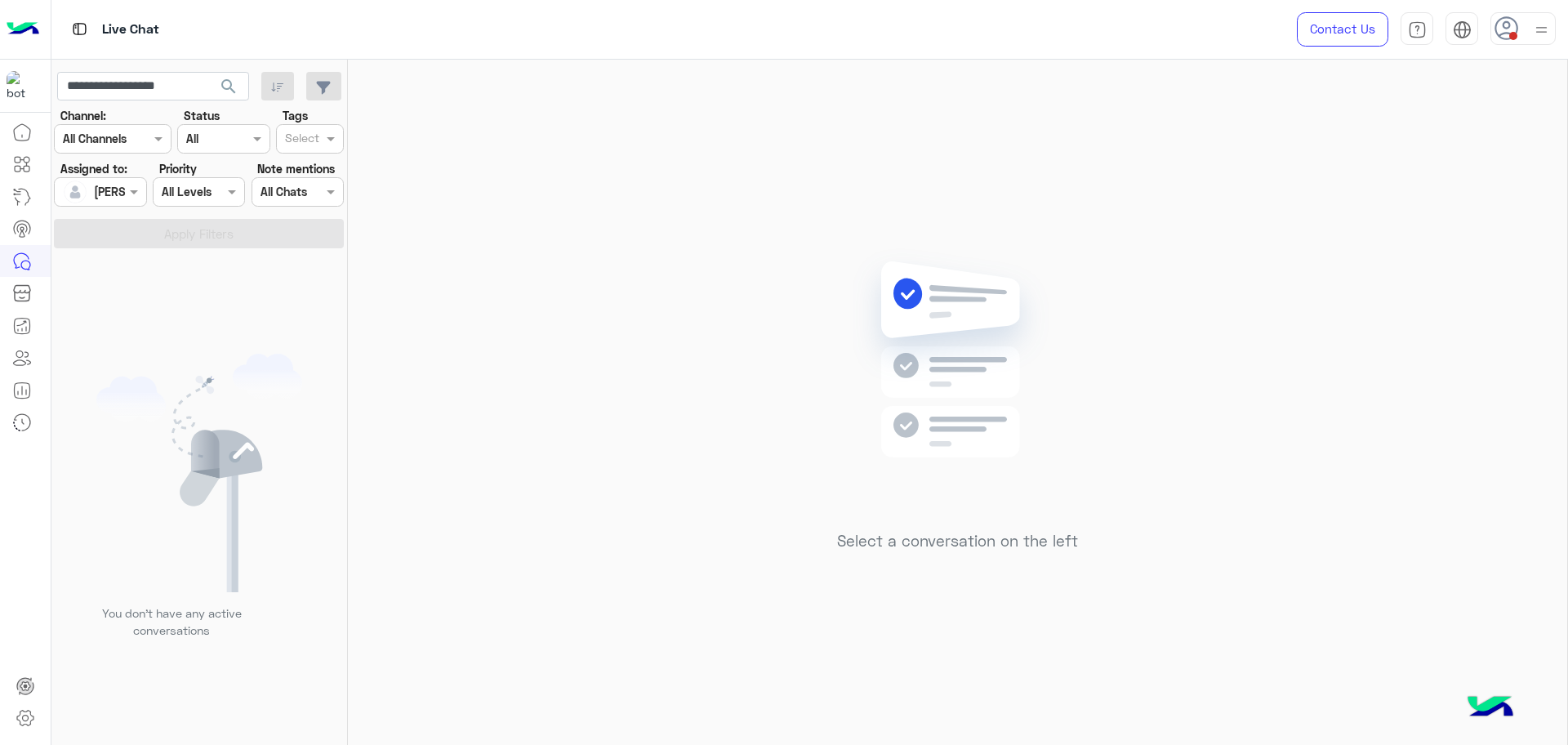
click at [120, 180] on div "[PERSON_NAME]" at bounding box center [94, 193] width 62 height 33
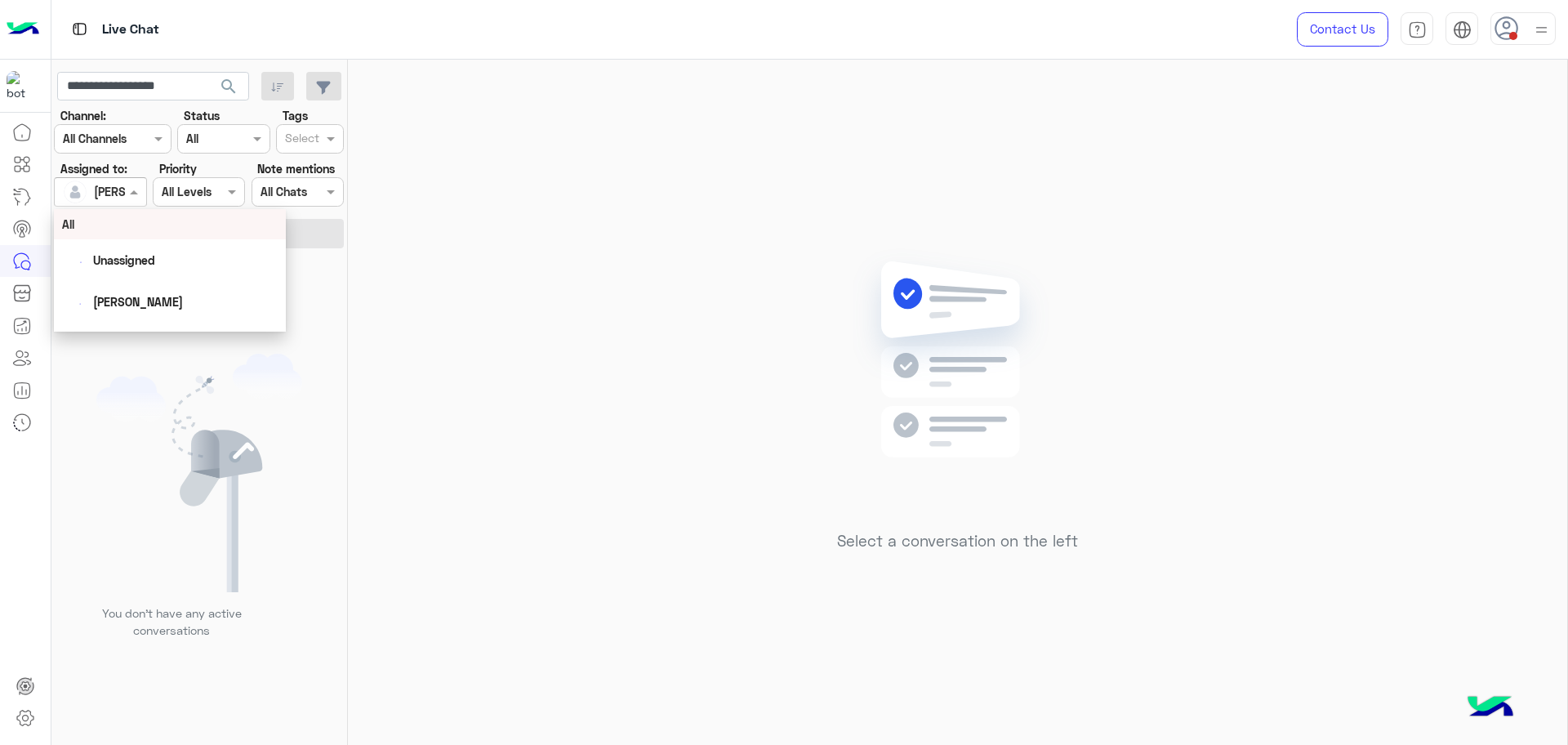
click at [128, 227] on div "All" at bounding box center [170, 225] width 216 height 17
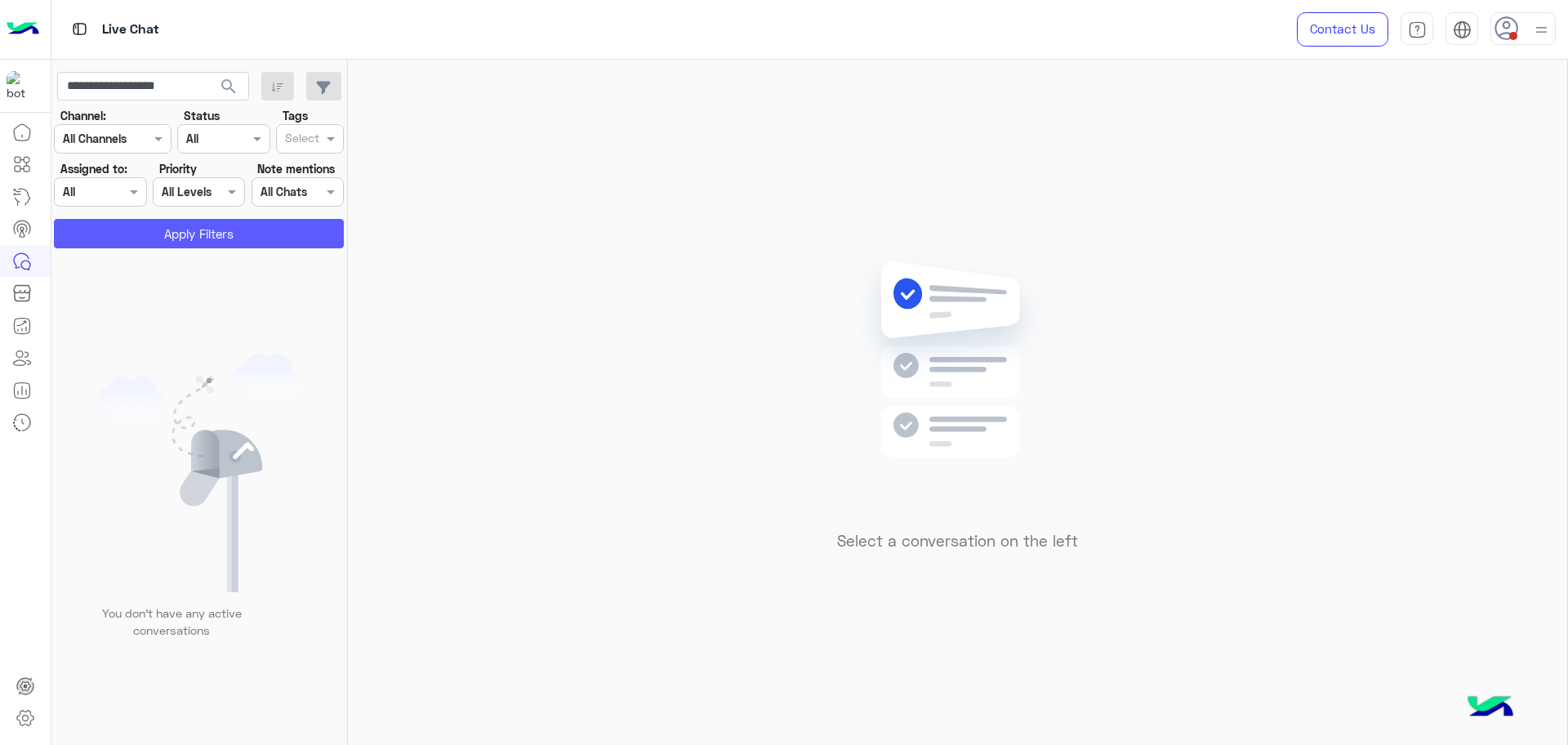
click at [149, 234] on button "Apply Filters" at bounding box center [198, 234] width 290 height 29
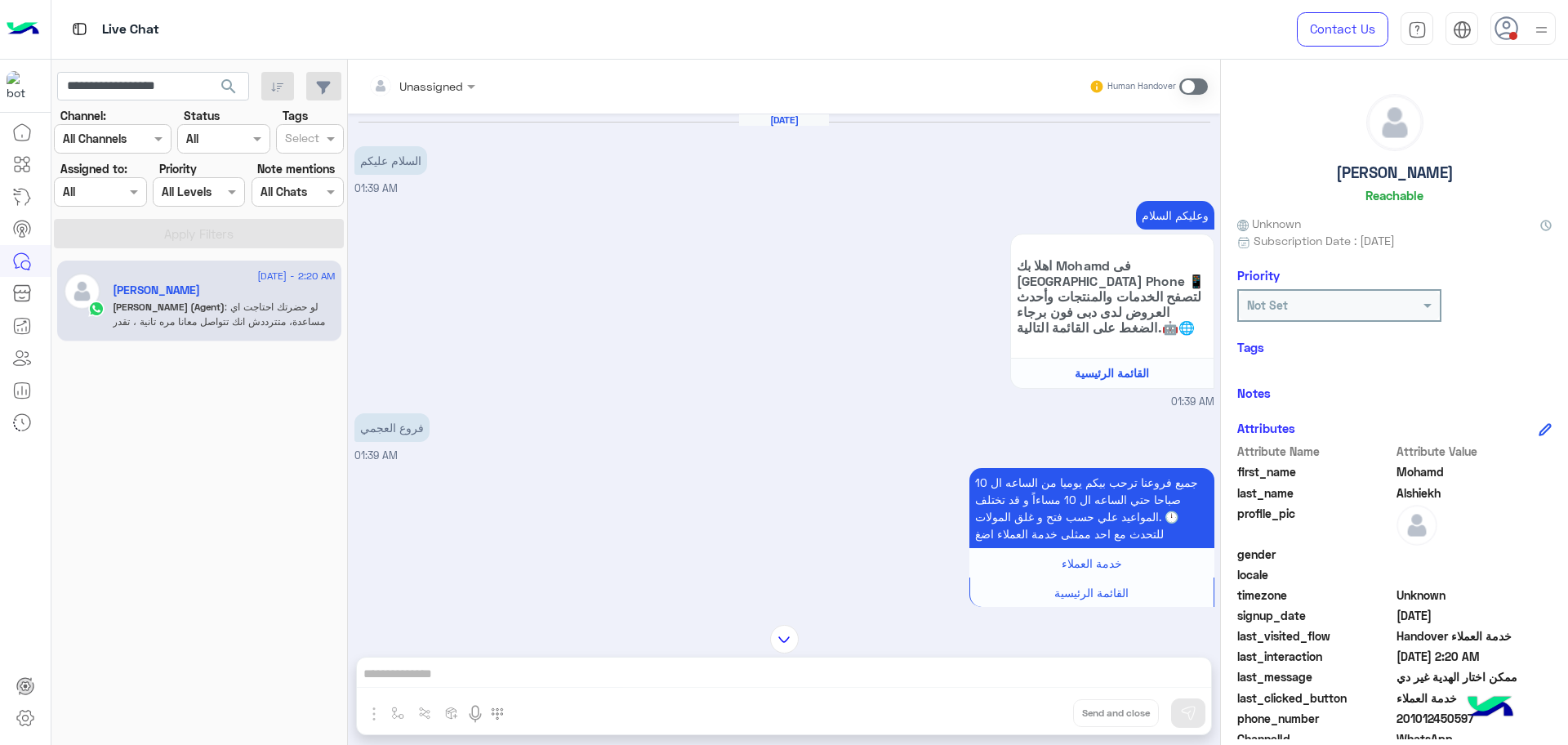
scroll to position [1091, 0]
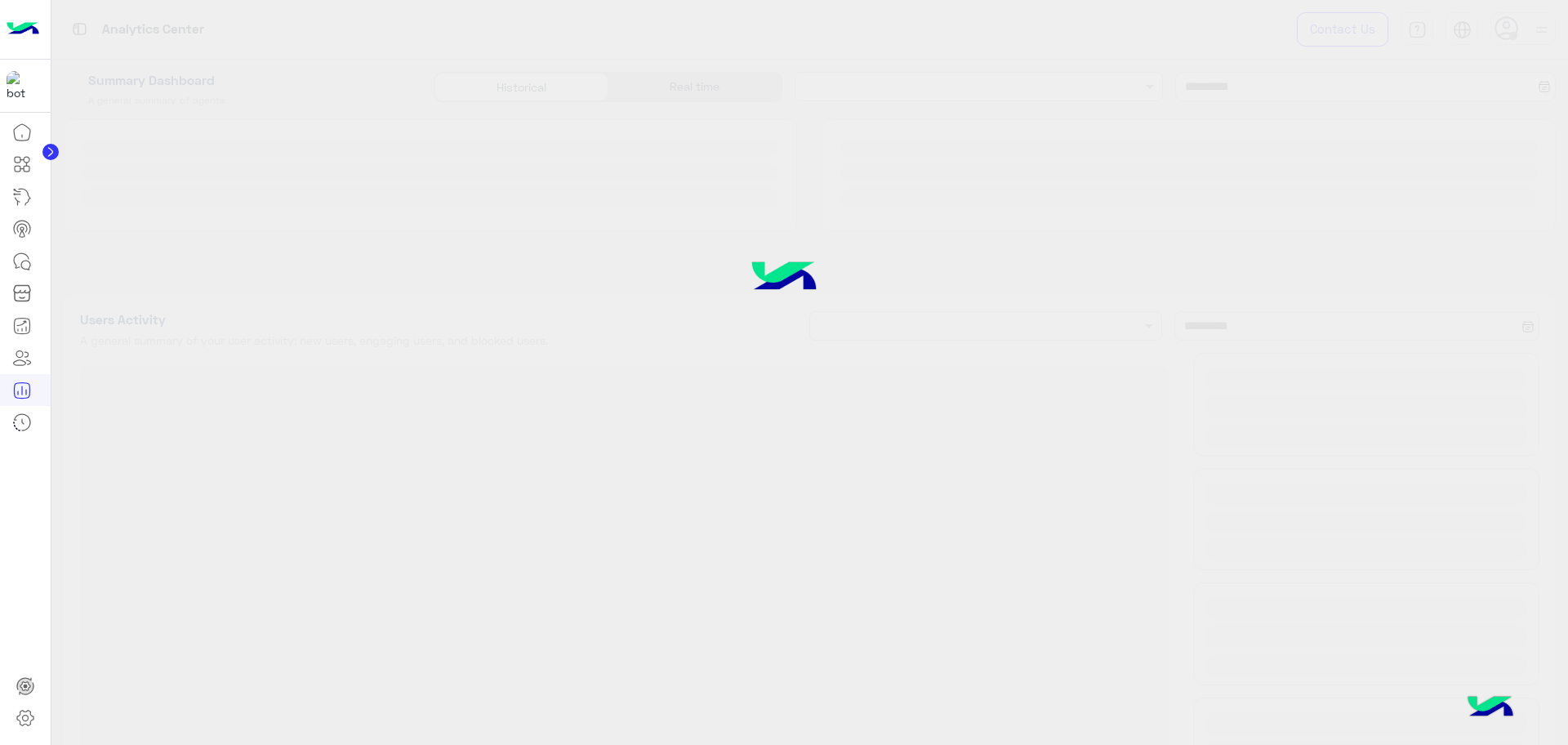
type input "**********"
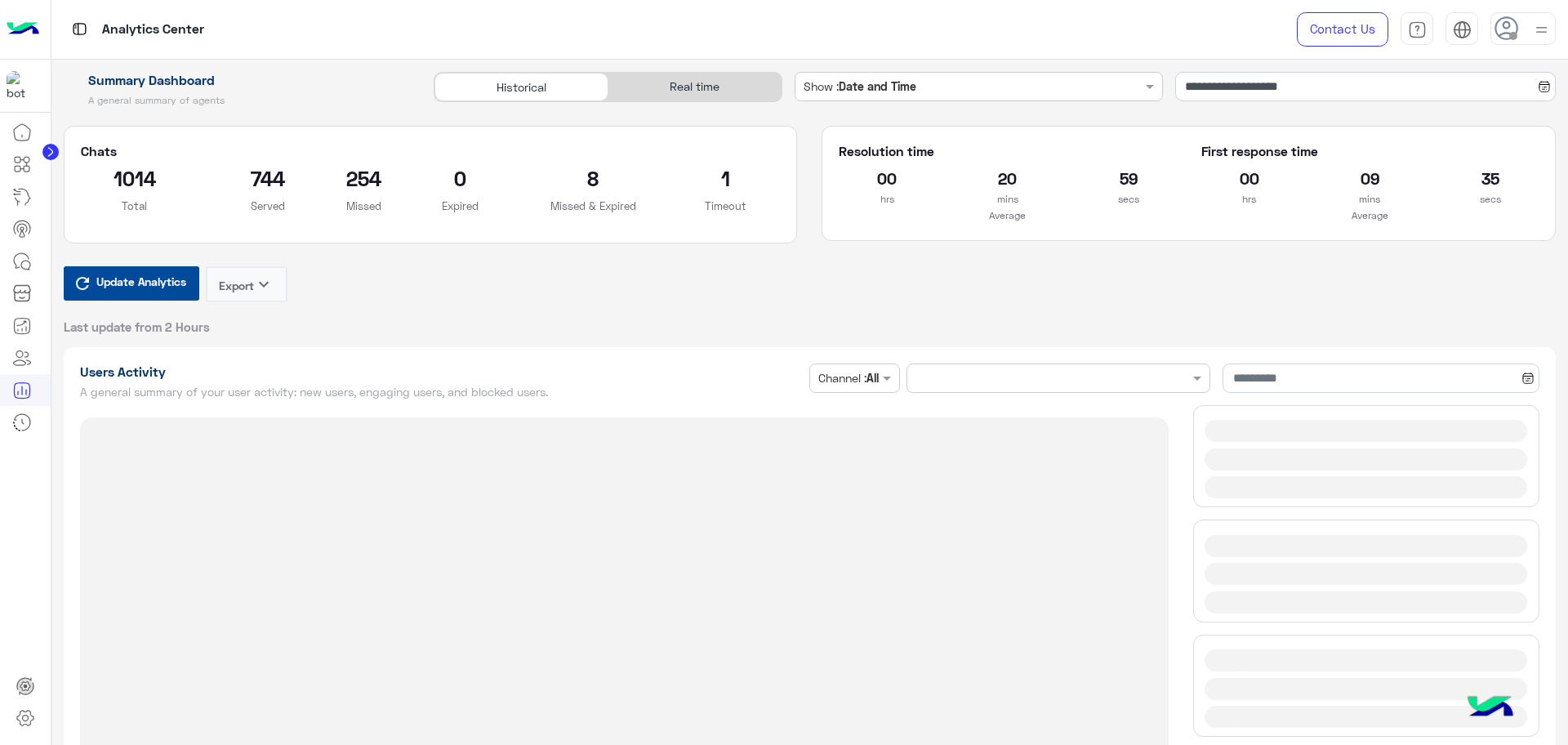
type input "**********"
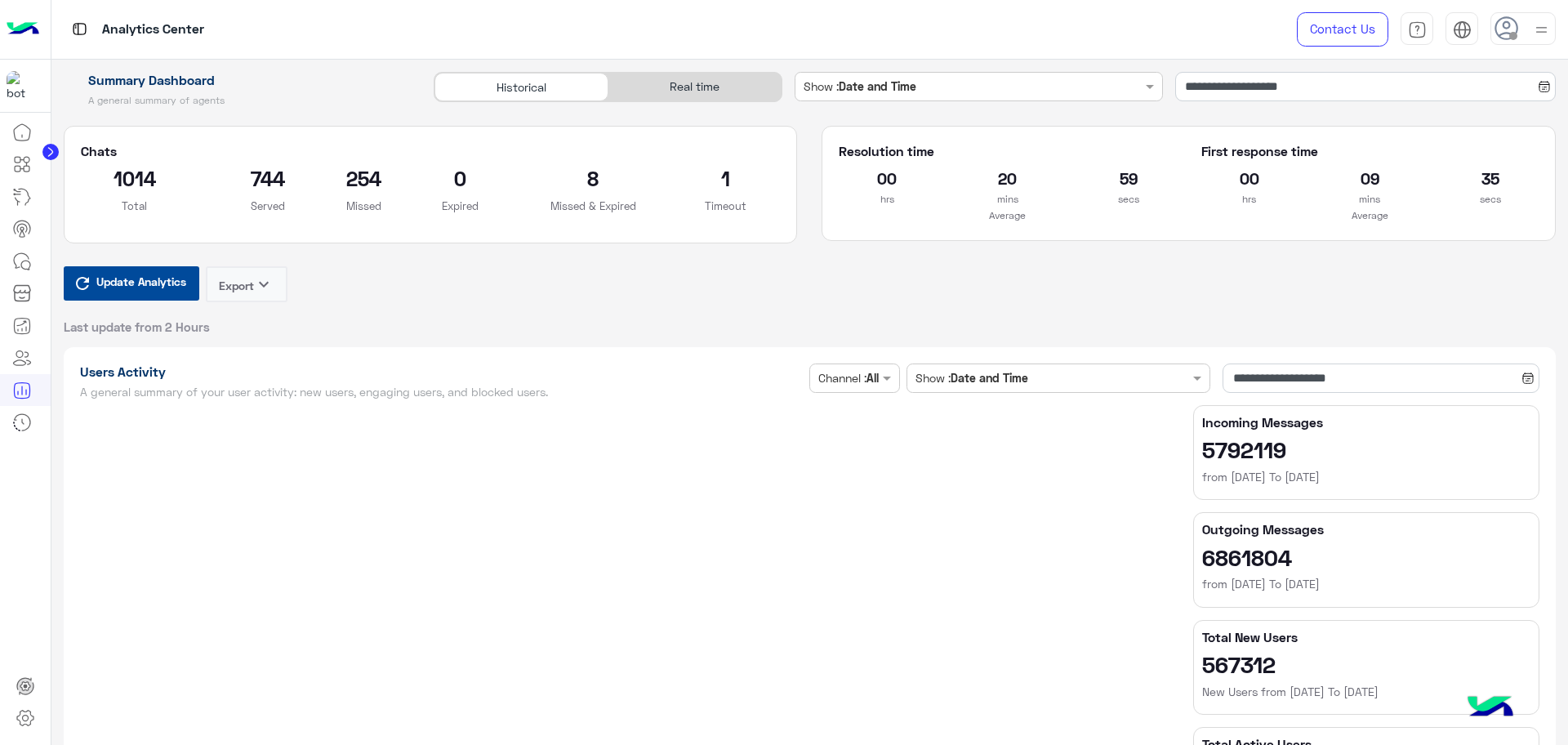
type input "**********"
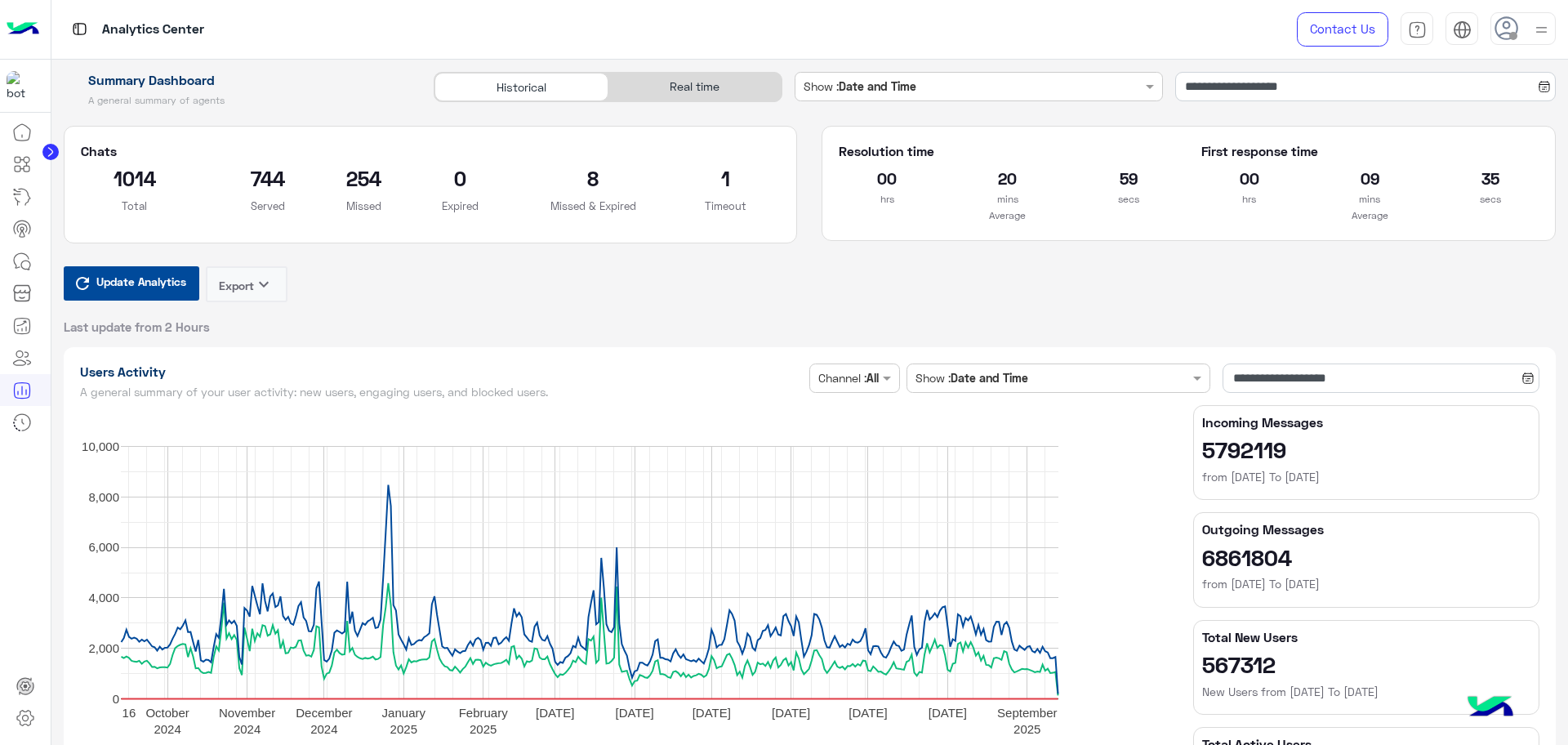
type input "**********"
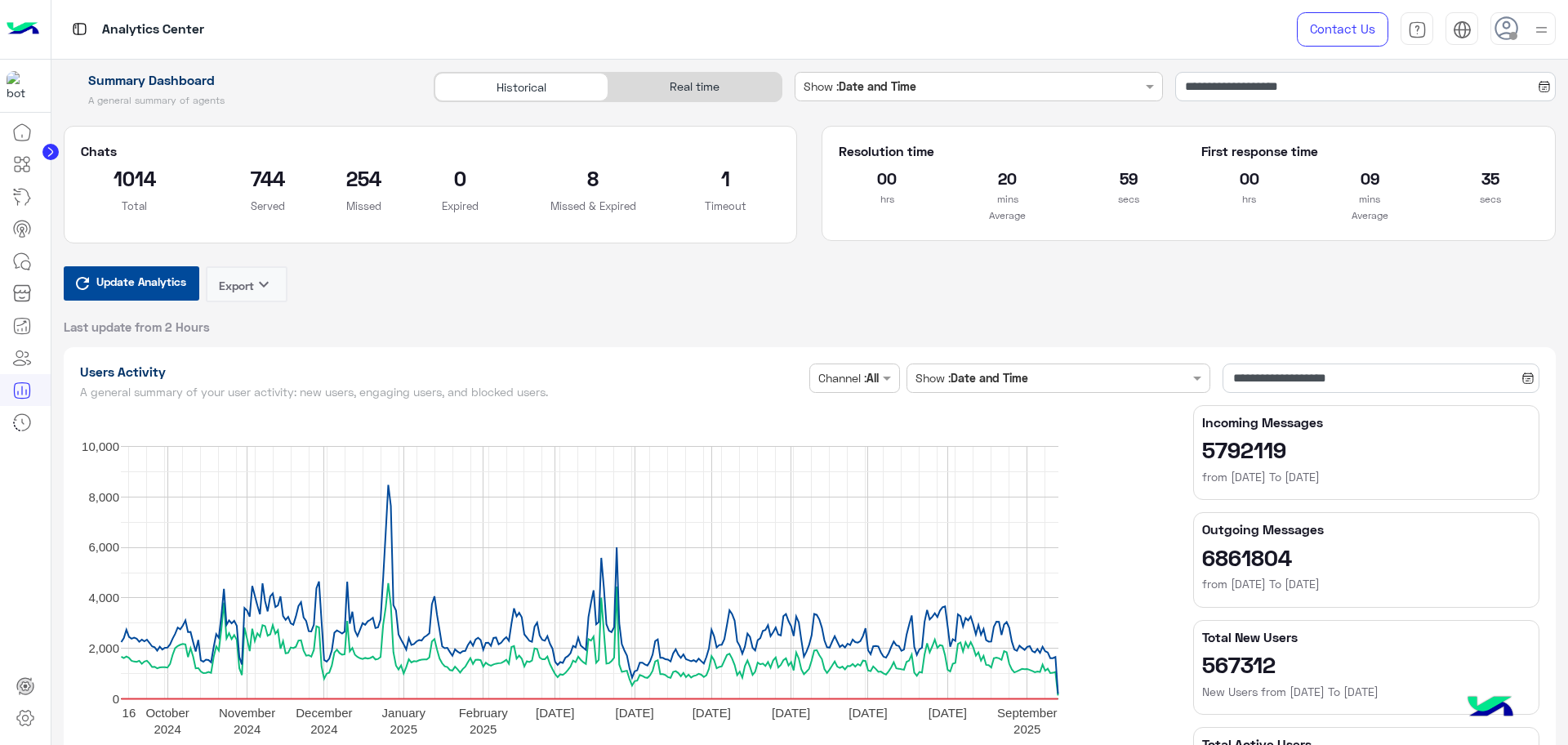
click at [656, 89] on div "Real time" at bounding box center [695, 87] width 173 height 29
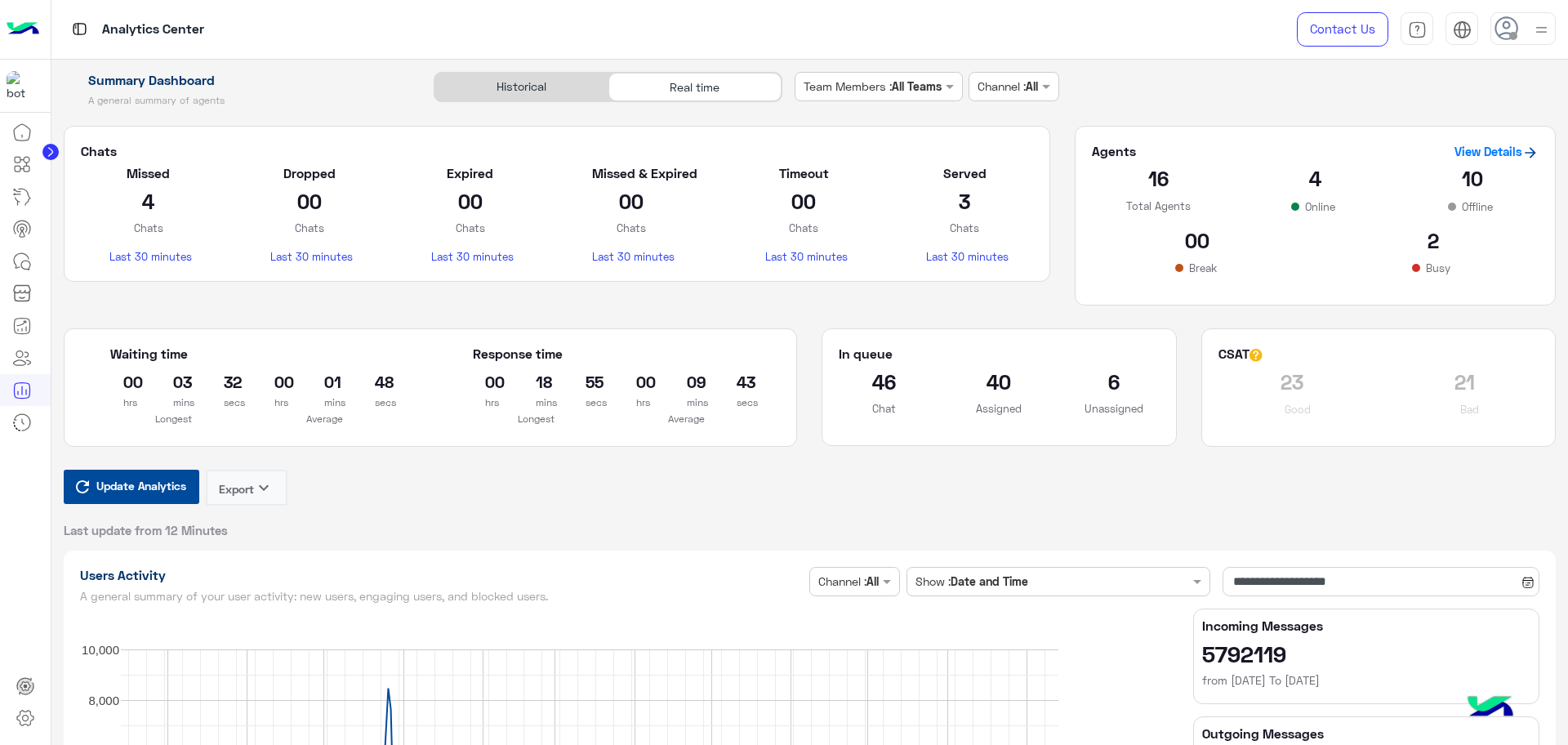
type input "**********"
click at [29, 427] on icon at bounding box center [22, 422] width 20 height 20
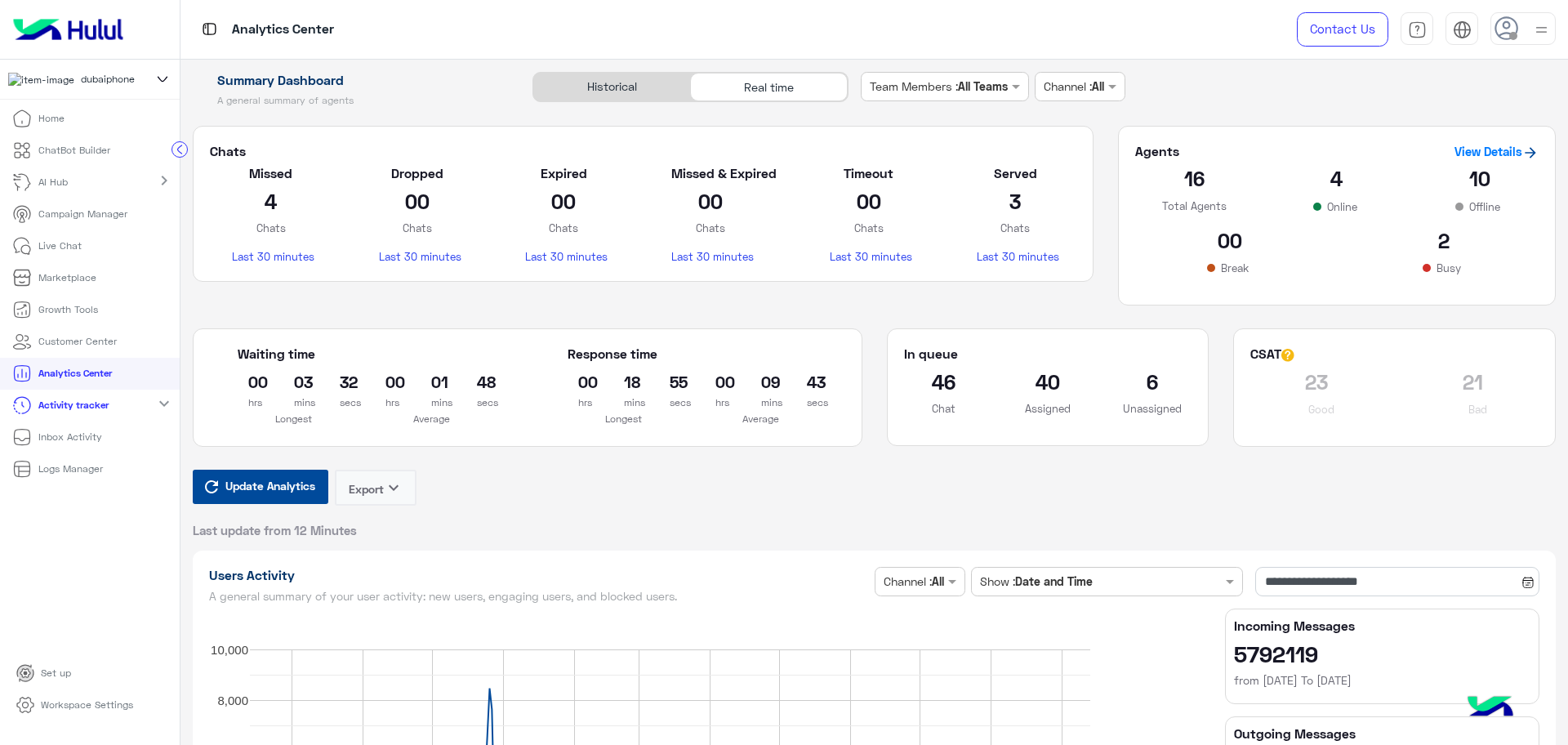
click at [64, 471] on p "Logs Manager" at bounding box center [70, 468] width 64 height 15
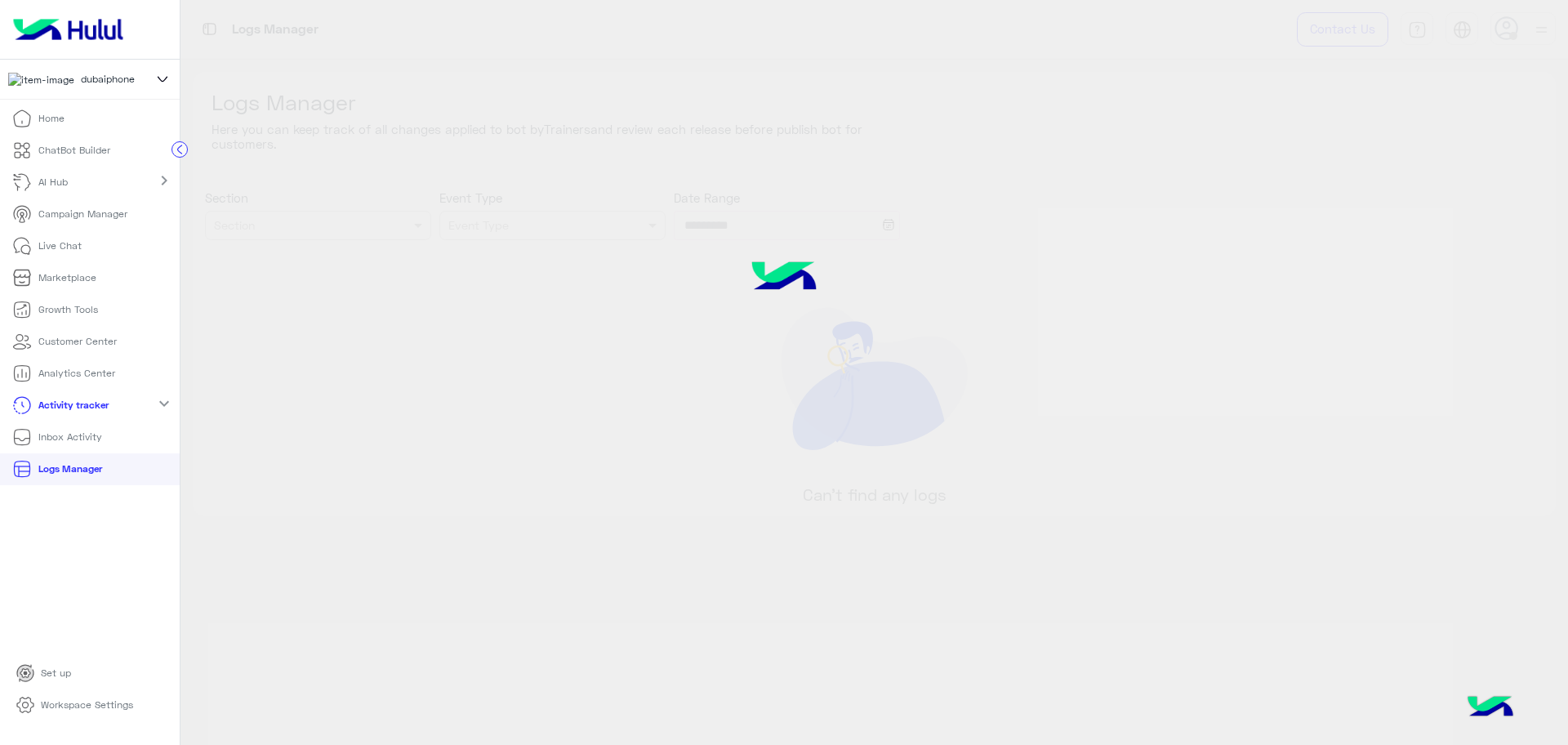
type input "**********"
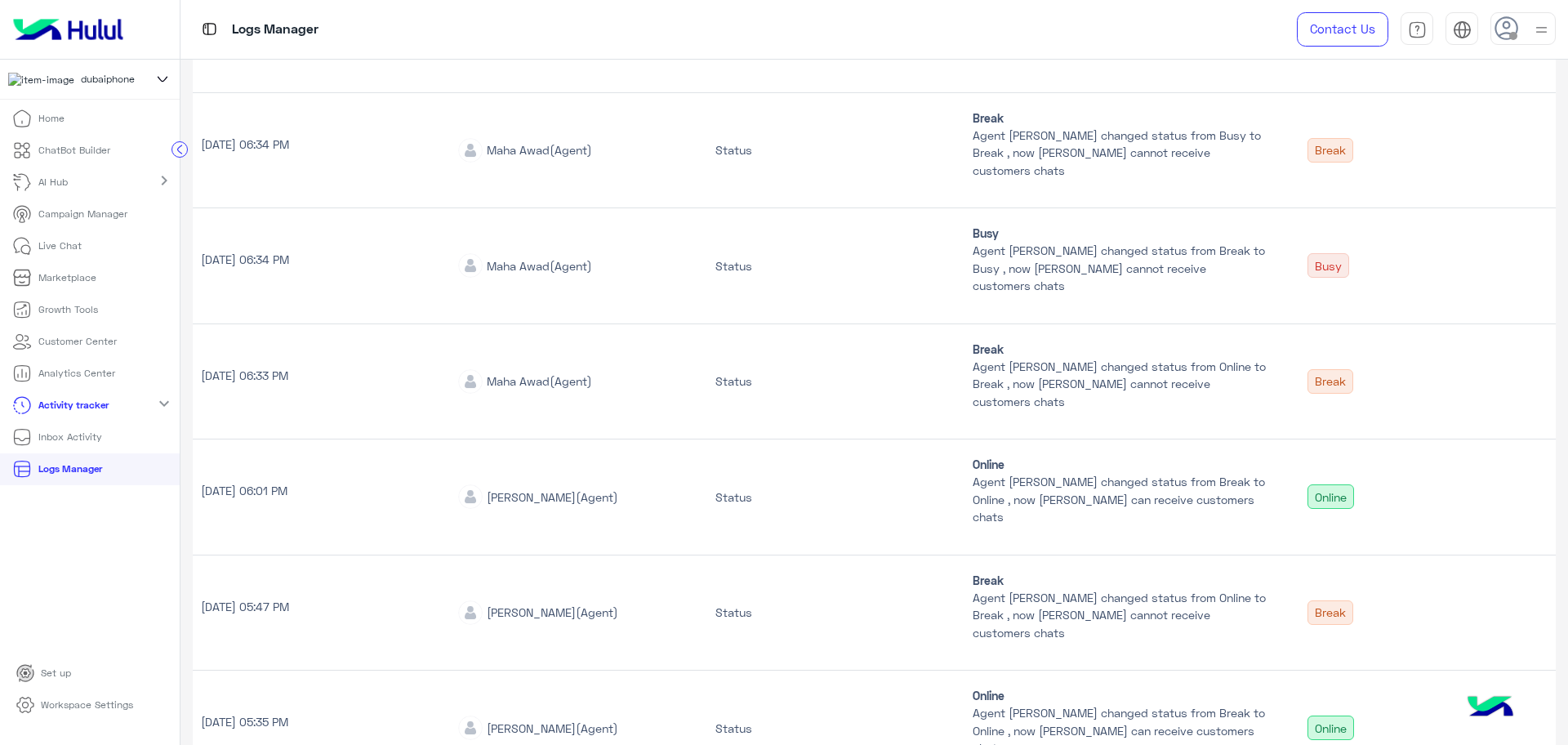
scroll to position [807, 0]
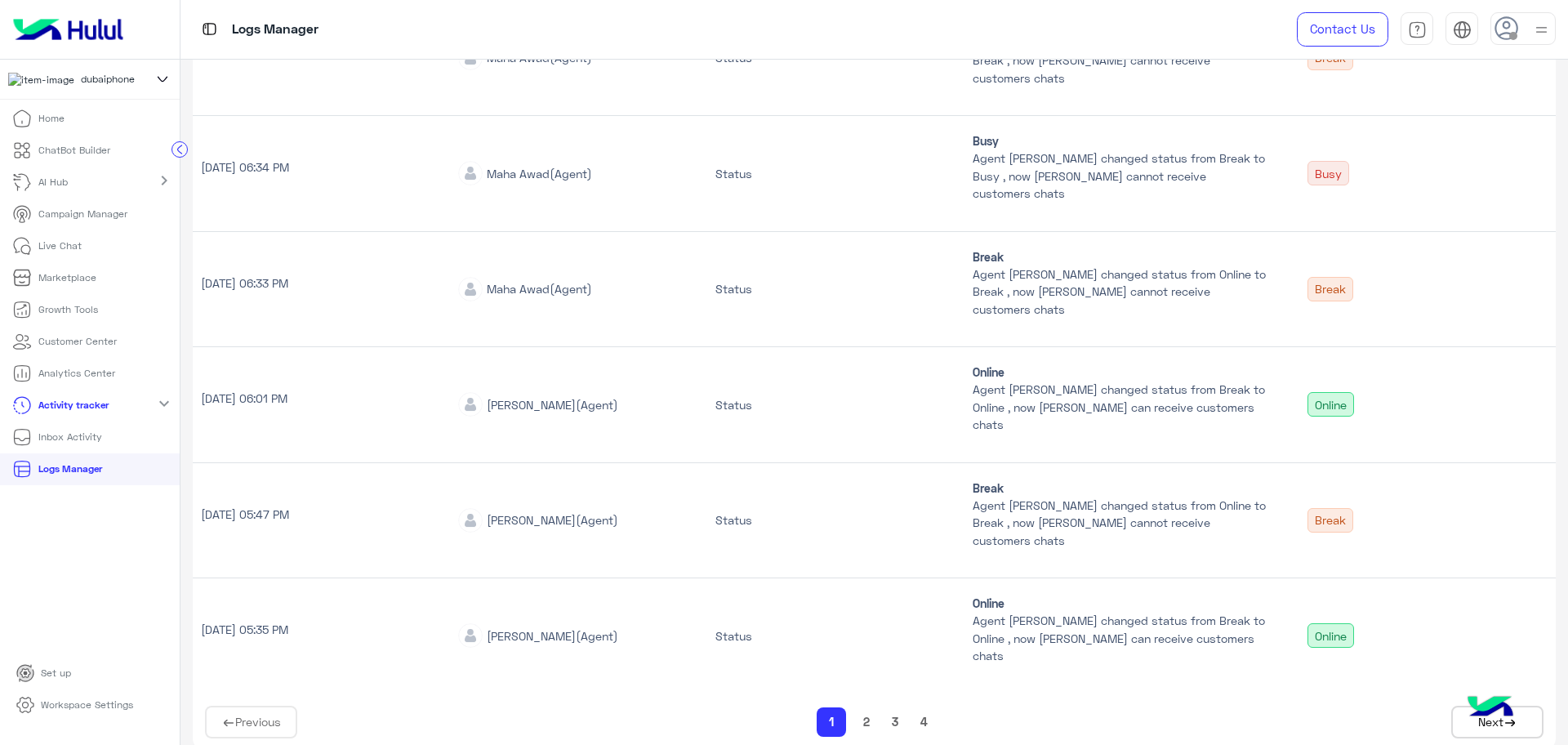
click at [863, 713] on button "2" at bounding box center [866, 722] width 16 height 19
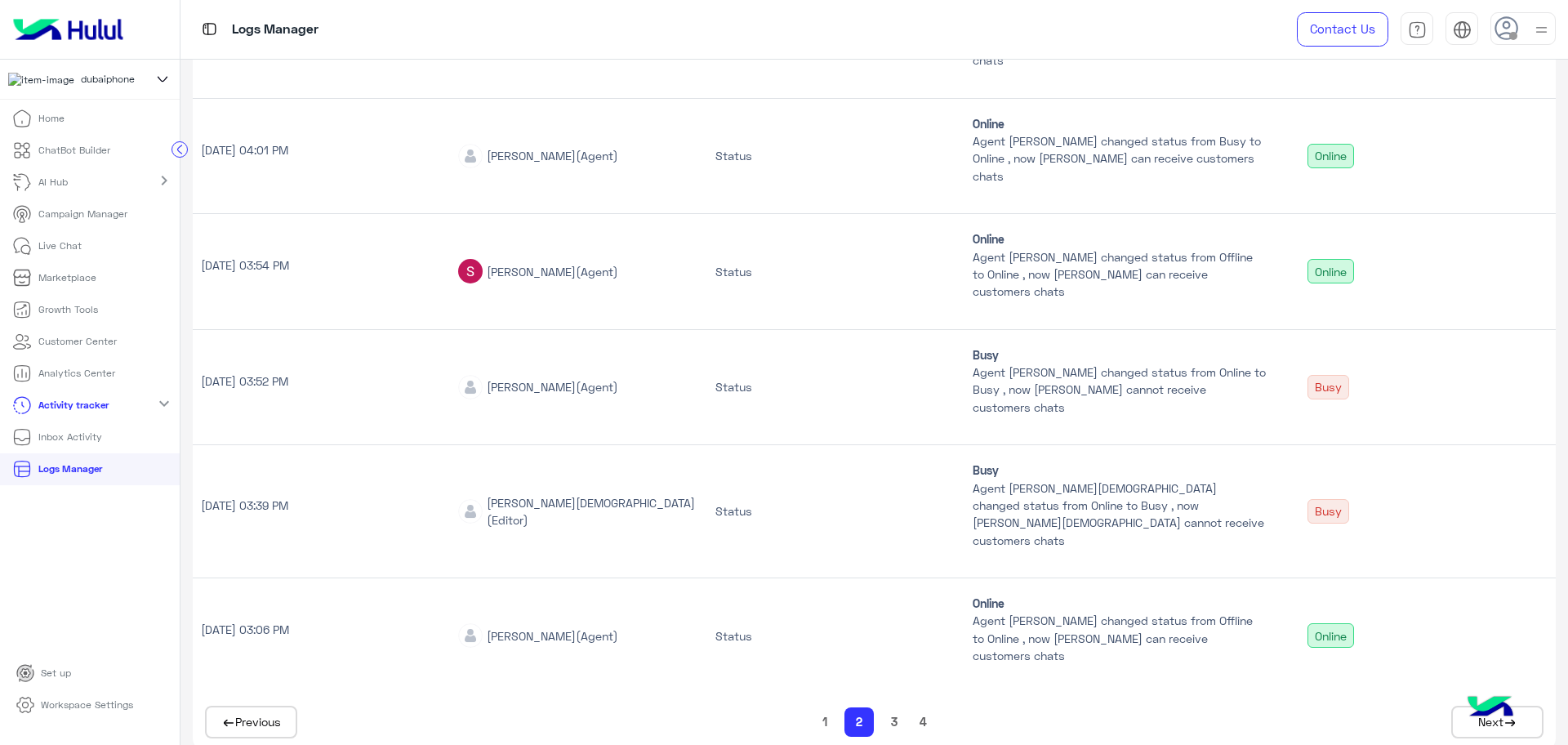
click at [823, 713] on button "1" at bounding box center [824, 722] width 15 height 19
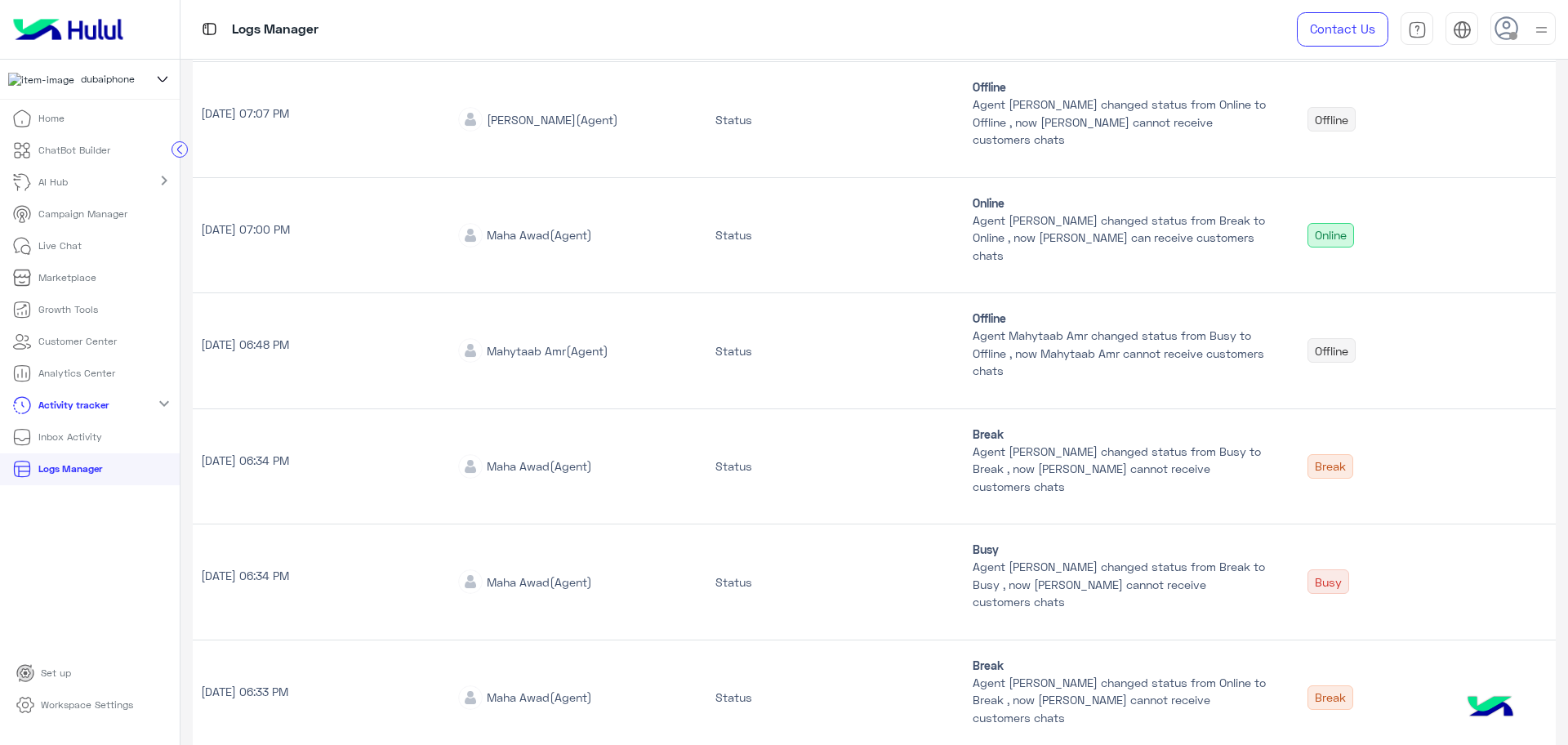
scroll to position [0, 0]
